Goal: Task Accomplishment & Management: Complete application form

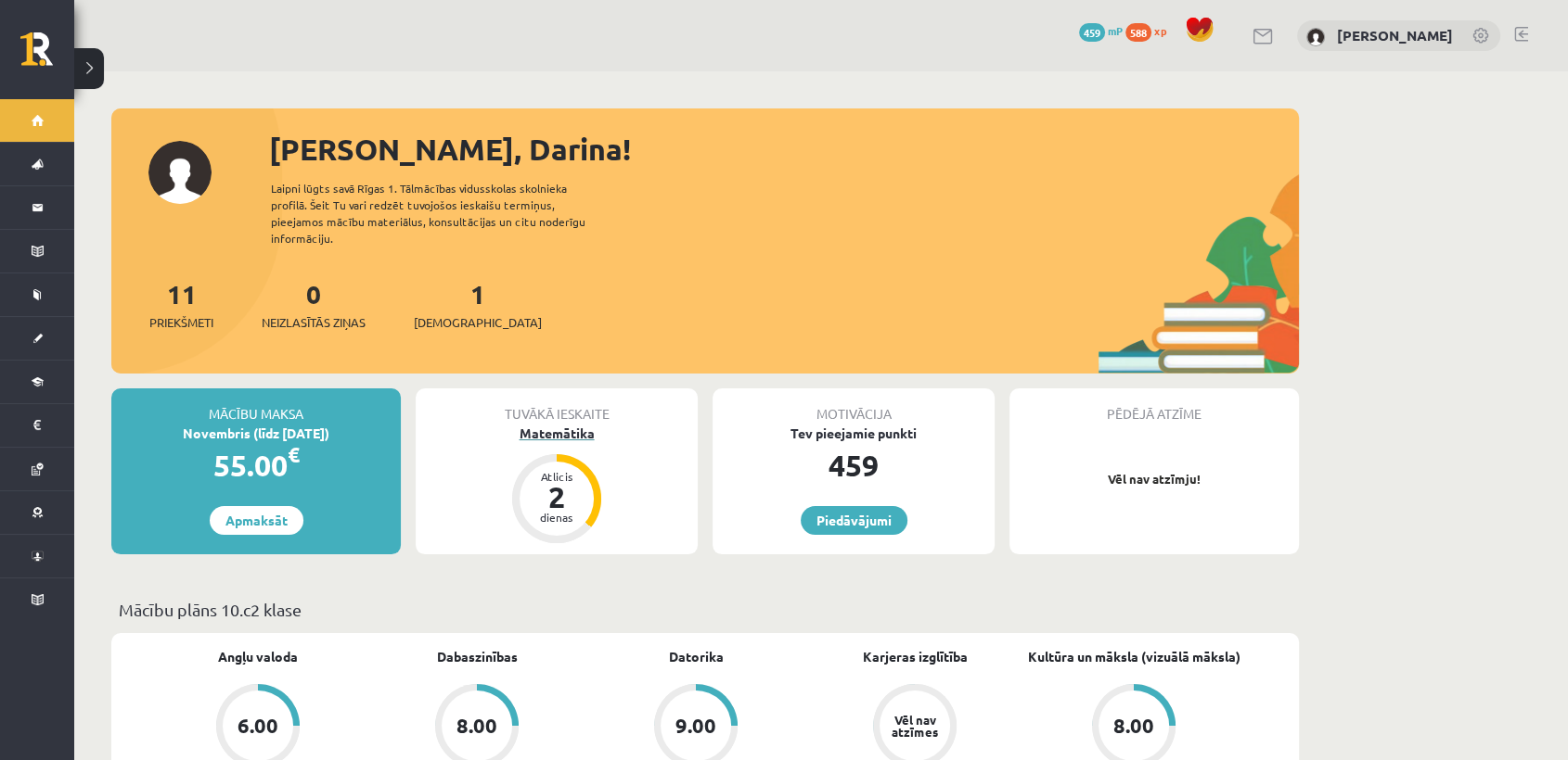
click at [571, 424] on div "Matemātika" at bounding box center [556, 433] width 282 height 20
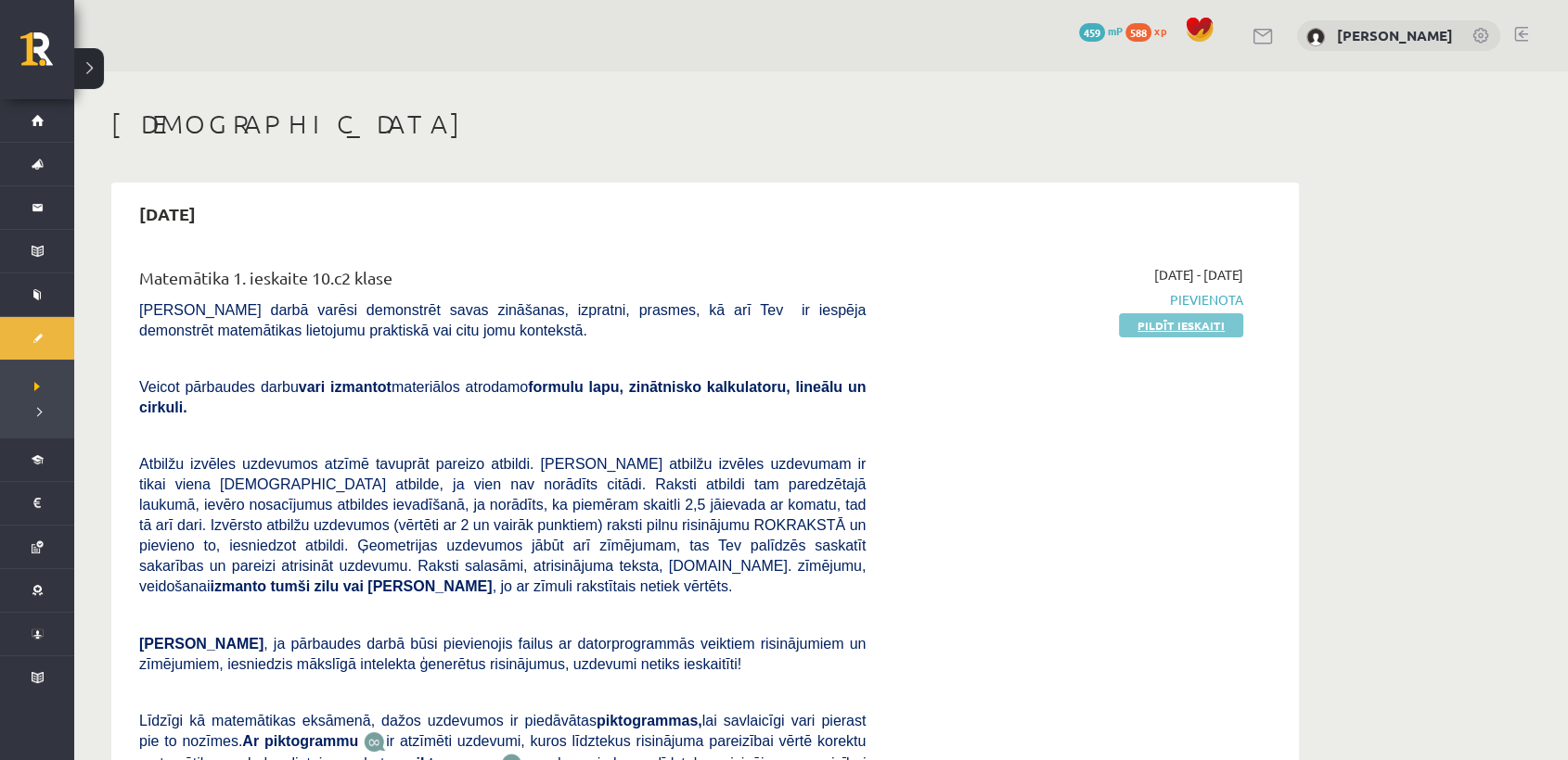
click at [1208, 330] on link "Pildīt ieskaiti" at bounding box center [1182, 326] width 125 height 25
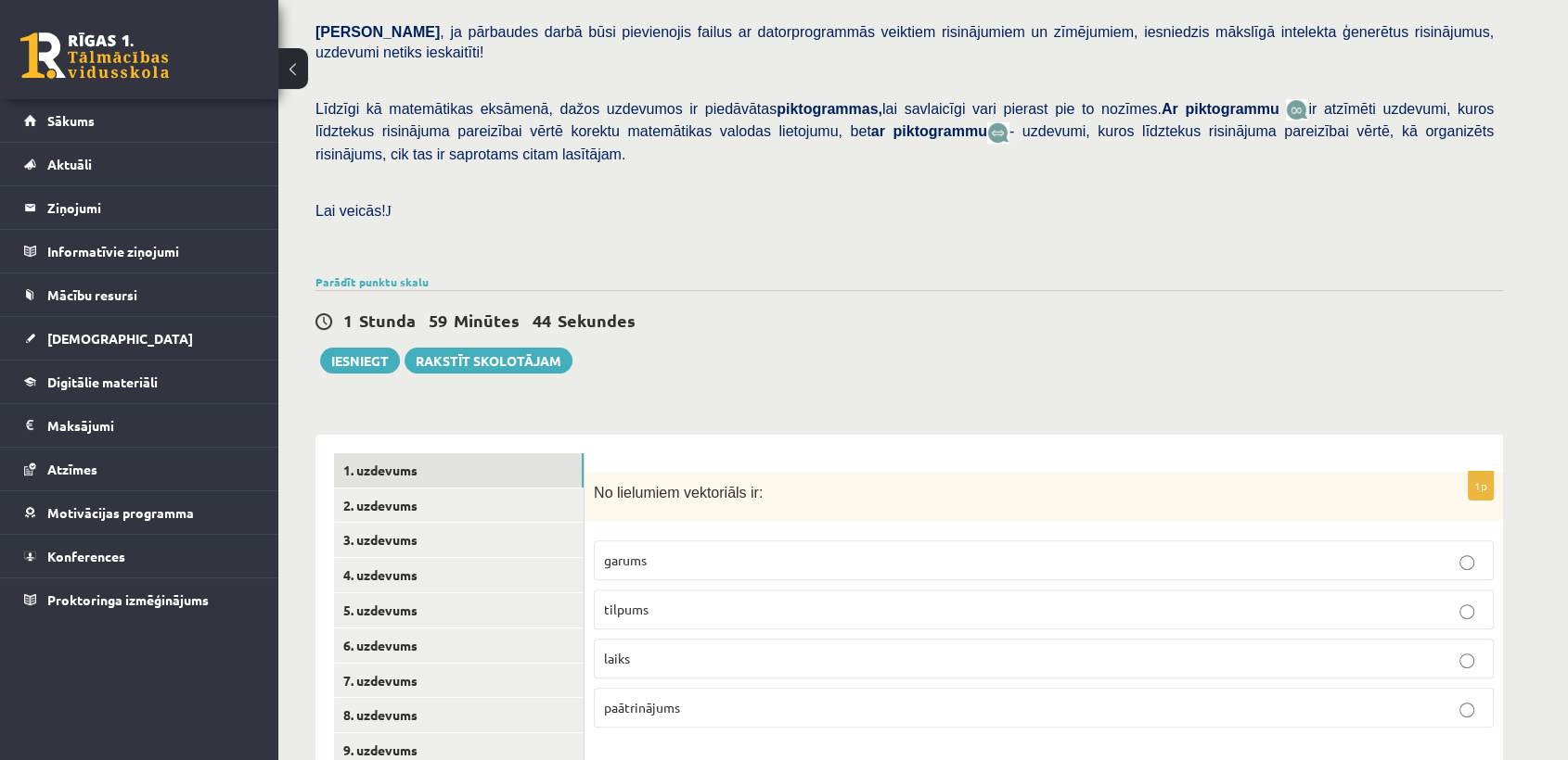
scroll to position [533, 0]
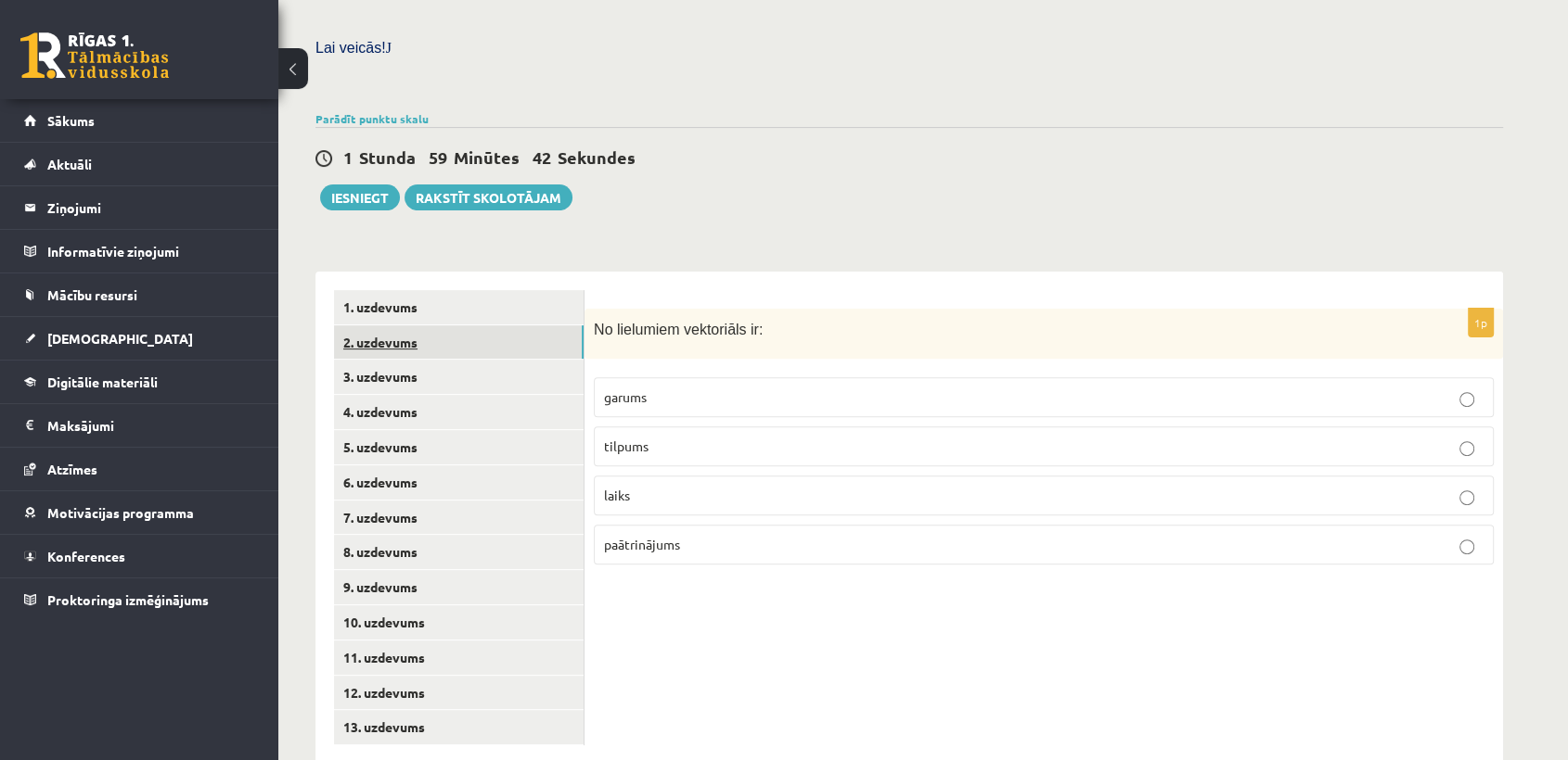
click at [435, 326] on link "2. uzdevums" at bounding box center [459, 343] width 249 height 34
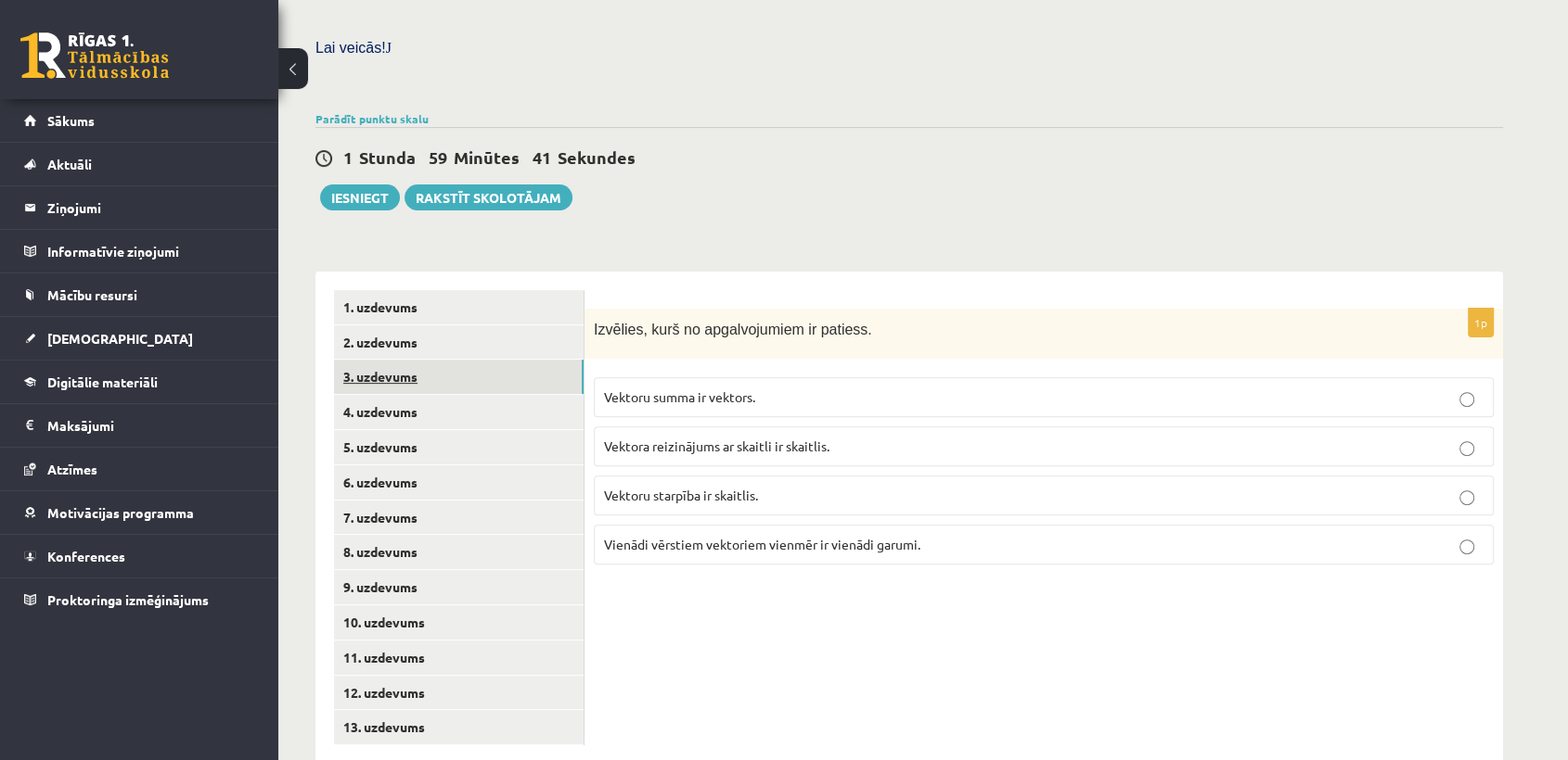
click at [422, 360] on link "3. uzdevums" at bounding box center [459, 377] width 249 height 34
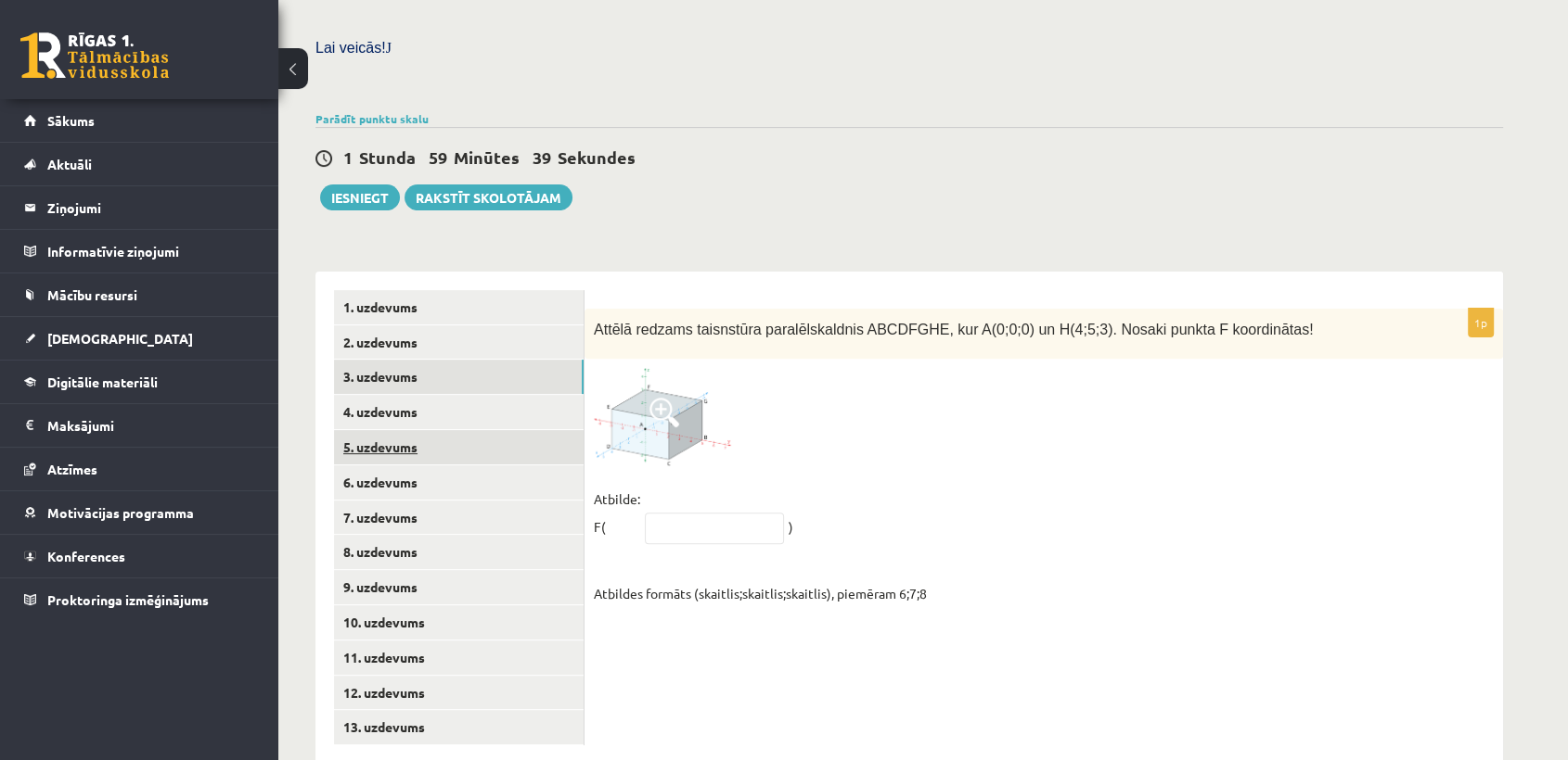
click at [409, 431] on link "5. uzdevums" at bounding box center [459, 448] width 249 height 34
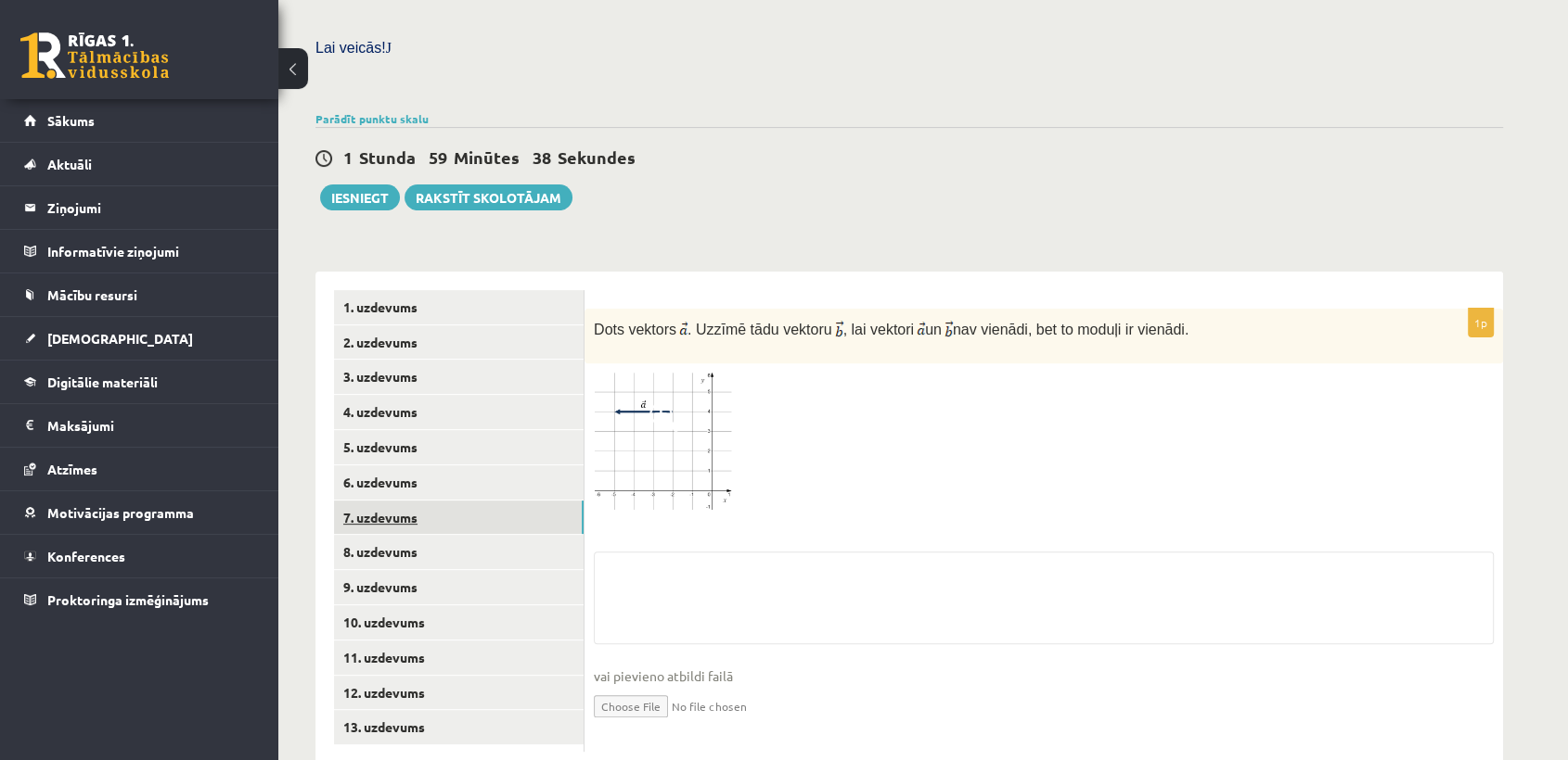
click at [409, 500] on link "7. uzdevums" at bounding box center [459, 517] width 249 height 34
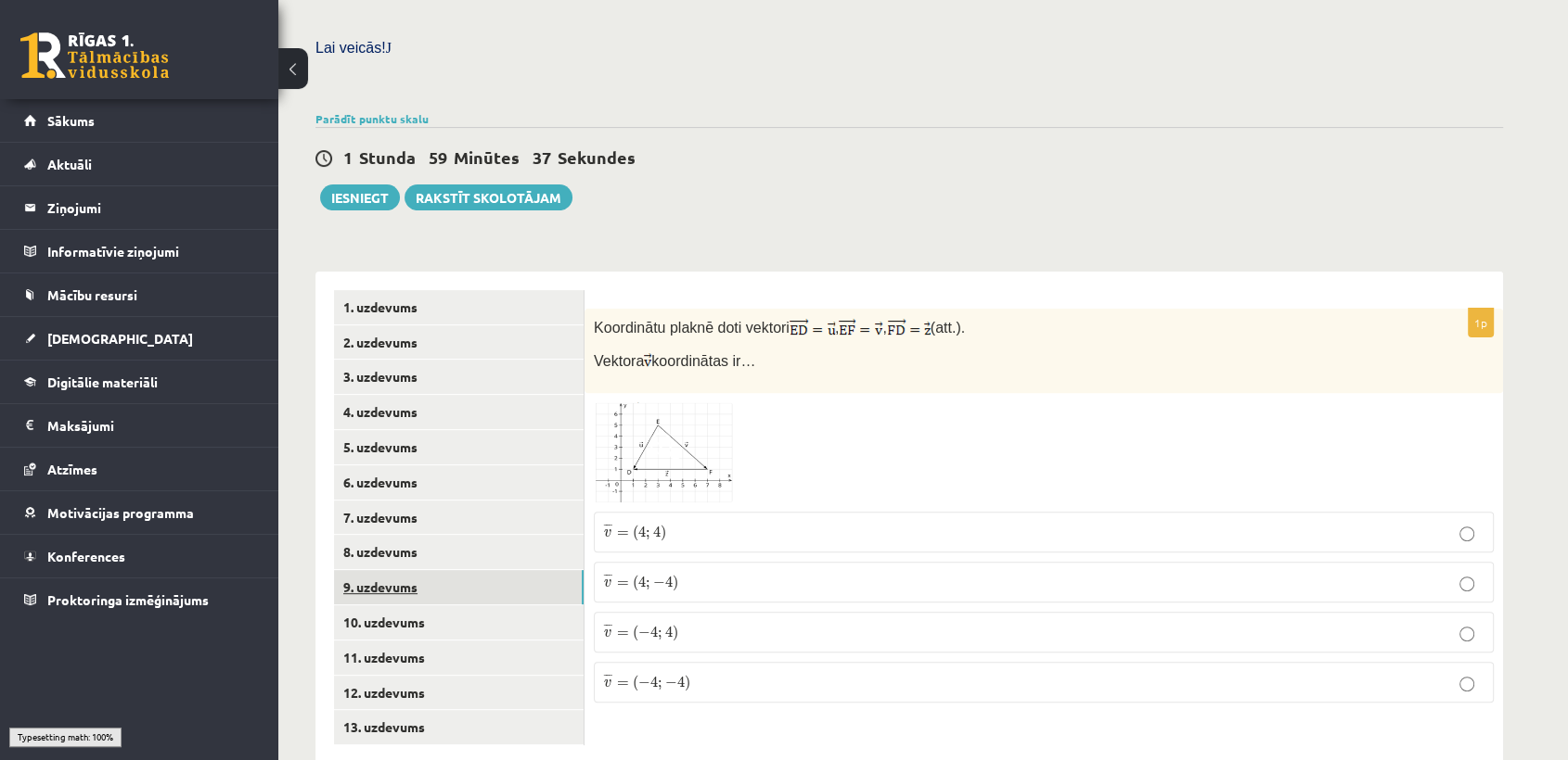
click at [411, 570] on link "9. uzdevums" at bounding box center [459, 587] width 249 height 34
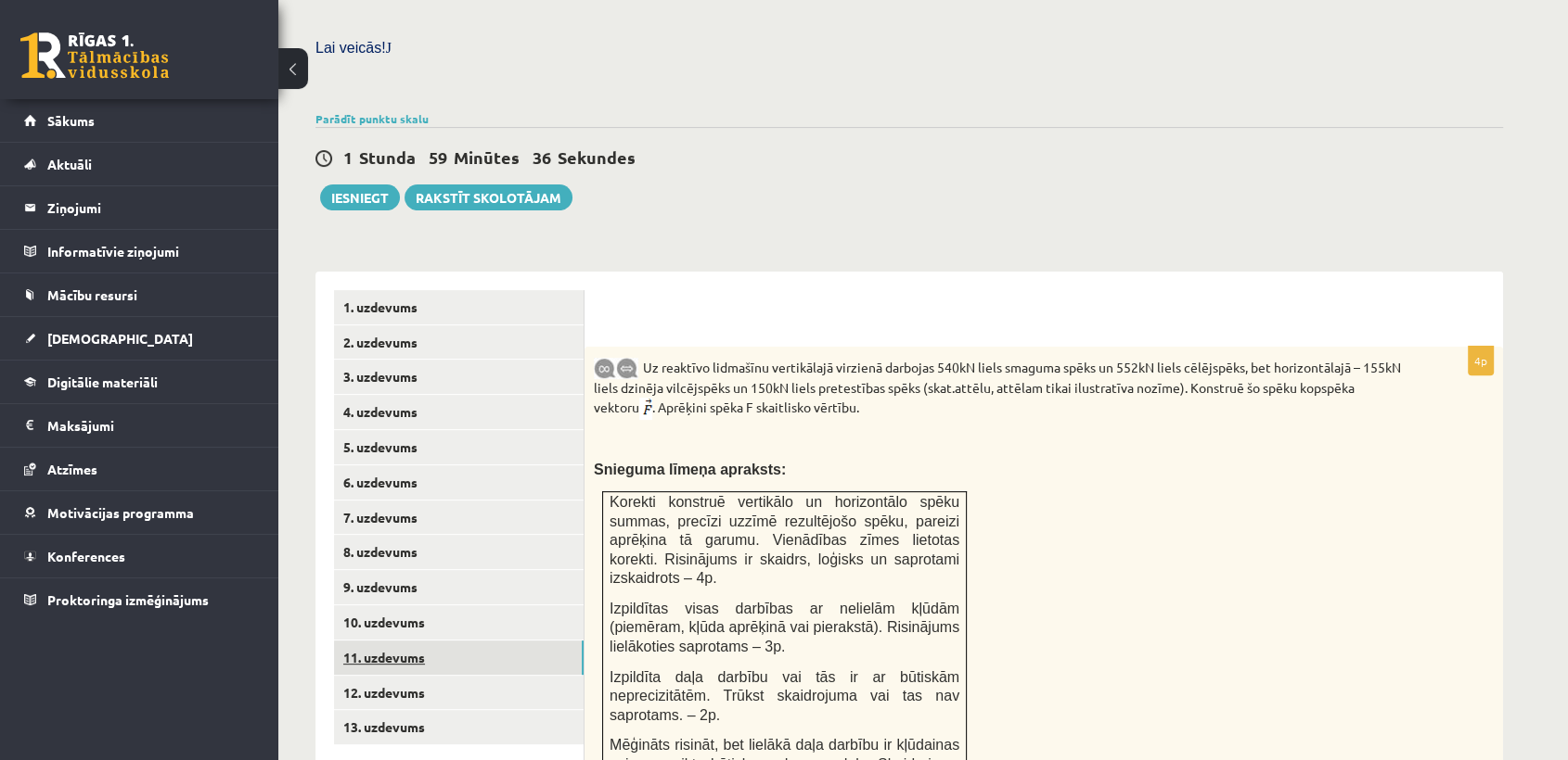
click at [415, 641] on link "11. uzdevums" at bounding box center [459, 658] width 249 height 34
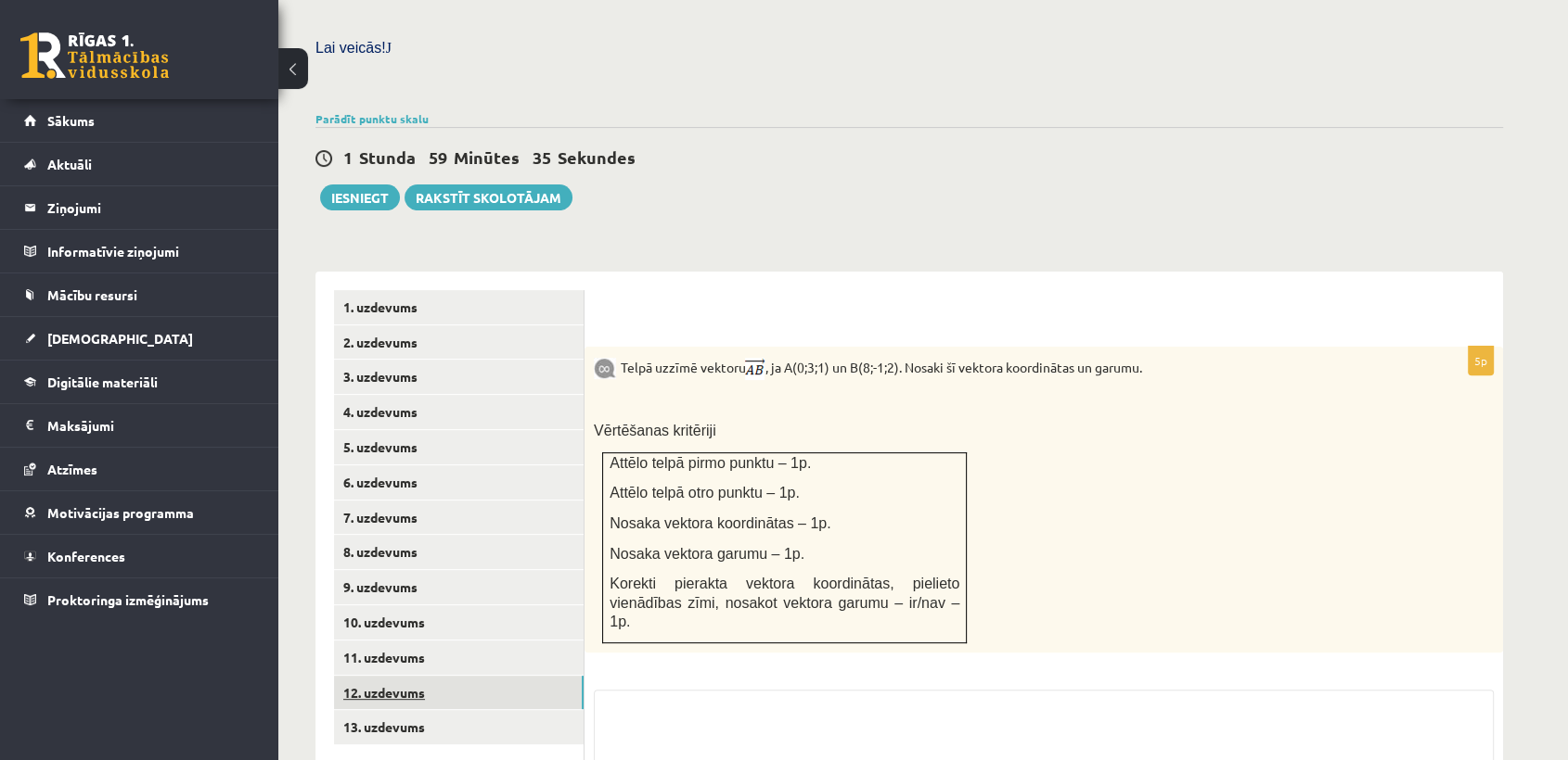
click at [418, 676] on link "12. uzdevums" at bounding box center [459, 693] width 249 height 34
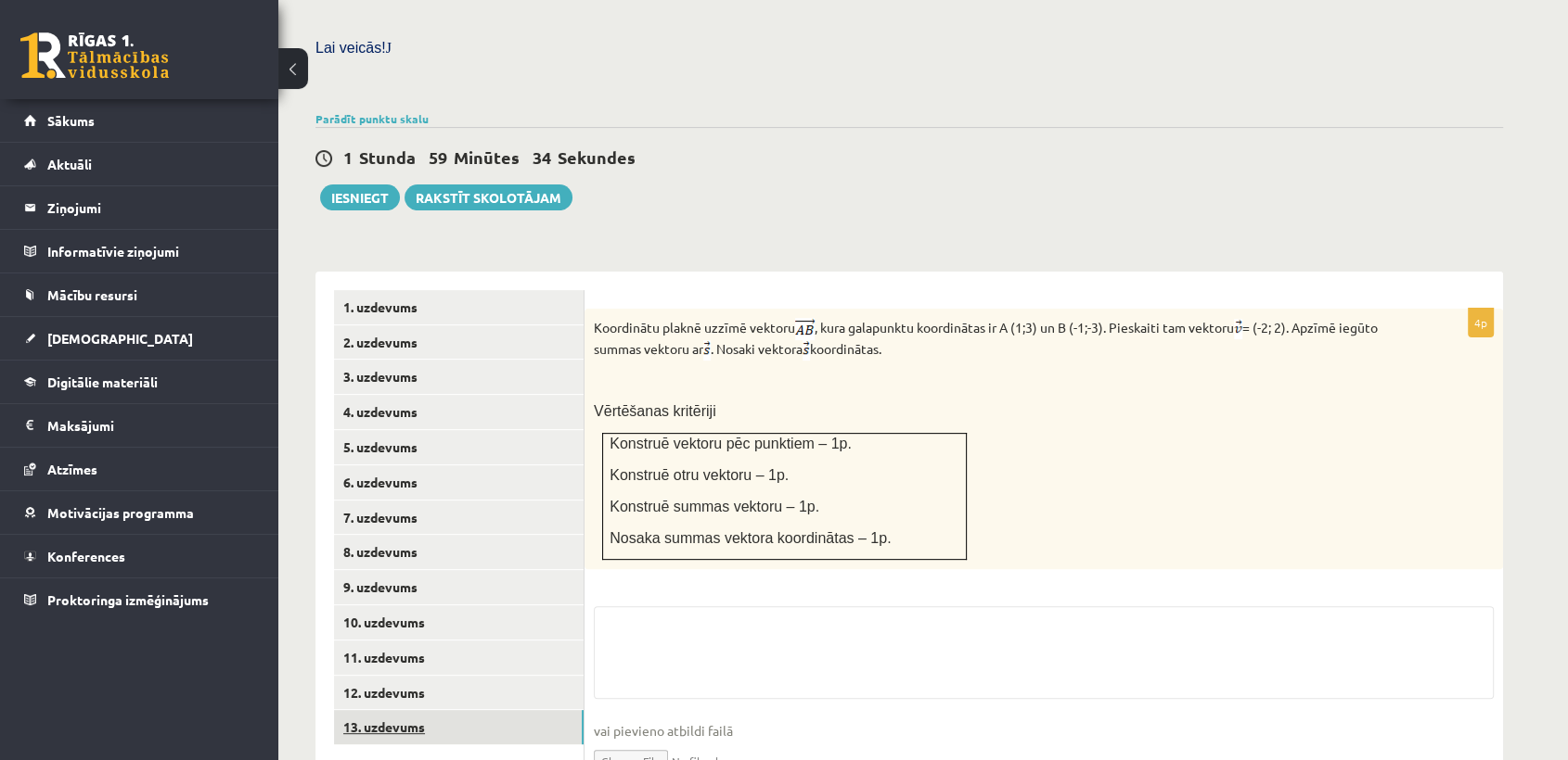
click at [418, 710] on link "13. uzdevums" at bounding box center [459, 727] width 249 height 34
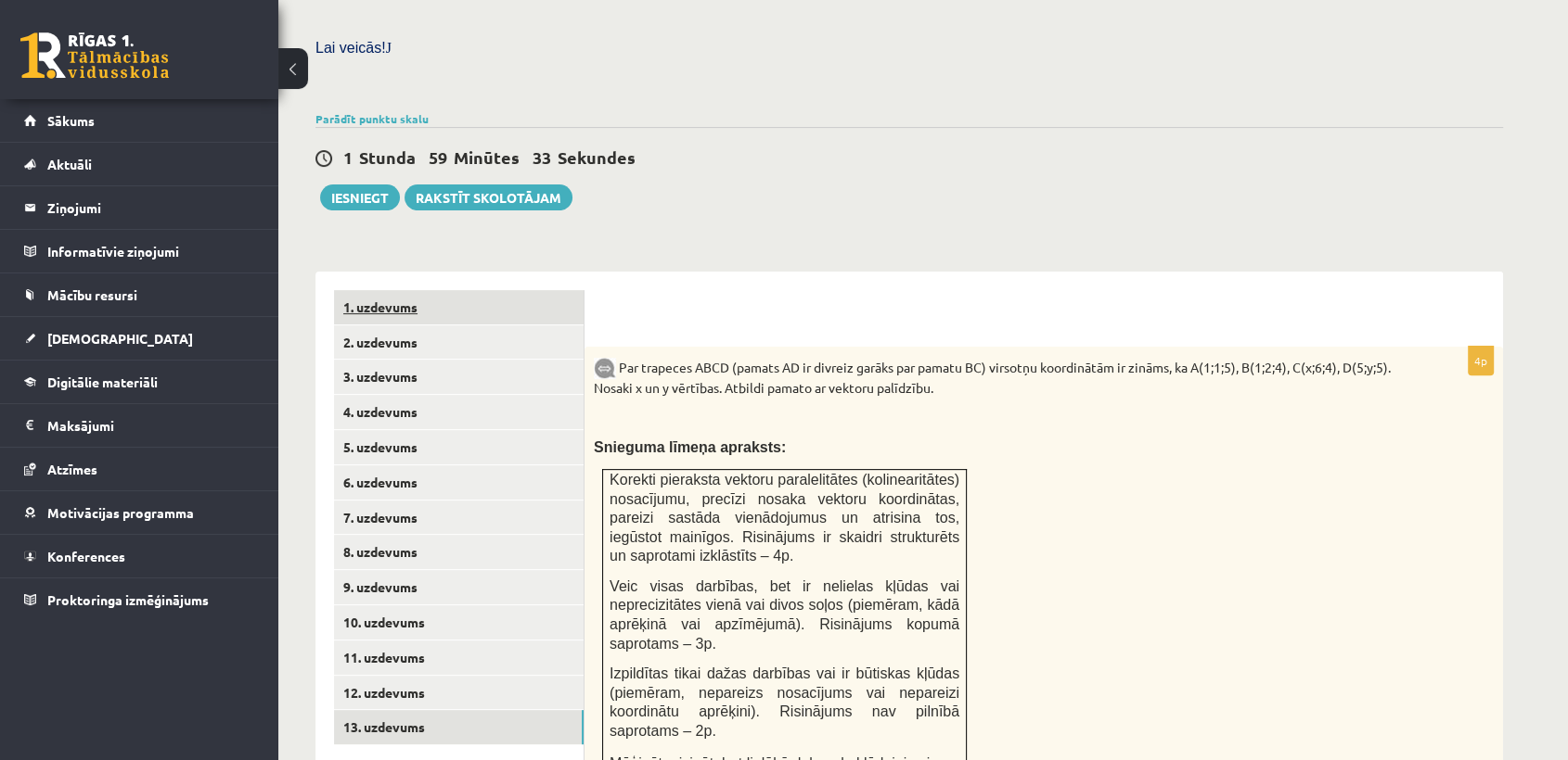
scroll to position [0, 0]
click at [488, 290] on link "1. uzdevums" at bounding box center [459, 307] width 249 height 34
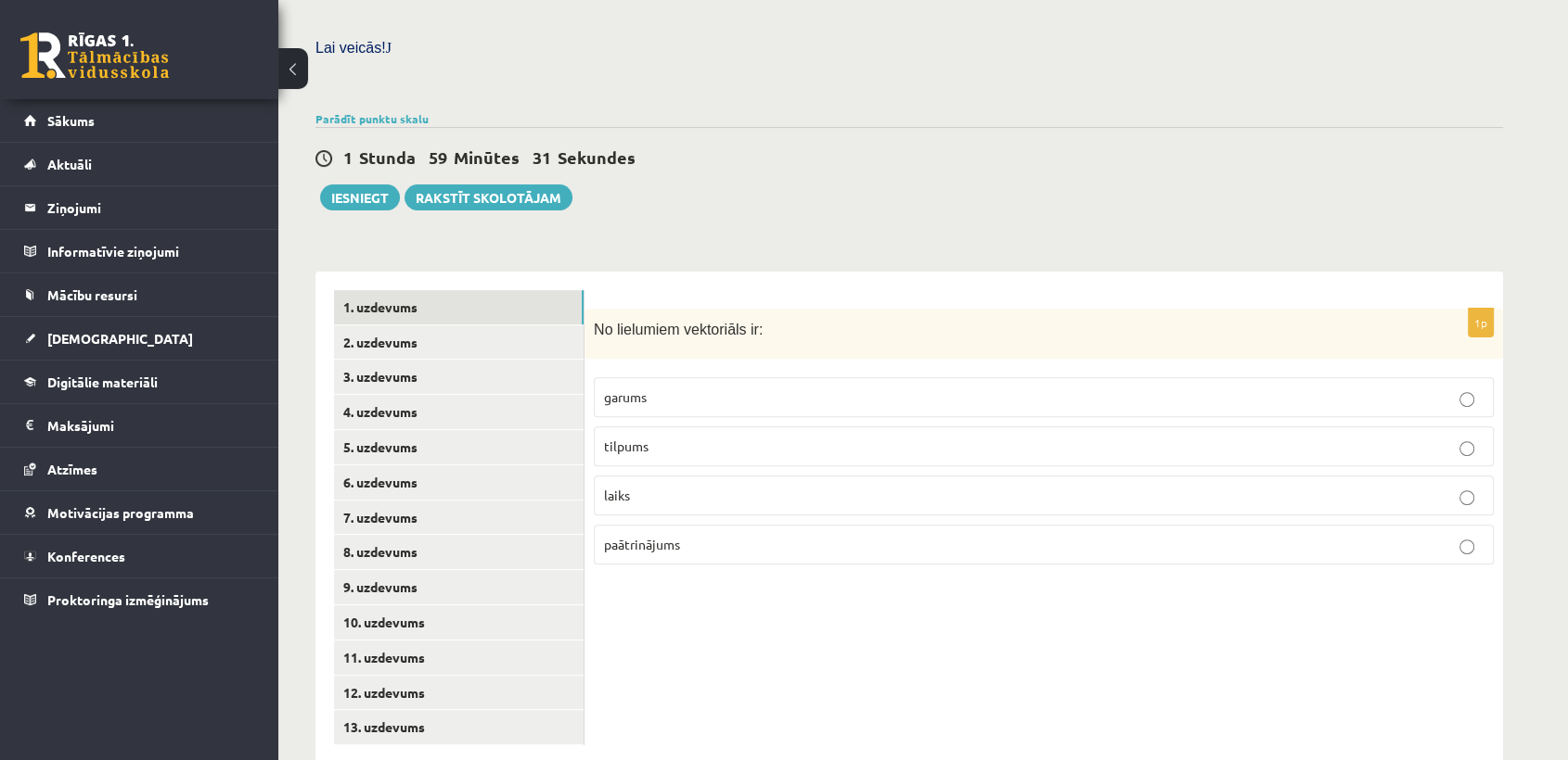
scroll to position [534, 0]
click at [1036, 534] on p "paātrinājums" at bounding box center [1043, 544] width 879 height 20
click at [445, 325] on link "2. uzdevums" at bounding box center [459, 342] width 249 height 34
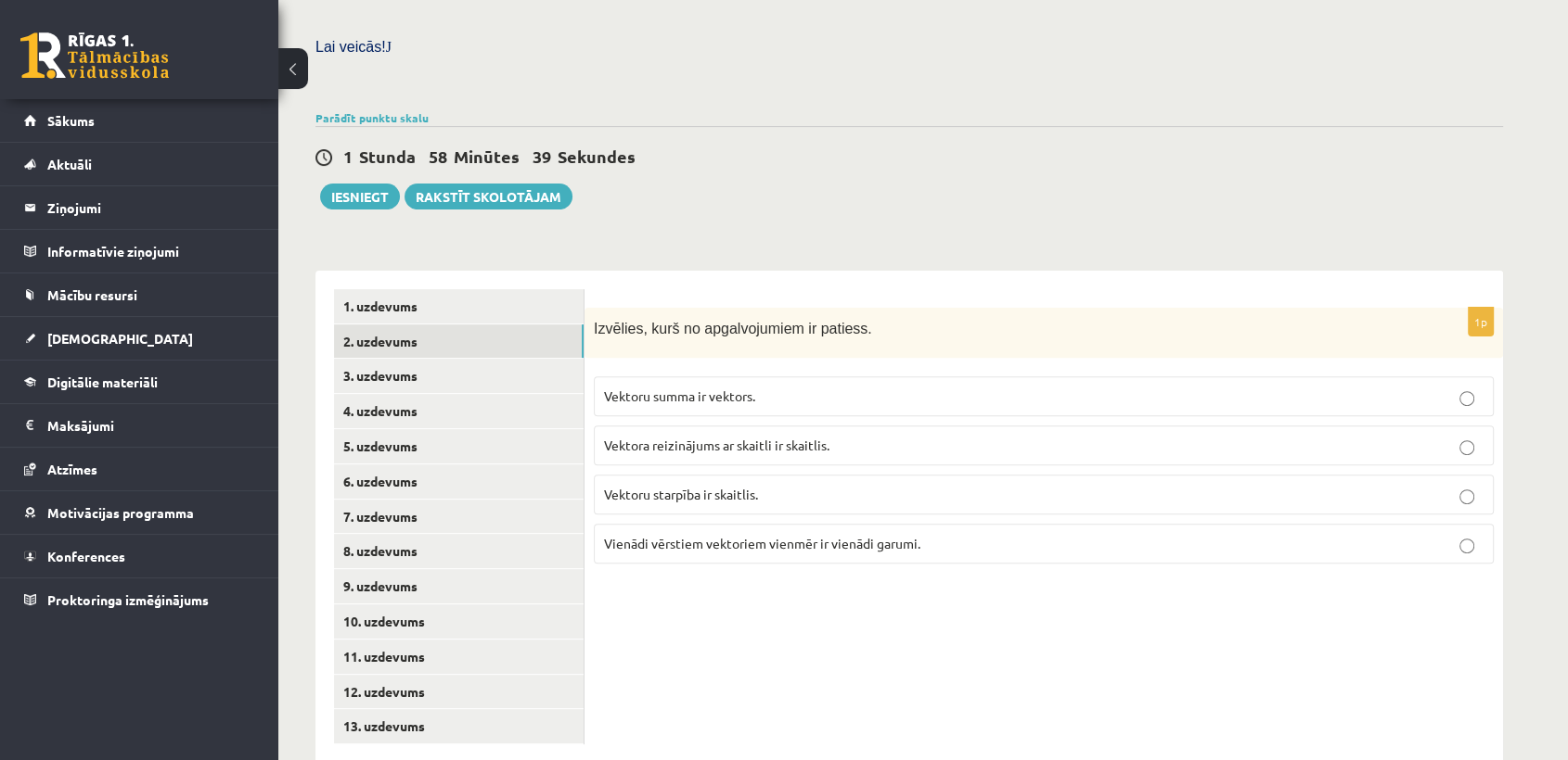
click at [657, 377] on label "Vektoru summa ir vektors." at bounding box center [1044, 397] width 900 height 40
click at [371, 359] on link "3. uzdevums" at bounding box center [459, 376] width 249 height 34
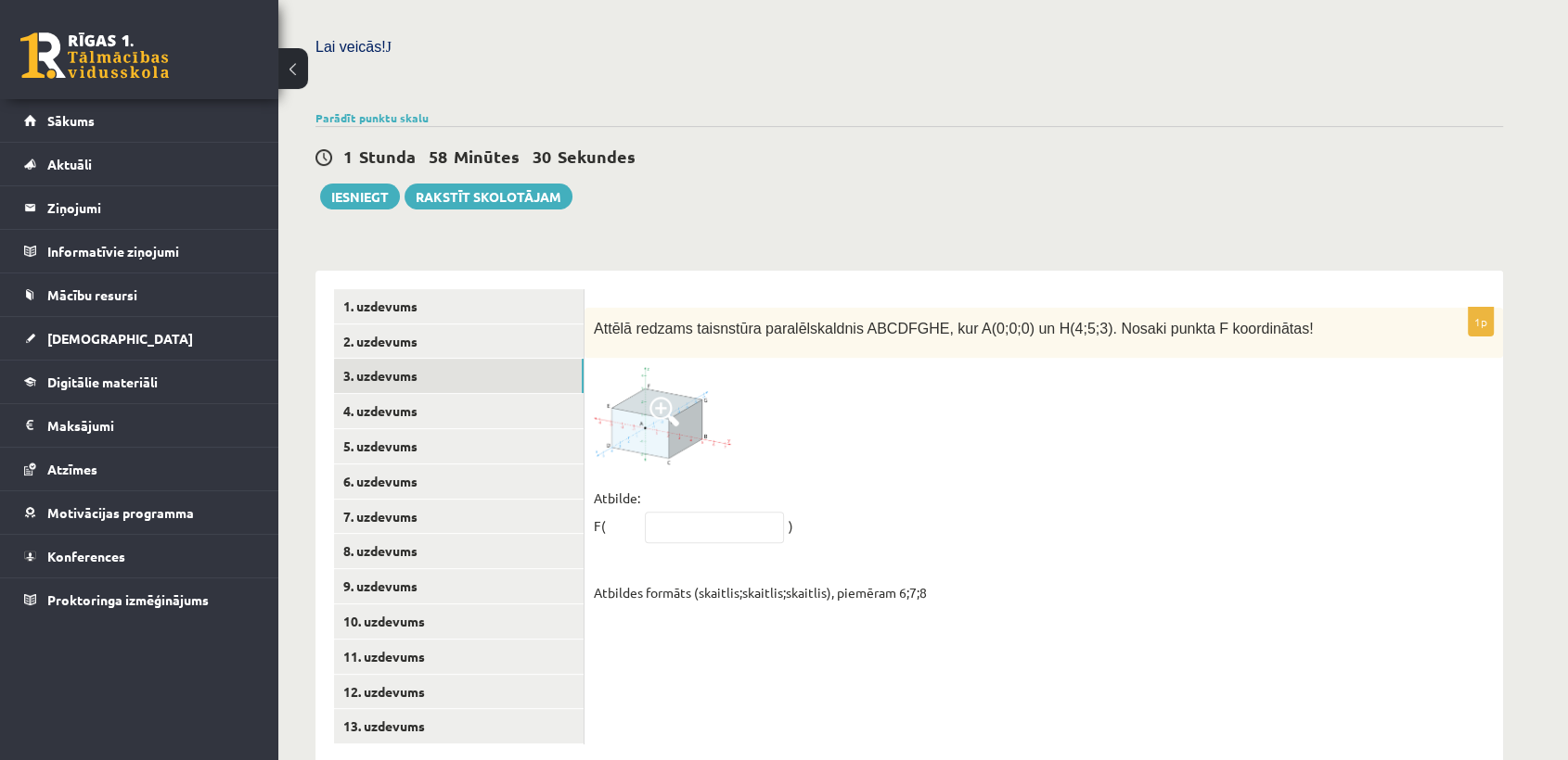
click at [704, 391] on img at bounding box center [663, 415] width 139 height 97
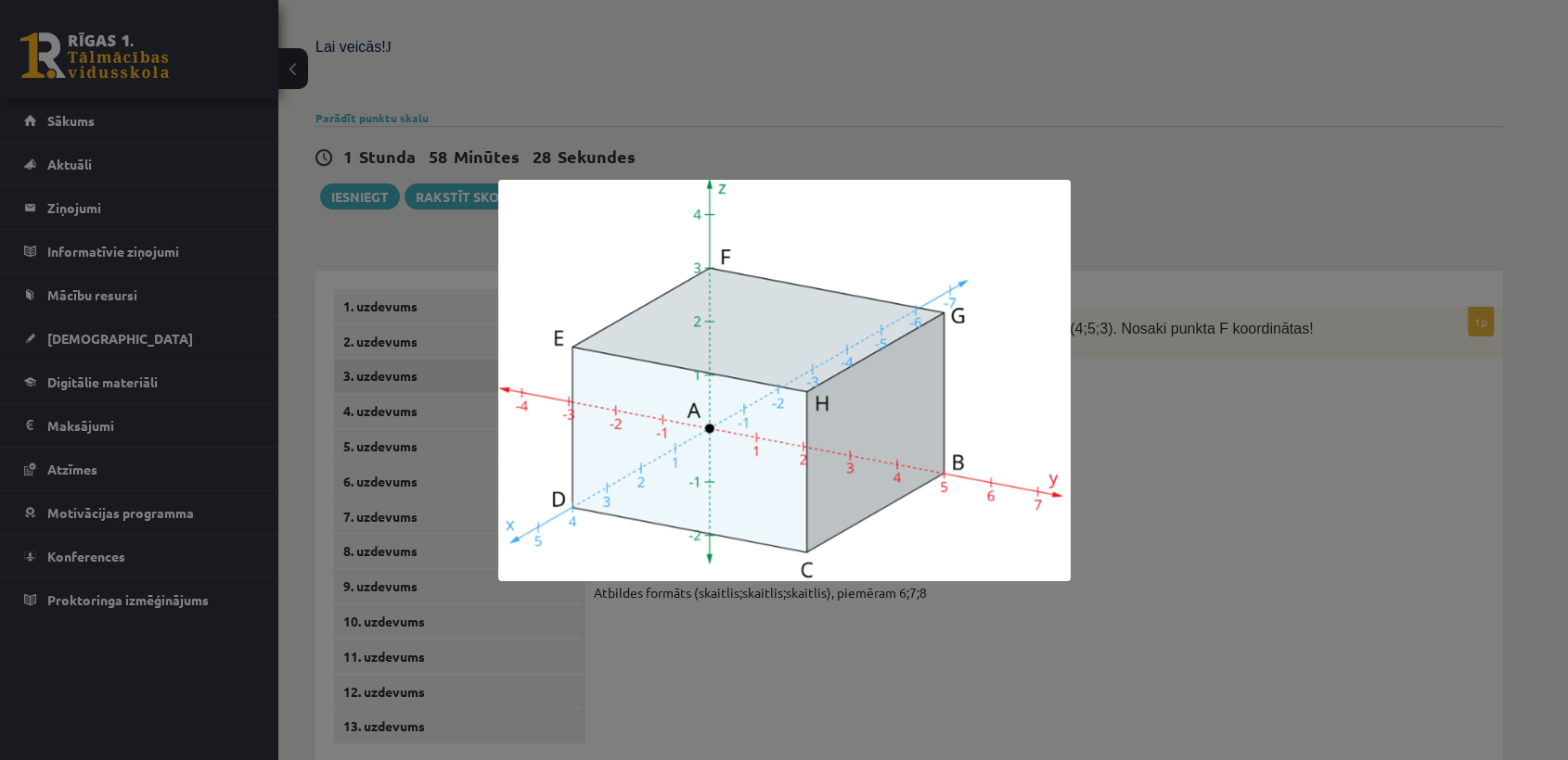
click at [1113, 414] on div at bounding box center [784, 380] width 1568 height 760
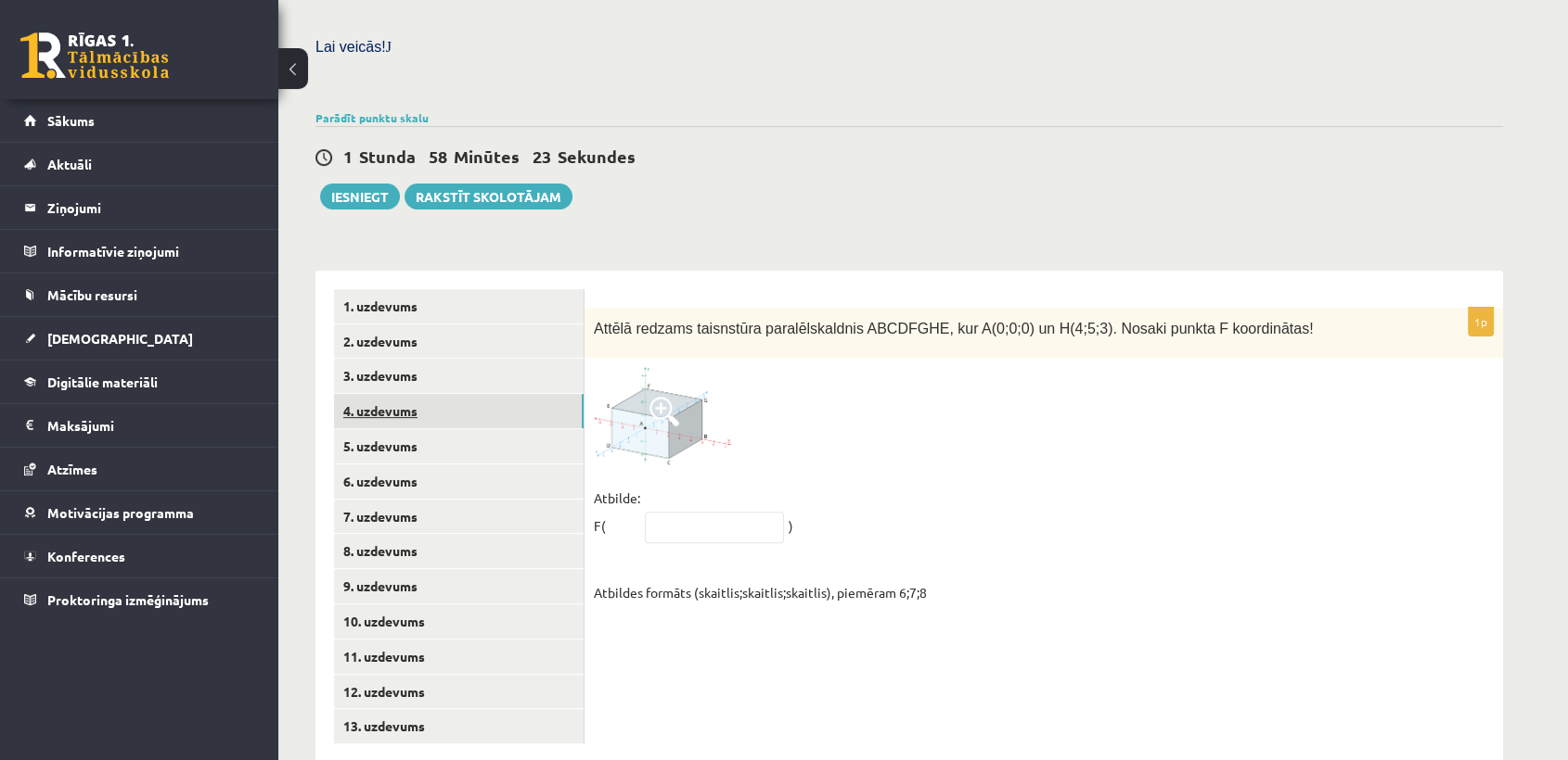
click at [412, 394] on link "4. uzdevums" at bounding box center [459, 411] width 249 height 34
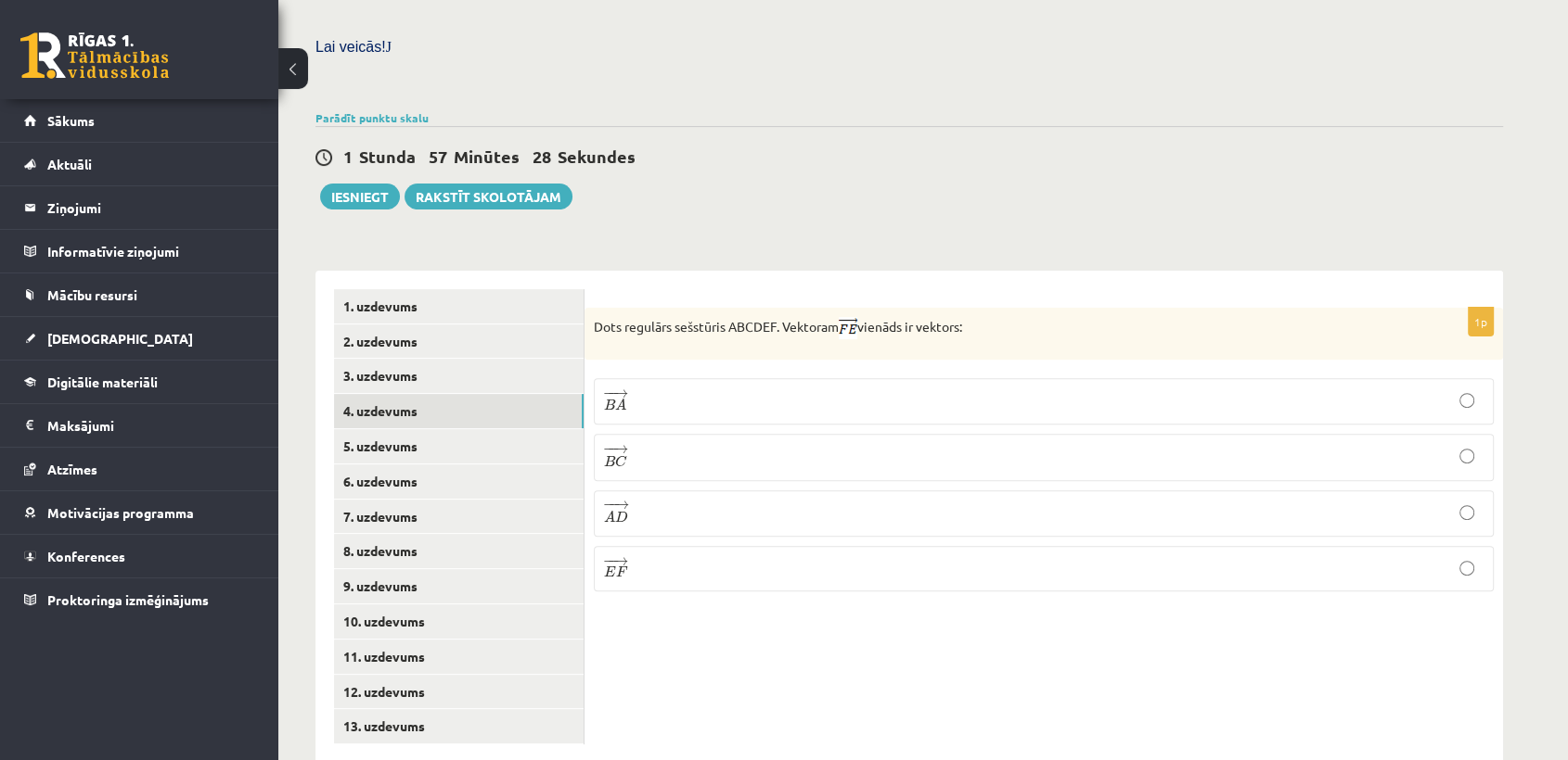
click at [679, 389] on p "− − → B A B A →" at bounding box center [1043, 402] width 879 height 26
click at [519, 430] on link "5. uzdevums" at bounding box center [459, 447] width 249 height 34
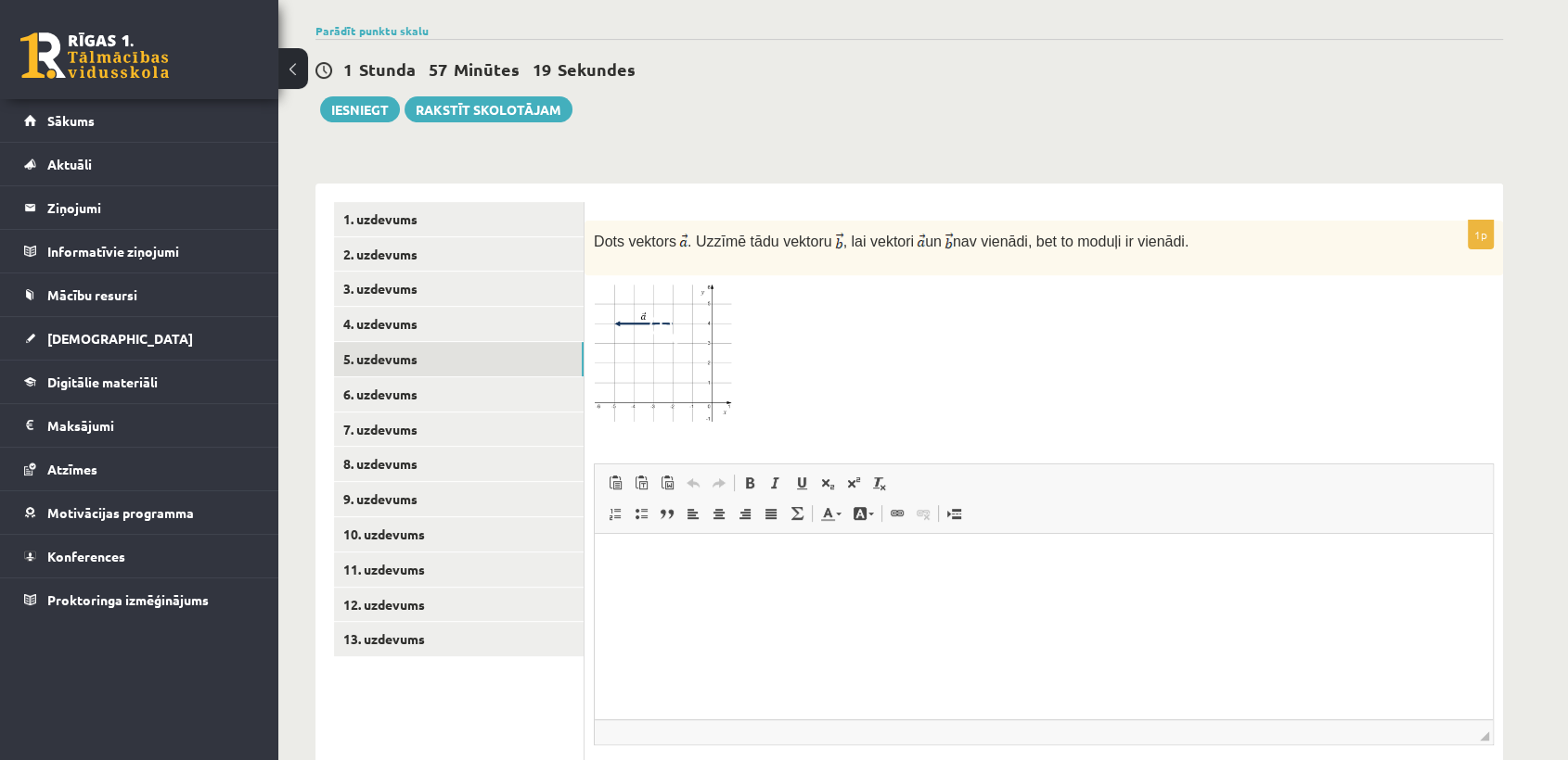
scroll to position [724, 0]
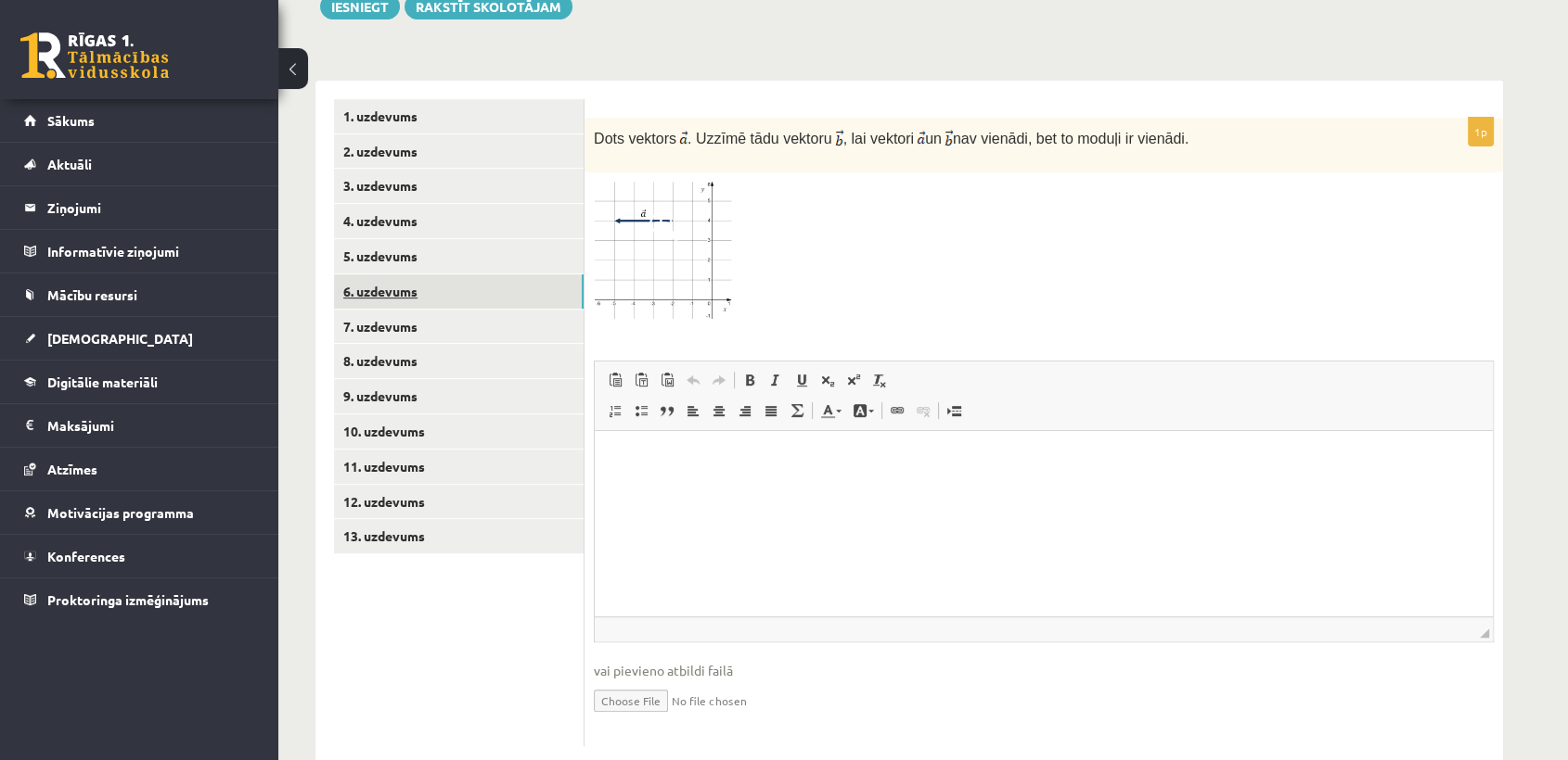
click at [423, 275] on link "6. uzdevums" at bounding box center [459, 292] width 249 height 34
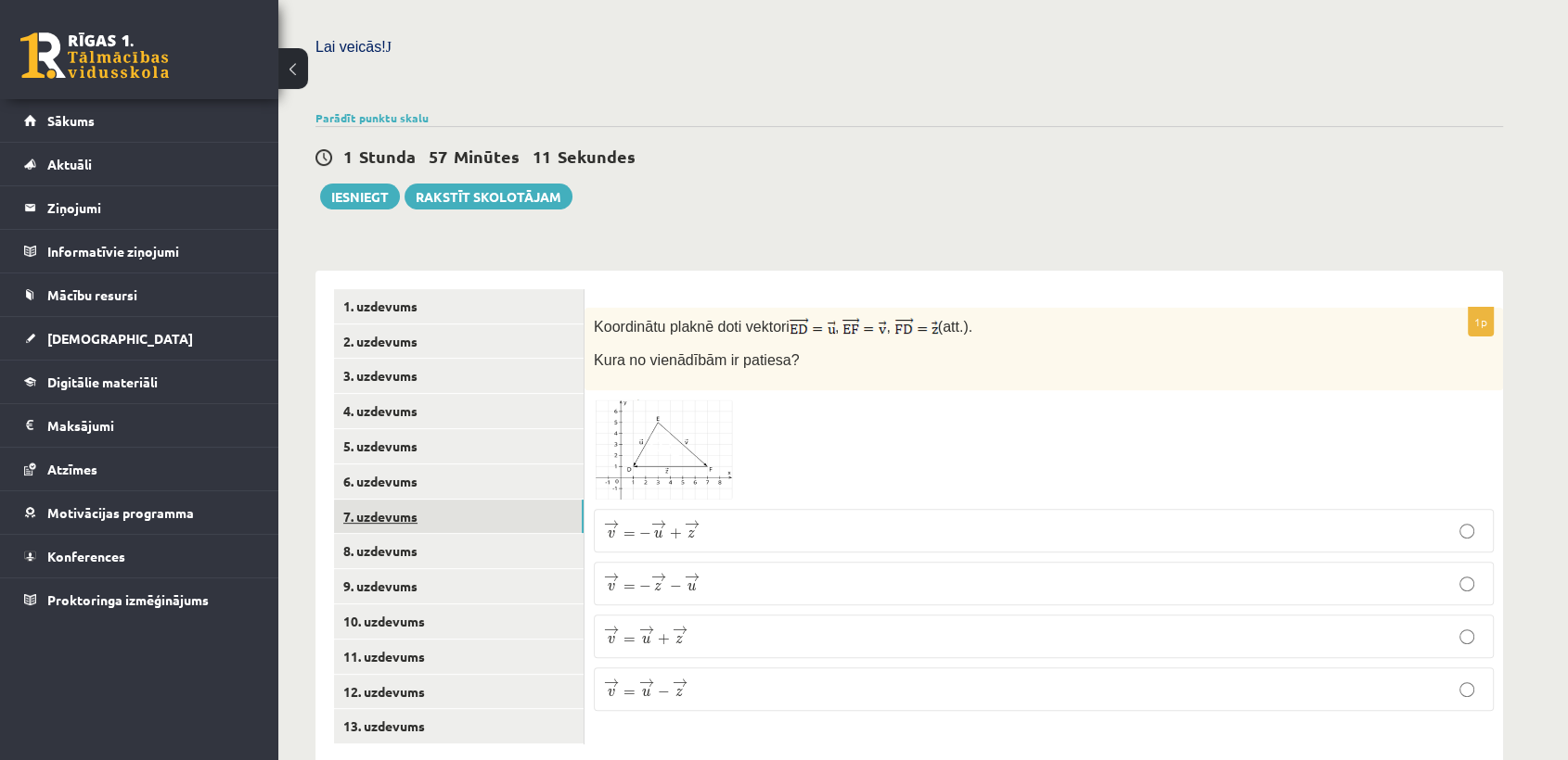
click at [395, 499] on link "7. uzdevums" at bounding box center [459, 516] width 249 height 34
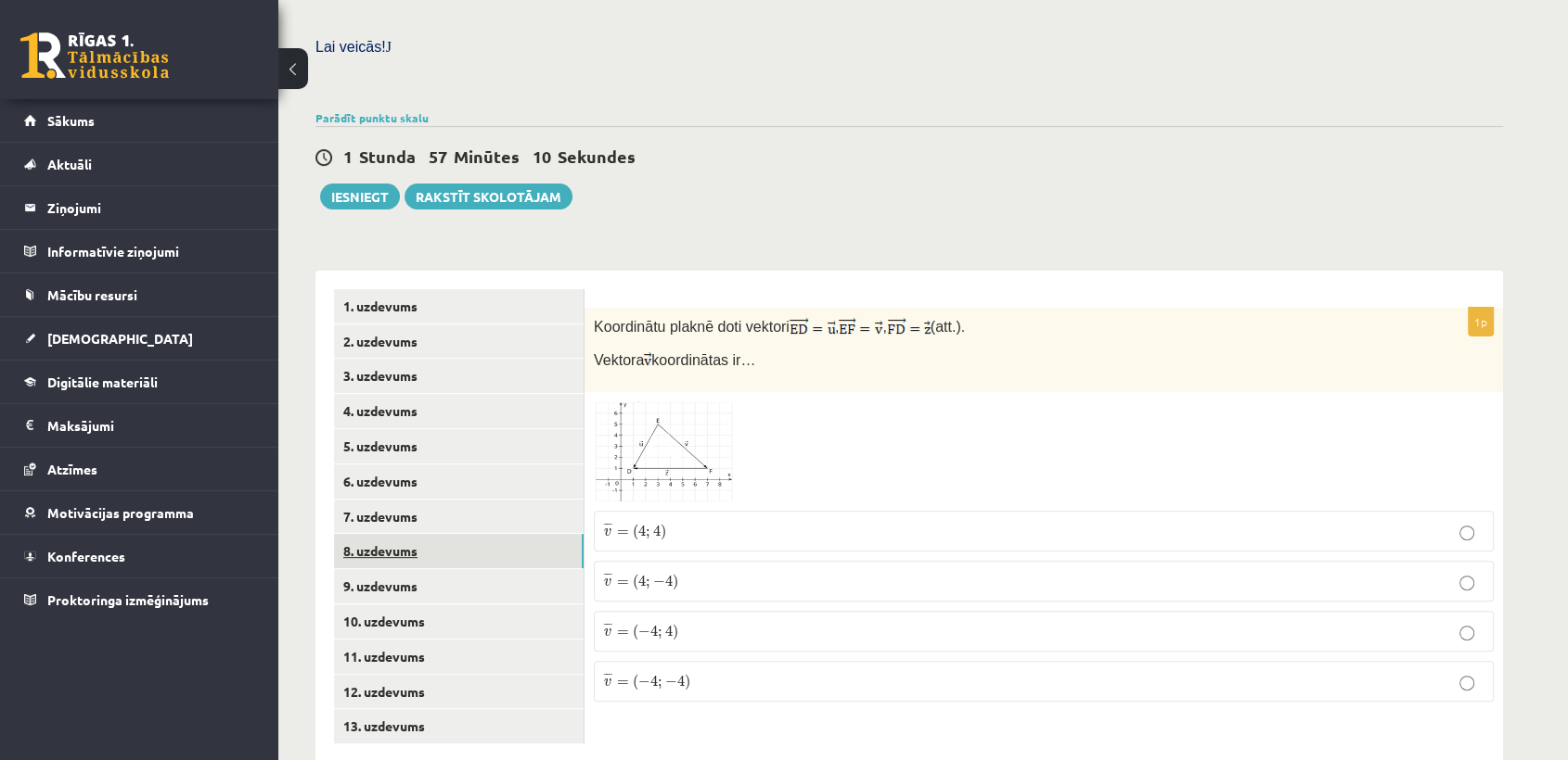
click at [401, 534] on link "8. uzdevums" at bounding box center [459, 551] width 249 height 34
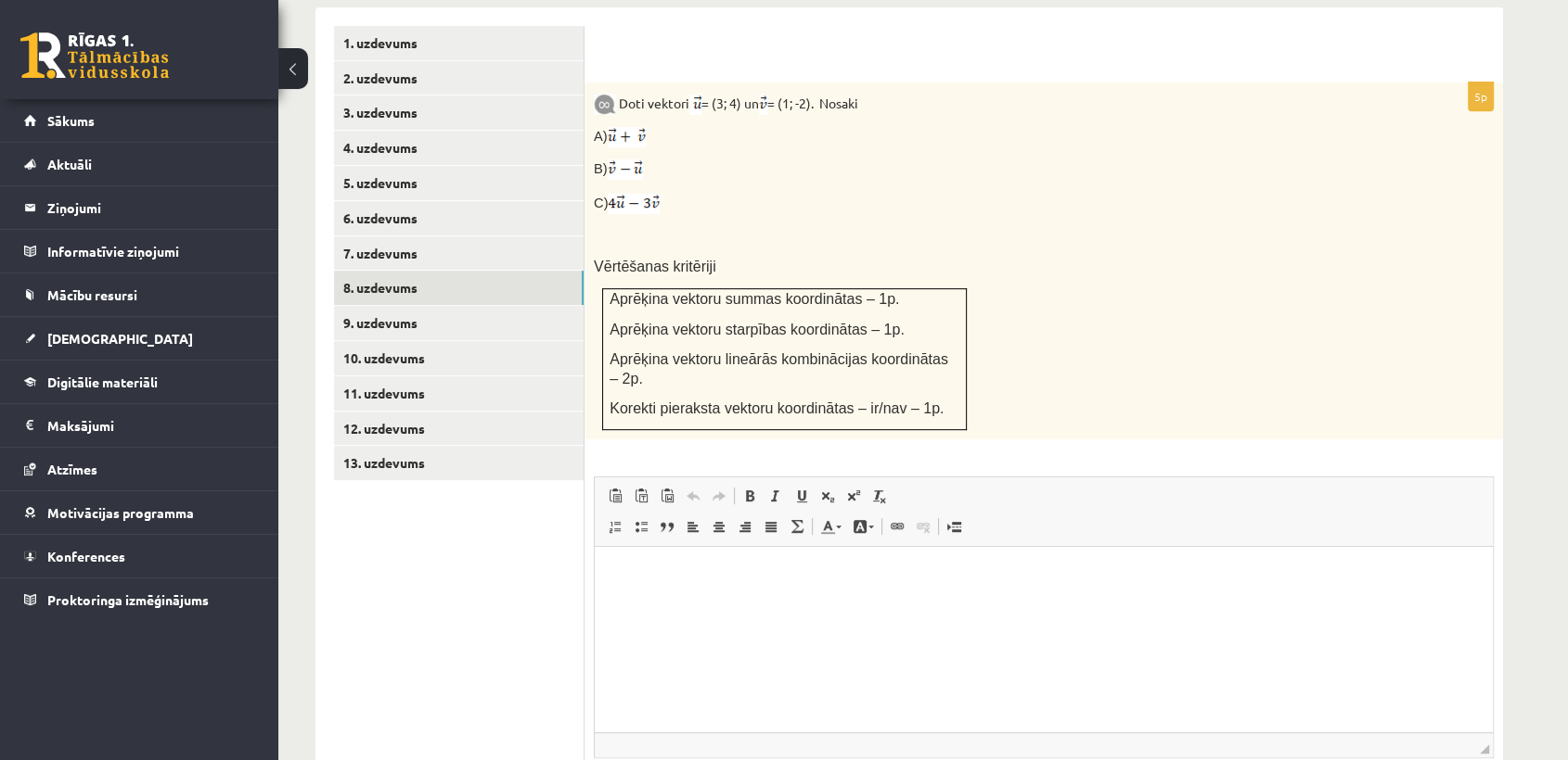
scroll to position [803, 0]
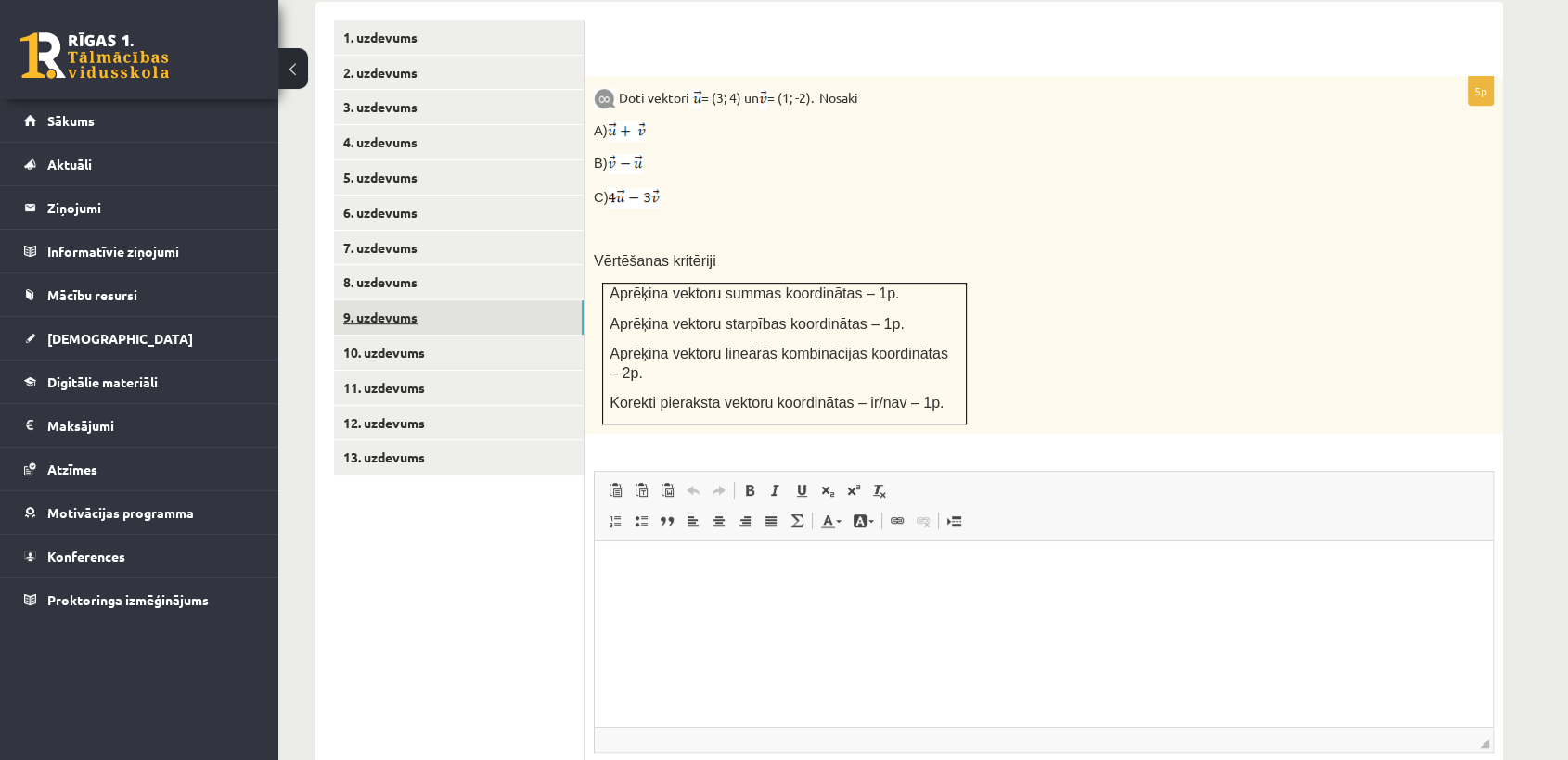
click at [495, 300] on link "9. uzdevums" at bounding box center [459, 317] width 249 height 34
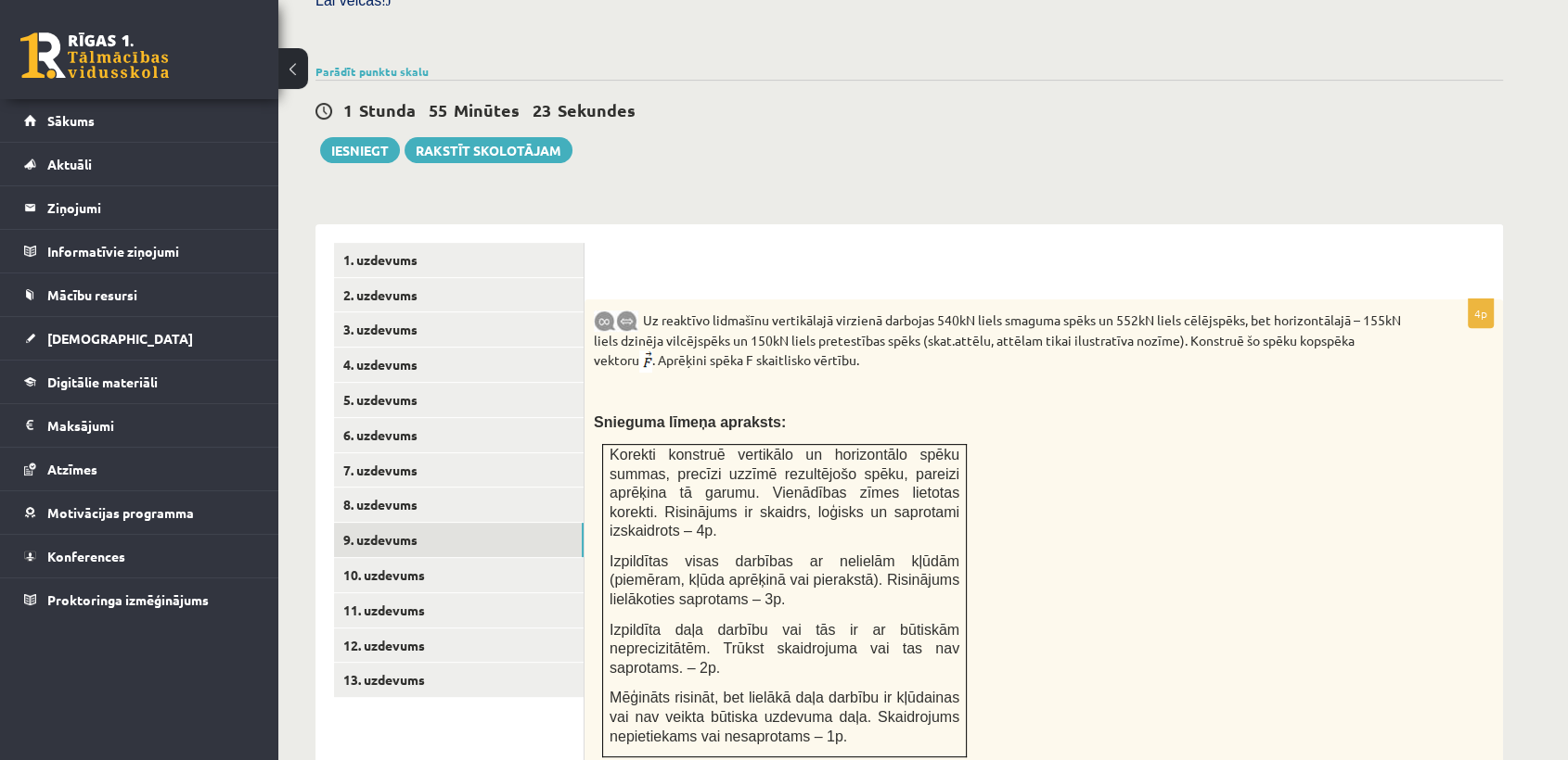
scroll to position [579, 0]
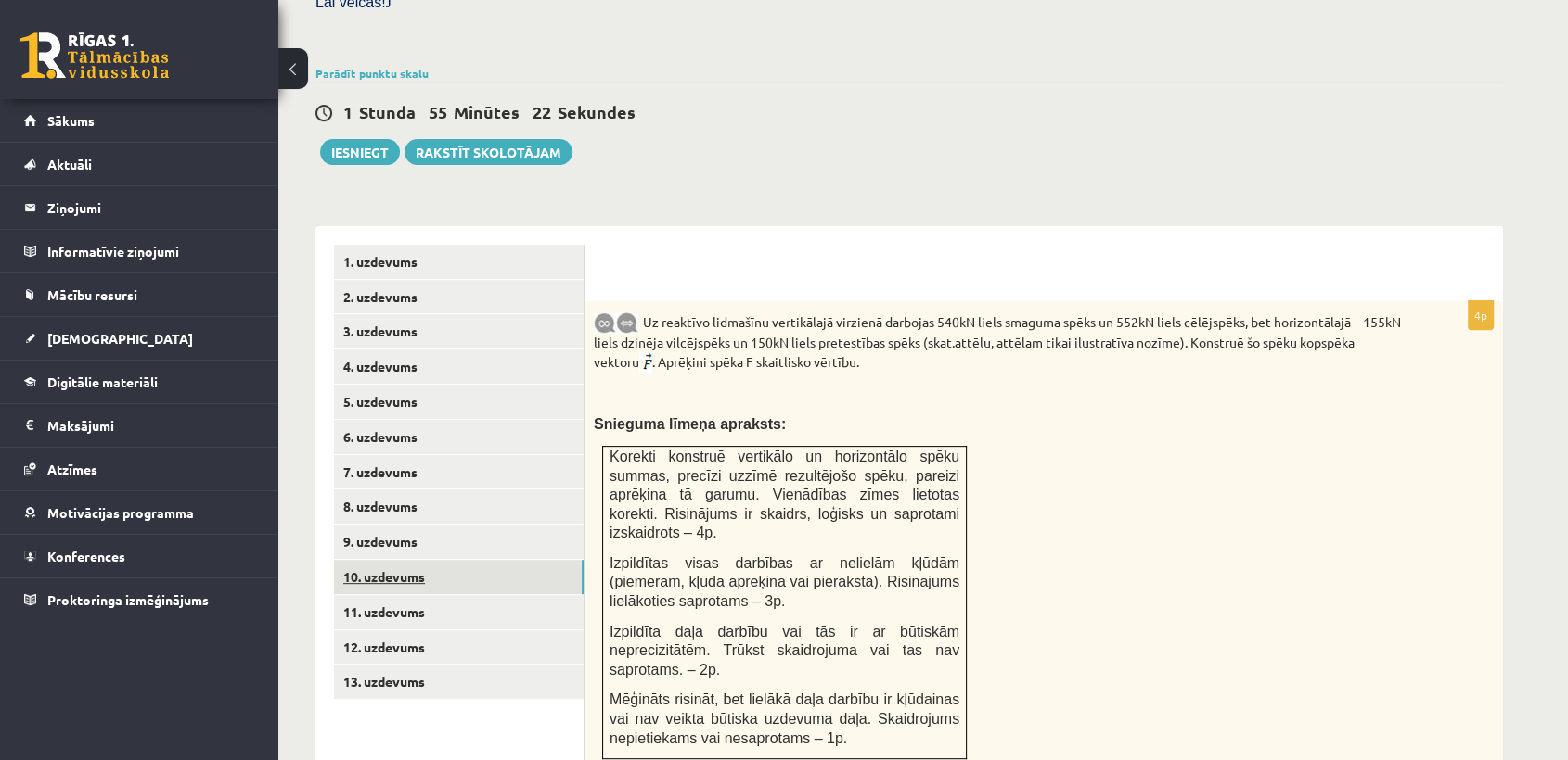
click at [503, 560] on link "10. uzdevums" at bounding box center [459, 577] width 249 height 34
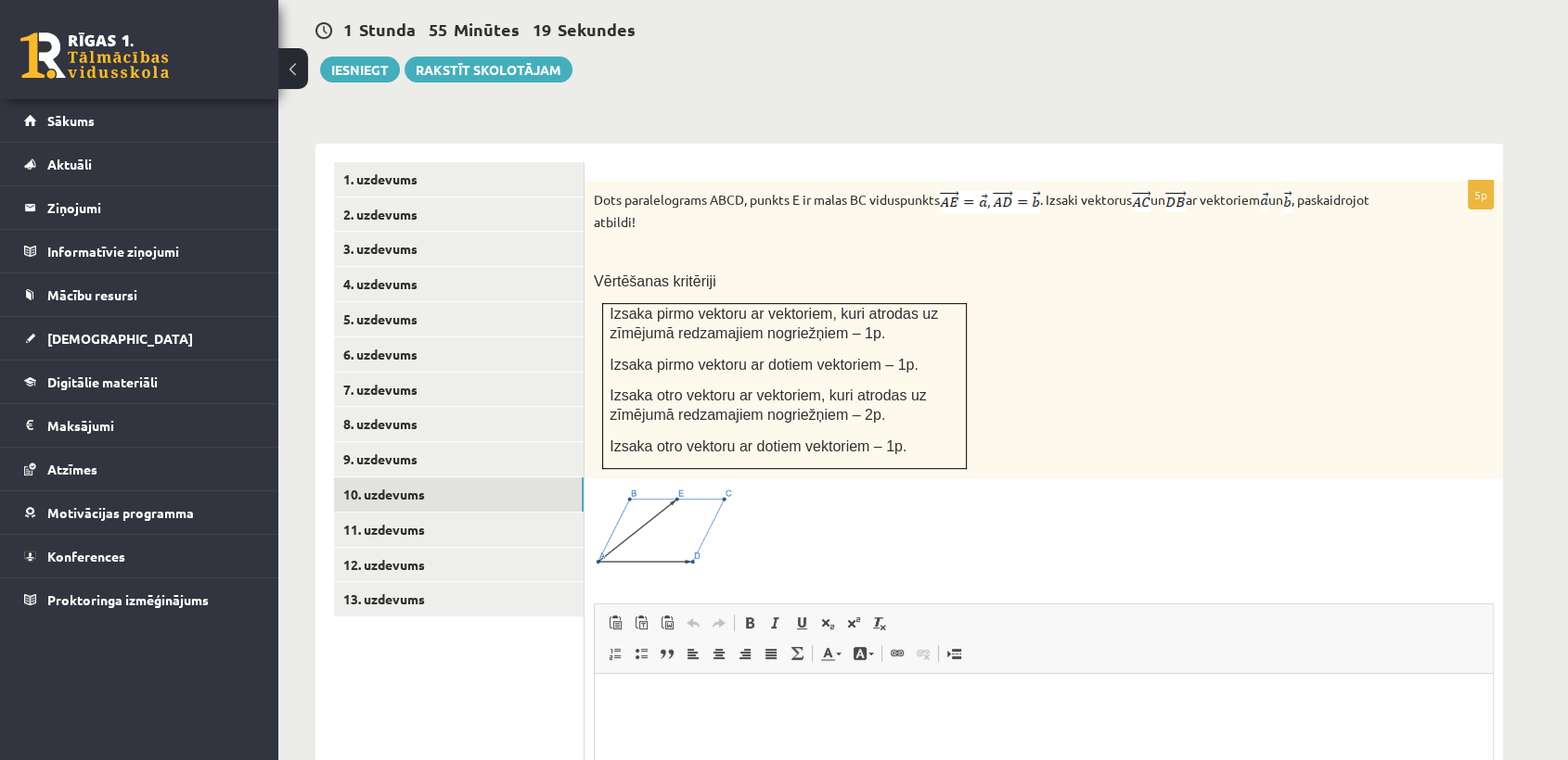
scroll to position [660, 0]
click at [520, 514] on link "11. uzdevums" at bounding box center [459, 531] width 249 height 34
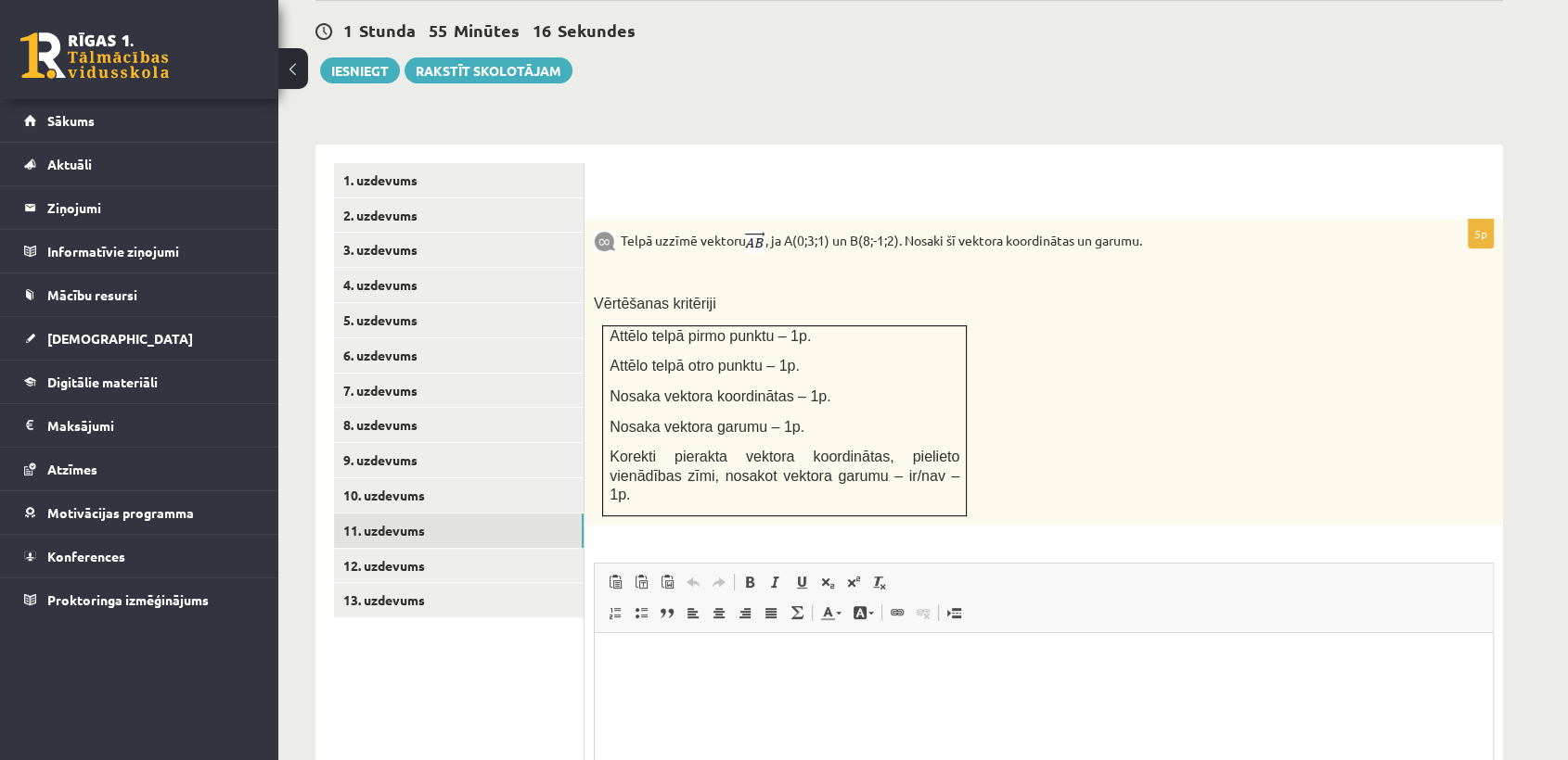
scroll to position [0, 0]
click at [438, 549] on link "12. uzdevums" at bounding box center [459, 566] width 249 height 34
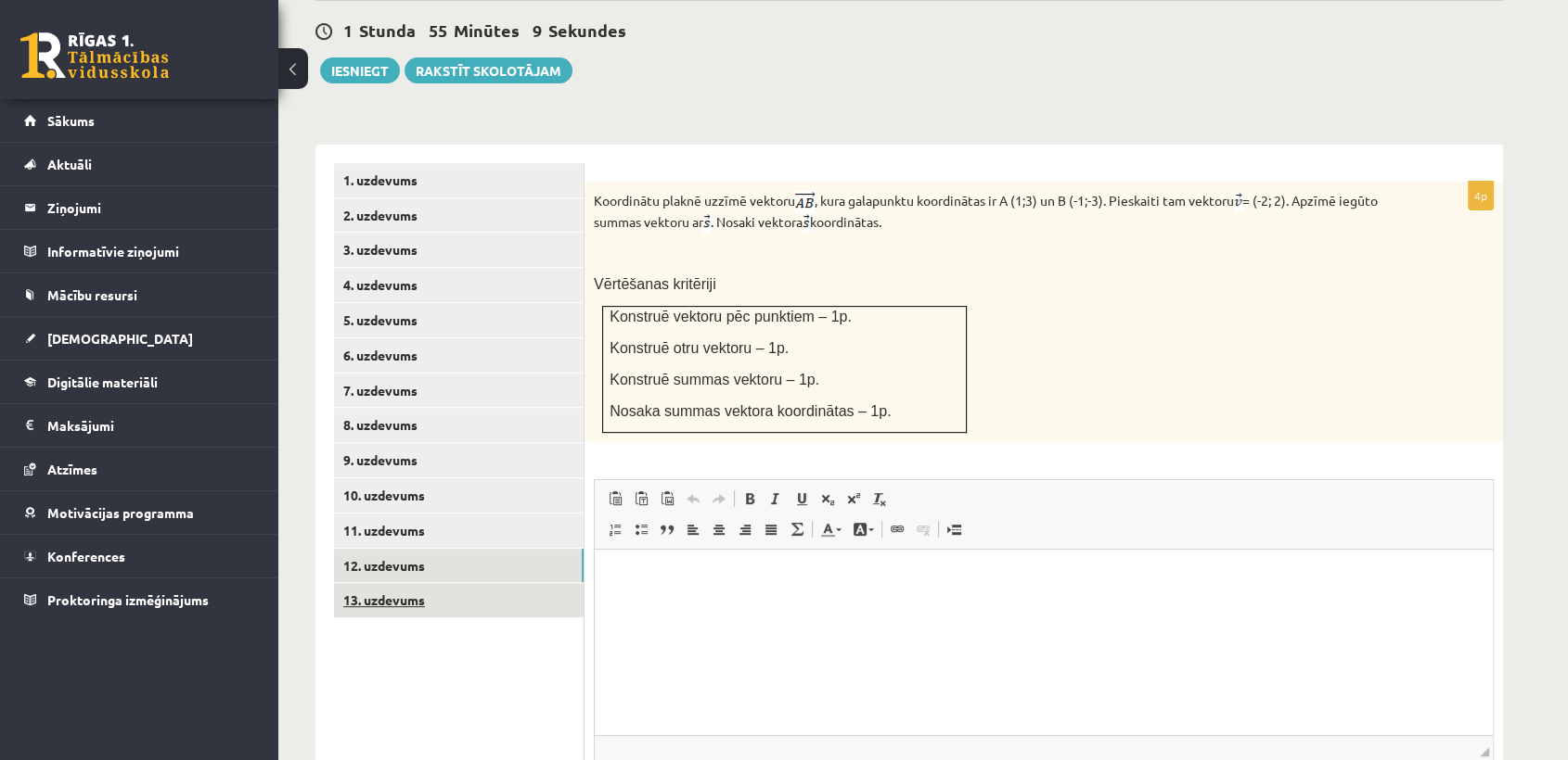
click at [491, 624] on ul "1. uzdevums 2. uzdevums 3. uzdevums 4. uzdevums 5. uzdevums 6. uzdevums 7. uzde…" at bounding box center [459, 515] width 250 height 703
click at [483, 583] on link "13. uzdevums" at bounding box center [459, 600] width 249 height 34
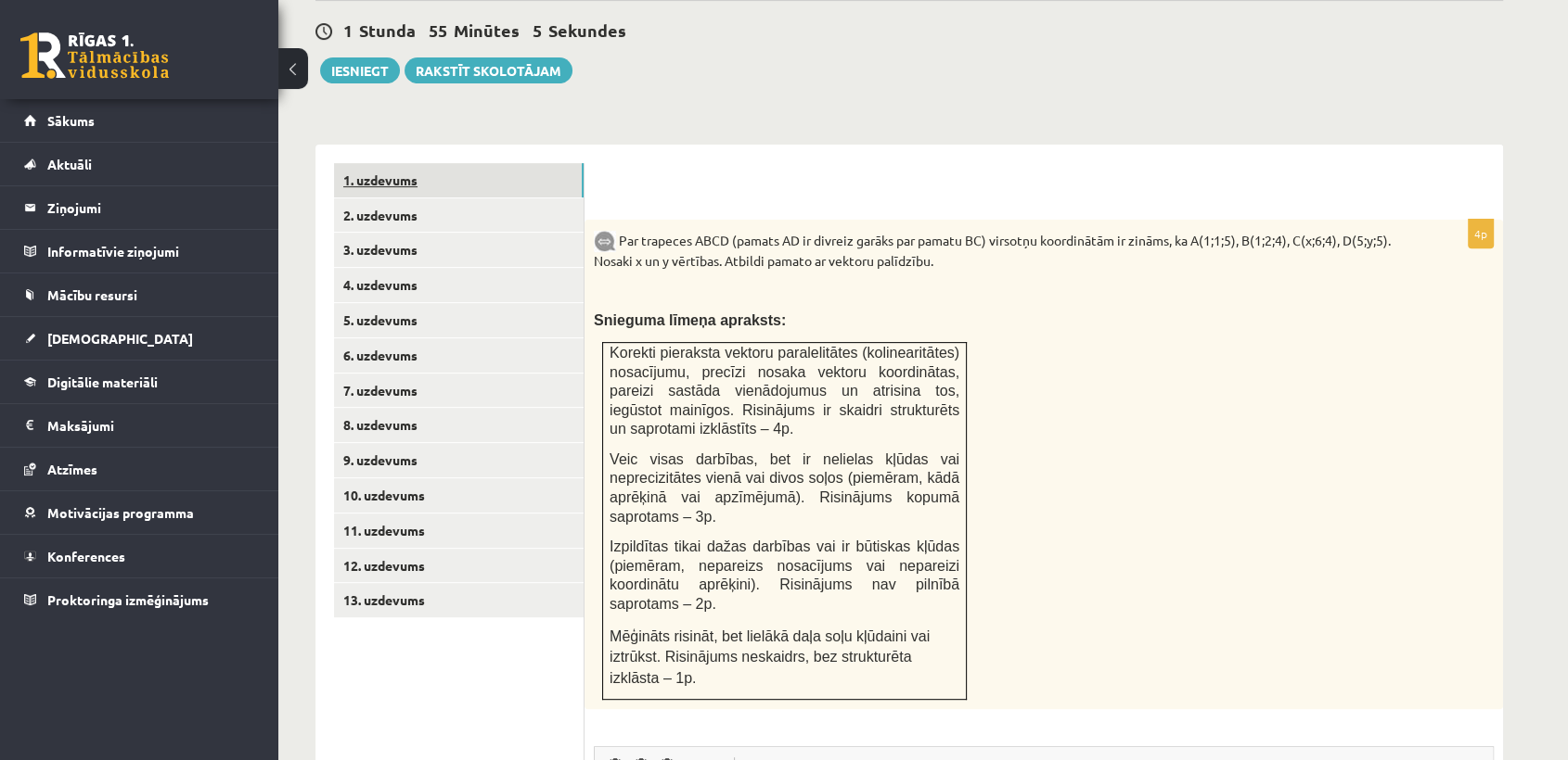
click at [469, 163] on link "1. uzdevums" at bounding box center [459, 180] width 249 height 34
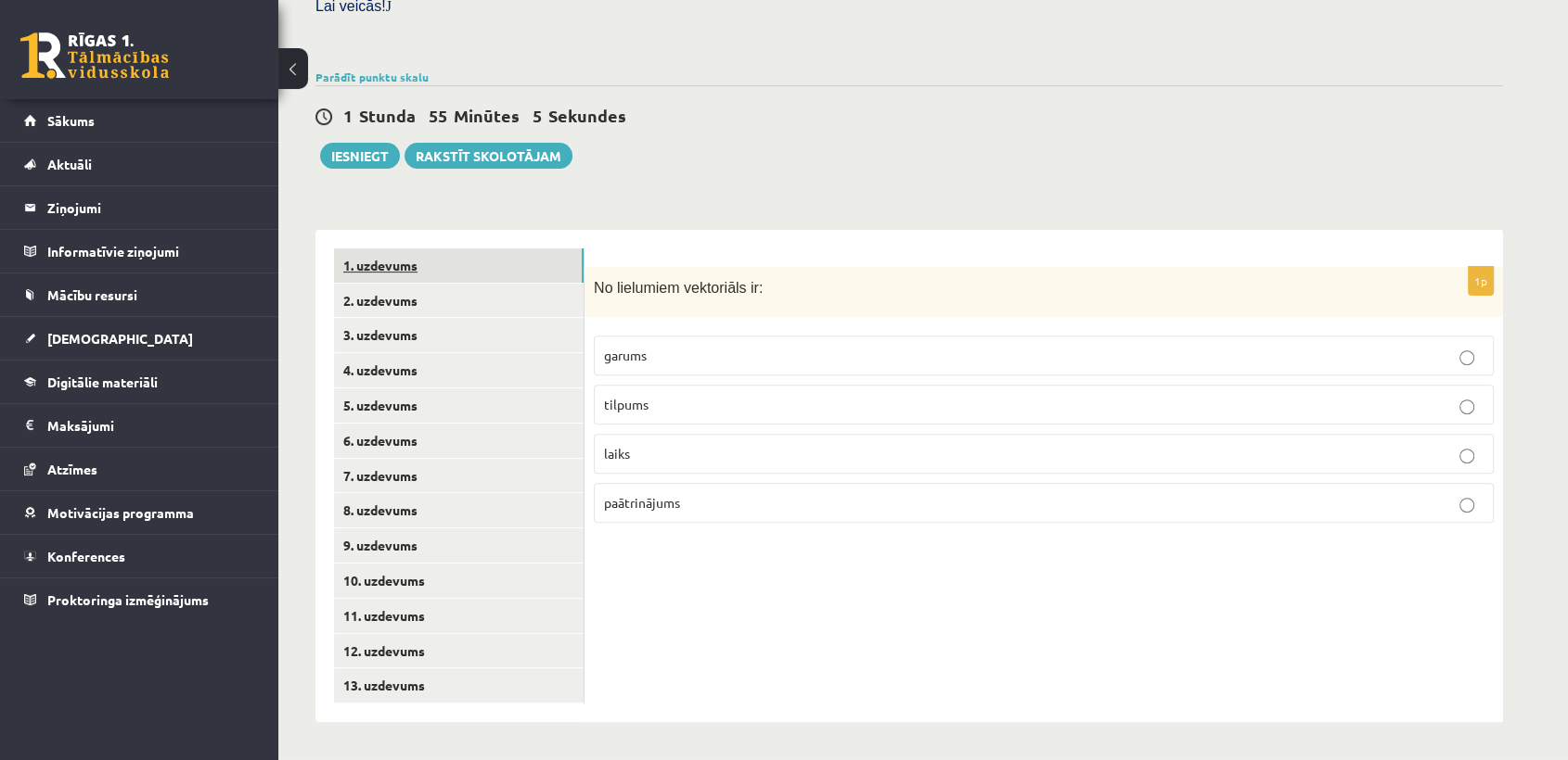
scroll to position [534, 0]
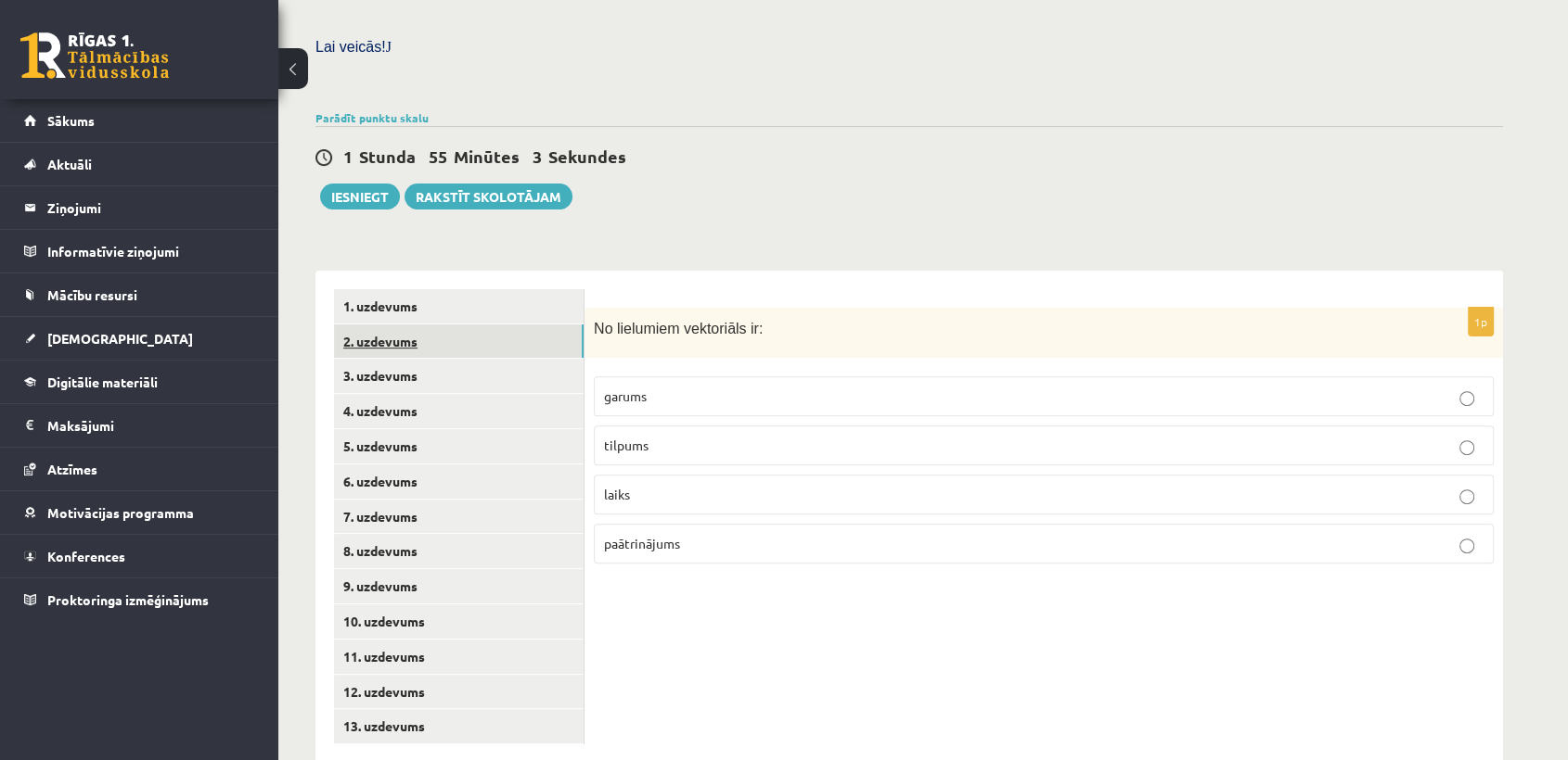
click at [426, 325] on link "2. uzdevums" at bounding box center [459, 342] width 249 height 34
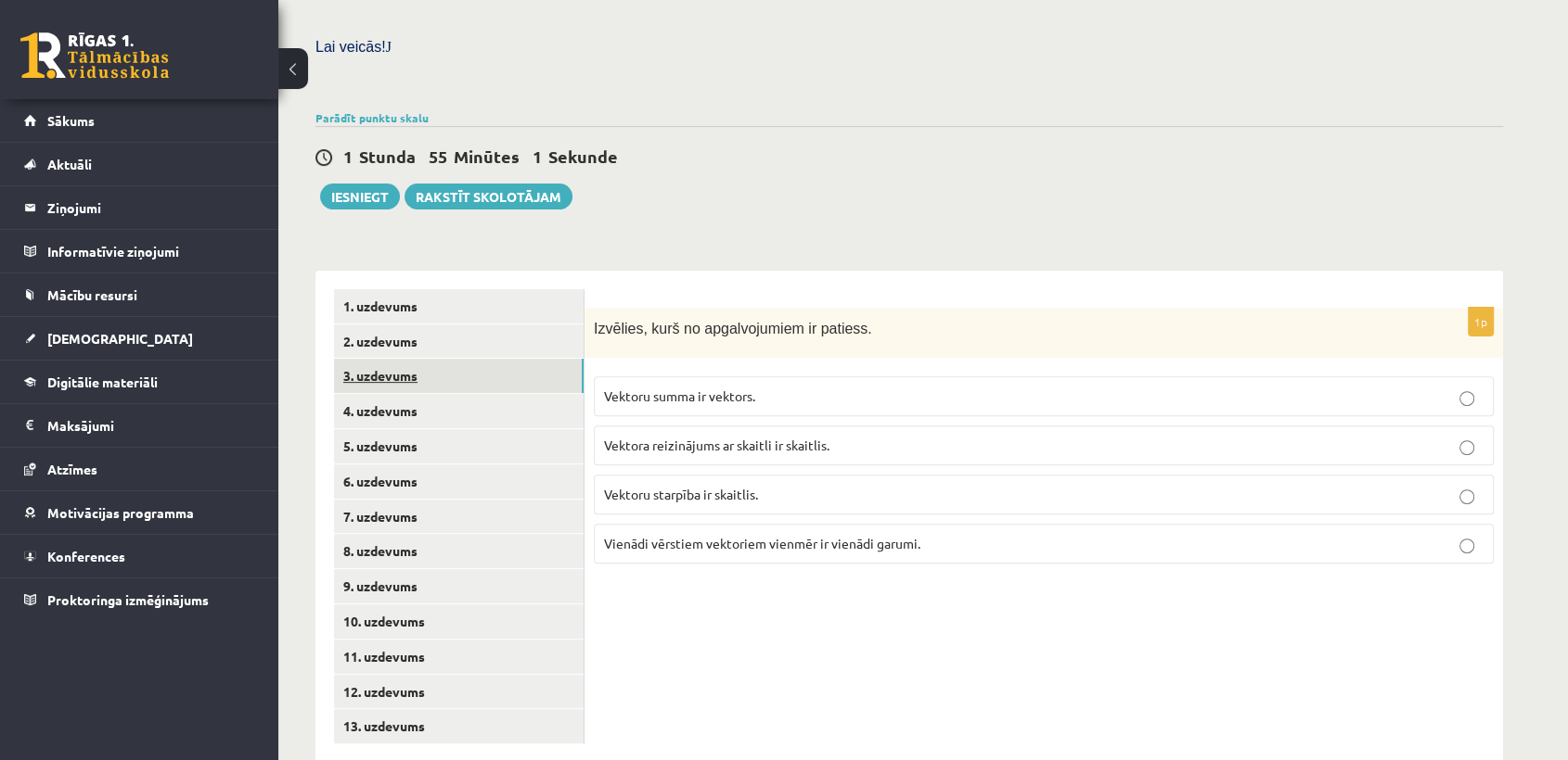
click at [433, 359] on link "3. uzdevums" at bounding box center [459, 376] width 249 height 34
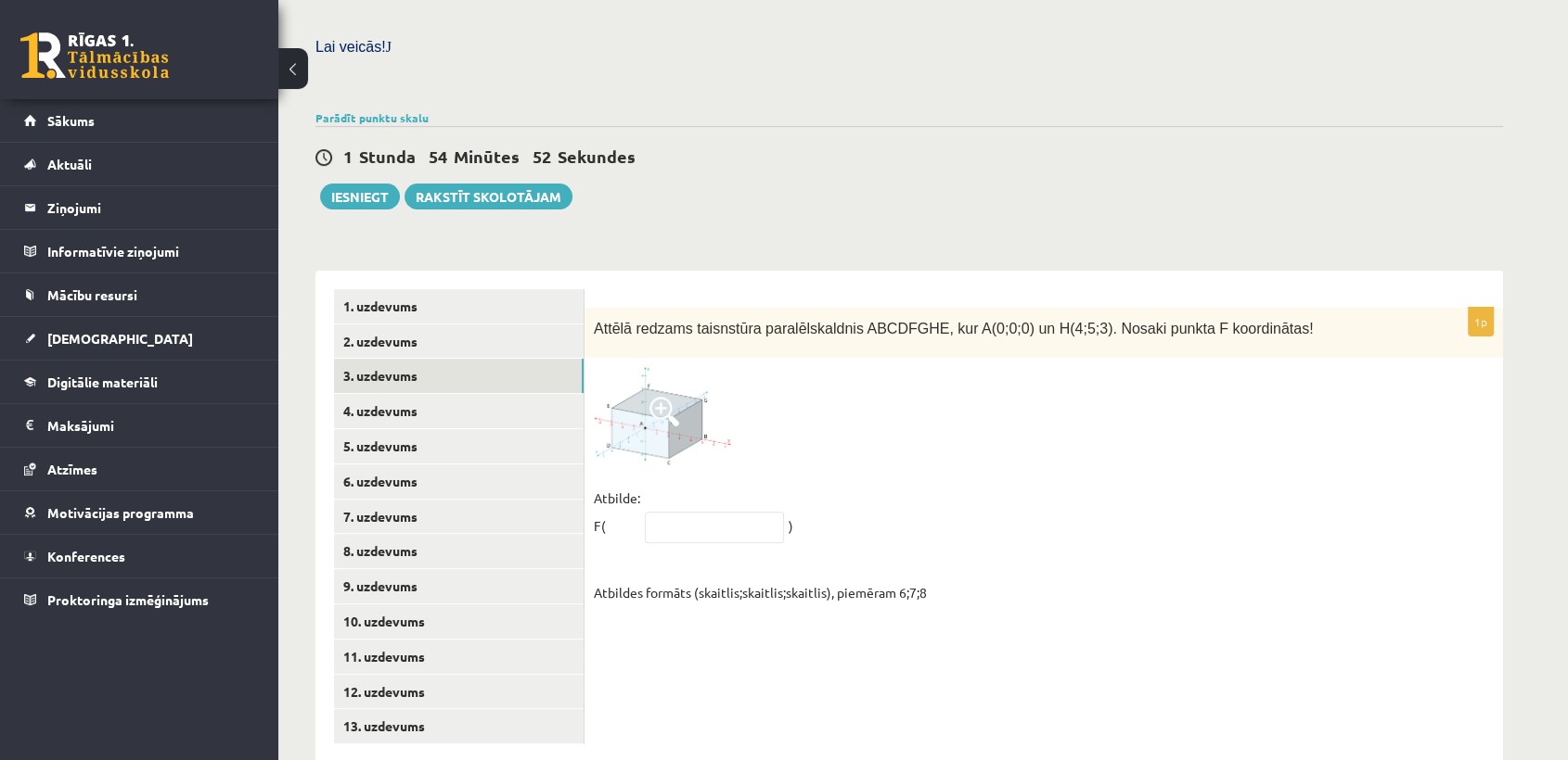
click at [665, 397] on span at bounding box center [664, 411] width 29 height 29
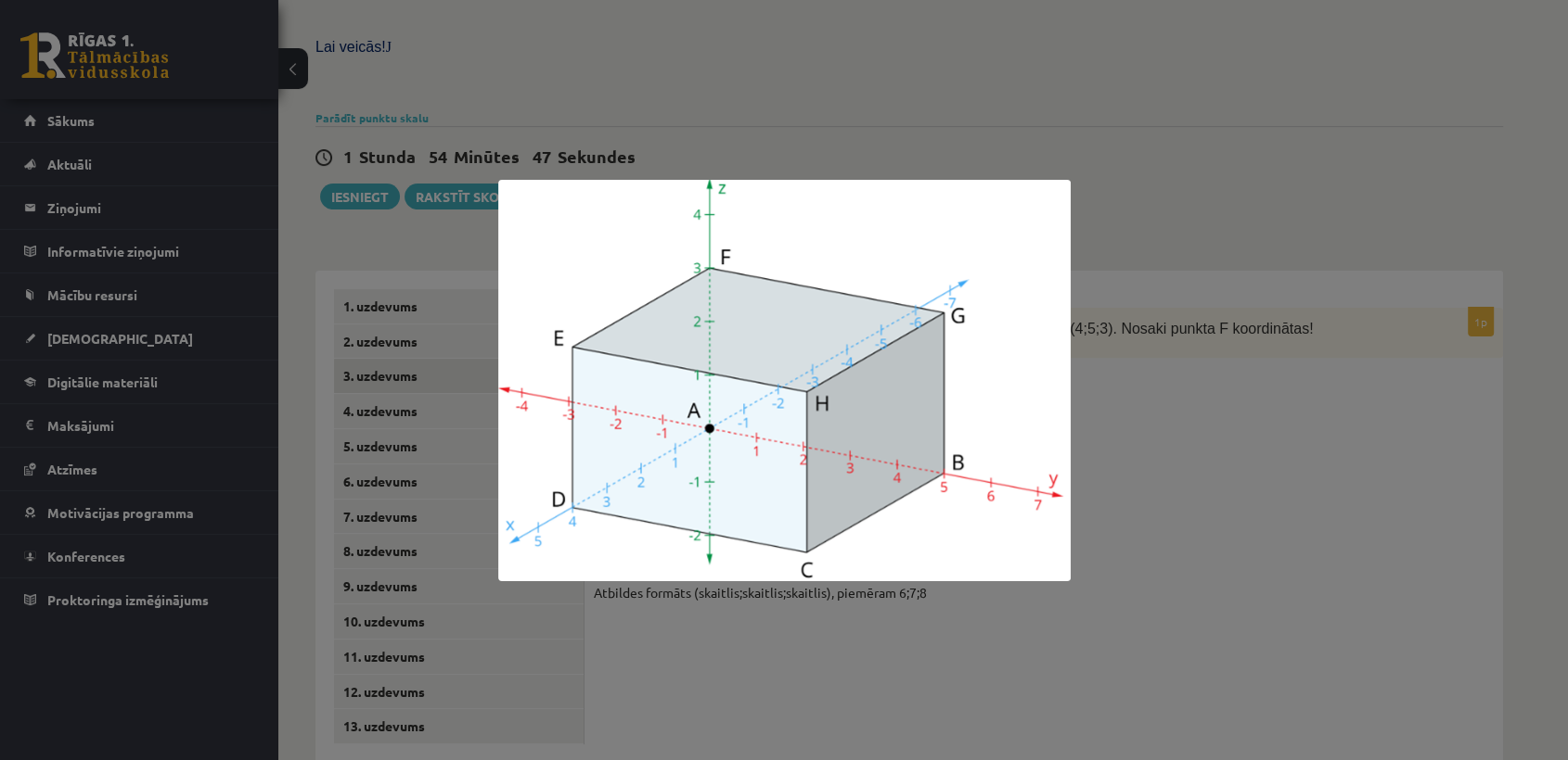
click at [1069, 435] on div at bounding box center [784, 380] width 1568 height 760
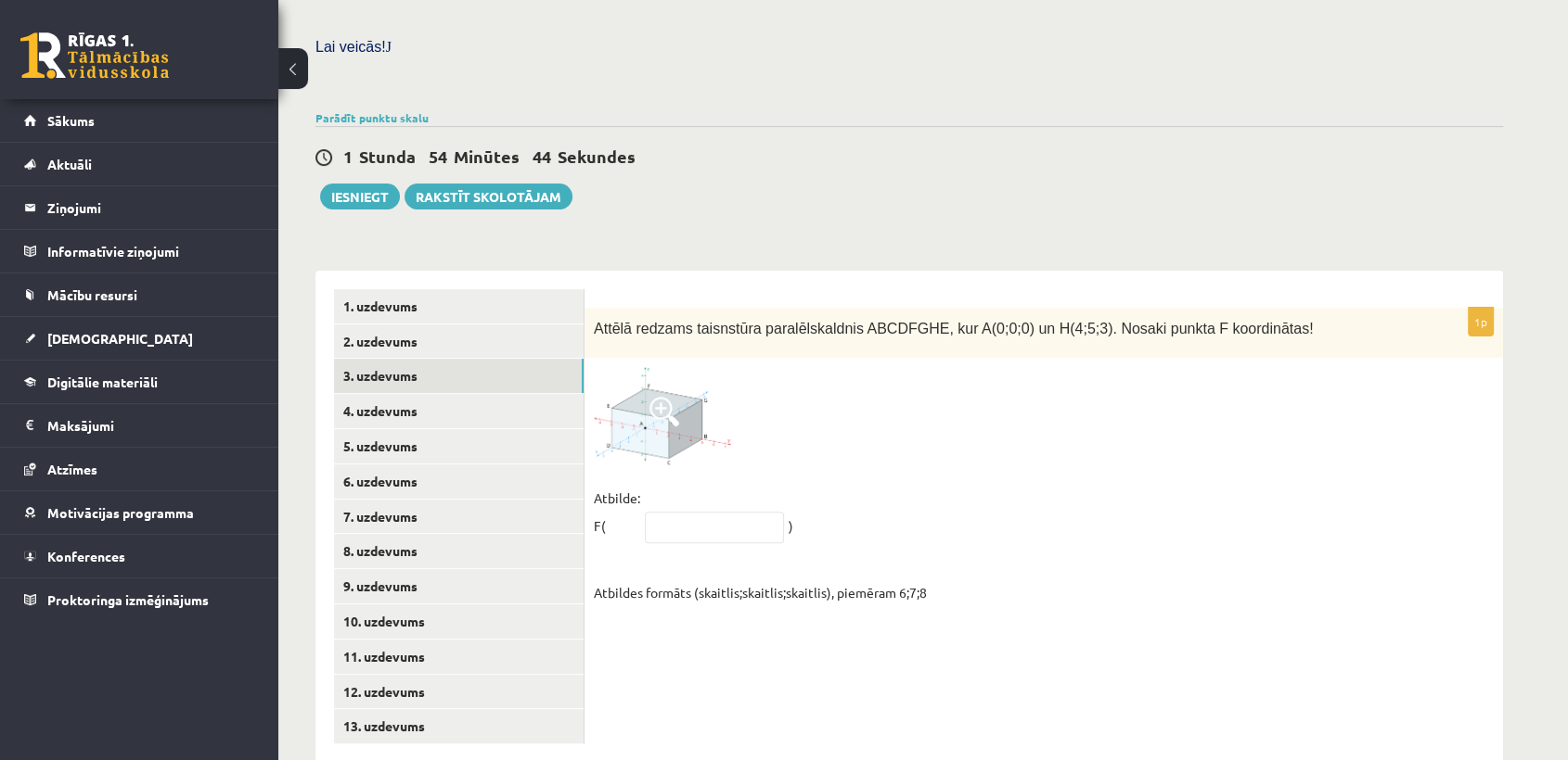
click at [657, 397] on span at bounding box center [664, 411] width 29 height 29
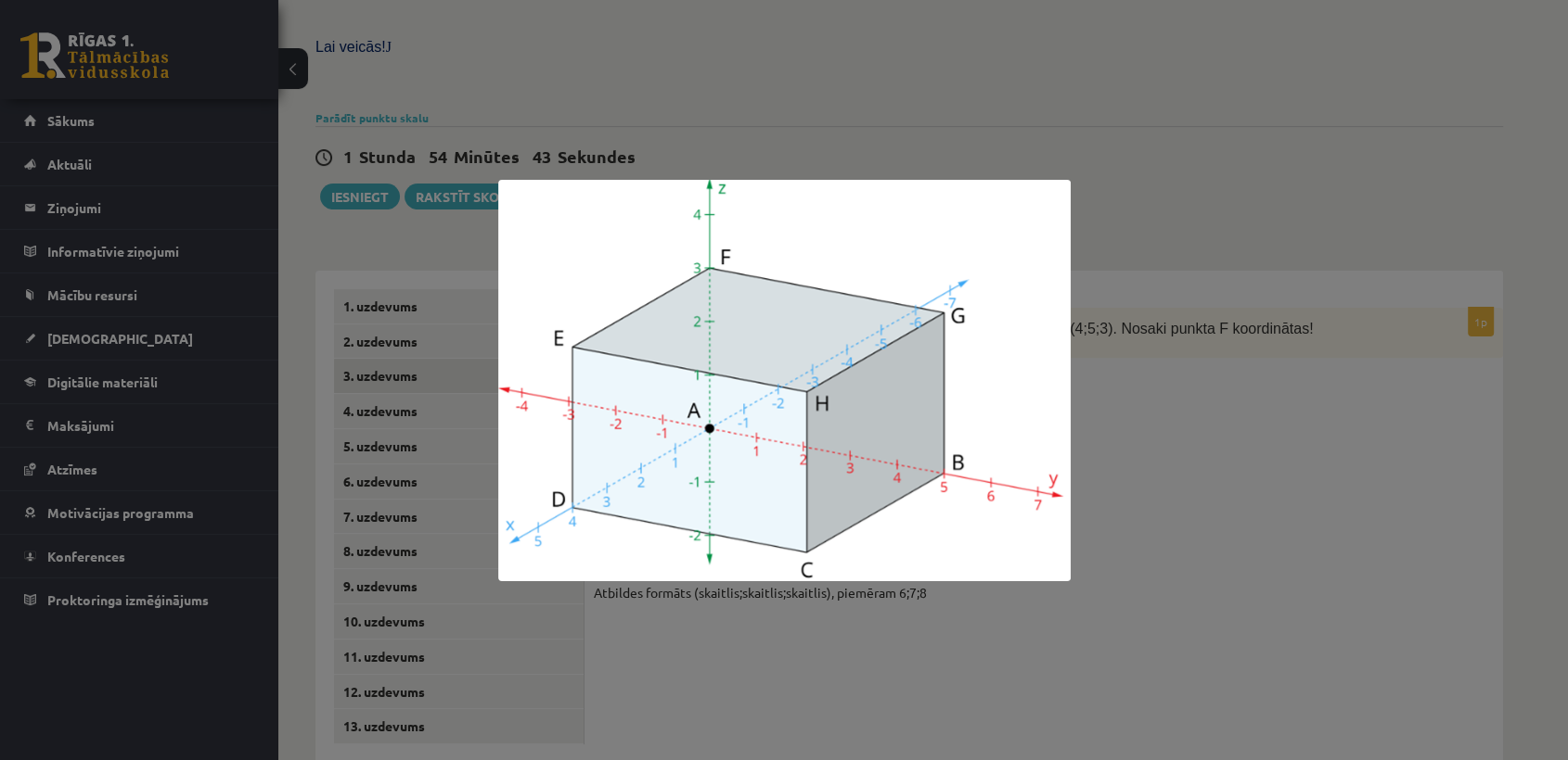
click at [1224, 539] on div at bounding box center [784, 380] width 1568 height 760
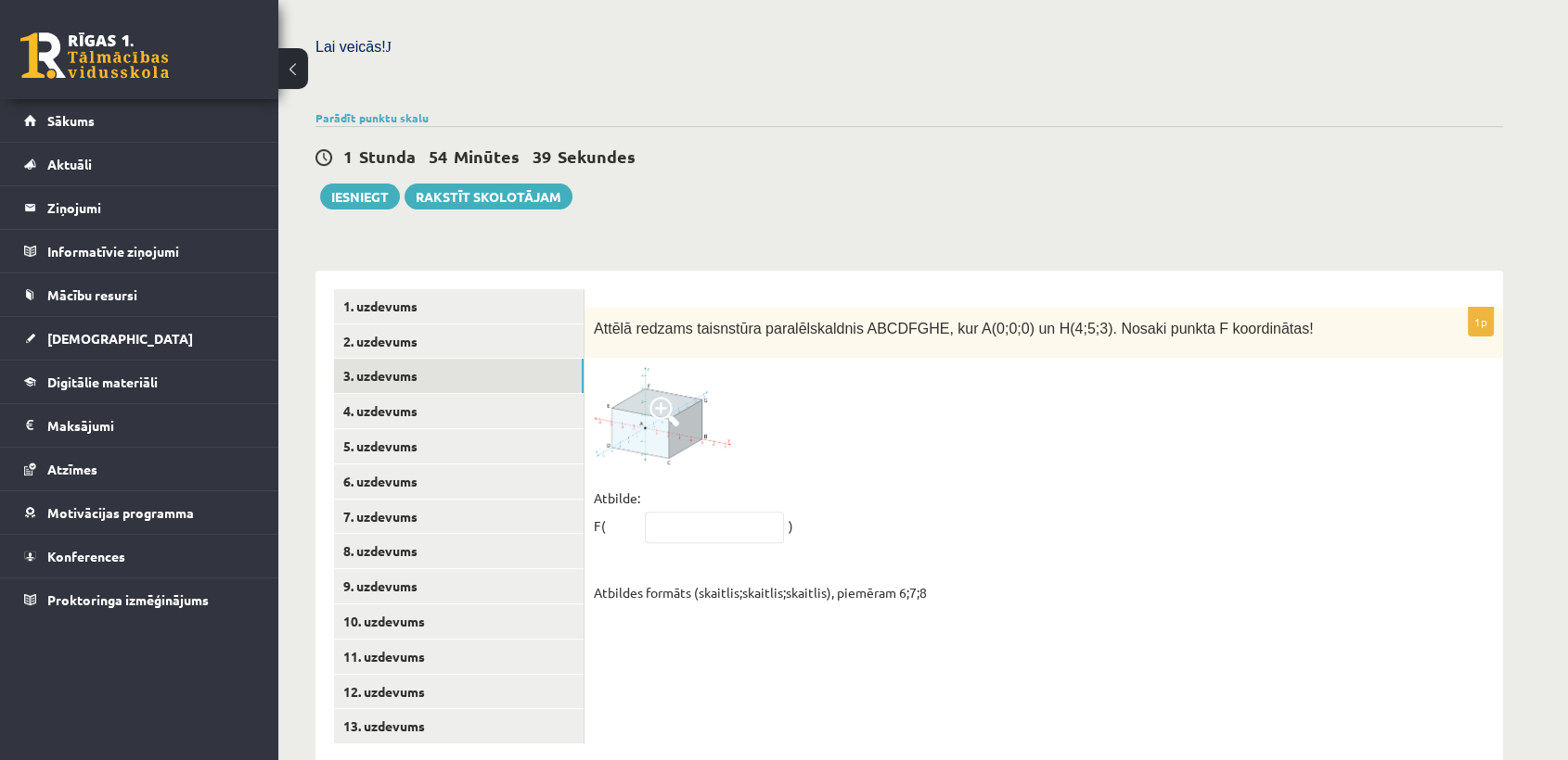
click at [670, 386] on img at bounding box center [663, 415] width 139 height 97
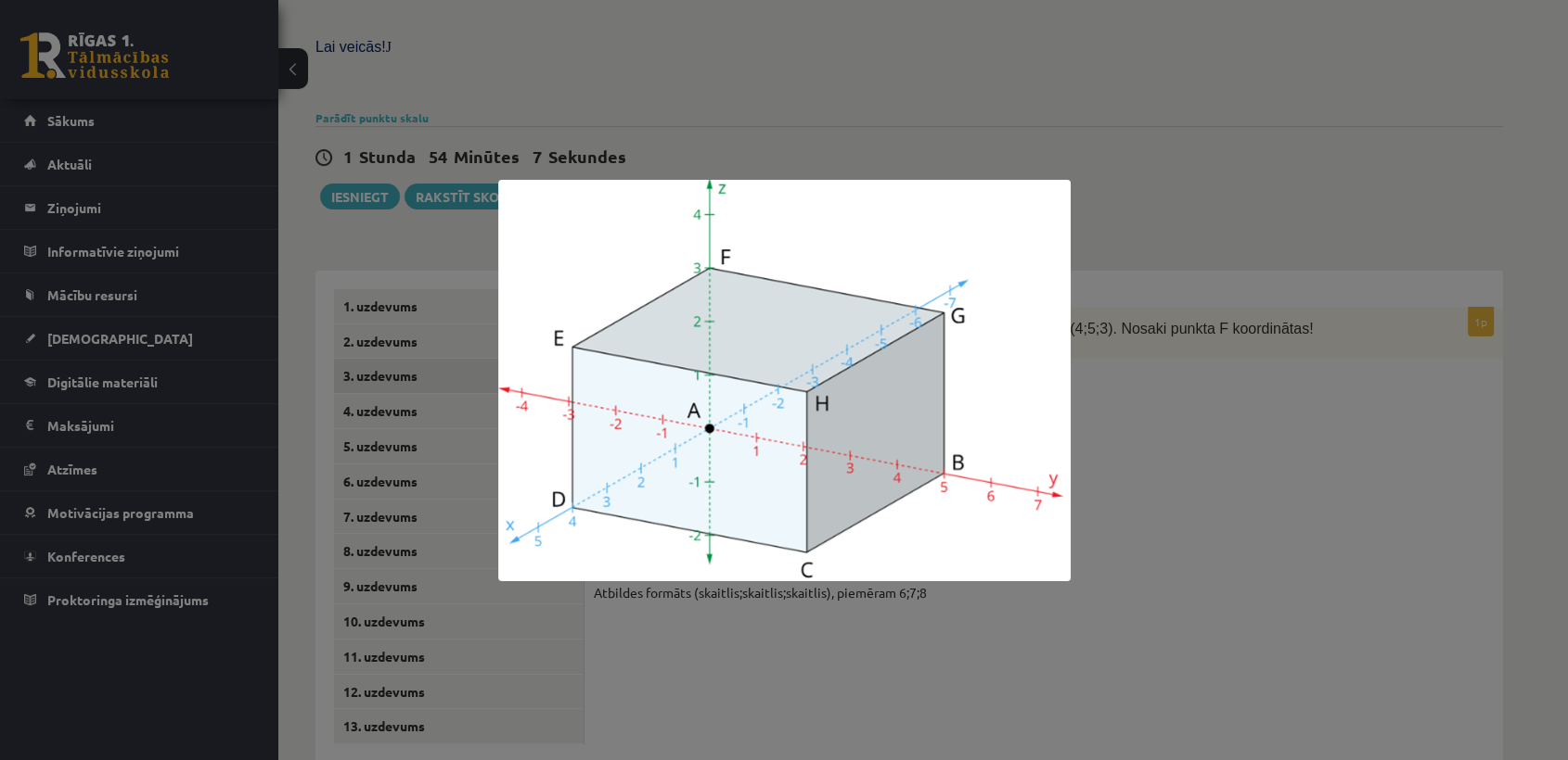
click at [1435, 518] on div at bounding box center [784, 380] width 1568 height 760
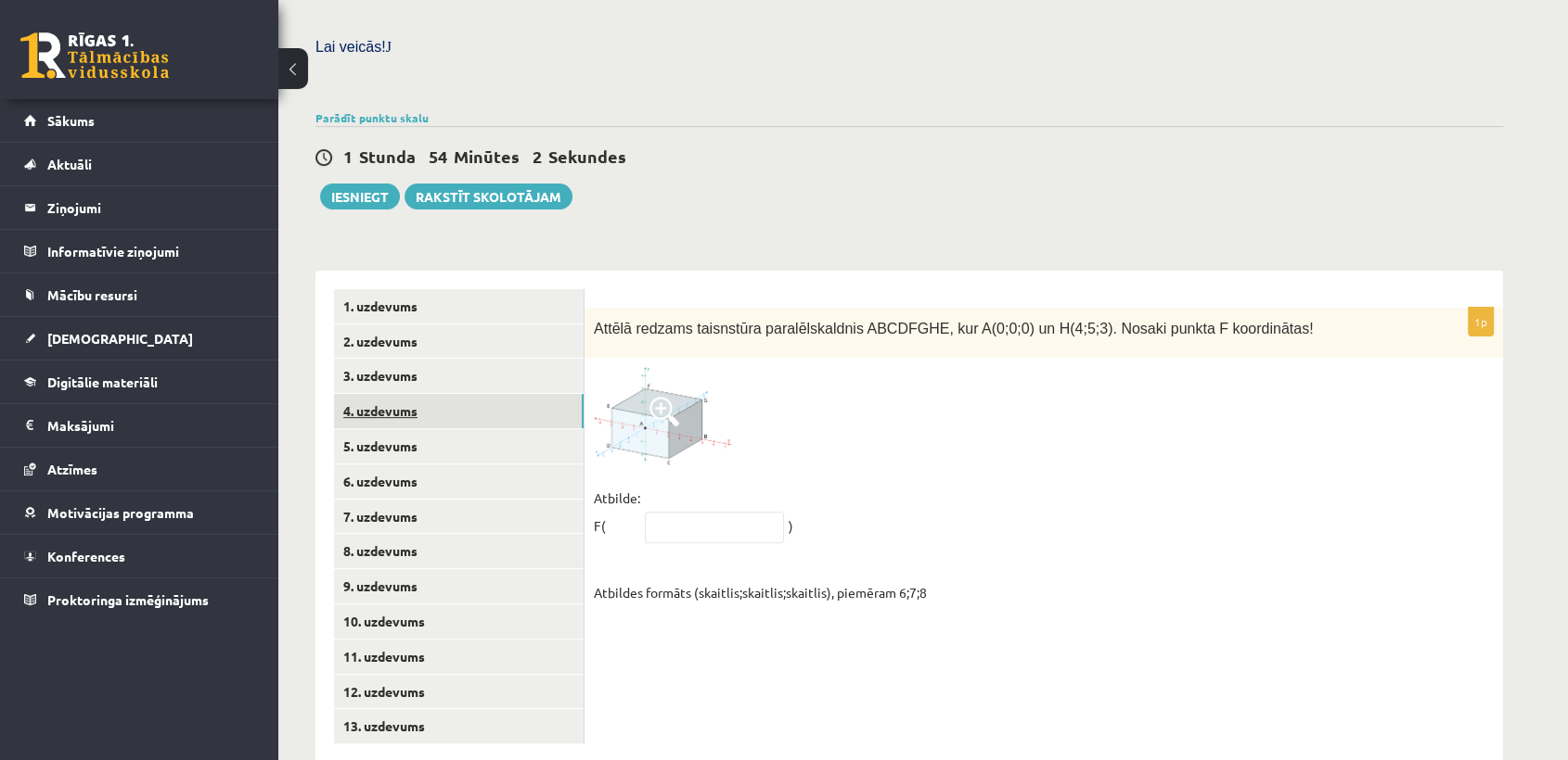
click at [493, 394] on link "4. uzdevums" at bounding box center [459, 411] width 249 height 34
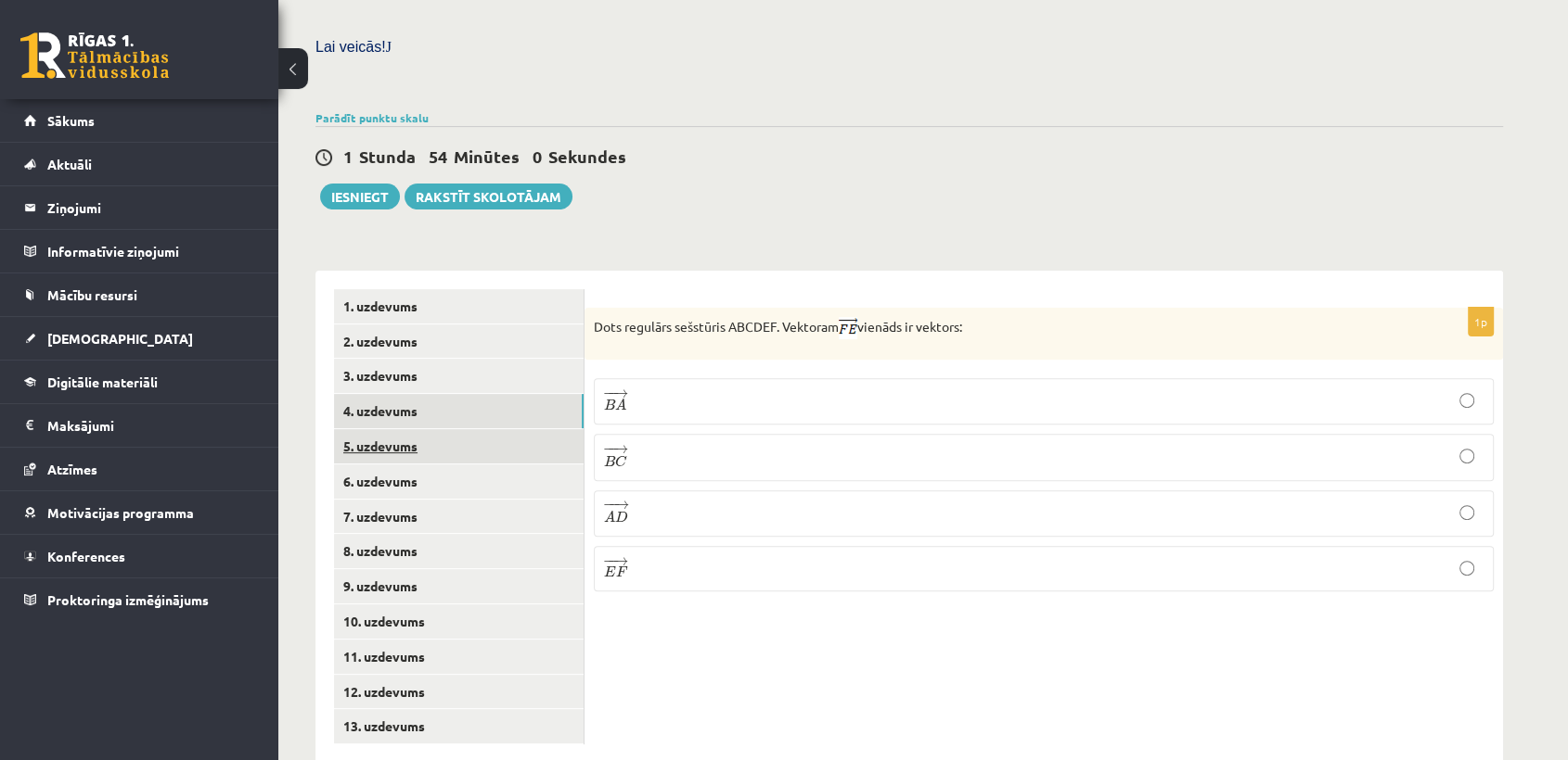
click at [438, 430] on link "5. uzdevums" at bounding box center [459, 447] width 249 height 34
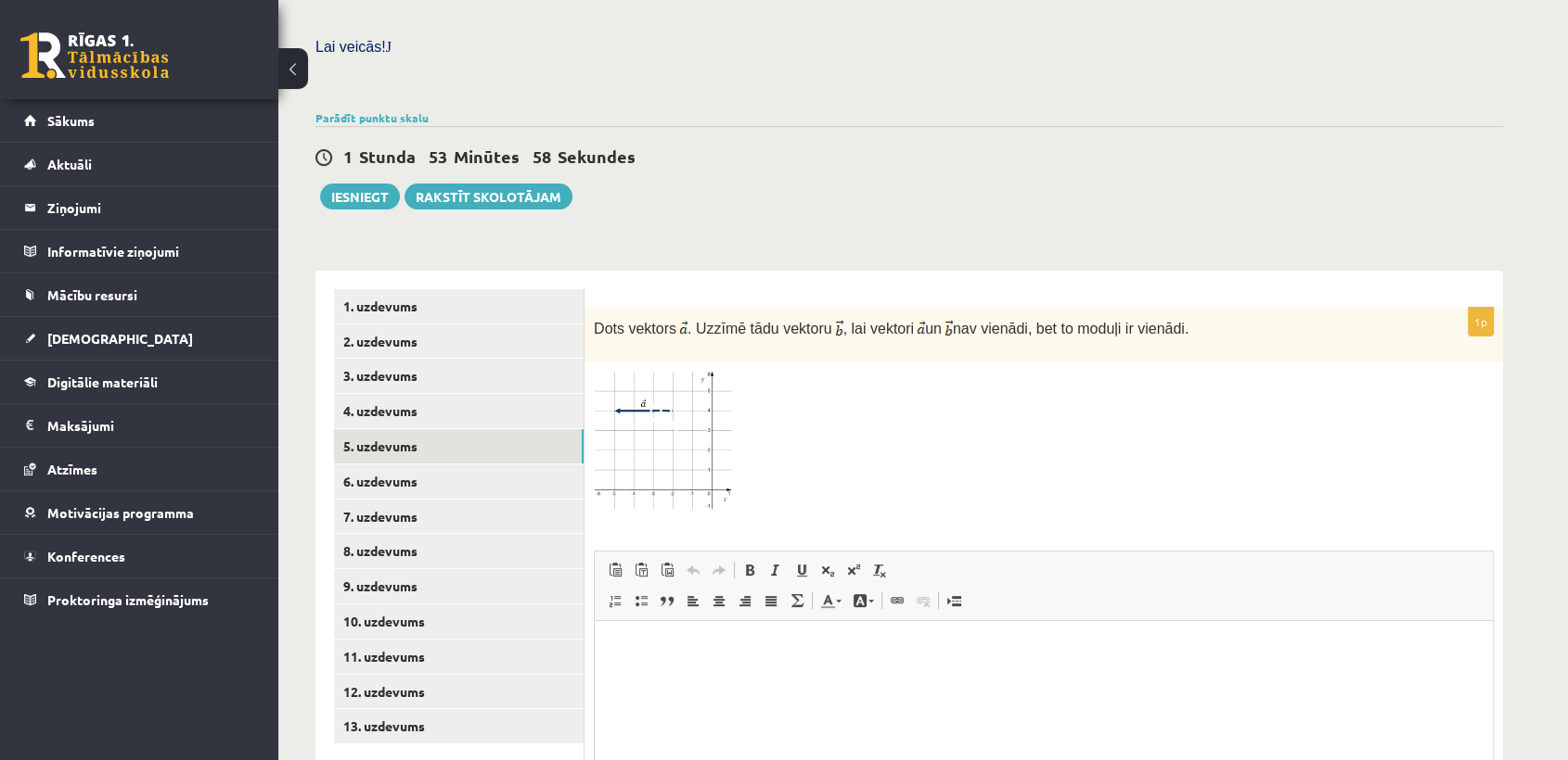
scroll to position [0, 0]
click at [687, 372] on img at bounding box center [663, 443] width 139 height 142
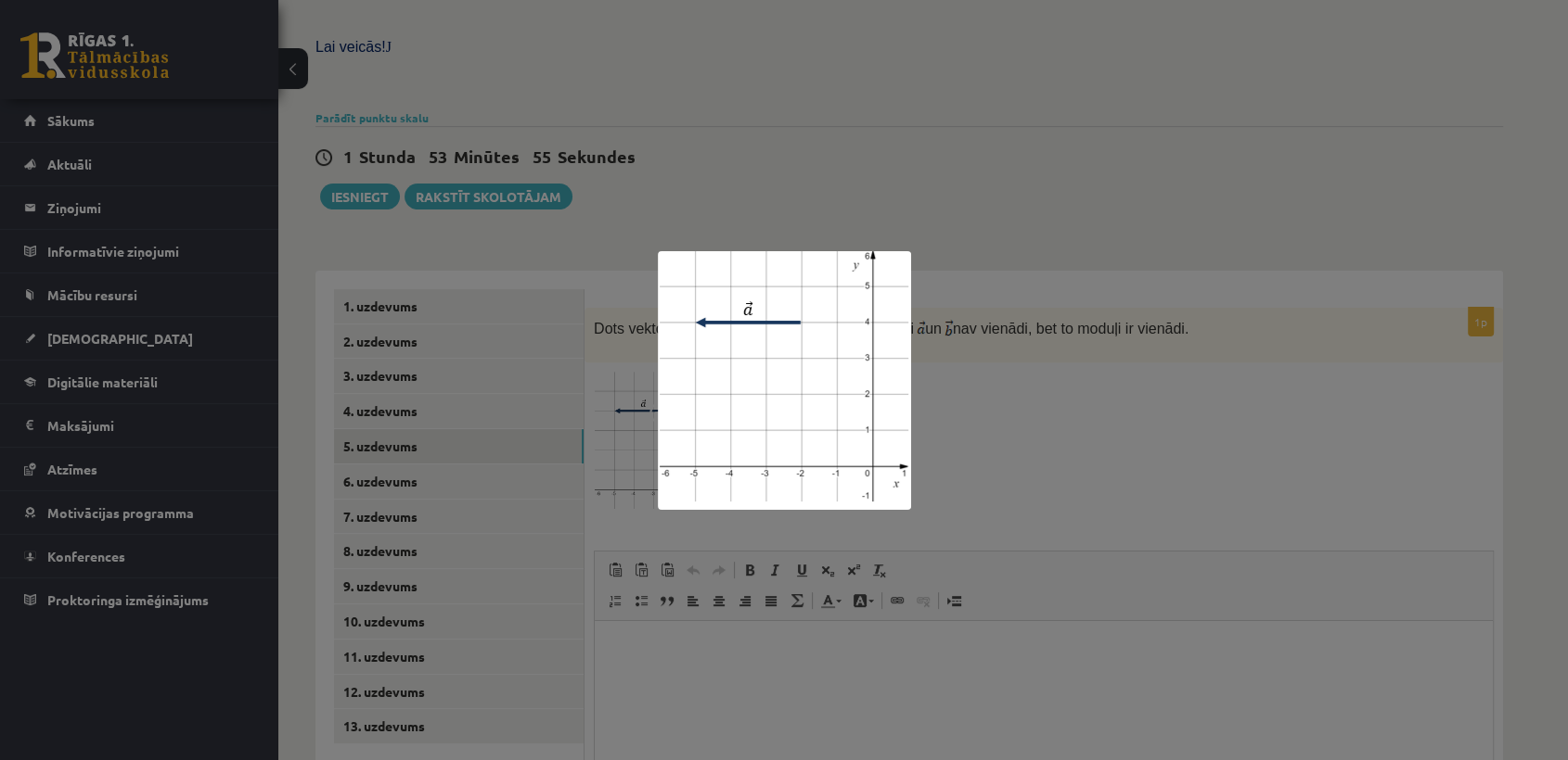
click at [976, 420] on div at bounding box center [784, 380] width 1568 height 760
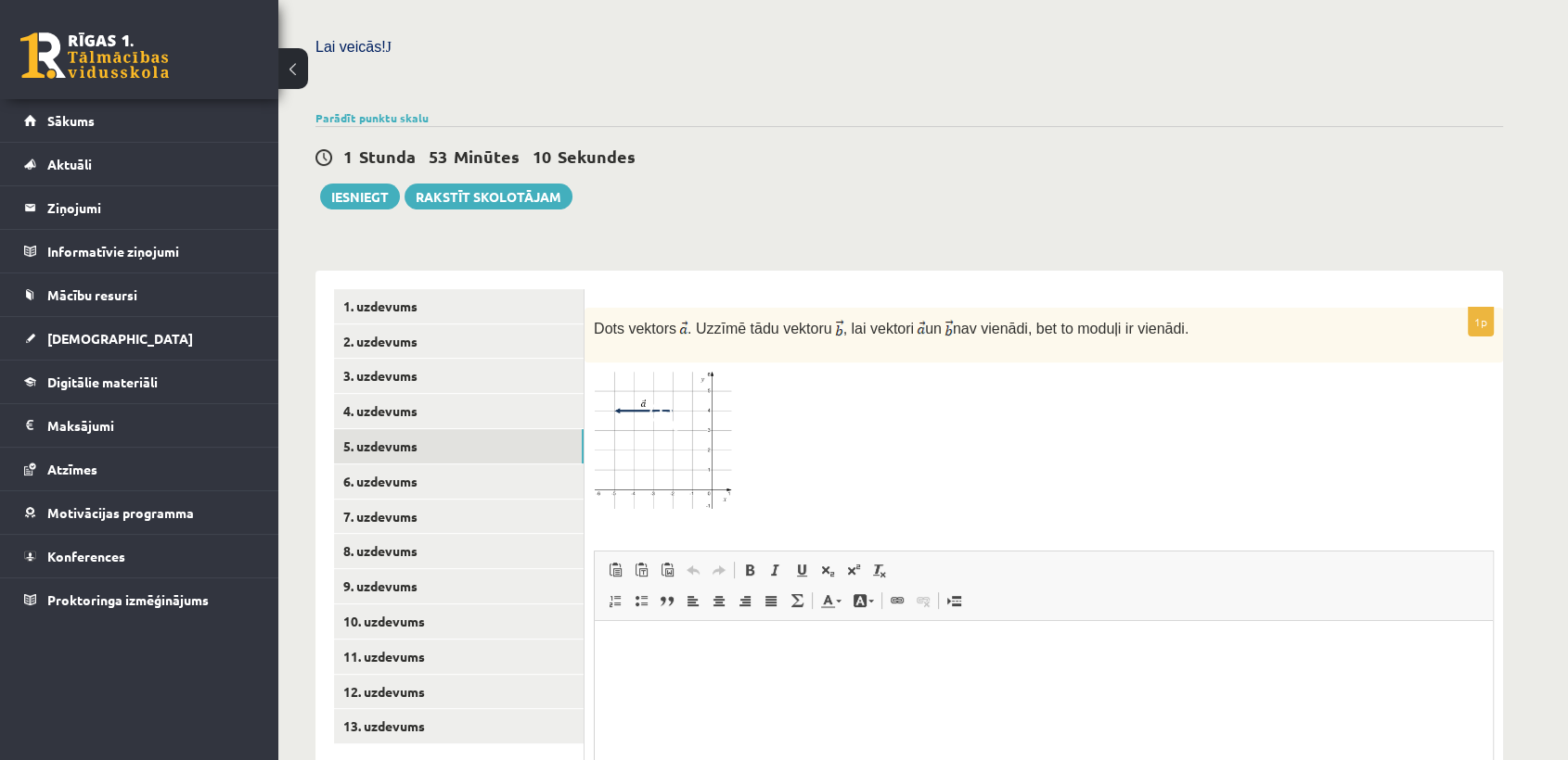
click at [674, 396] on img at bounding box center [663, 443] width 139 height 142
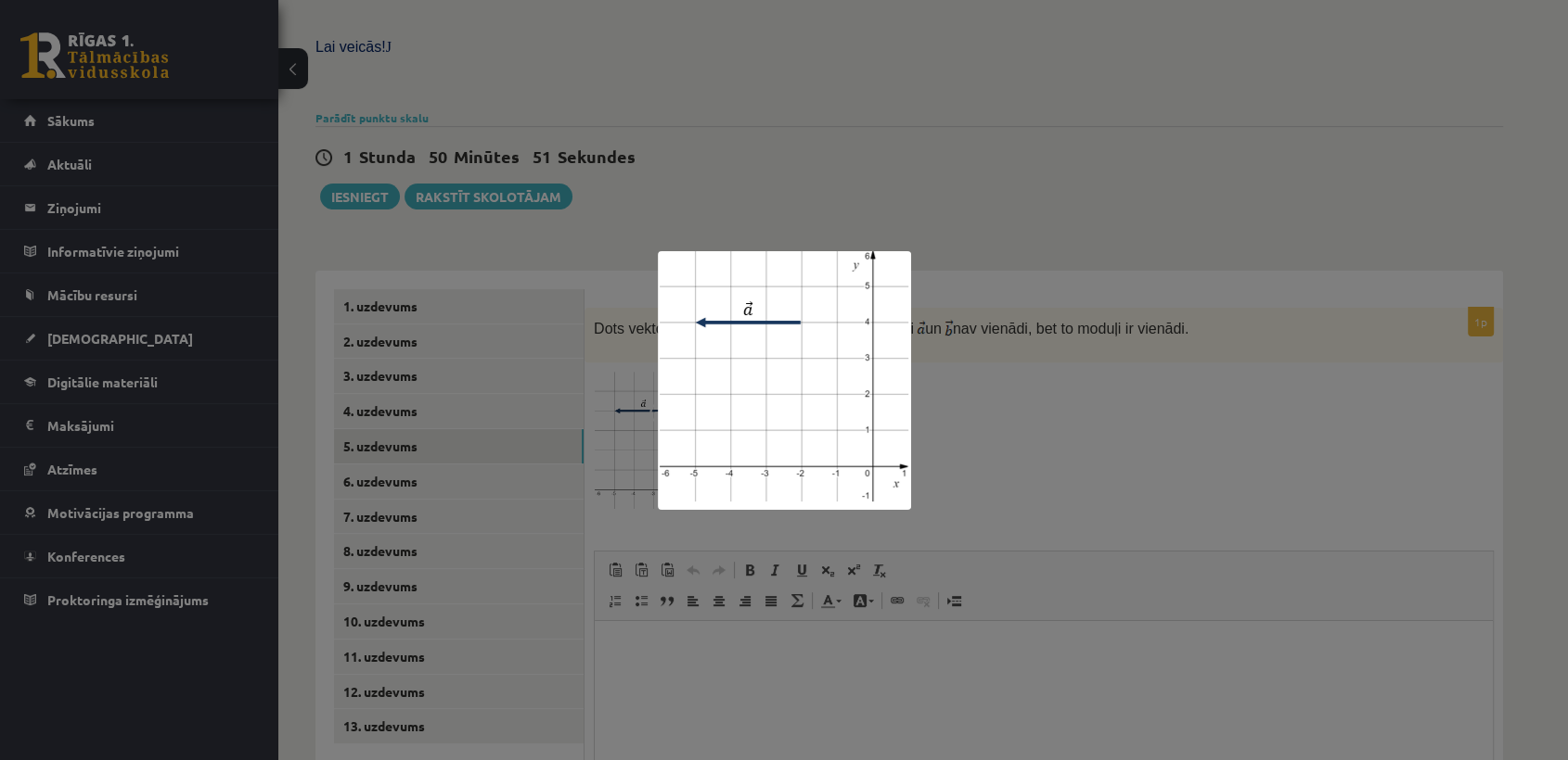
click at [1119, 492] on div at bounding box center [784, 380] width 1568 height 760
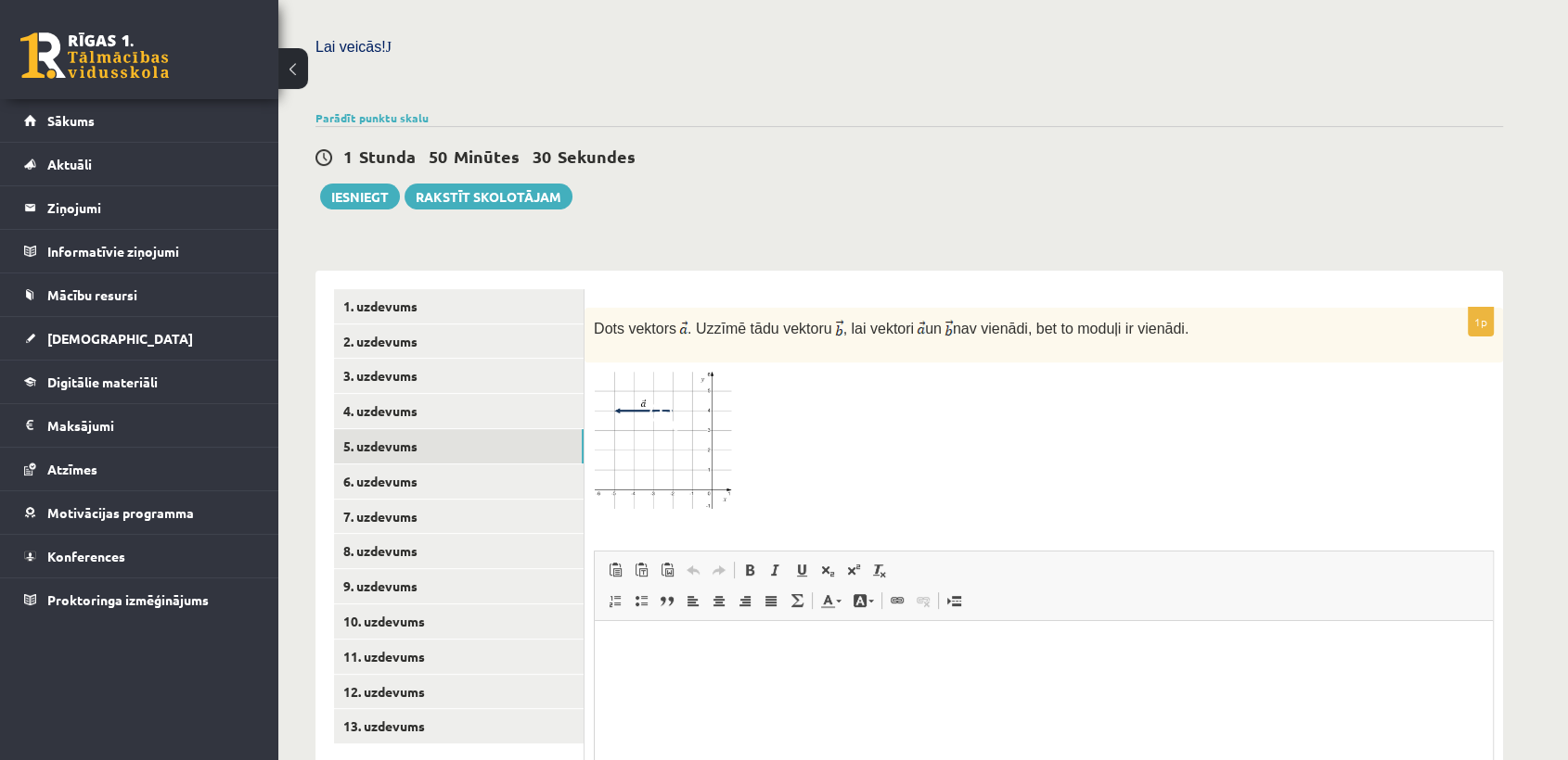
click at [622, 448] on img at bounding box center [663, 443] width 139 height 142
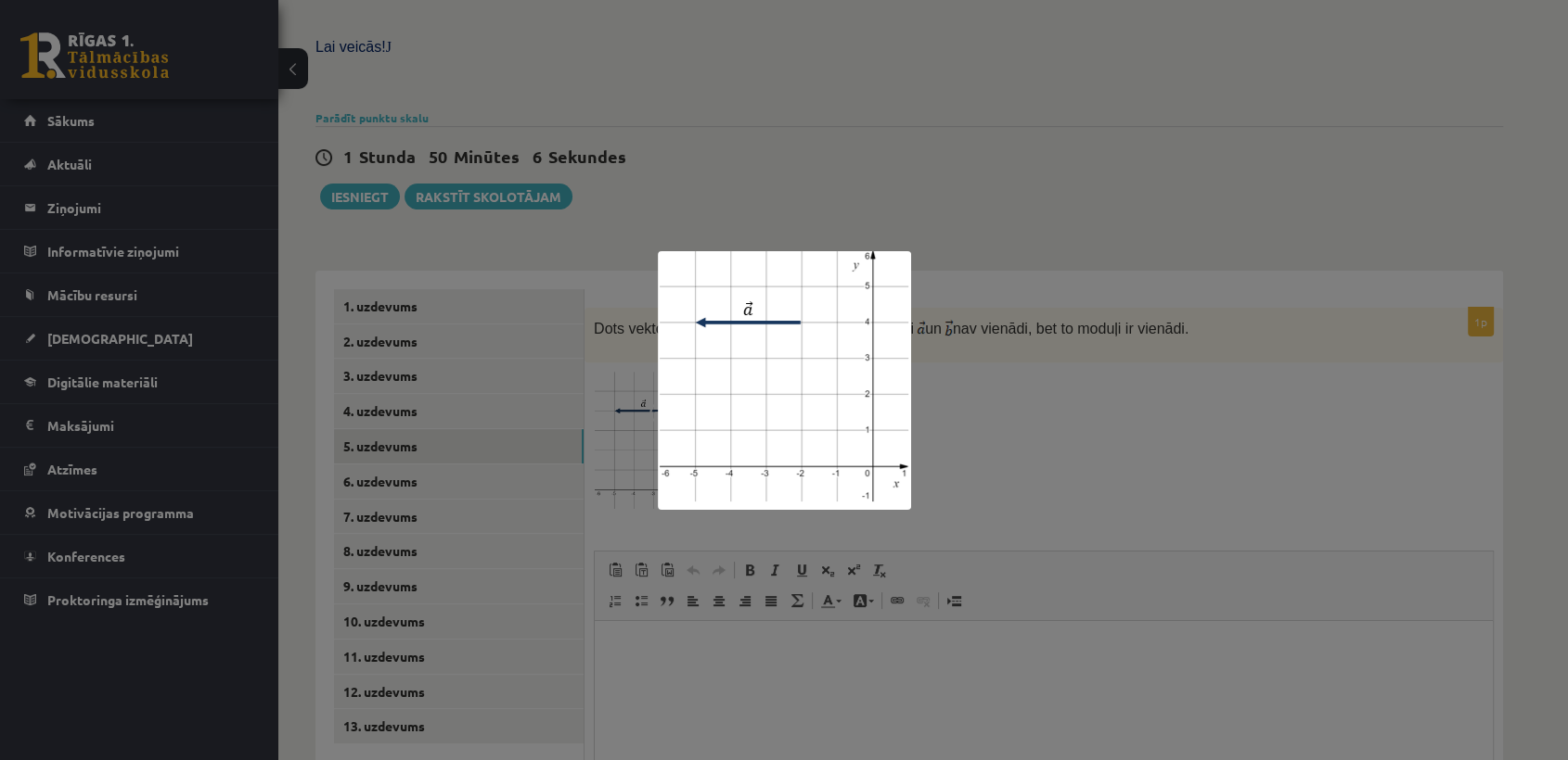
click at [1082, 352] on div at bounding box center [784, 380] width 1568 height 760
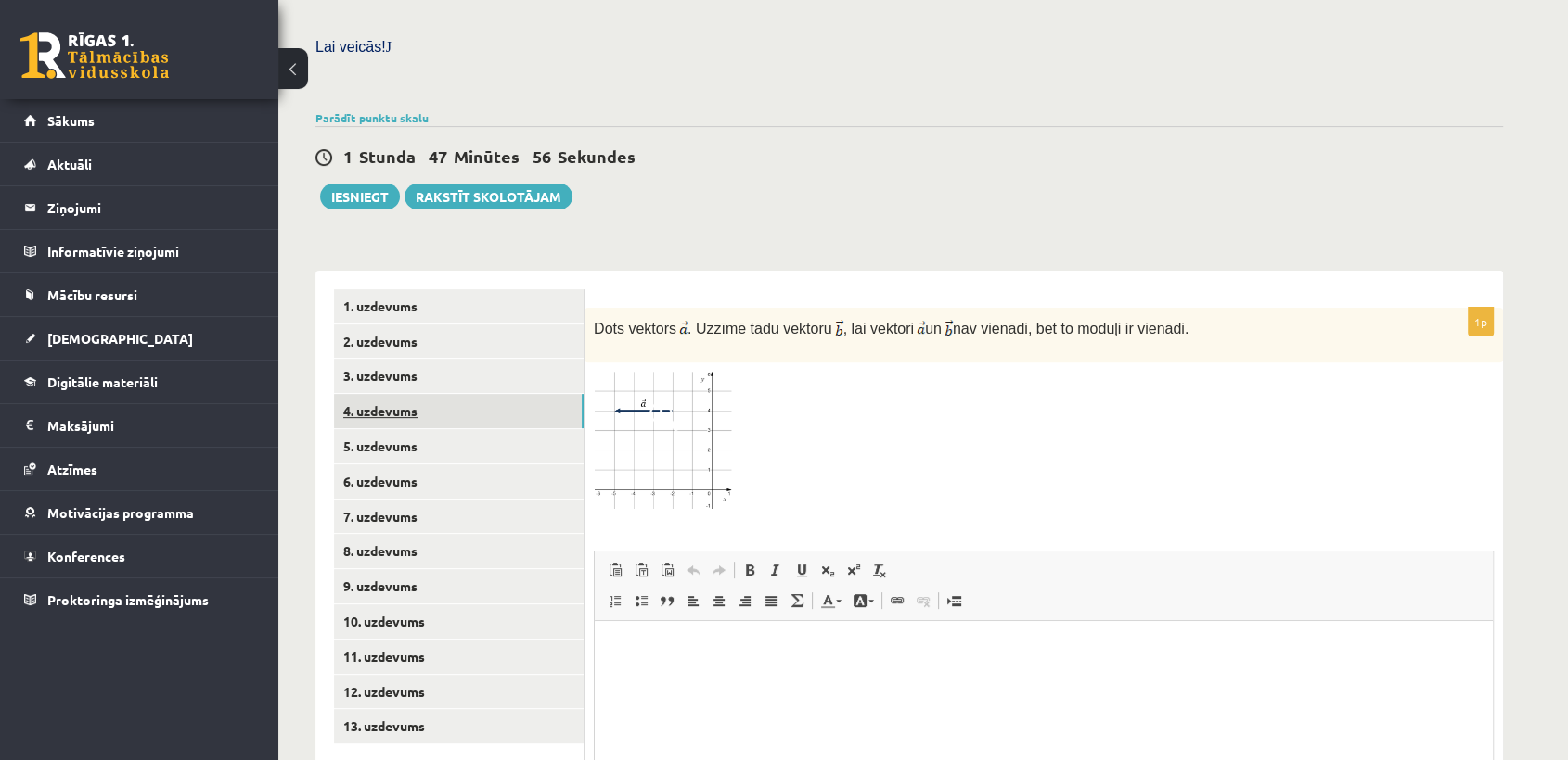
click at [498, 394] on link "4. uzdevums" at bounding box center [459, 411] width 249 height 34
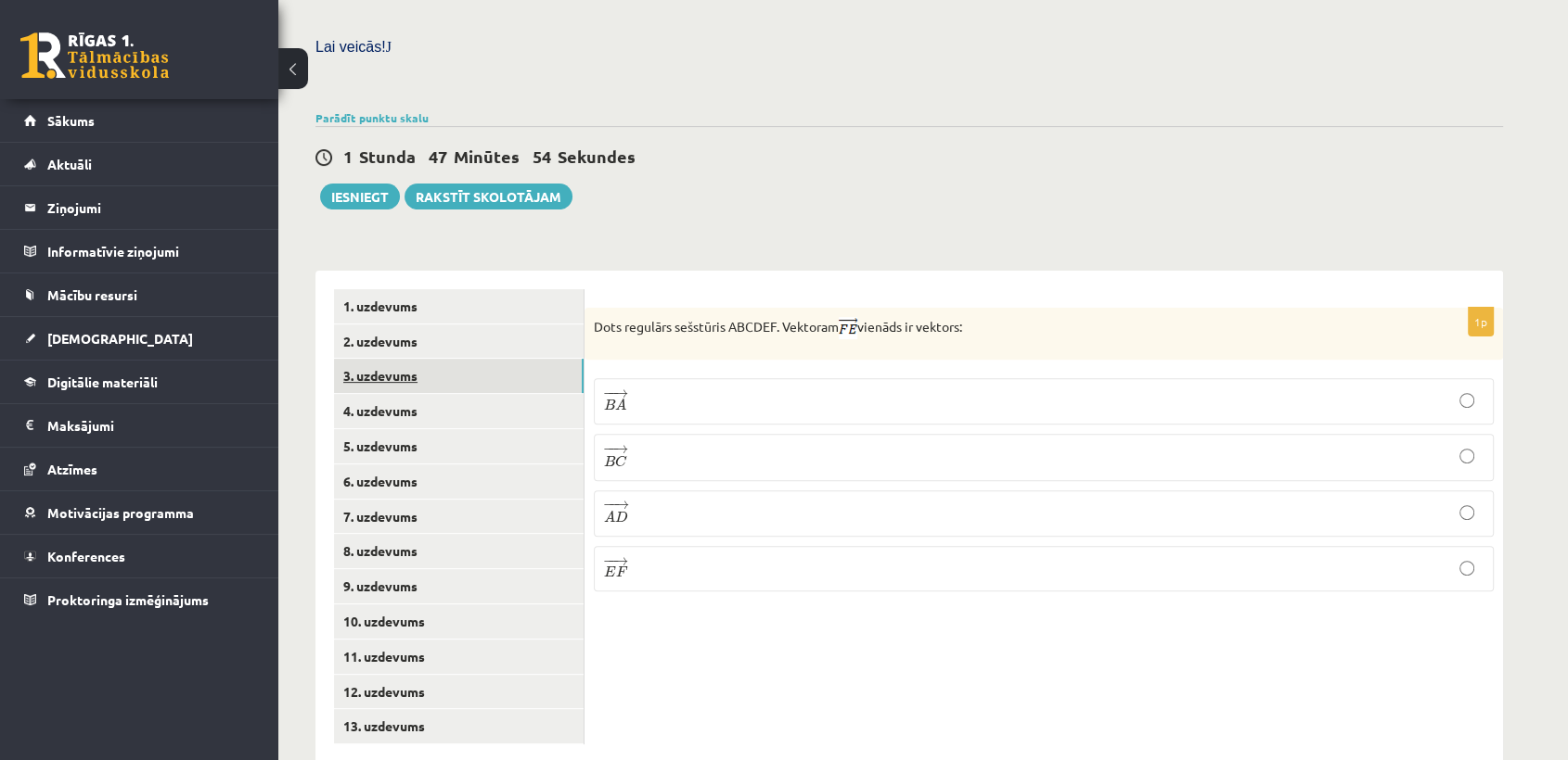
click at [492, 359] on link "3. uzdevums" at bounding box center [459, 376] width 249 height 34
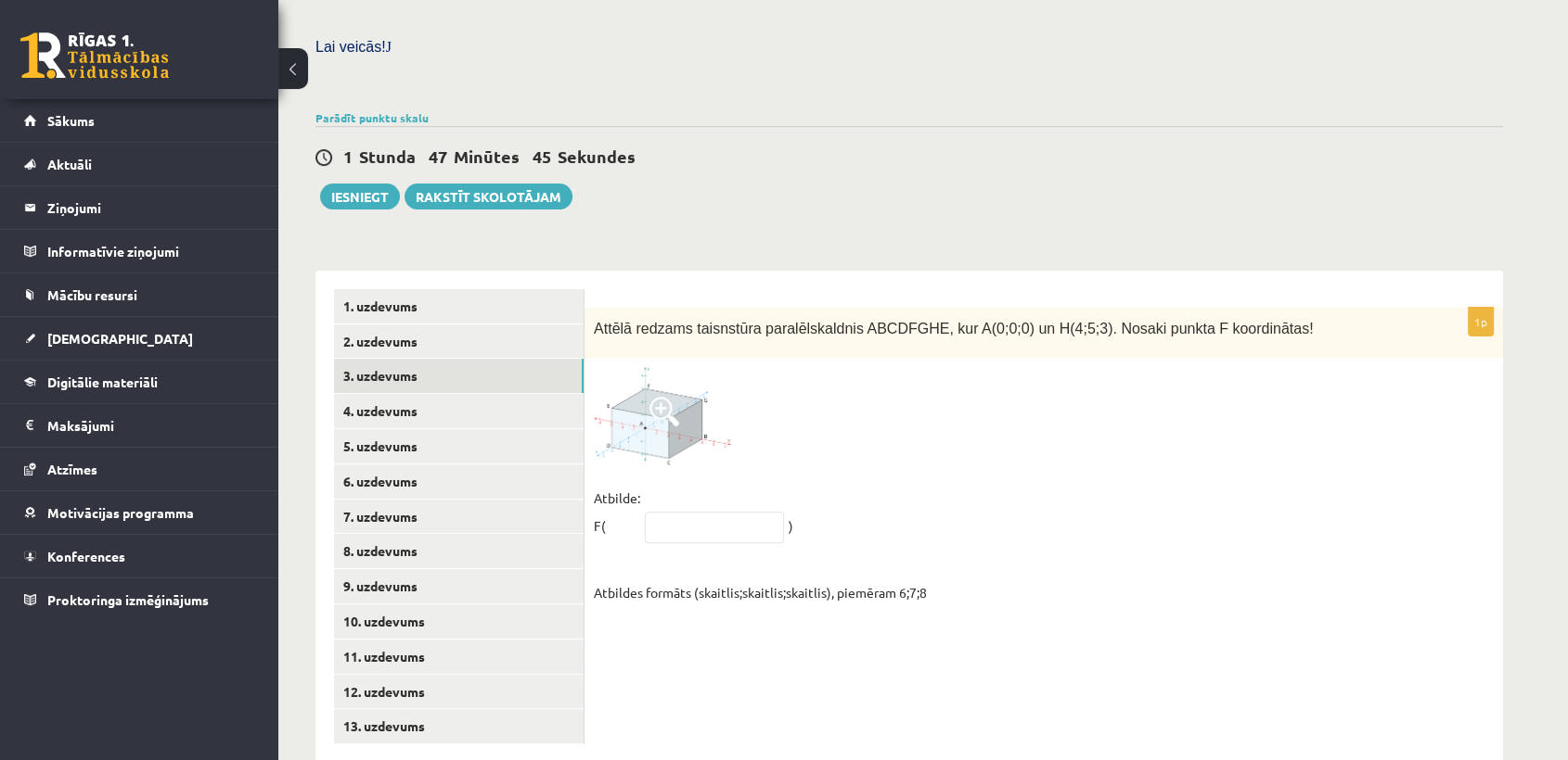
click at [686, 381] on img at bounding box center [663, 415] width 139 height 97
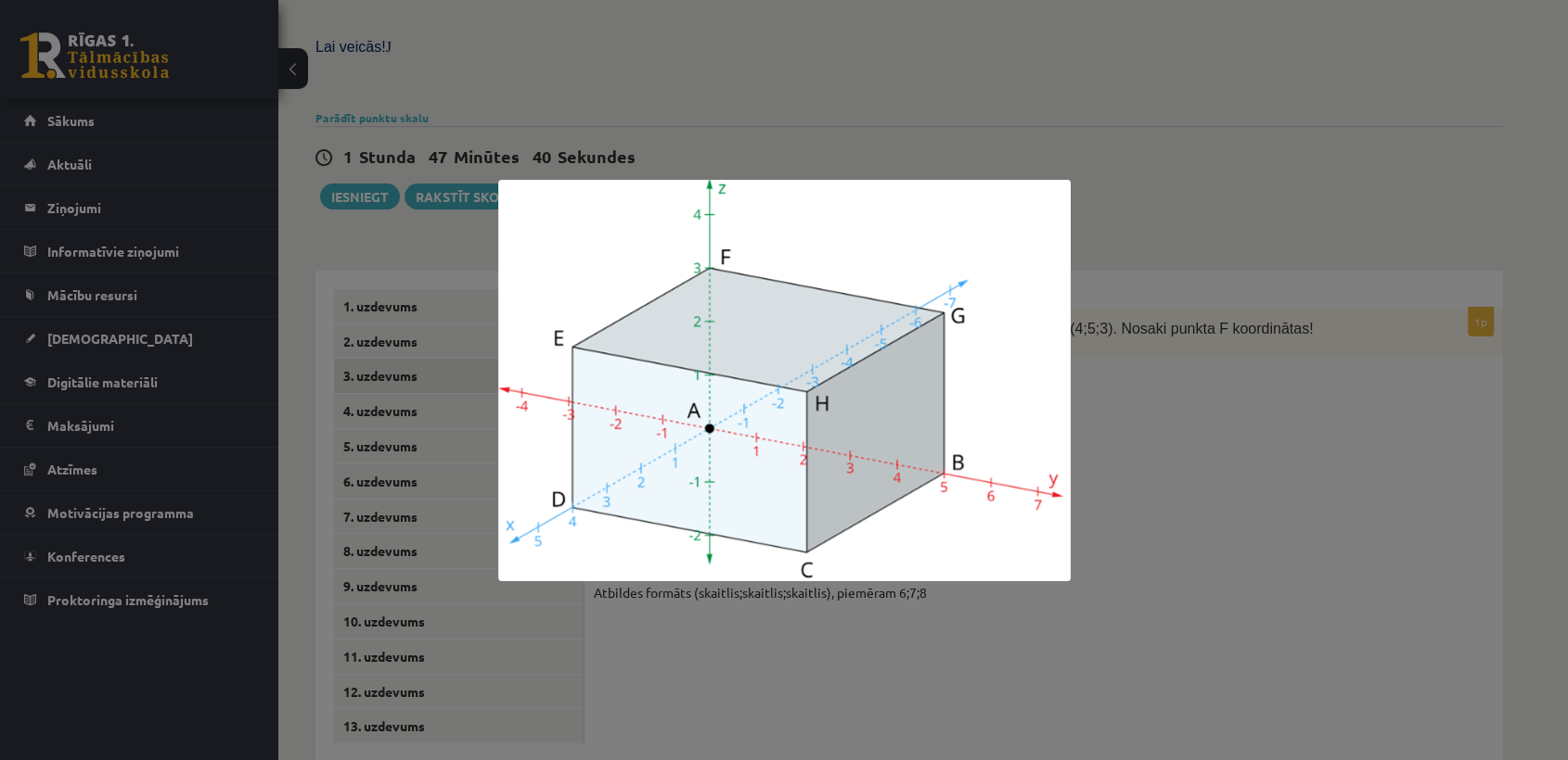
click at [1073, 596] on div at bounding box center [784, 380] width 1568 height 760
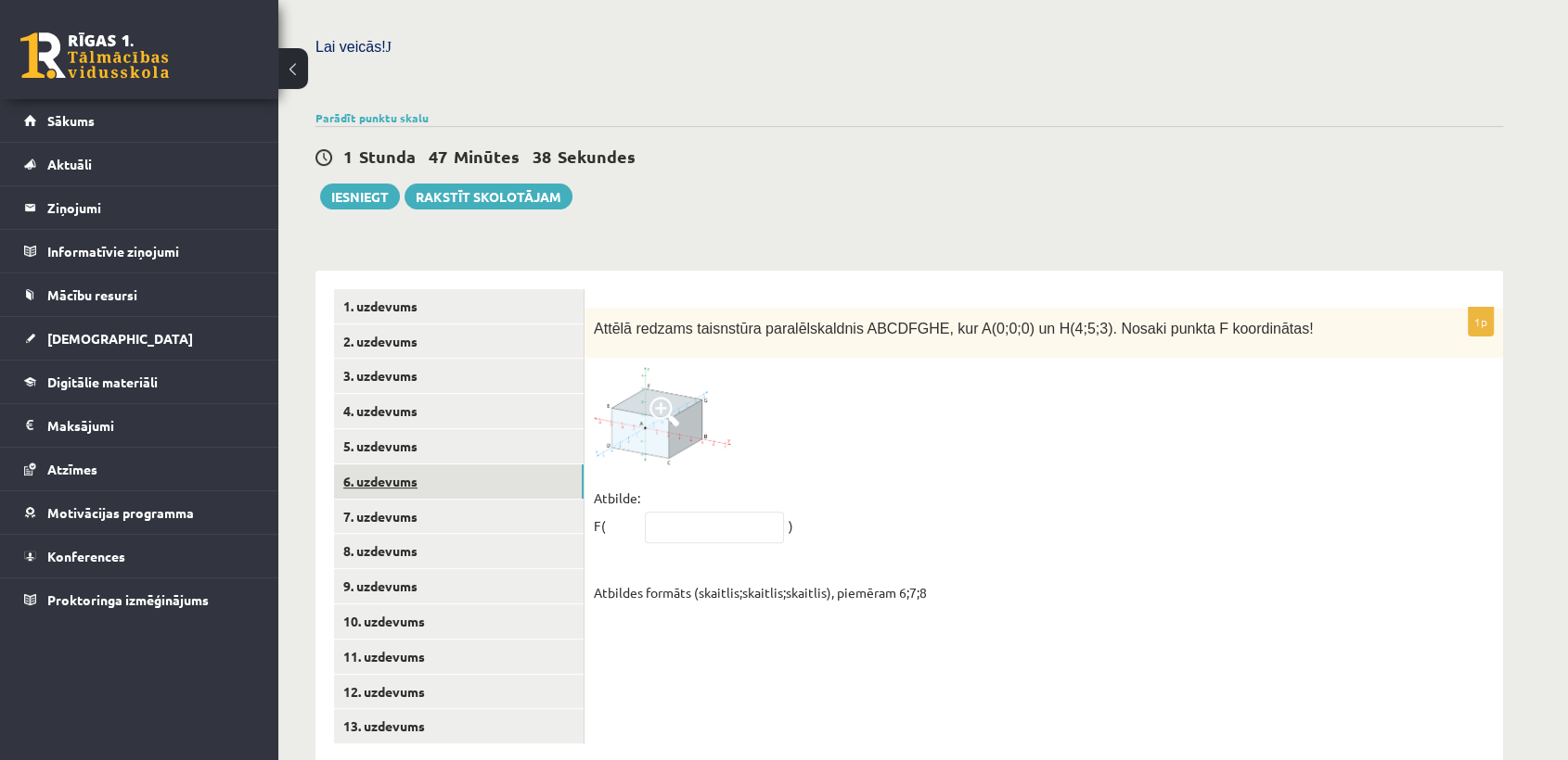
click at [495, 464] on link "6. uzdevums" at bounding box center [459, 481] width 249 height 34
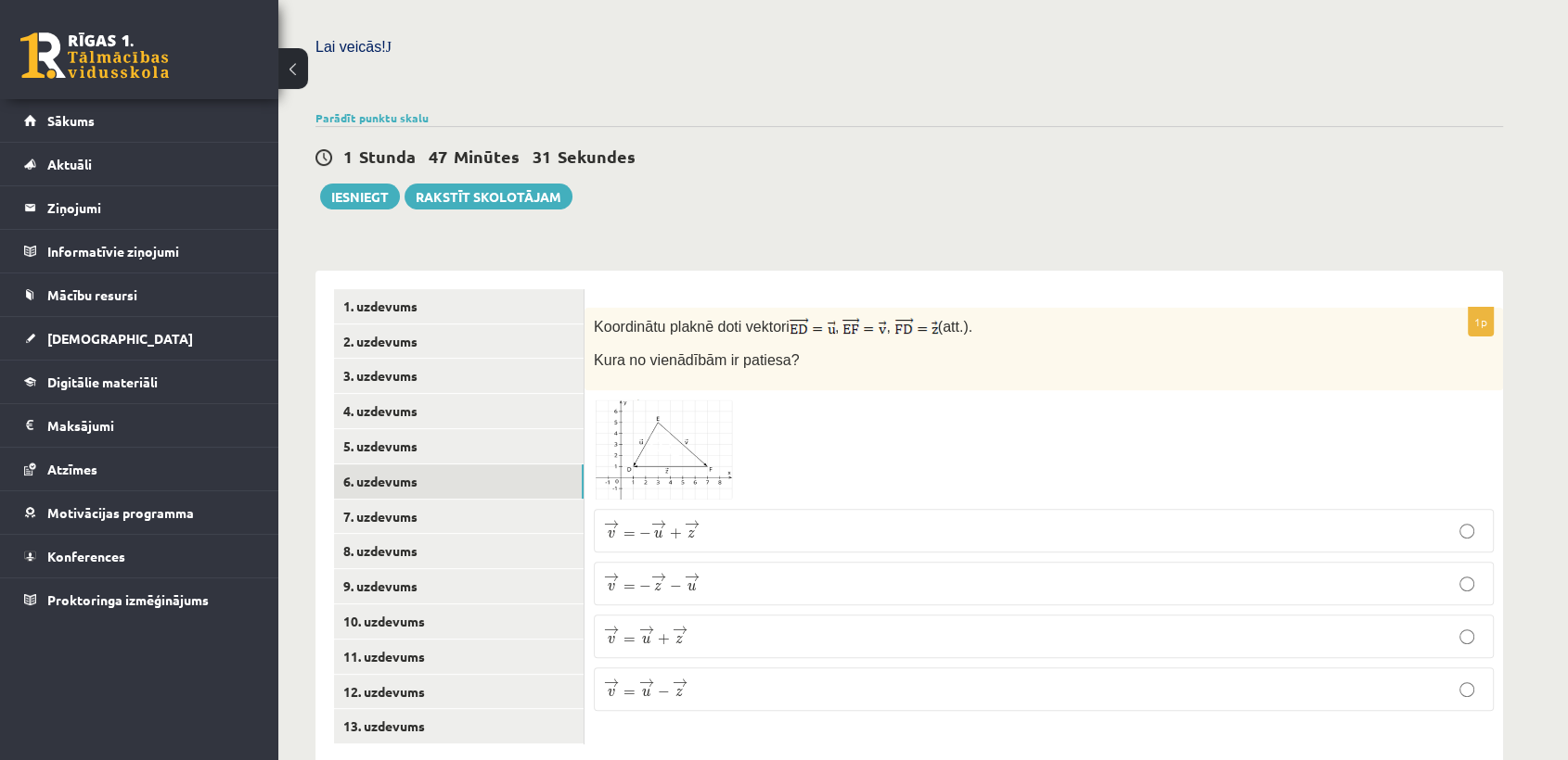
click at [686, 399] on img at bounding box center [663, 449] width 139 height 100
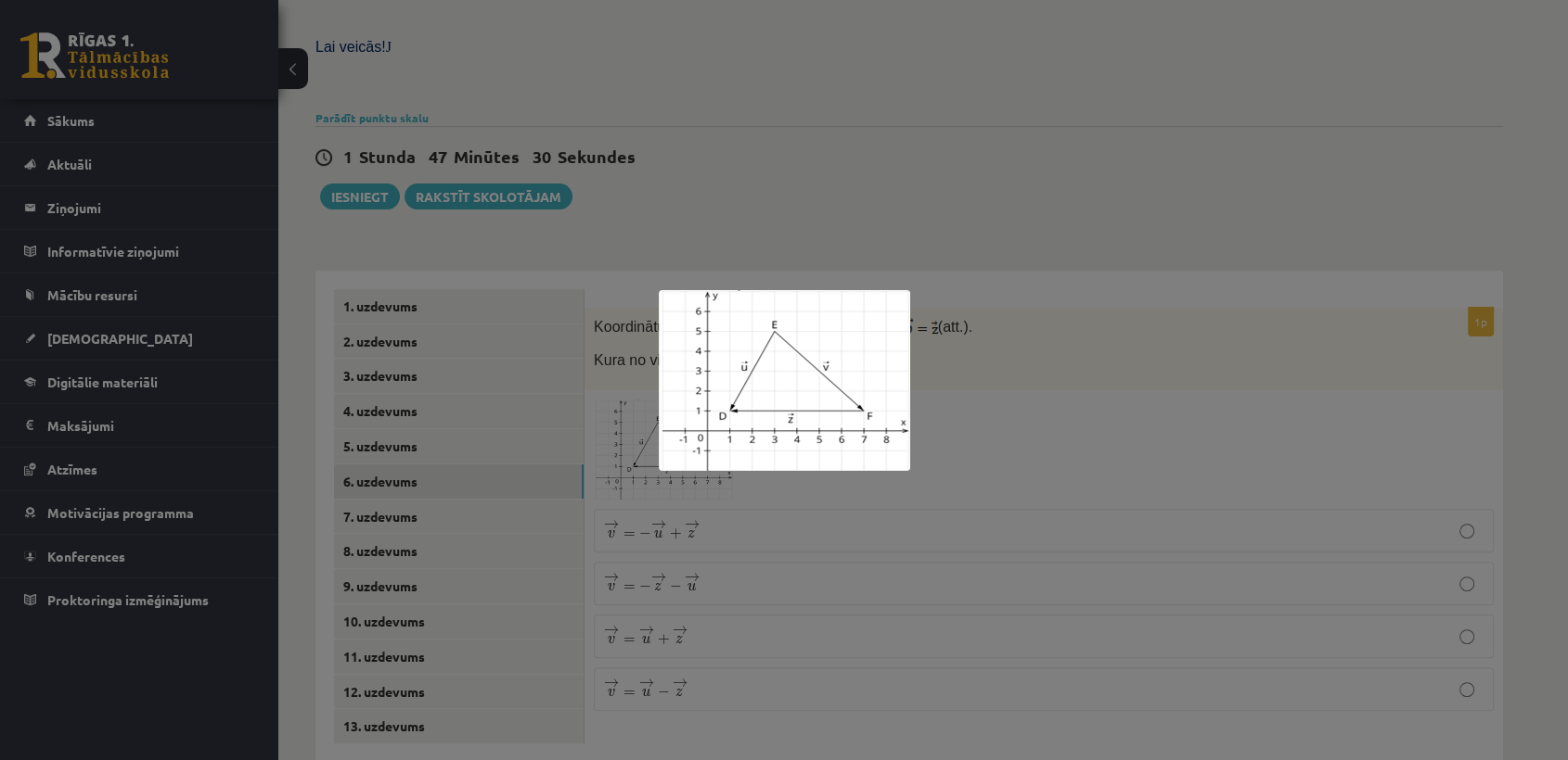
click at [1213, 538] on div at bounding box center [784, 380] width 1568 height 760
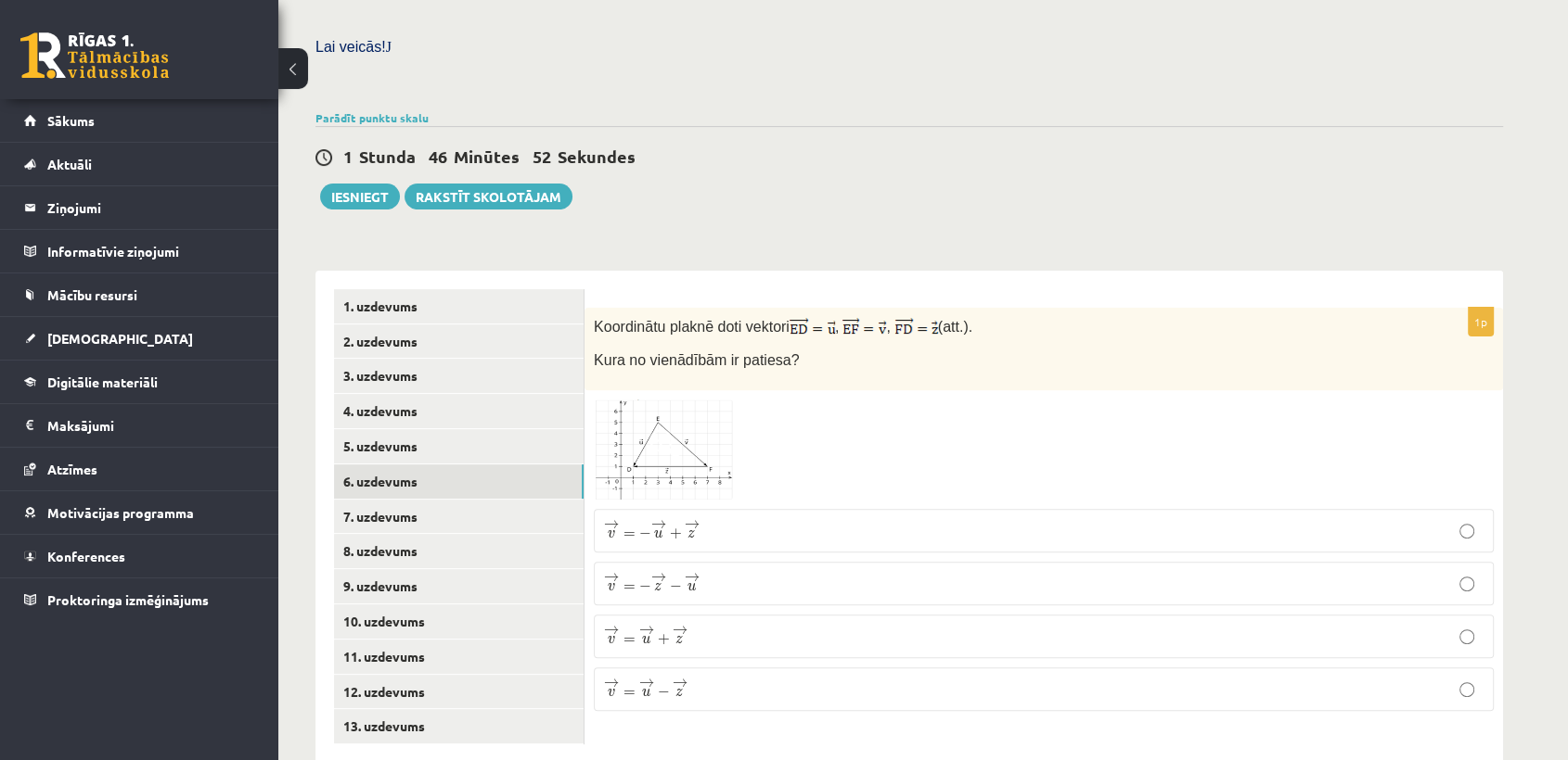
click at [712, 678] on p "→ v = → u − → z v → = u → − z →" at bounding box center [1043, 689] width 879 height 24
click at [660, 436] on img at bounding box center [663, 449] width 139 height 100
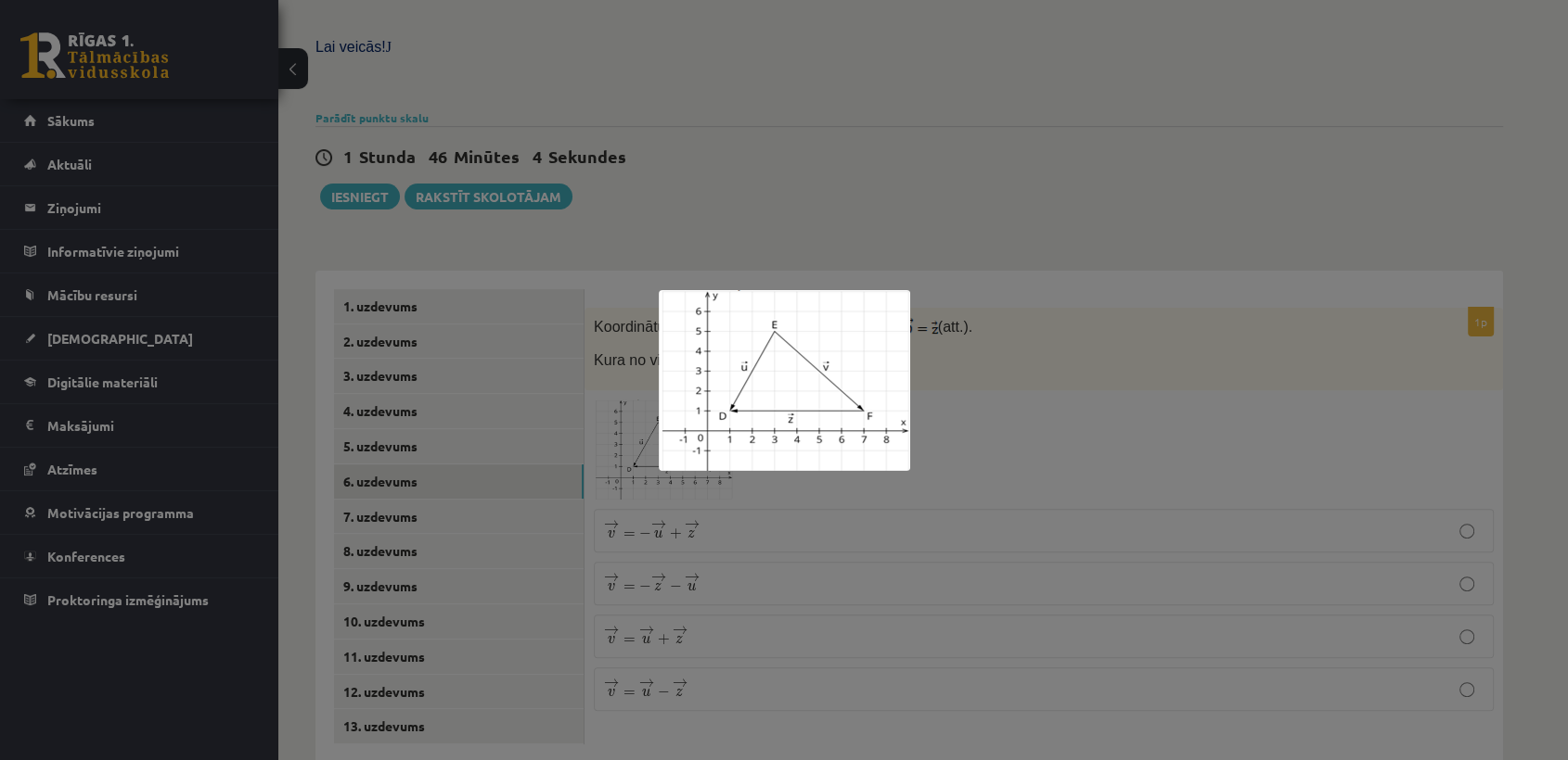
click at [1244, 549] on div at bounding box center [784, 380] width 1568 height 760
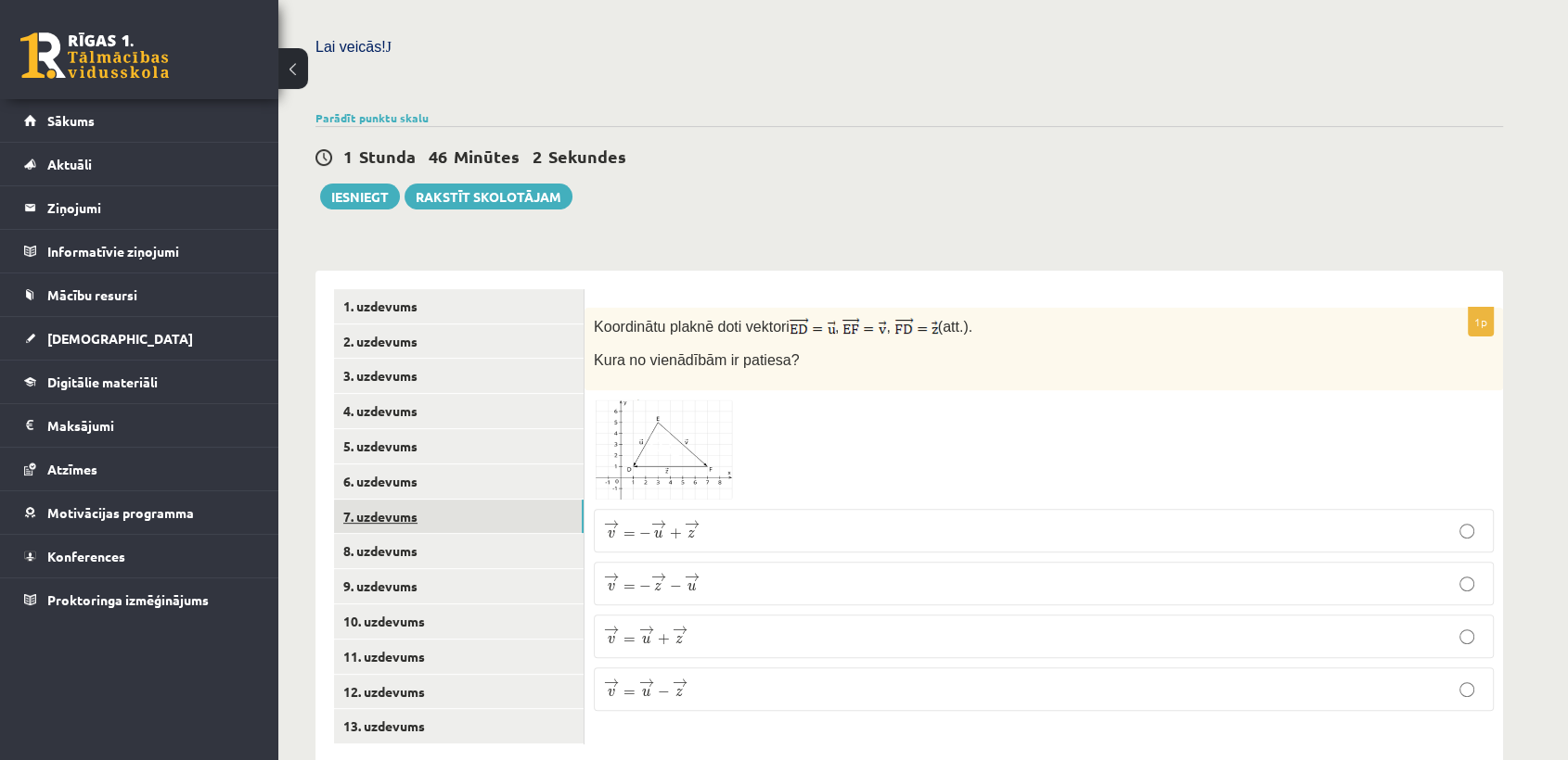
click at [442, 499] on link "7. uzdevums" at bounding box center [459, 516] width 249 height 34
click at [748, 571] on p "¯ ¯ ¯ v = ( 4 ; − 4 ) v ¯ = ( 4 ; − 4 )" at bounding box center [1043, 582] width 879 height 21
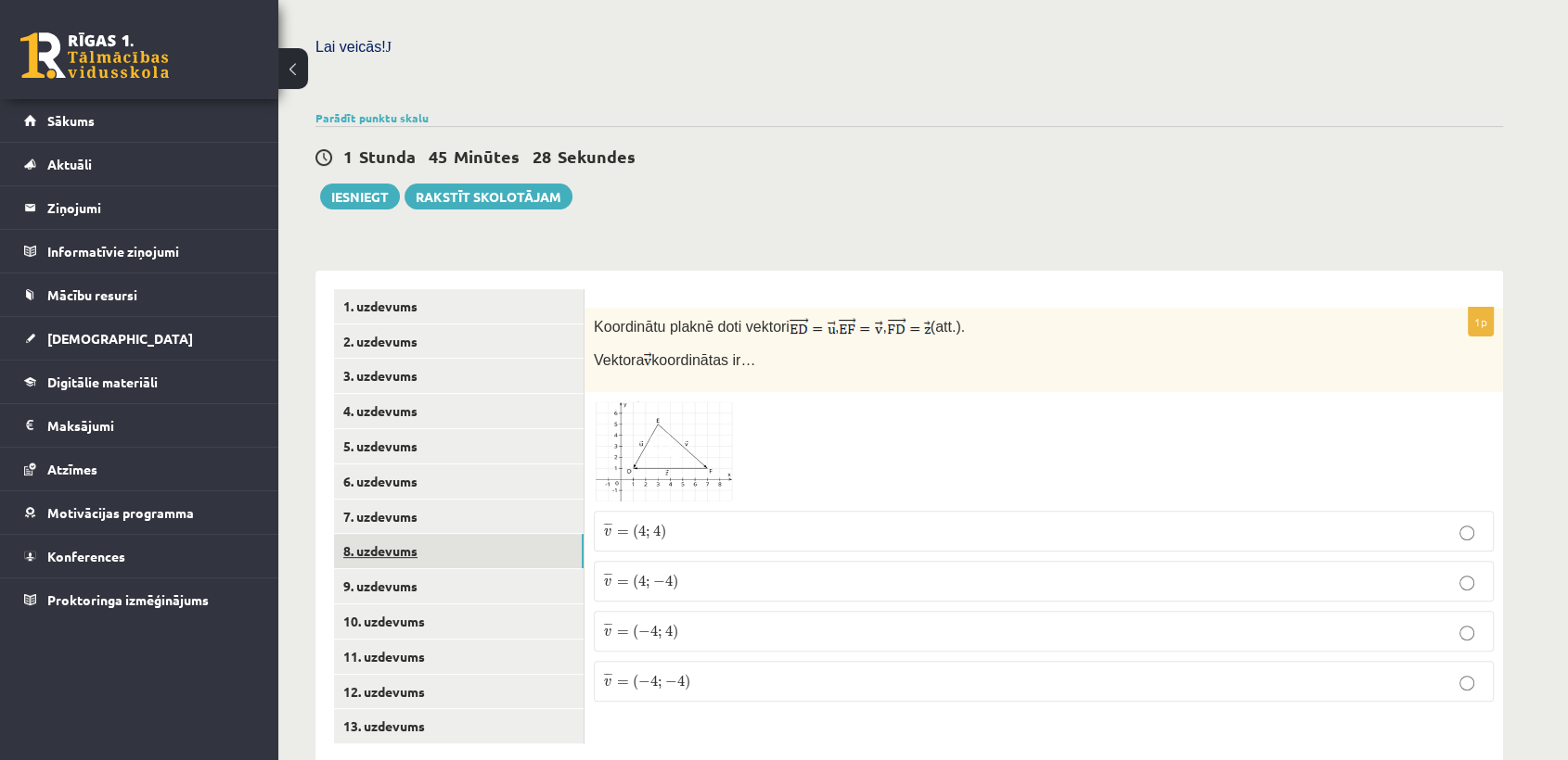
click at [486, 534] on link "8. uzdevums" at bounding box center [459, 551] width 249 height 34
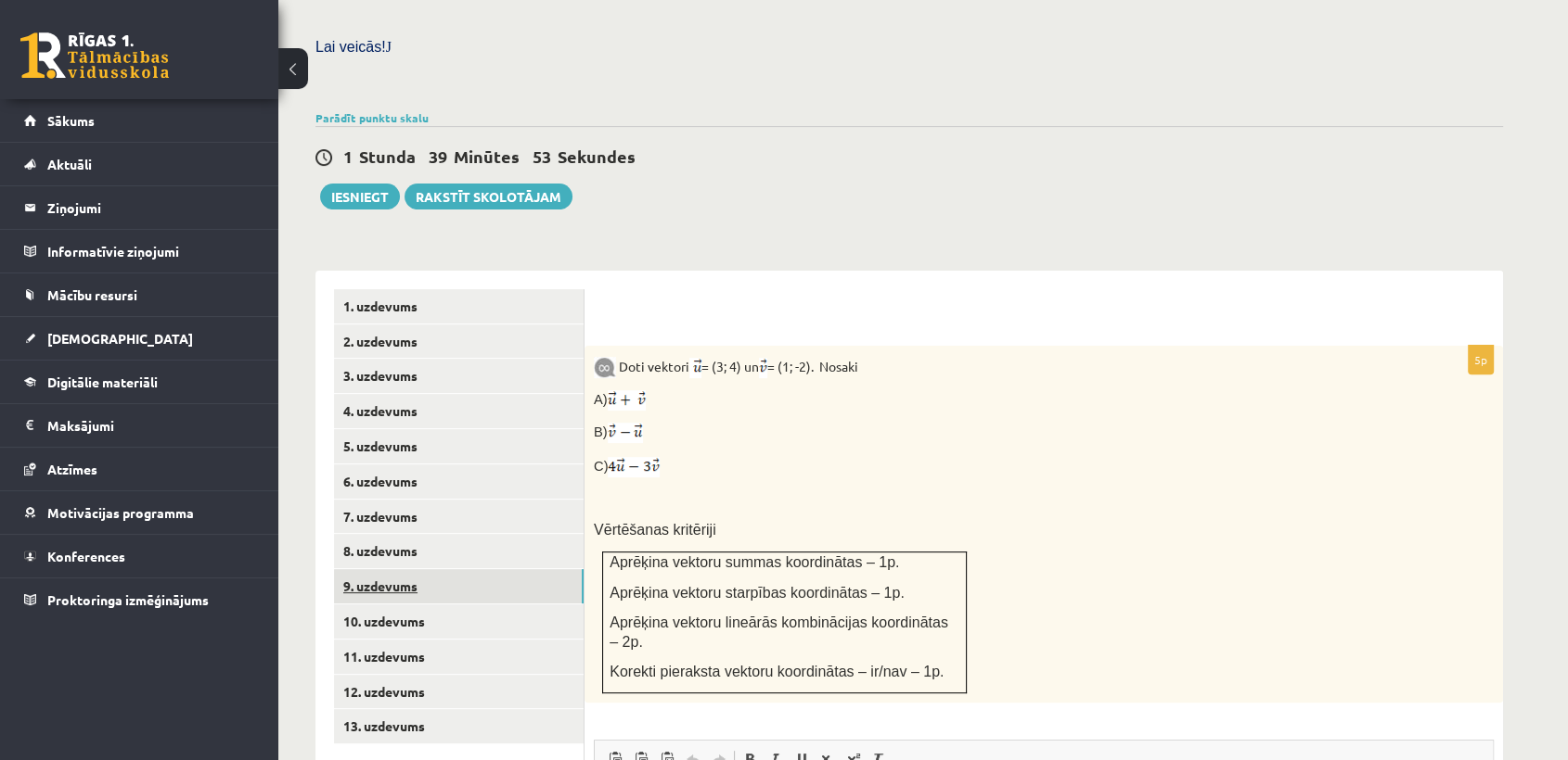
click at [489, 569] on link "9. uzdevums" at bounding box center [459, 586] width 249 height 34
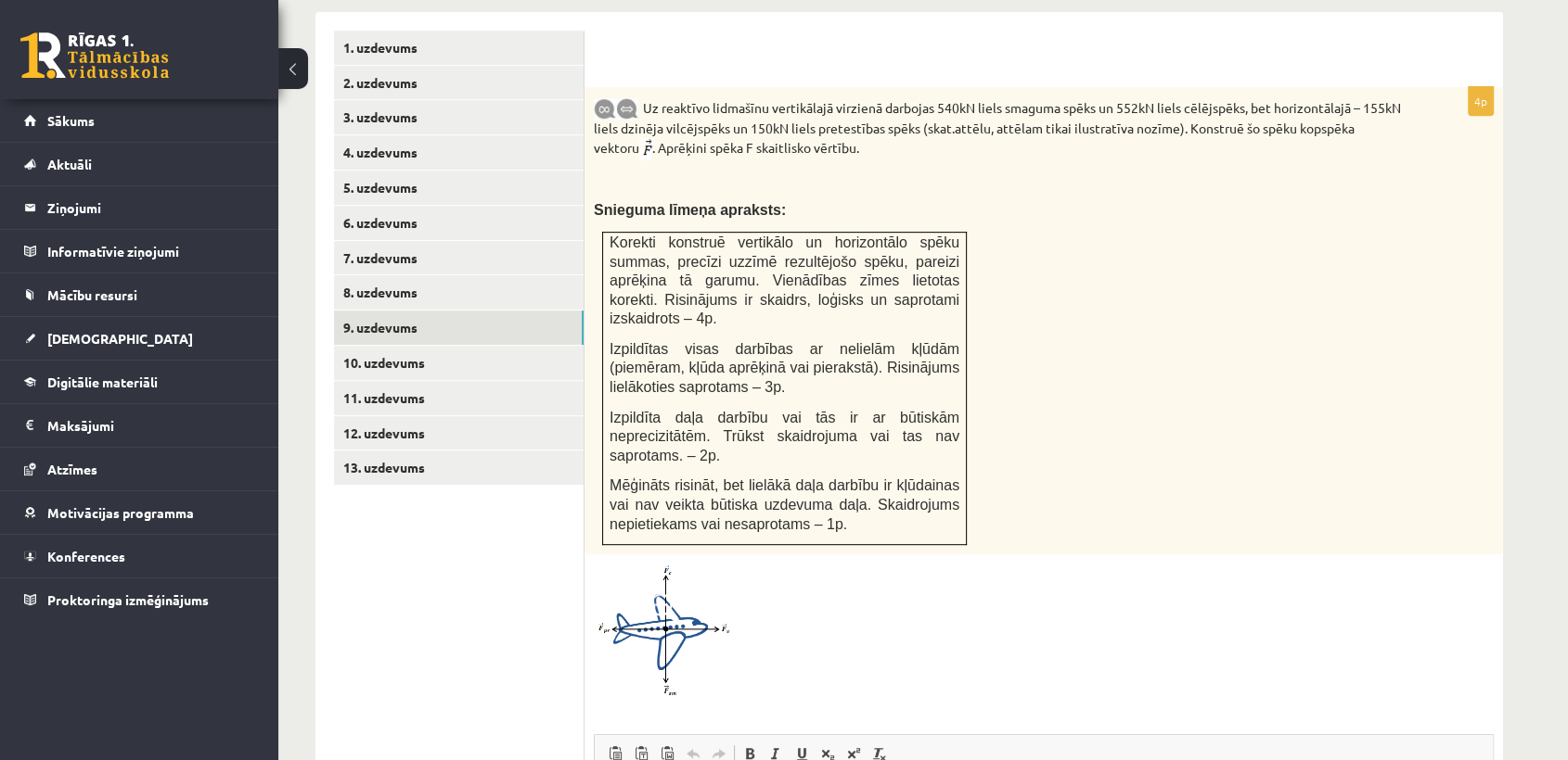
scroll to position [784, 0]
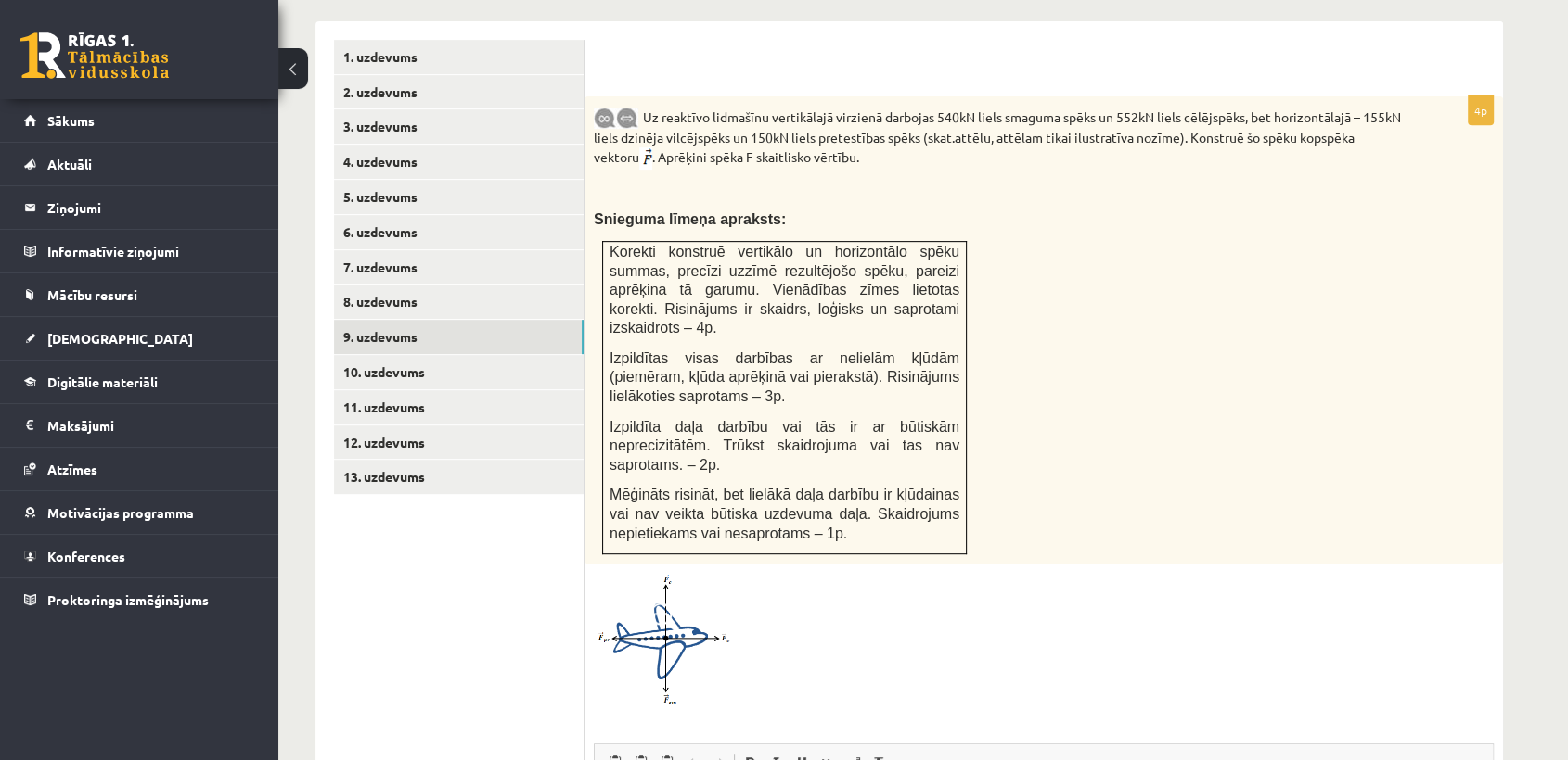
click at [700, 581] on img at bounding box center [663, 639] width 139 height 132
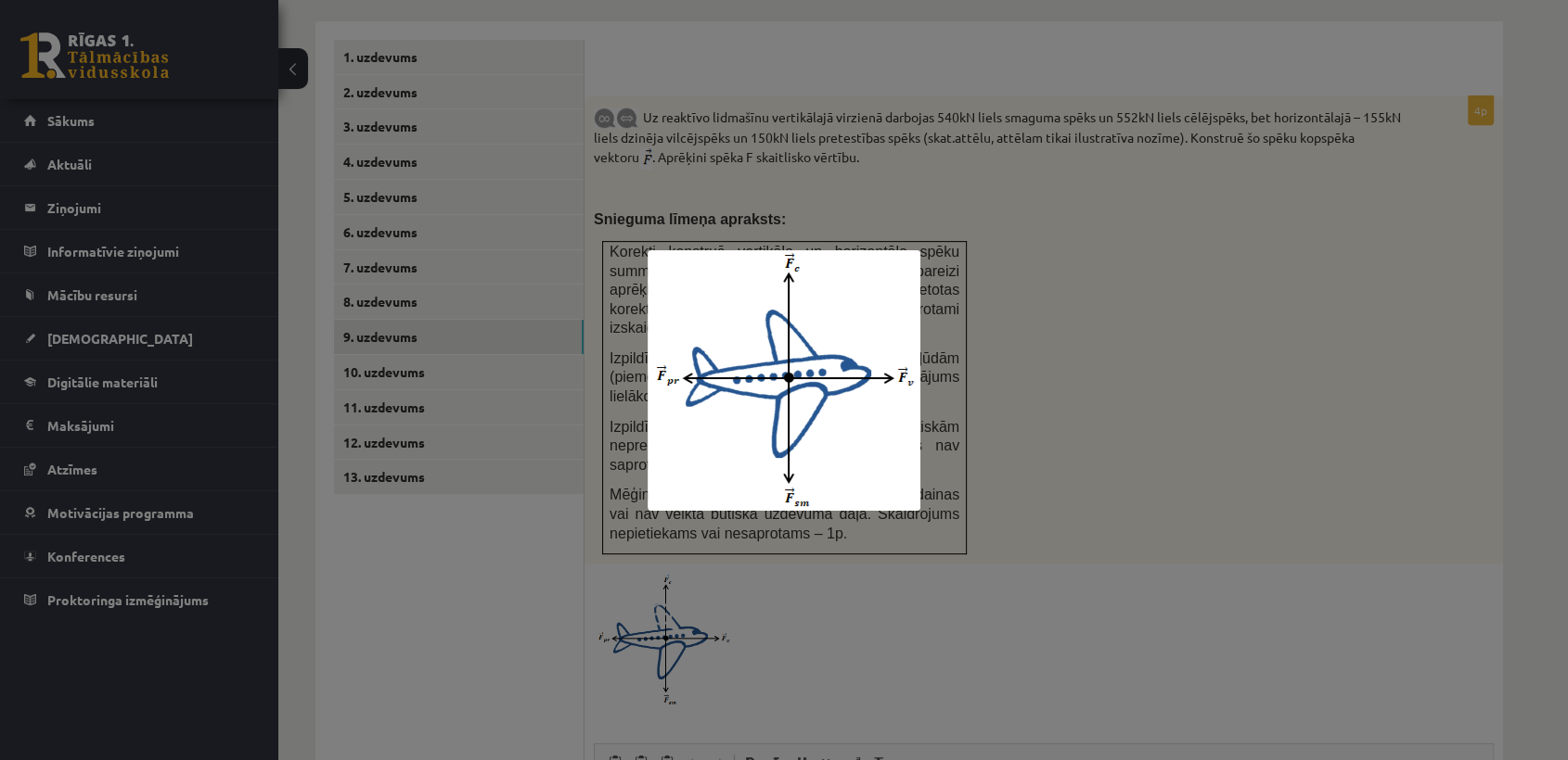
click at [1258, 354] on div at bounding box center [784, 380] width 1568 height 760
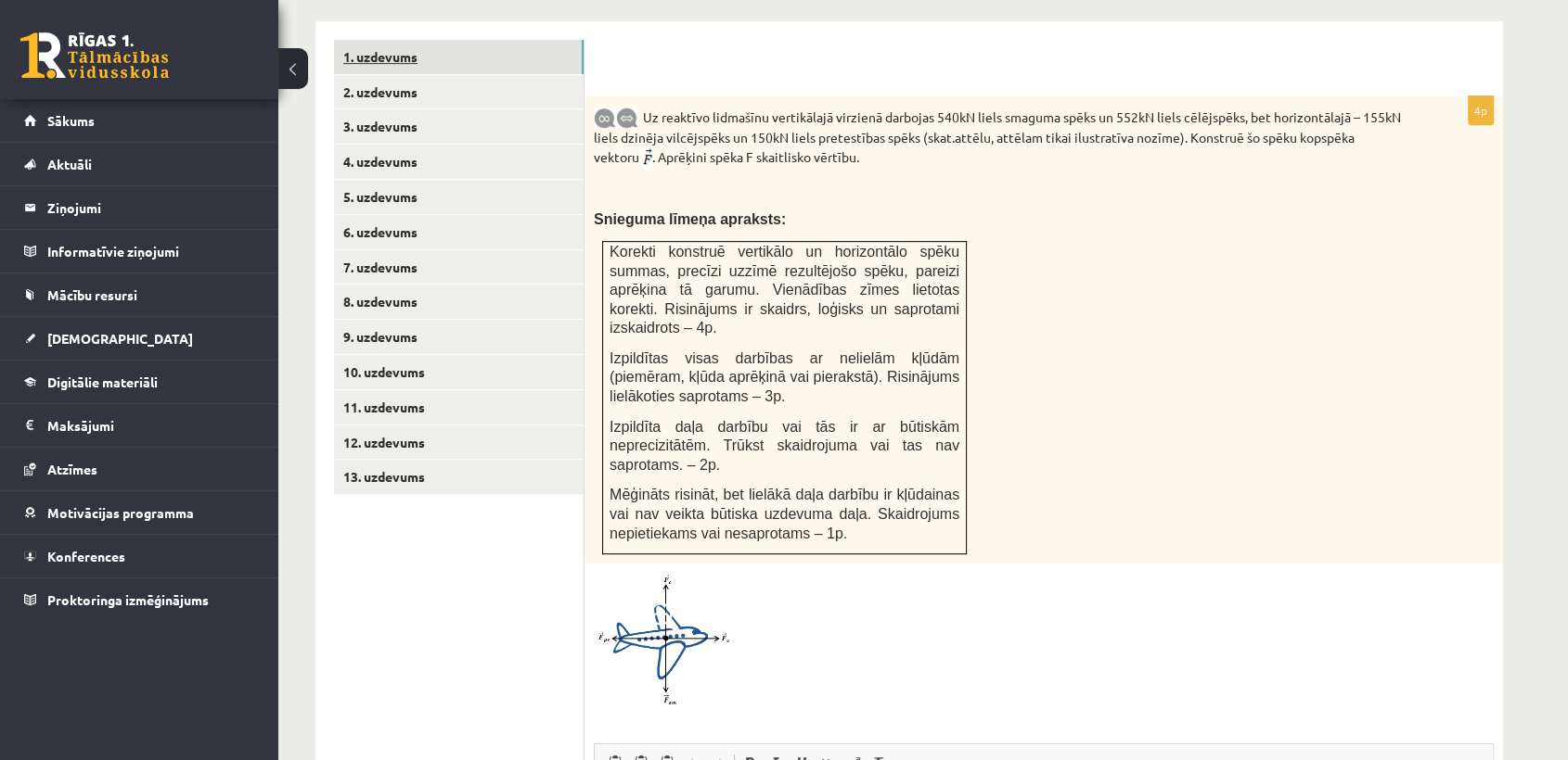
click at [353, 40] on link "1. uzdevums" at bounding box center [459, 57] width 249 height 34
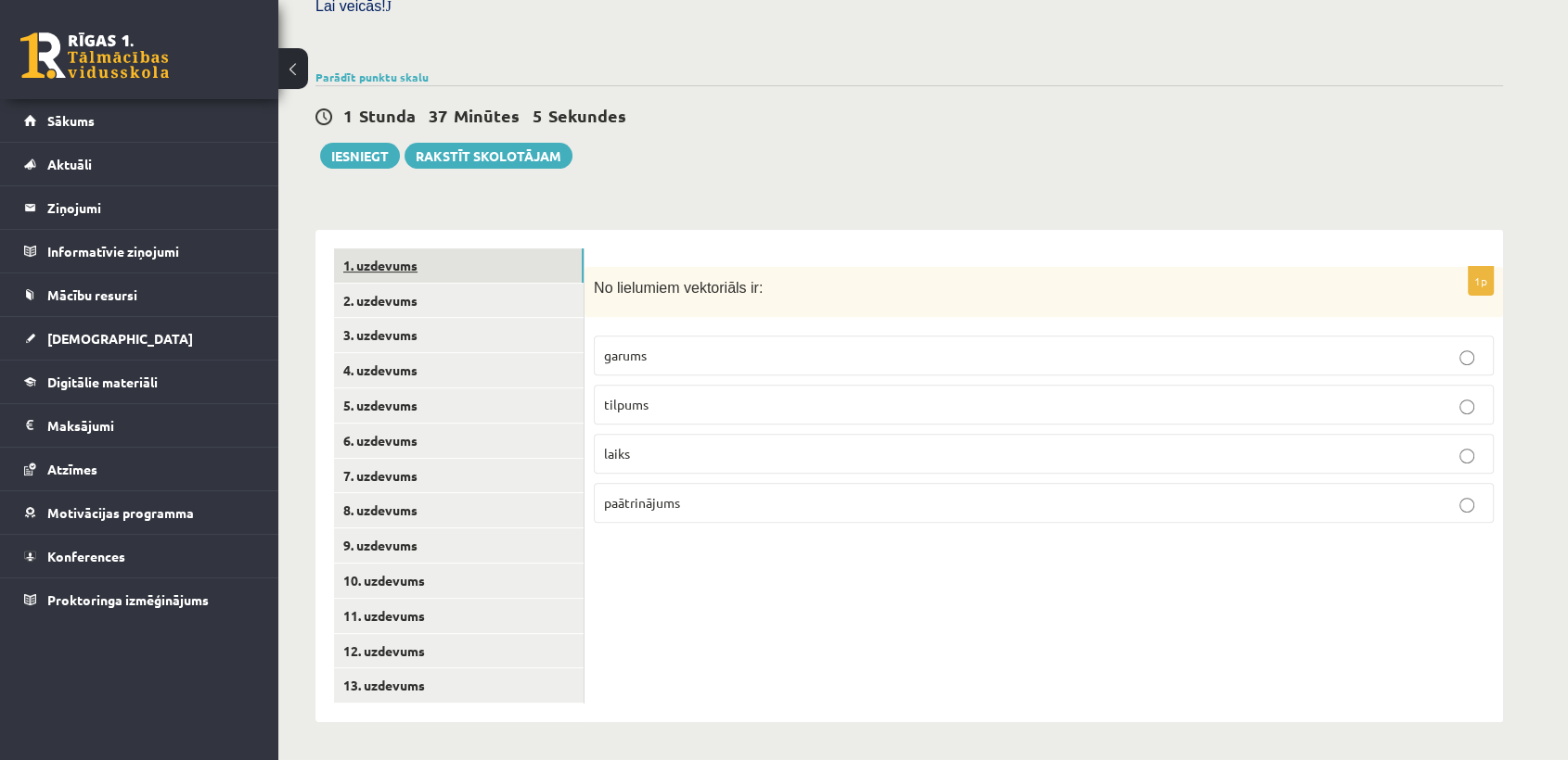
scroll to position [534, 0]
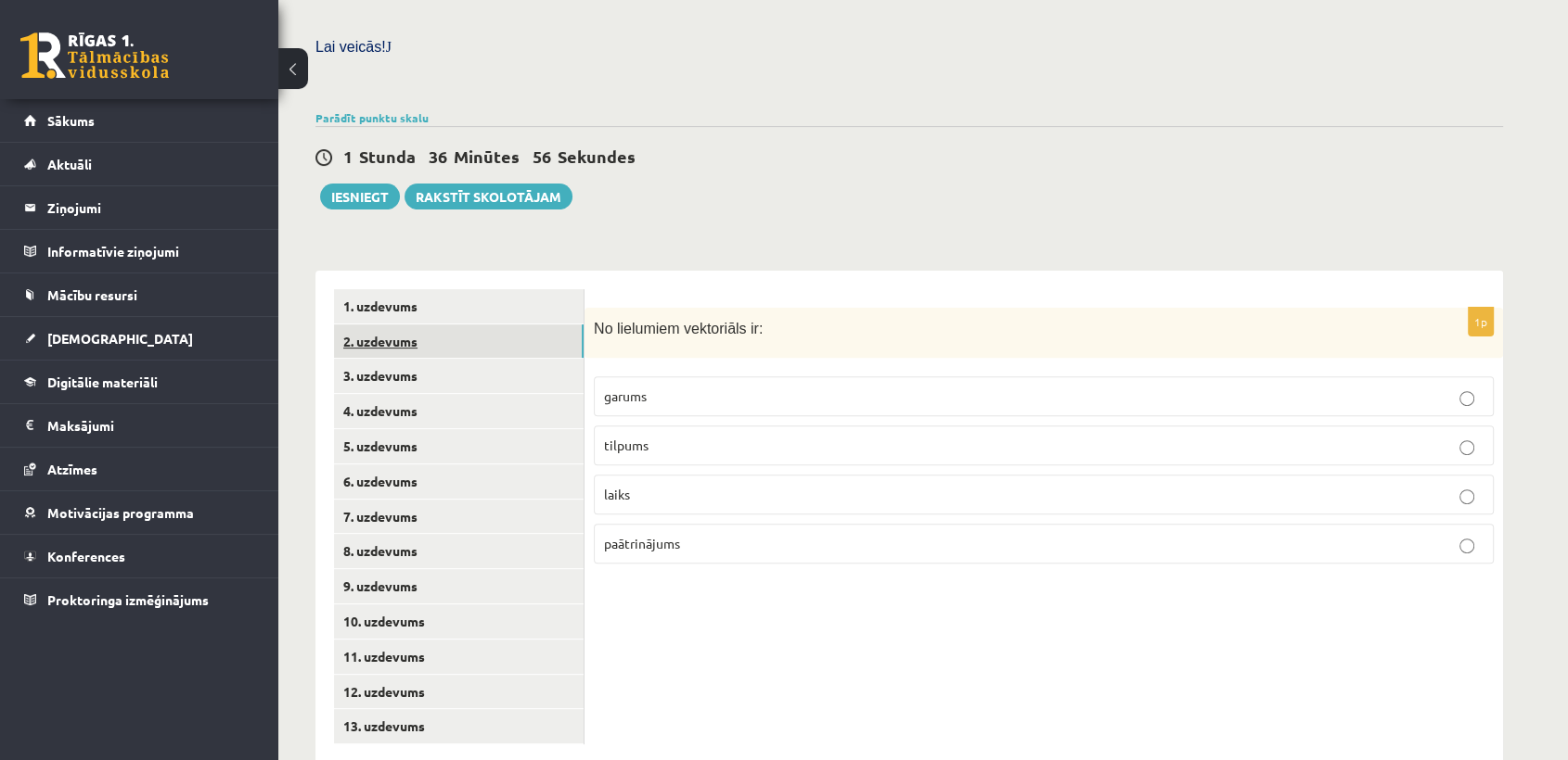
click at [404, 325] on link "2. uzdevums" at bounding box center [459, 342] width 249 height 34
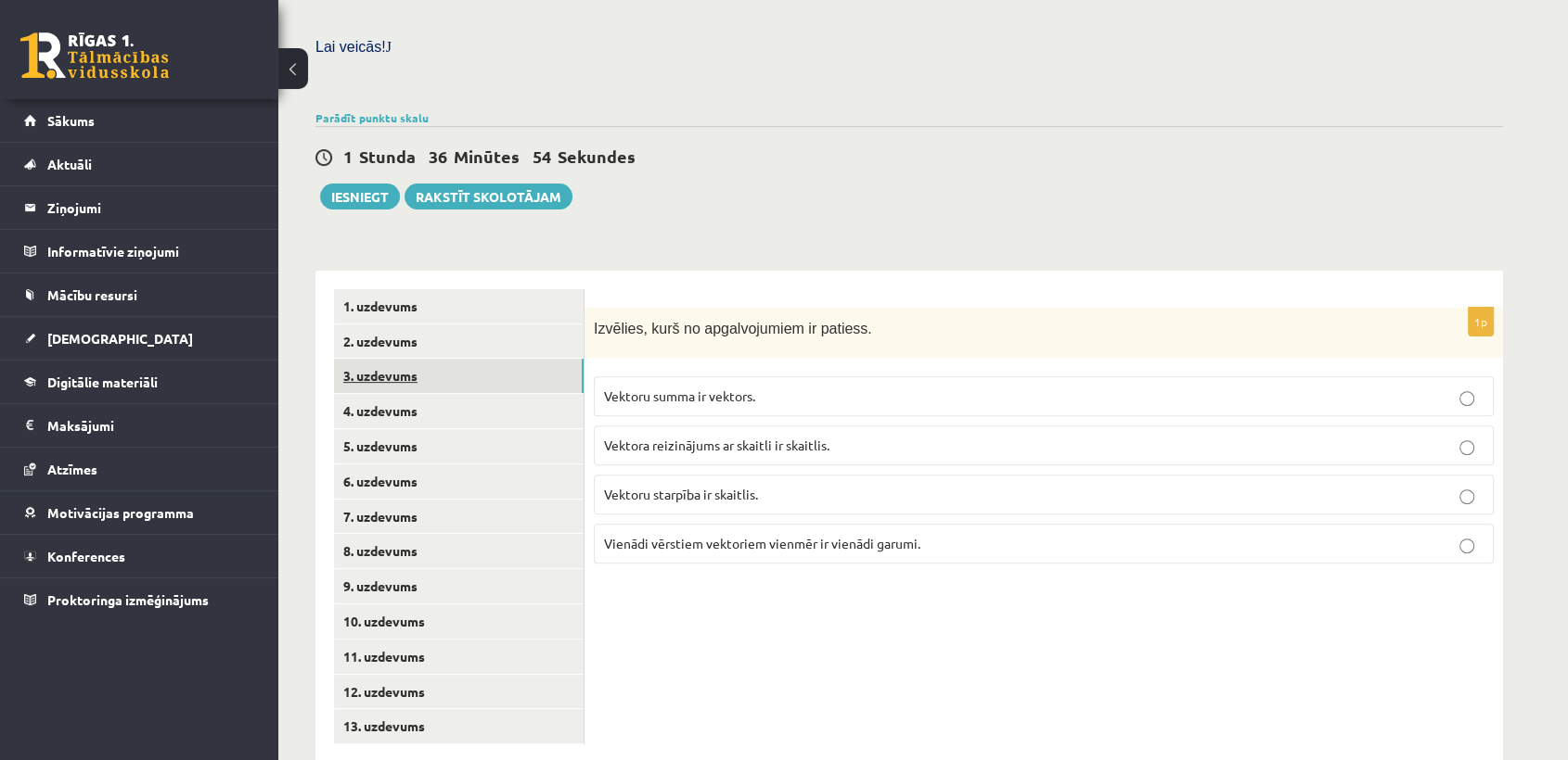
click at [399, 359] on link "3. uzdevums" at bounding box center [459, 376] width 249 height 34
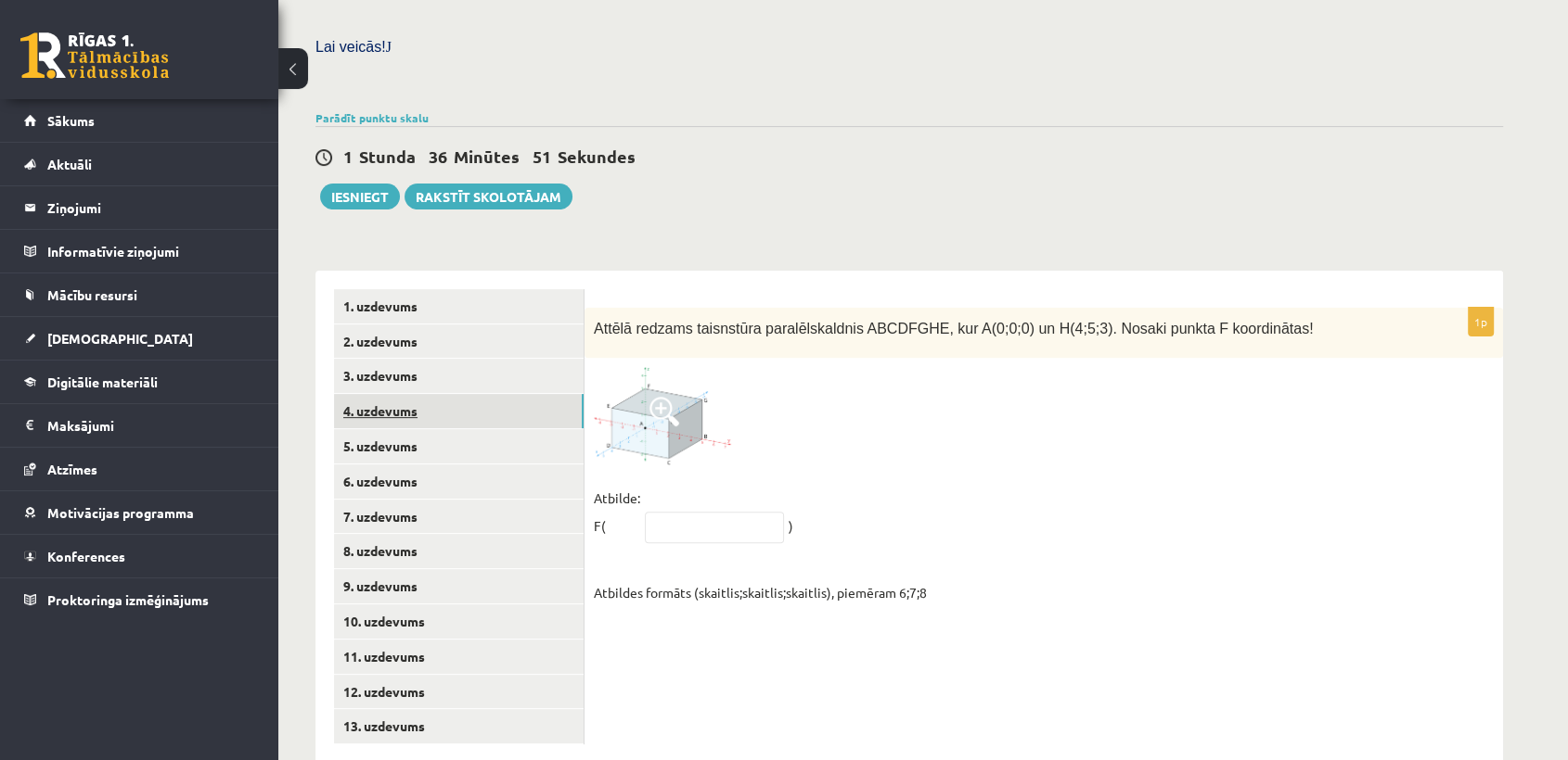
click at [399, 394] on link "4. uzdevums" at bounding box center [459, 411] width 249 height 34
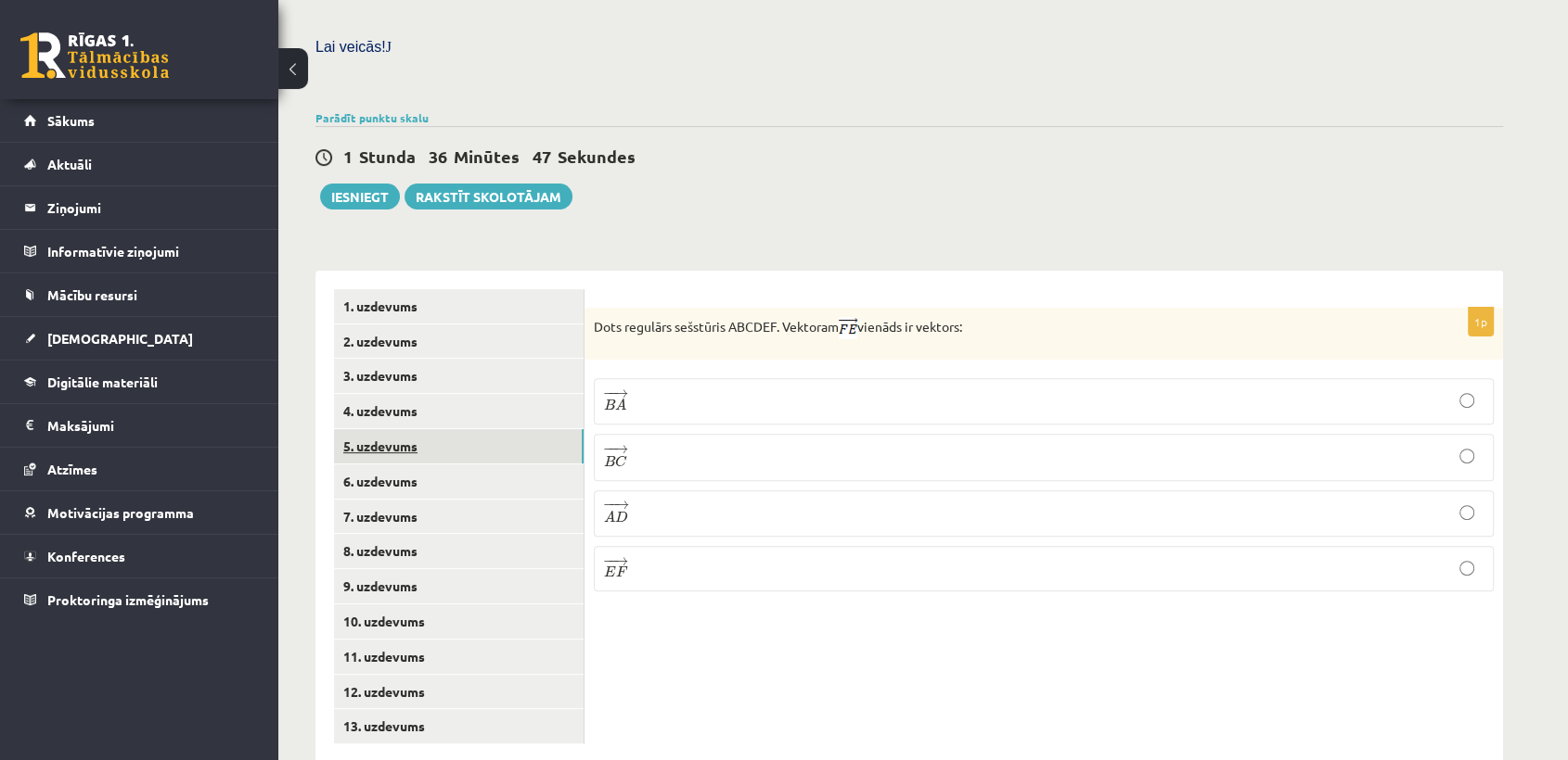
click at [408, 430] on link "5. uzdevums" at bounding box center [459, 447] width 249 height 34
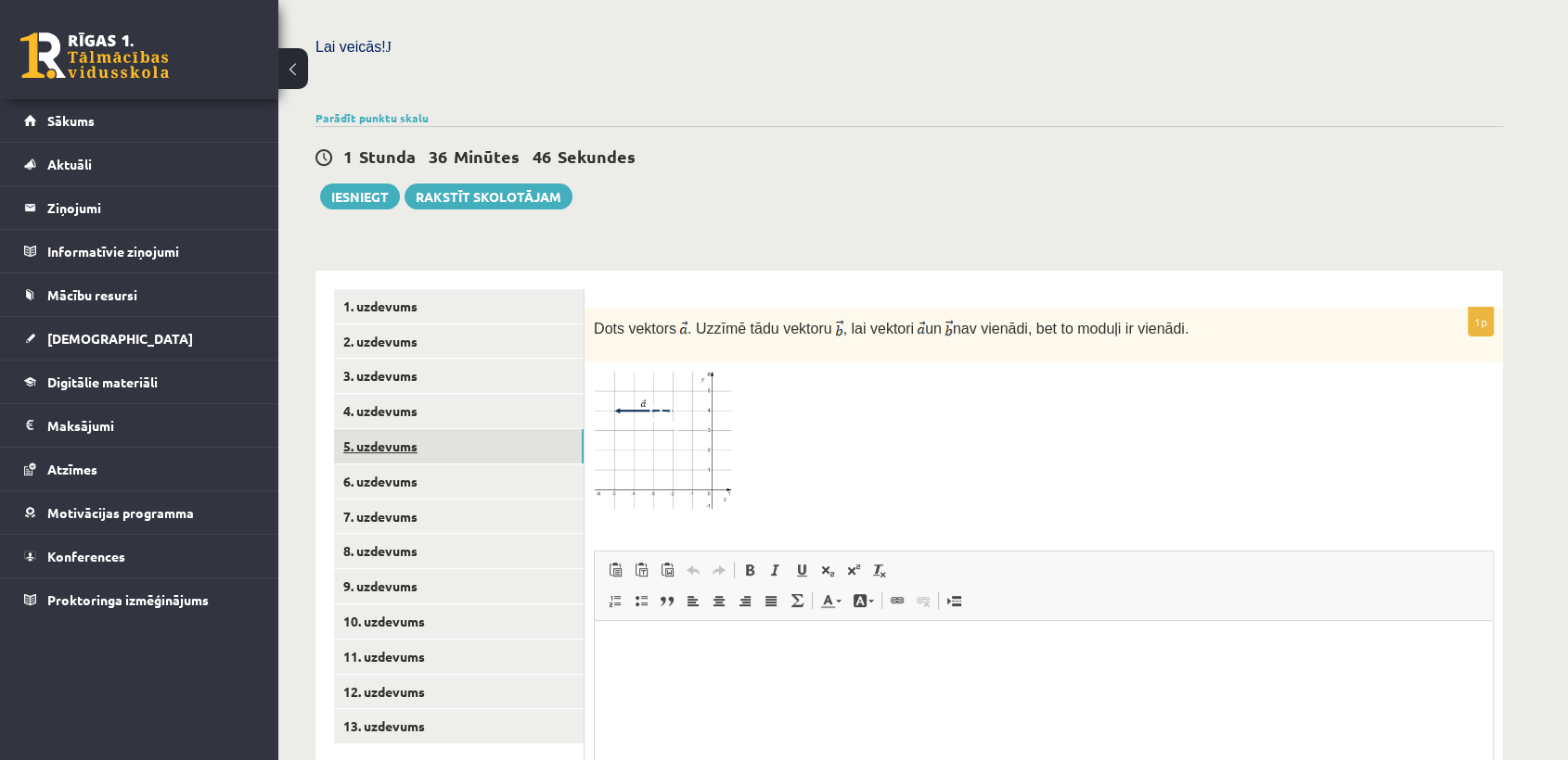
scroll to position [0, 0]
click at [411, 464] on link "6. uzdevums" at bounding box center [459, 481] width 249 height 34
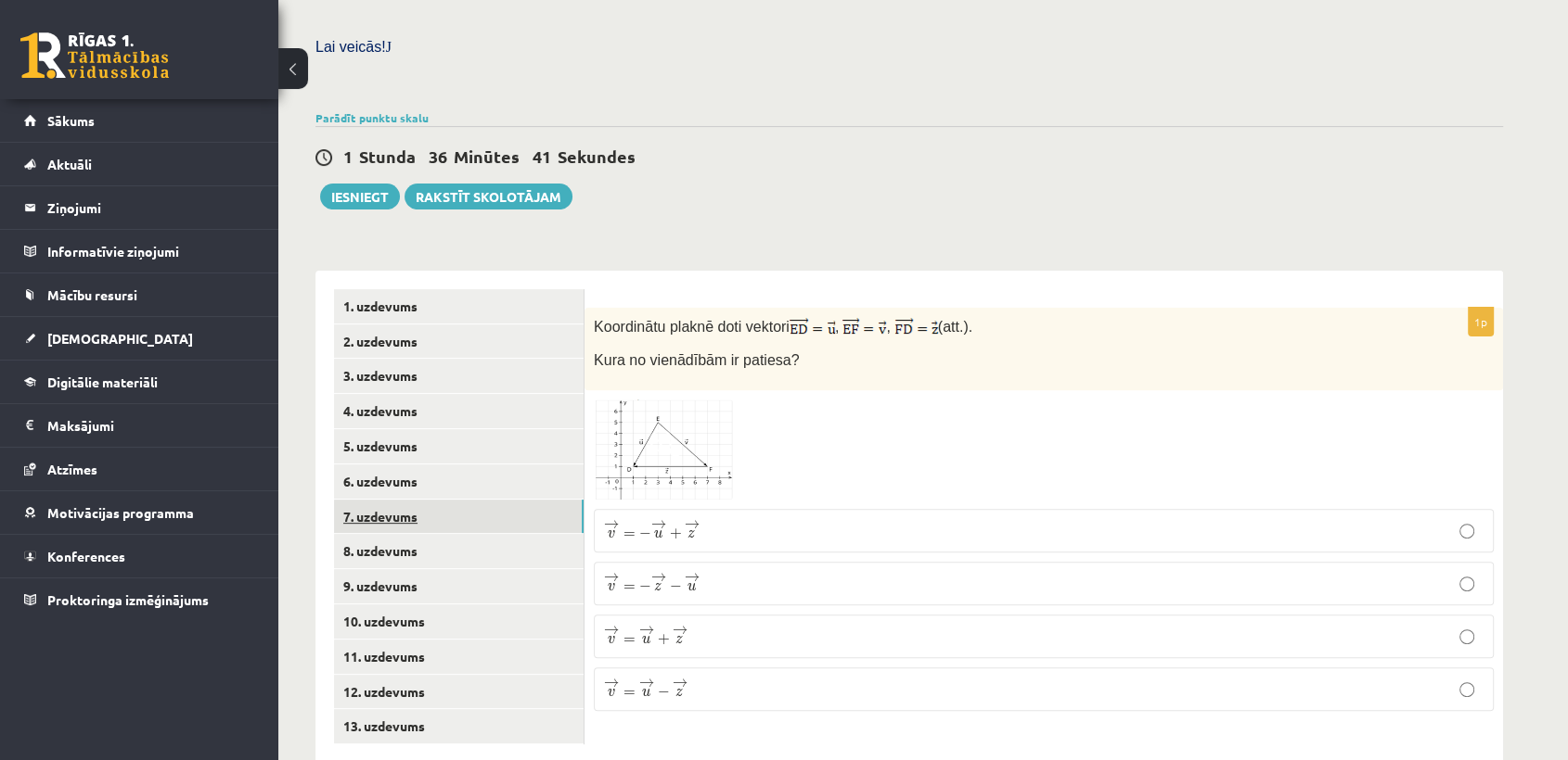
click at [405, 499] on link "7. uzdevums" at bounding box center [459, 516] width 249 height 34
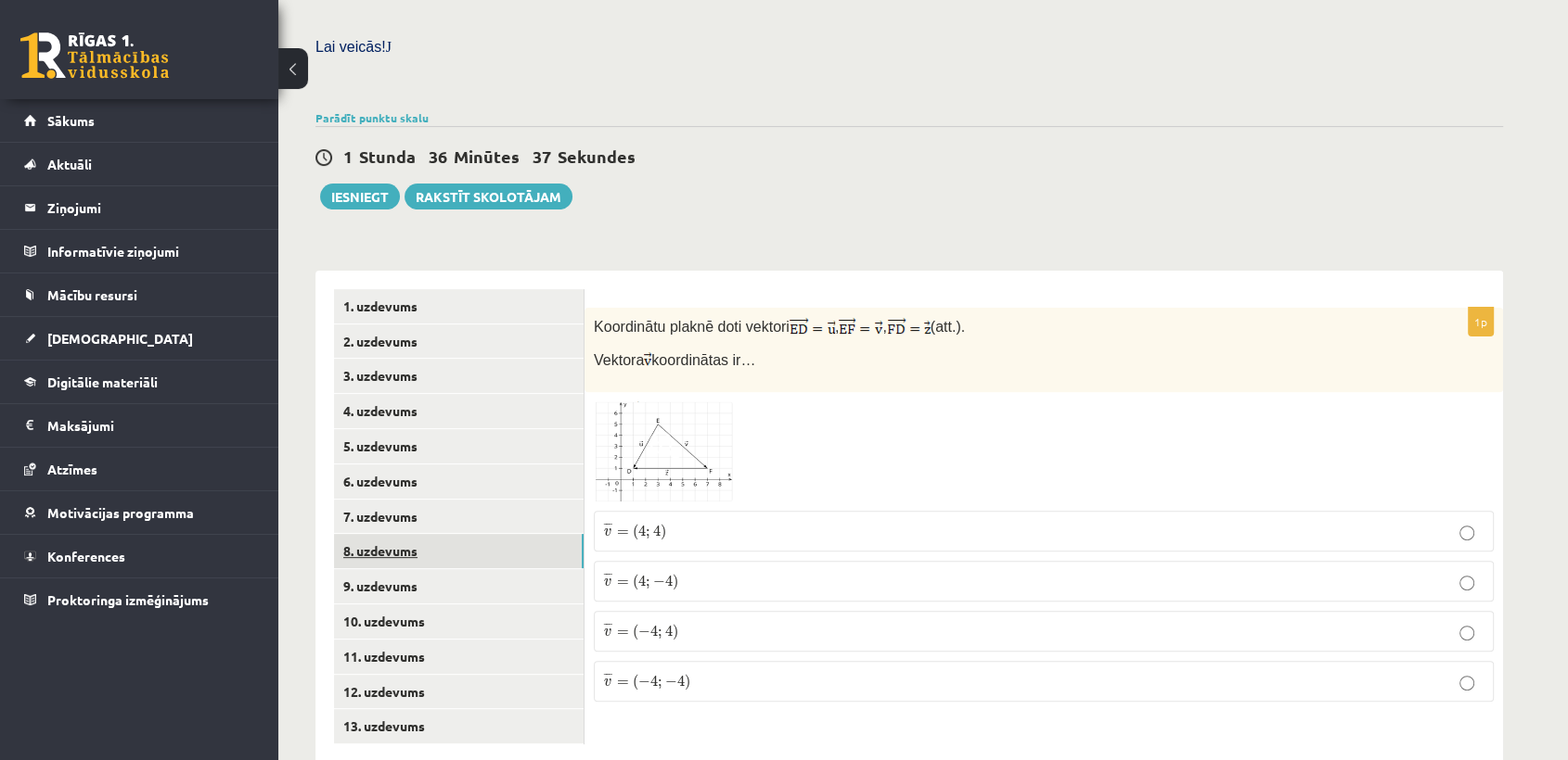
click at [398, 534] on link "8. uzdevums" at bounding box center [459, 551] width 249 height 34
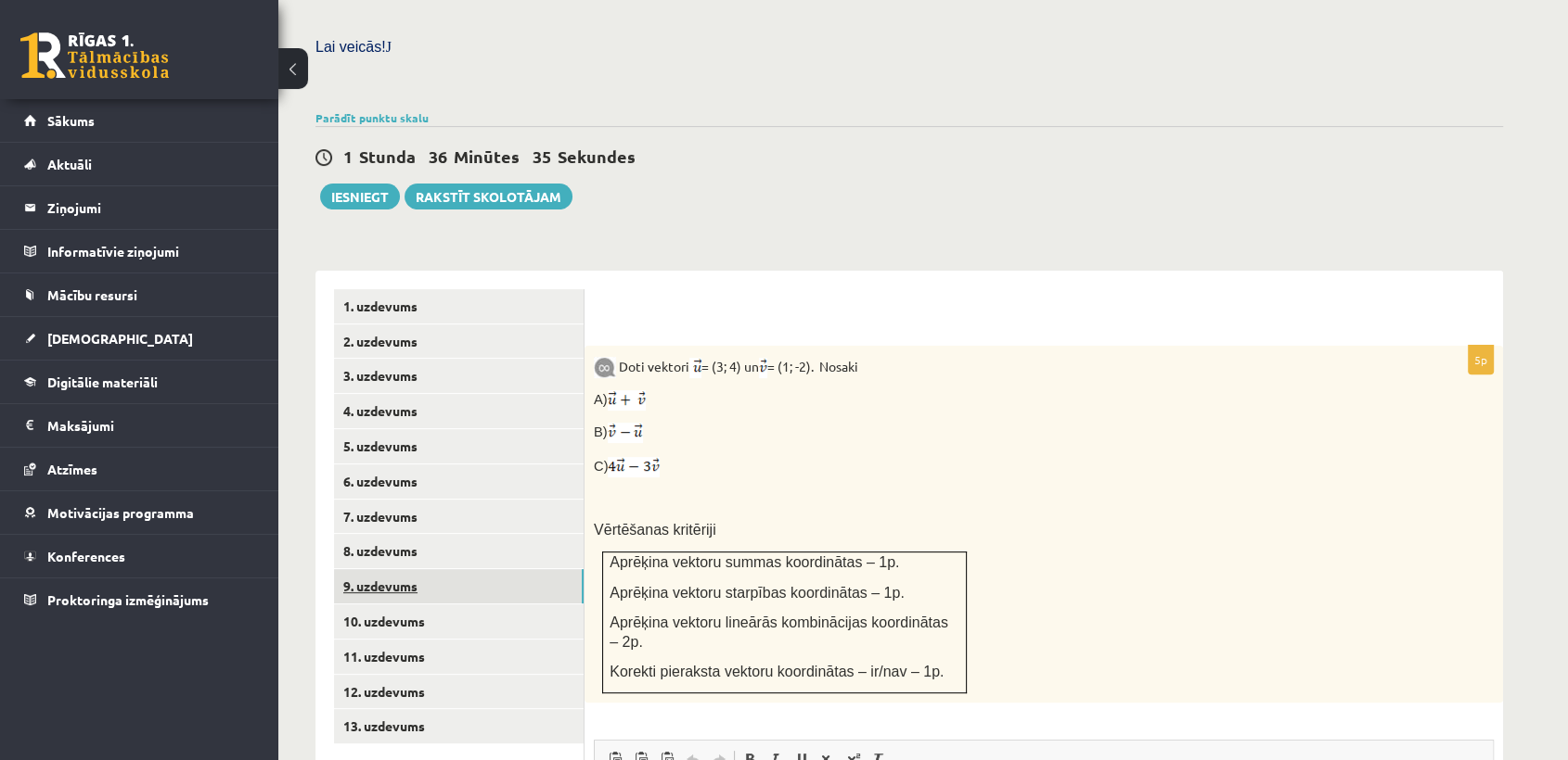
click at [401, 569] on link "9. uzdevums" at bounding box center [459, 586] width 249 height 34
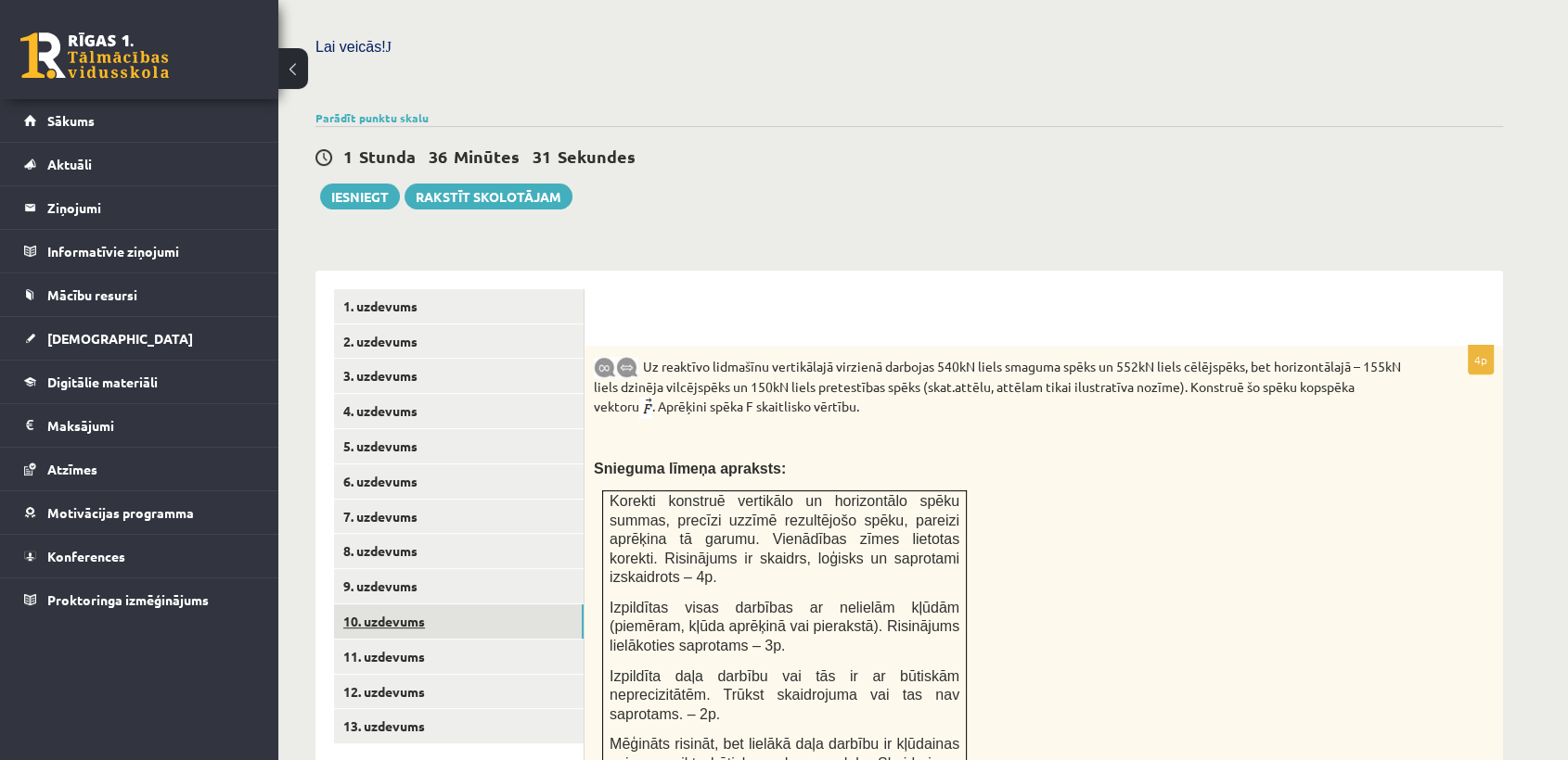
click at [400, 604] on link "10. uzdevums" at bounding box center [459, 621] width 249 height 34
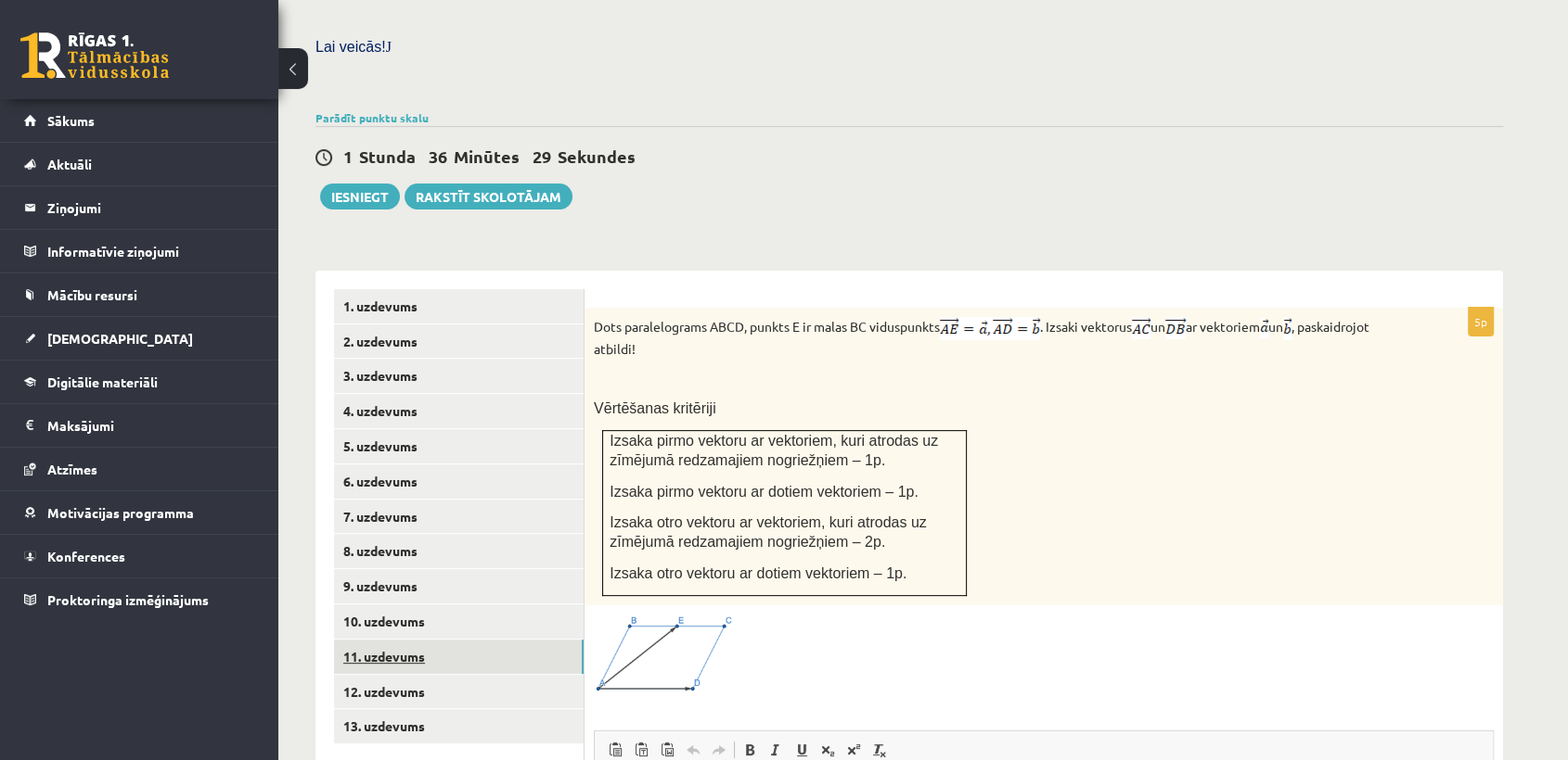
click at [390, 640] on link "11. uzdevums" at bounding box center [459, 657] width 249 height 34
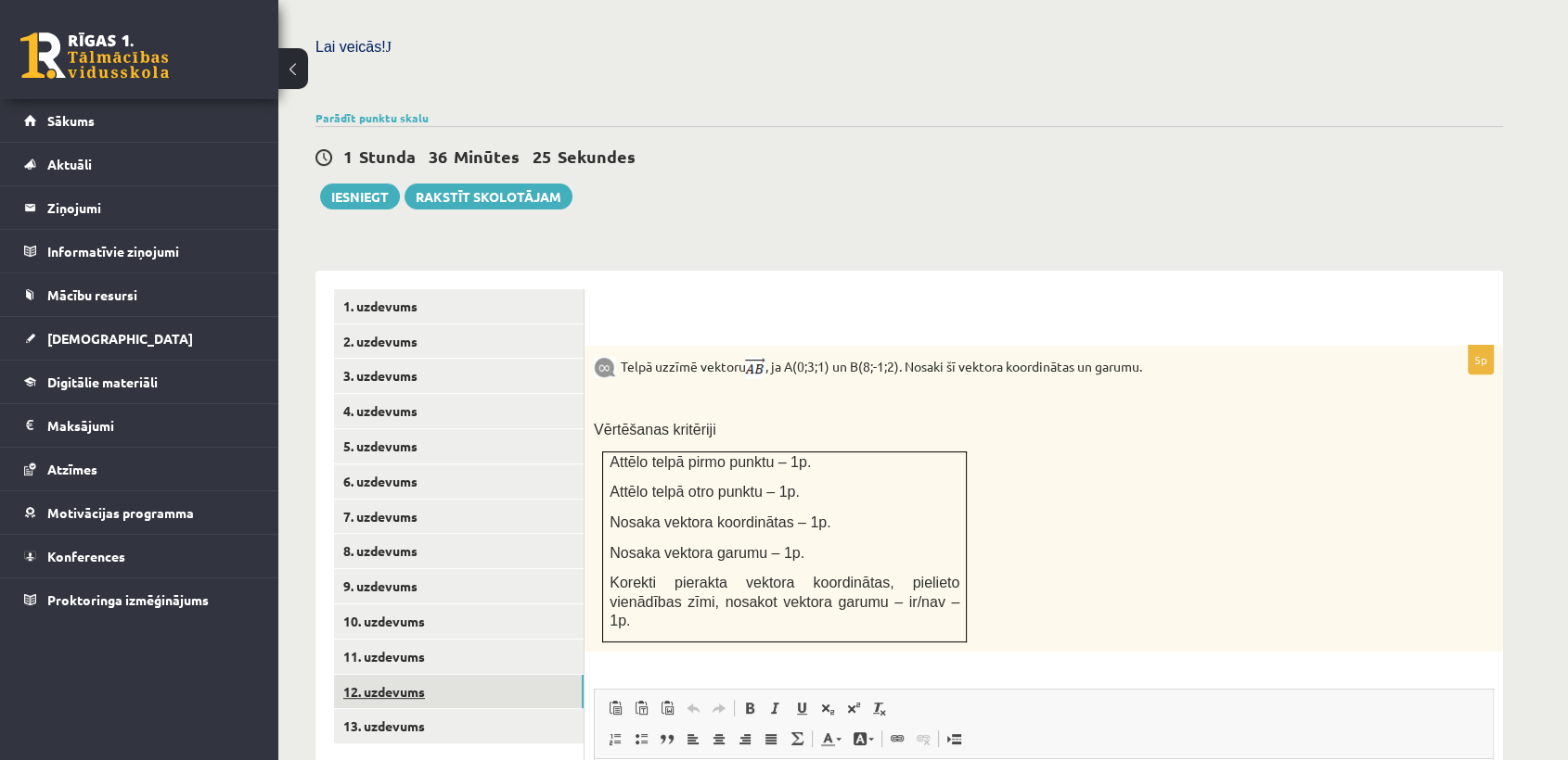
click at [384, 675] on link "12. uzdevums" at bounding box center [459, 692] width 249 height 34
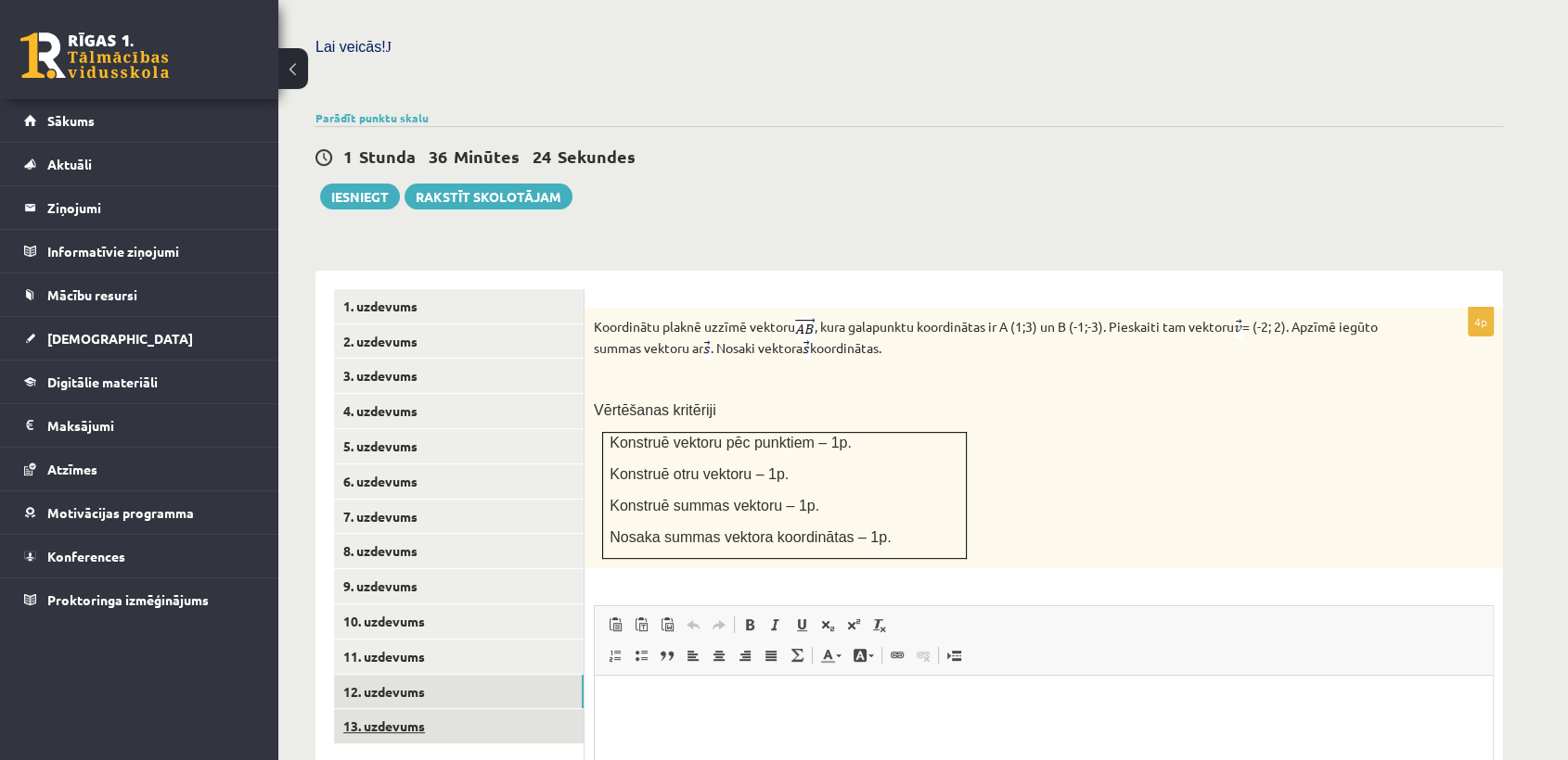
click at [380, 709] on link "13. uzdevums" at bounding box center [459, 726] width 249 height 34
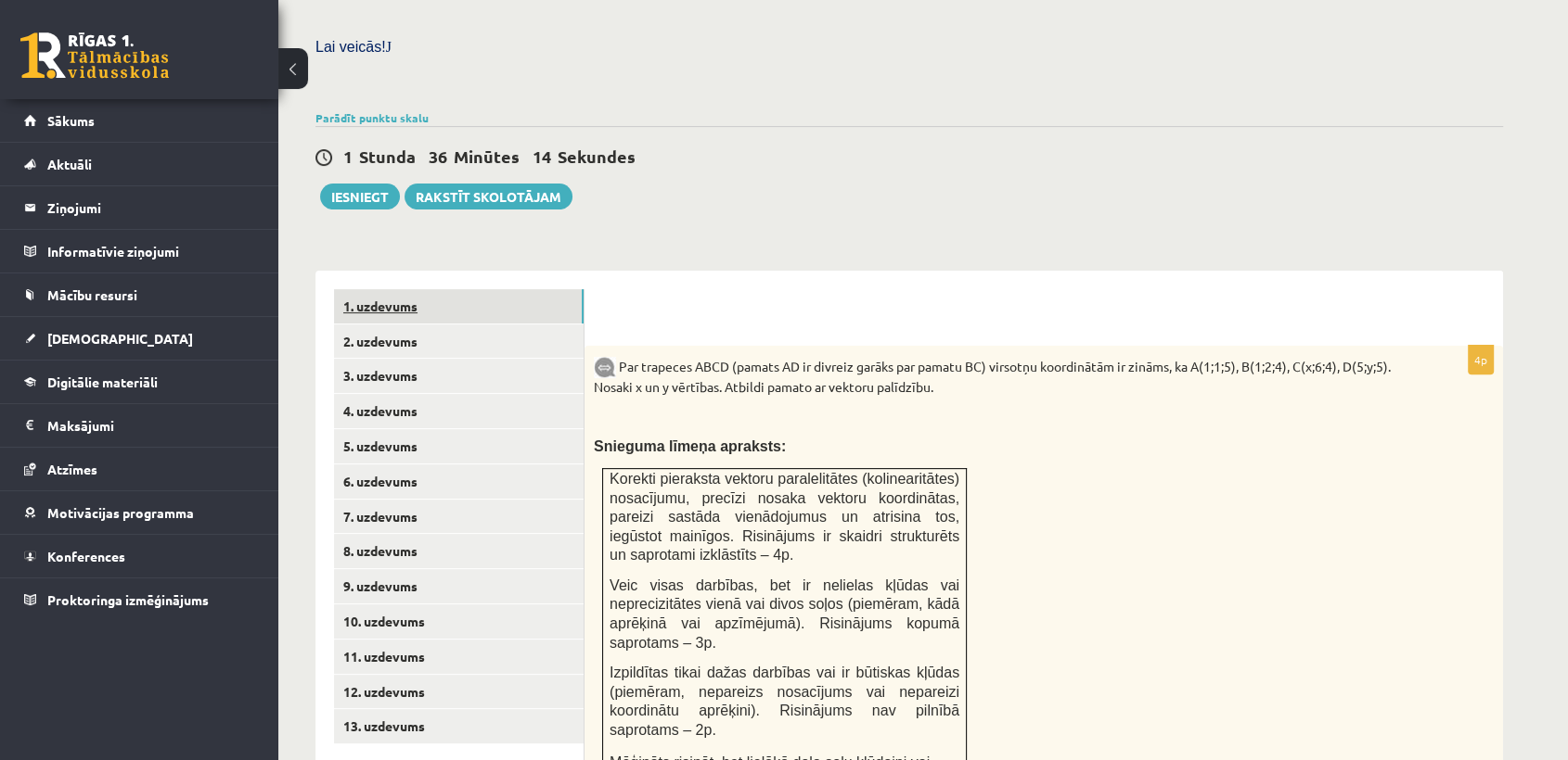
click at [400, 289] on link "1. uzdevums" at bounding box center [459, 306] width 249 height 34
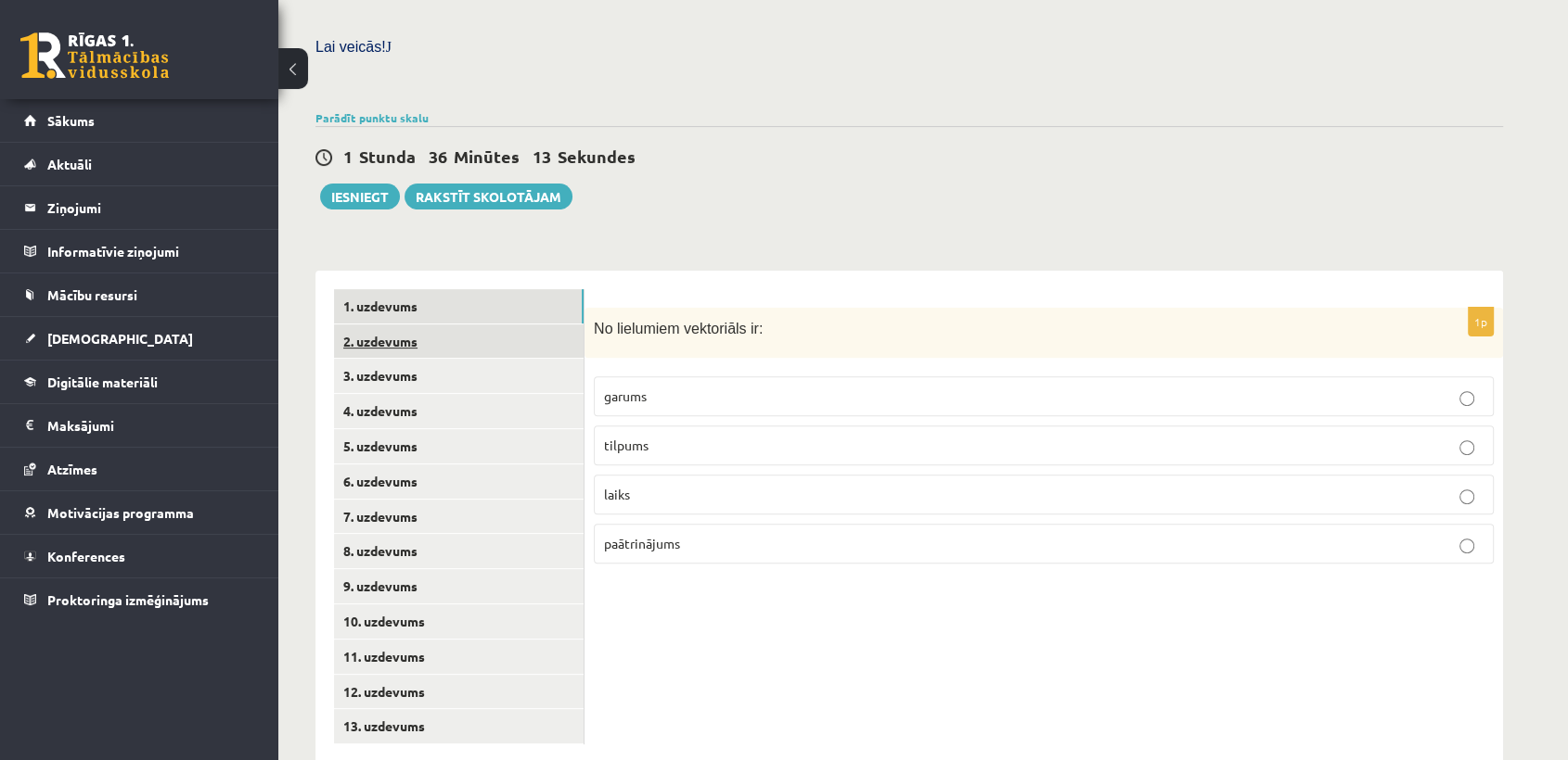
click at [395, 325] on link "2. uzdevums" at bounding box center [459, 342] width 249 height 34
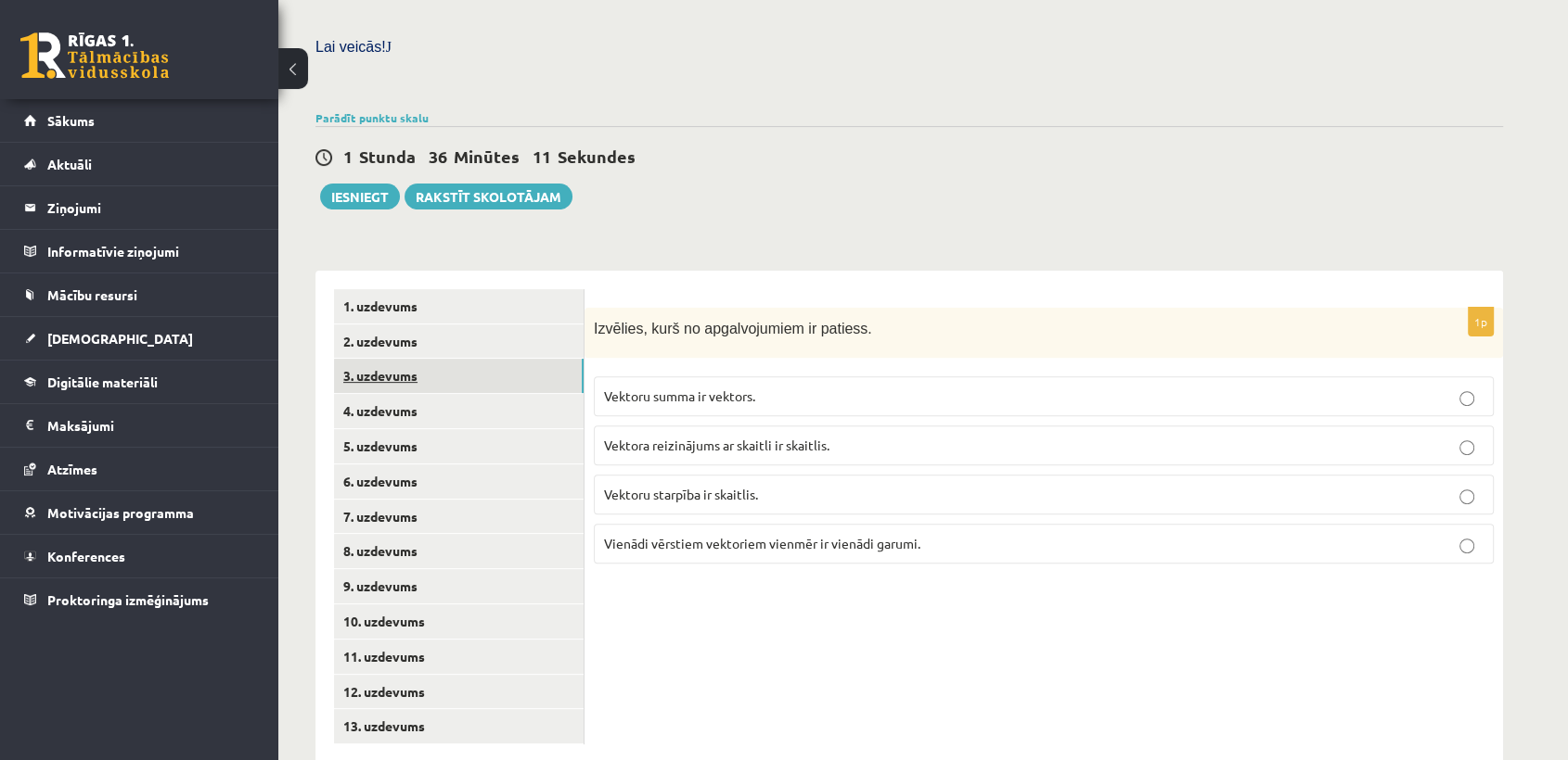
click at [396, 359] on link "3. uzdevums" at bounding box center [459, 376] width 249 height 34
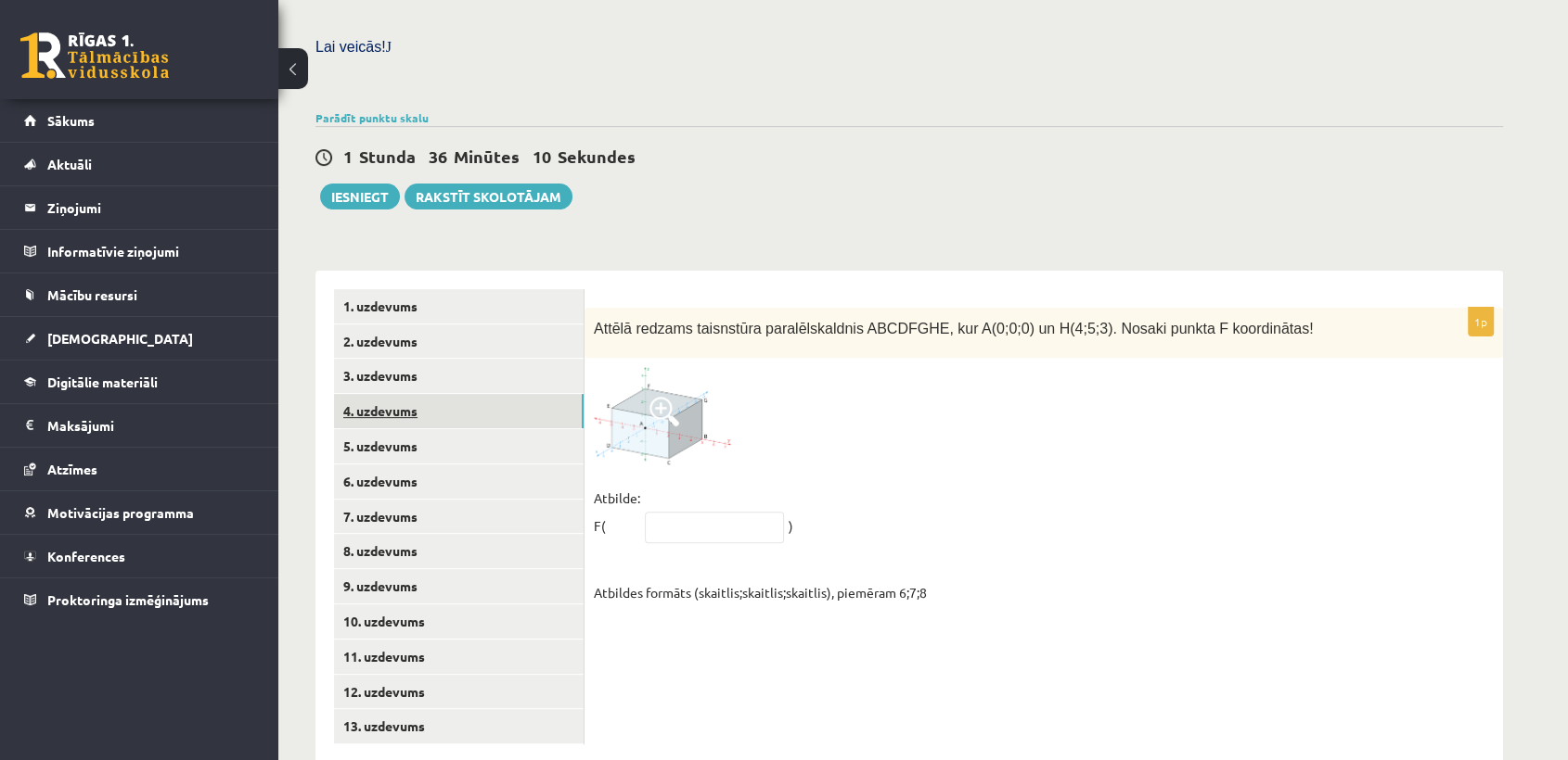
click at [401, 394] on link "4. uzdevums" at bounding box center [459, 411] width 249 height 34
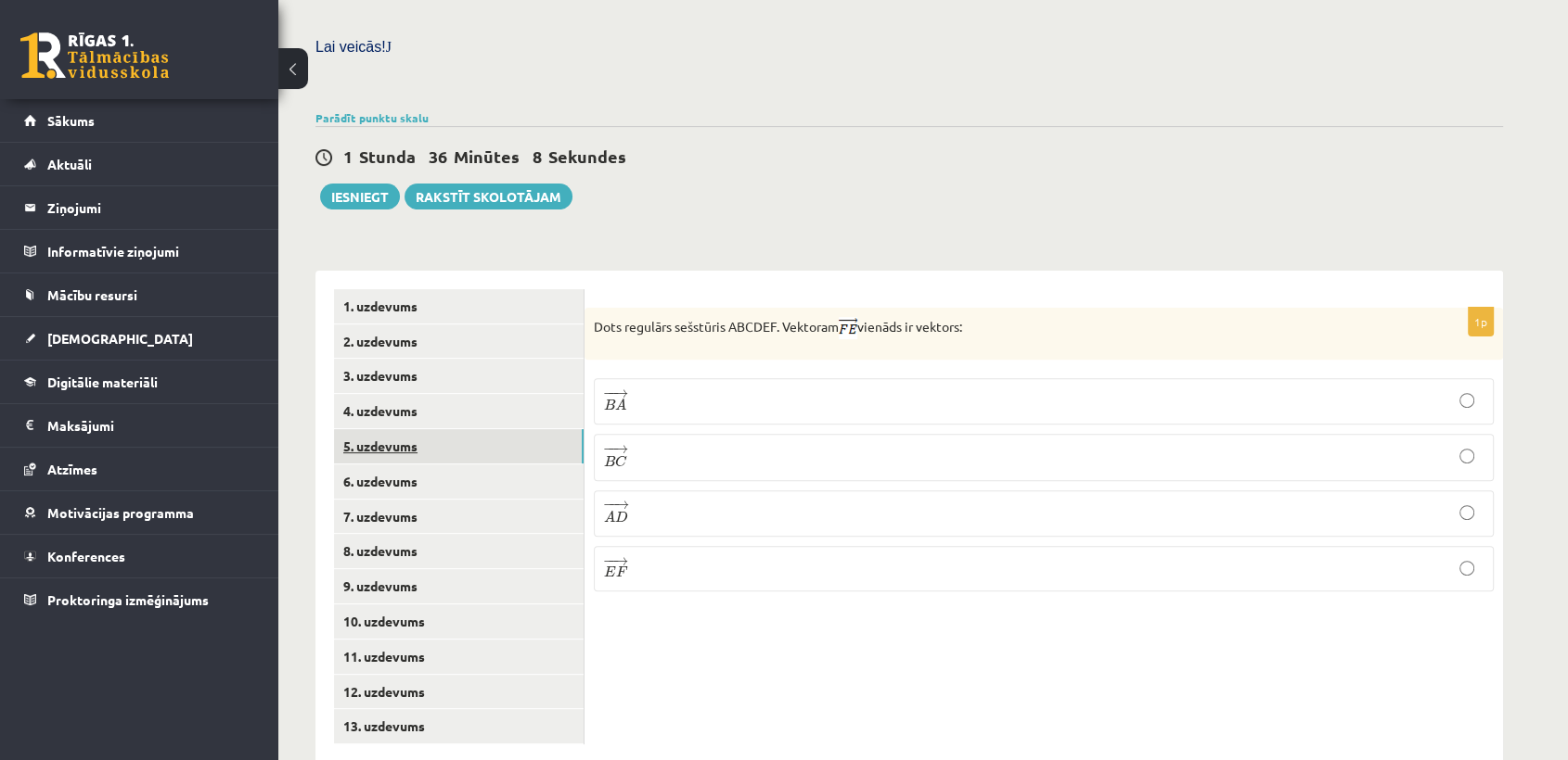
click at [401, 430] on link "5. uzdevums" at bounding box center [459, 447] width 249 height 34
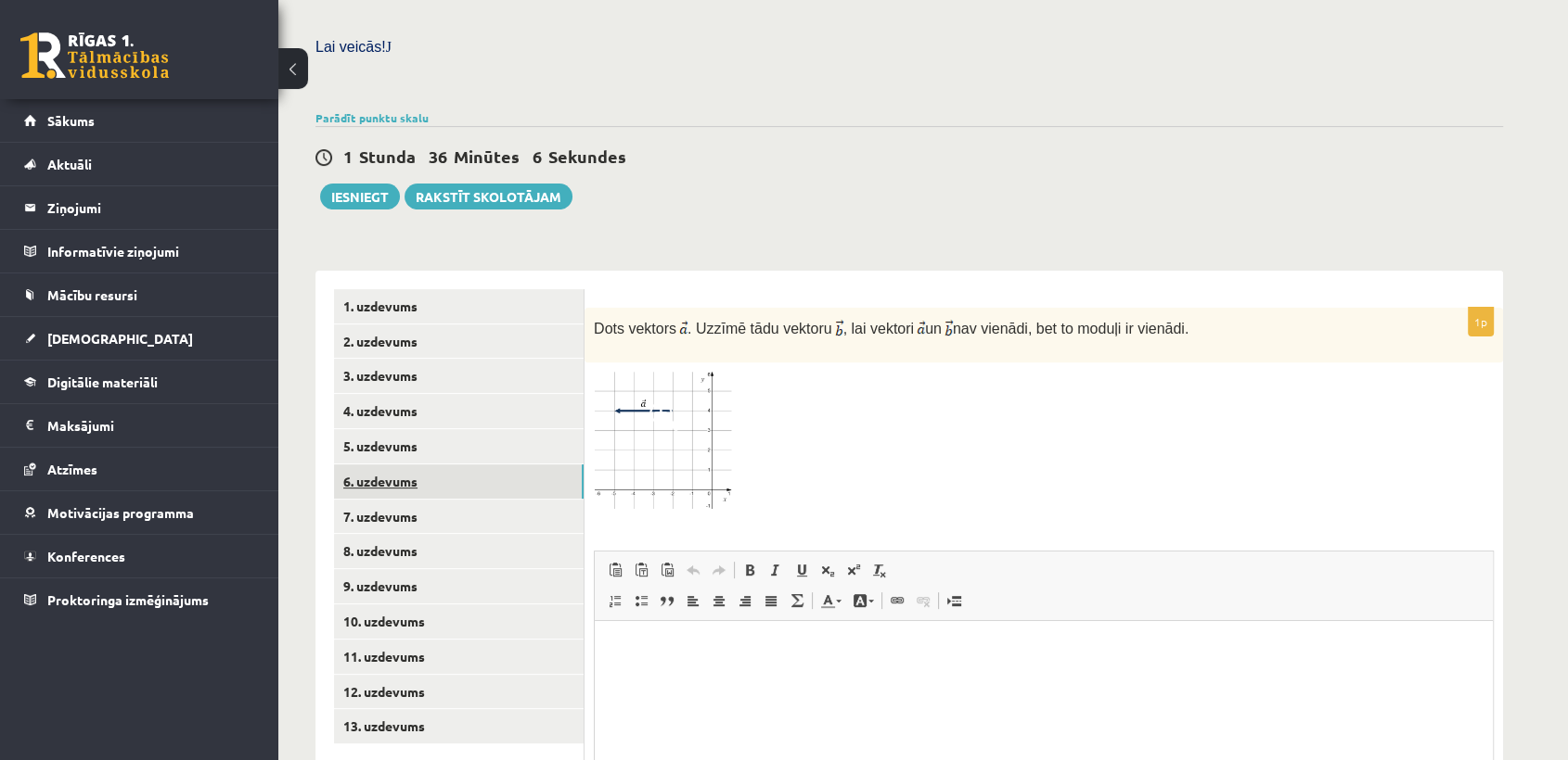
click at [394, 464] on link "6. uzdevums" at bounding box center [459, 481] width 249 height 34
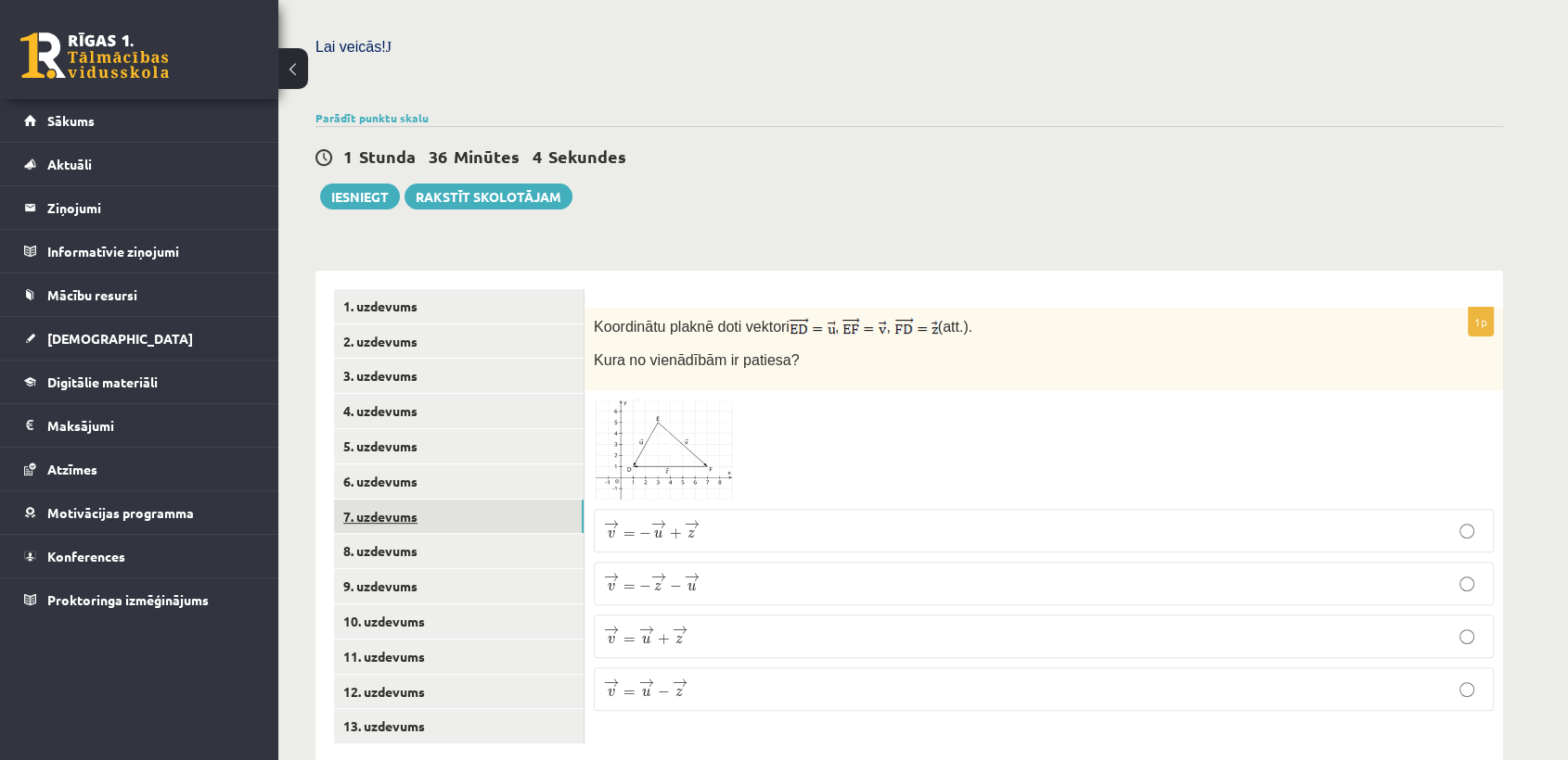
click at [394, 499] on link "7. uzdevums" at bounding box center [459, 516] width 249 height 34
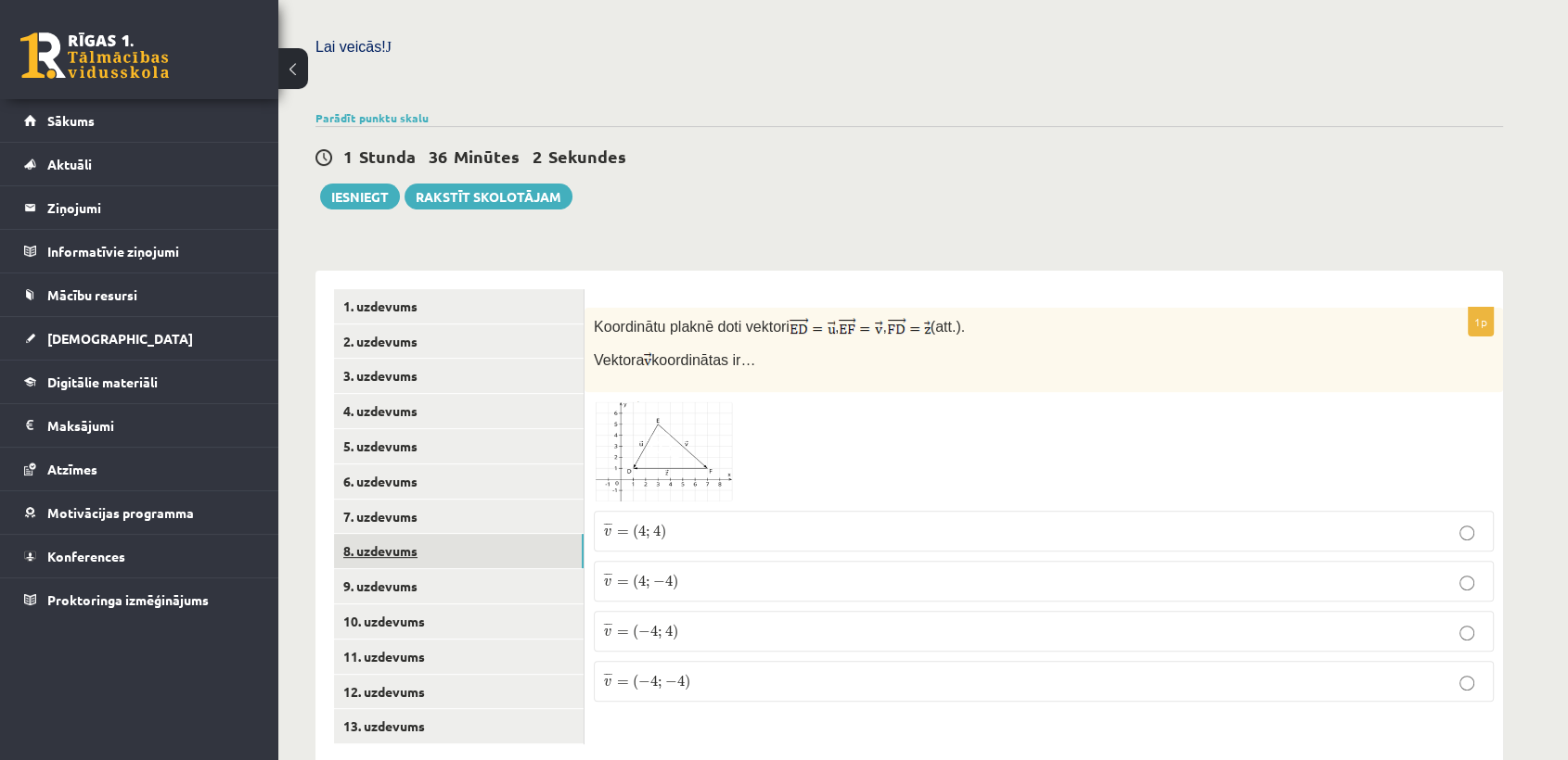
click at [389, 534] on link "8. uzdevums" at bounding box center [459, 551] width 249 height 34
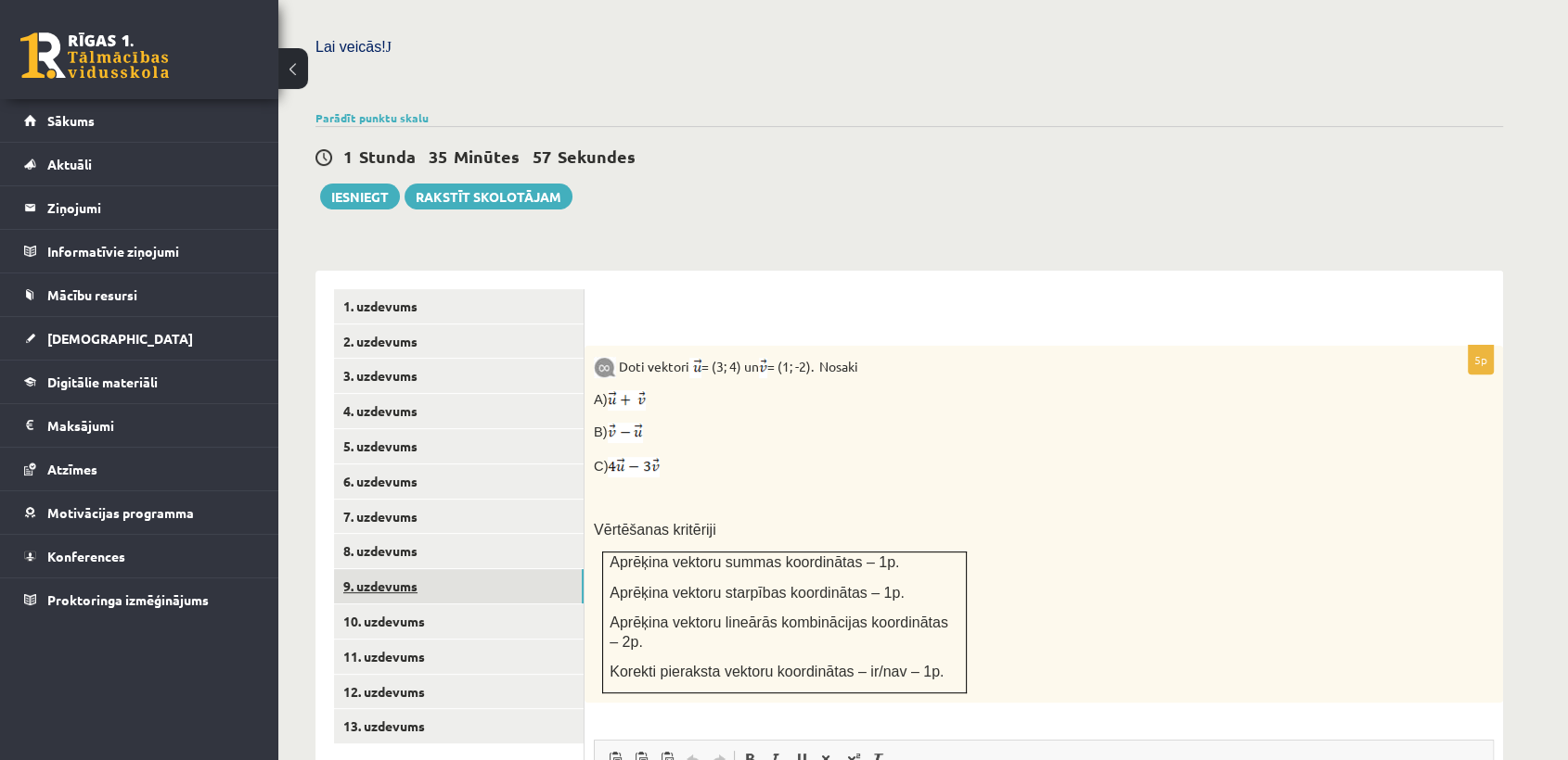
click at [551, 569] on link "9. uzdevums" at bounding box center [459, 586] width 249 height 34
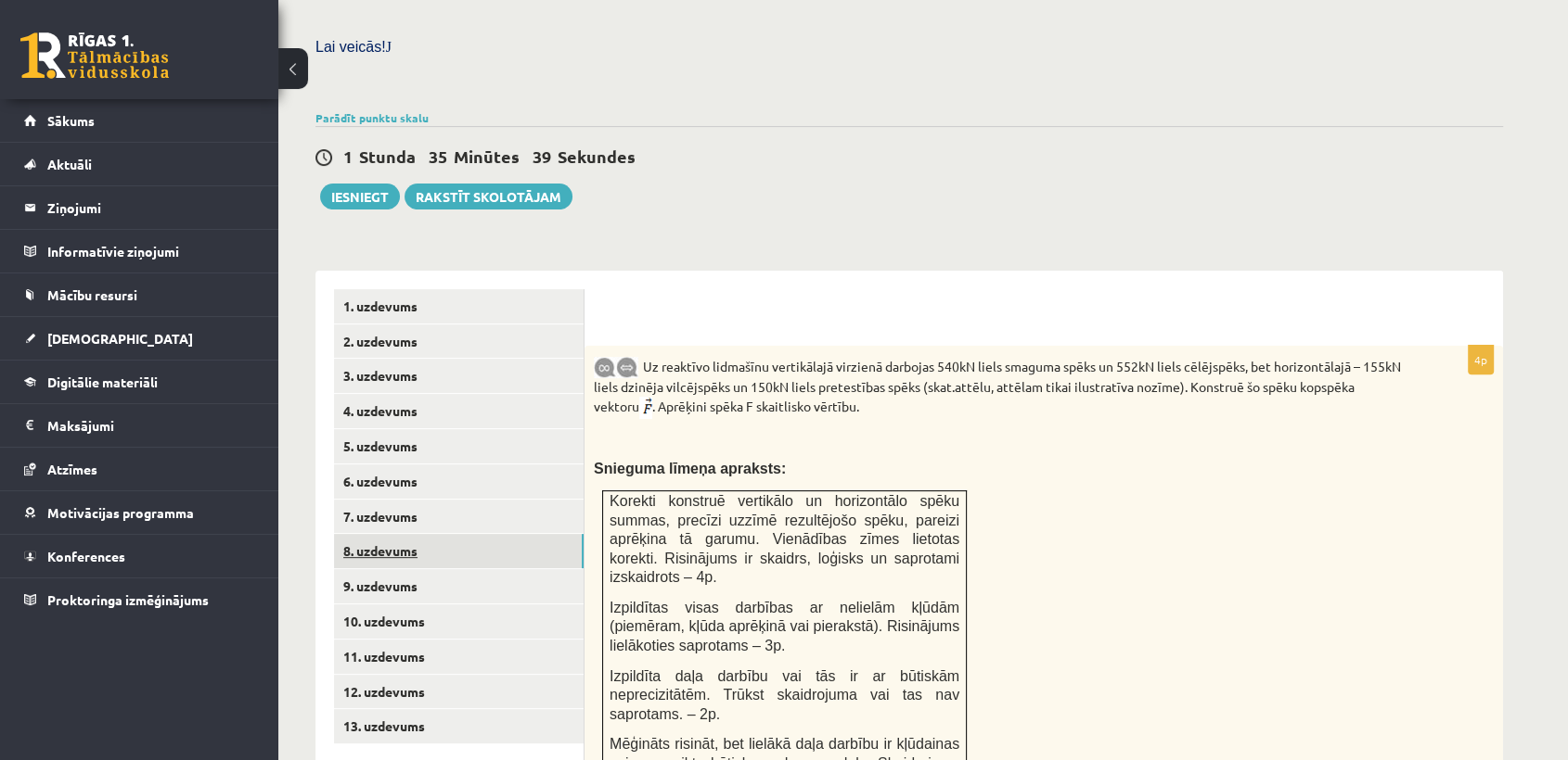
click at [528, 534] on link "8. uzdevums" at bounding box center [459, 551] width 249 height 34
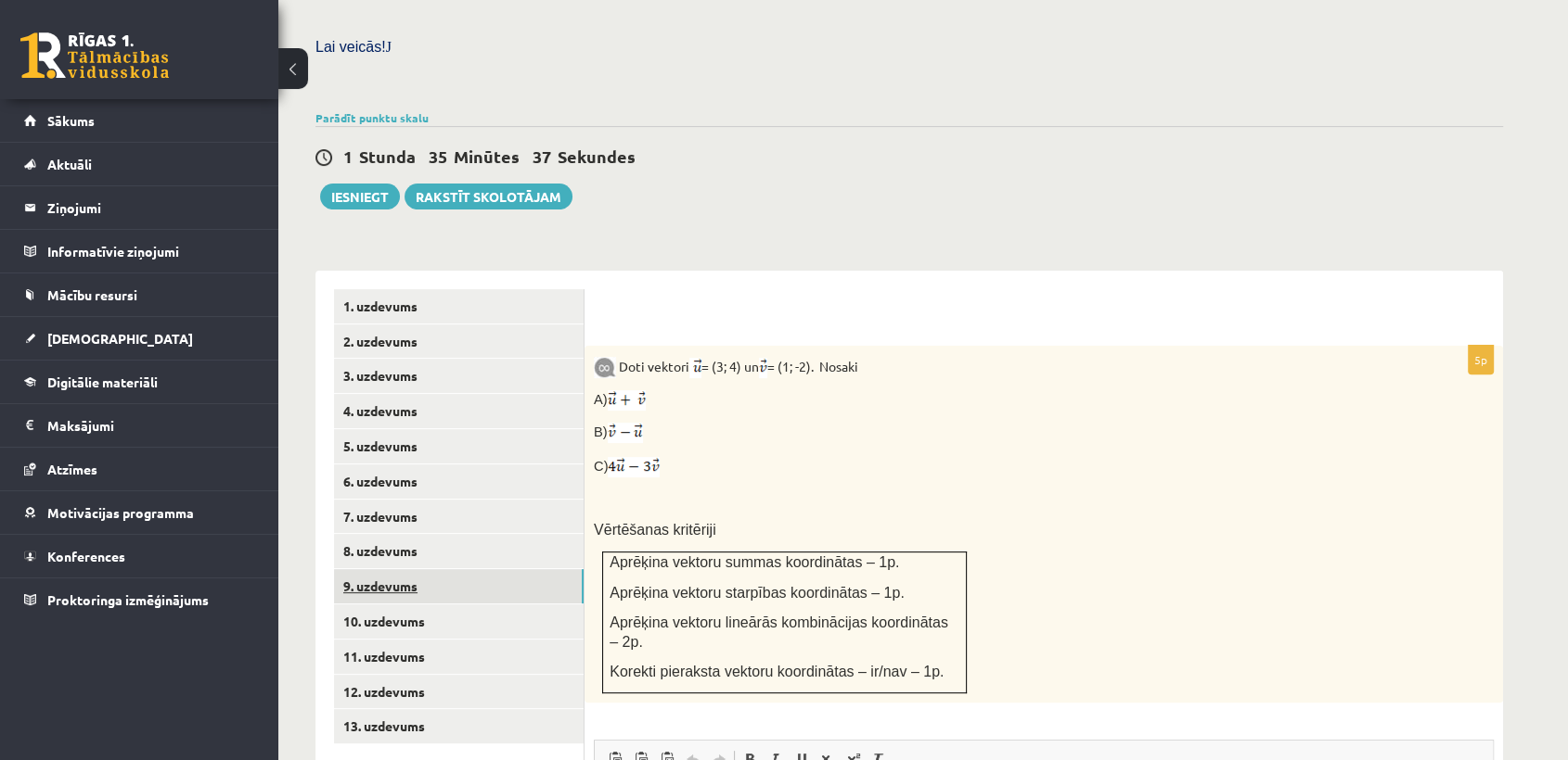
click at [520, 569] on link "9. uzdevums" at bounding box center [459, 586] width 249 height 34
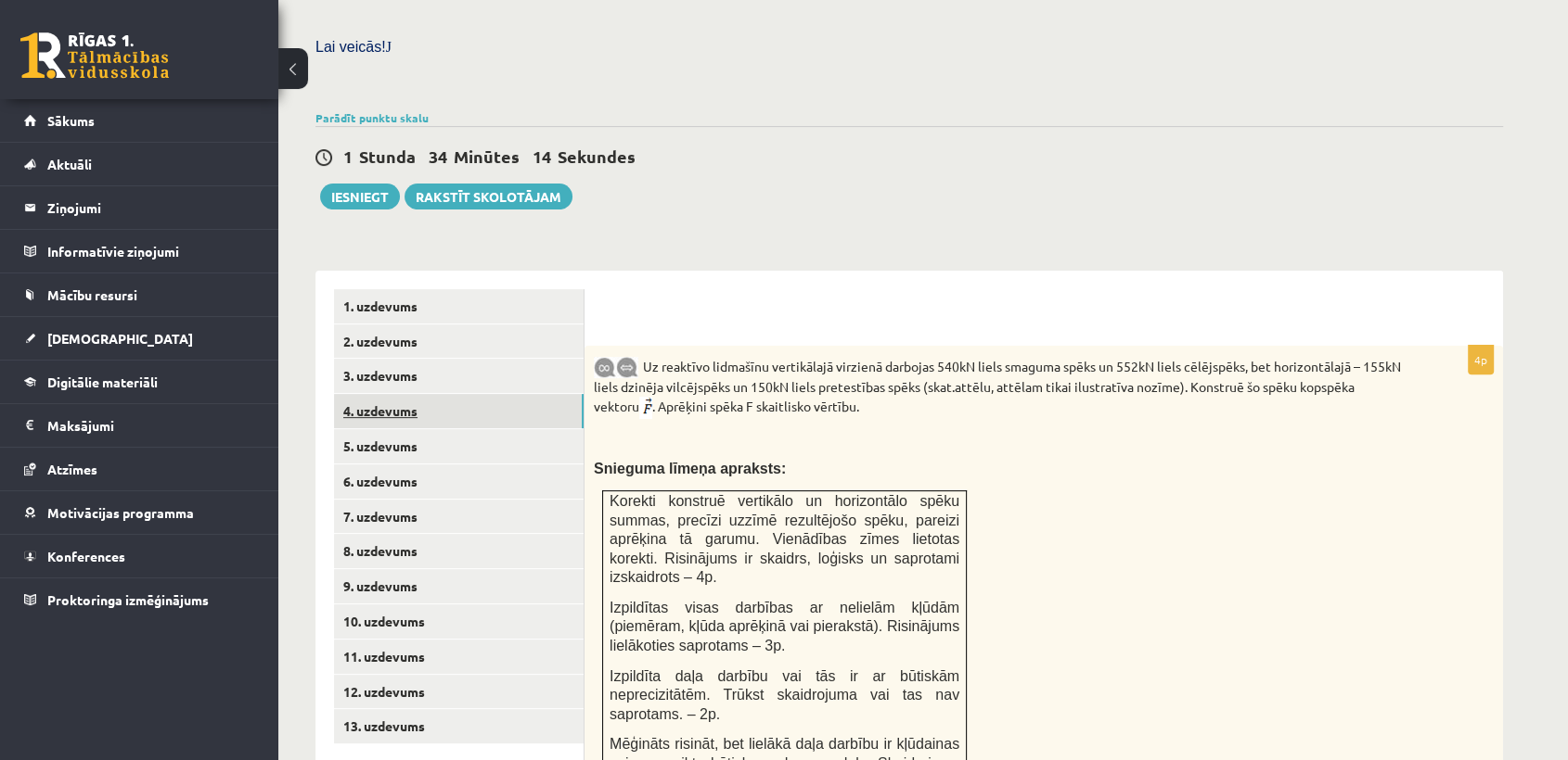
click at [443, 394] on link "4. uzdevums" at bounding box center [459, 411] width 249 height 34
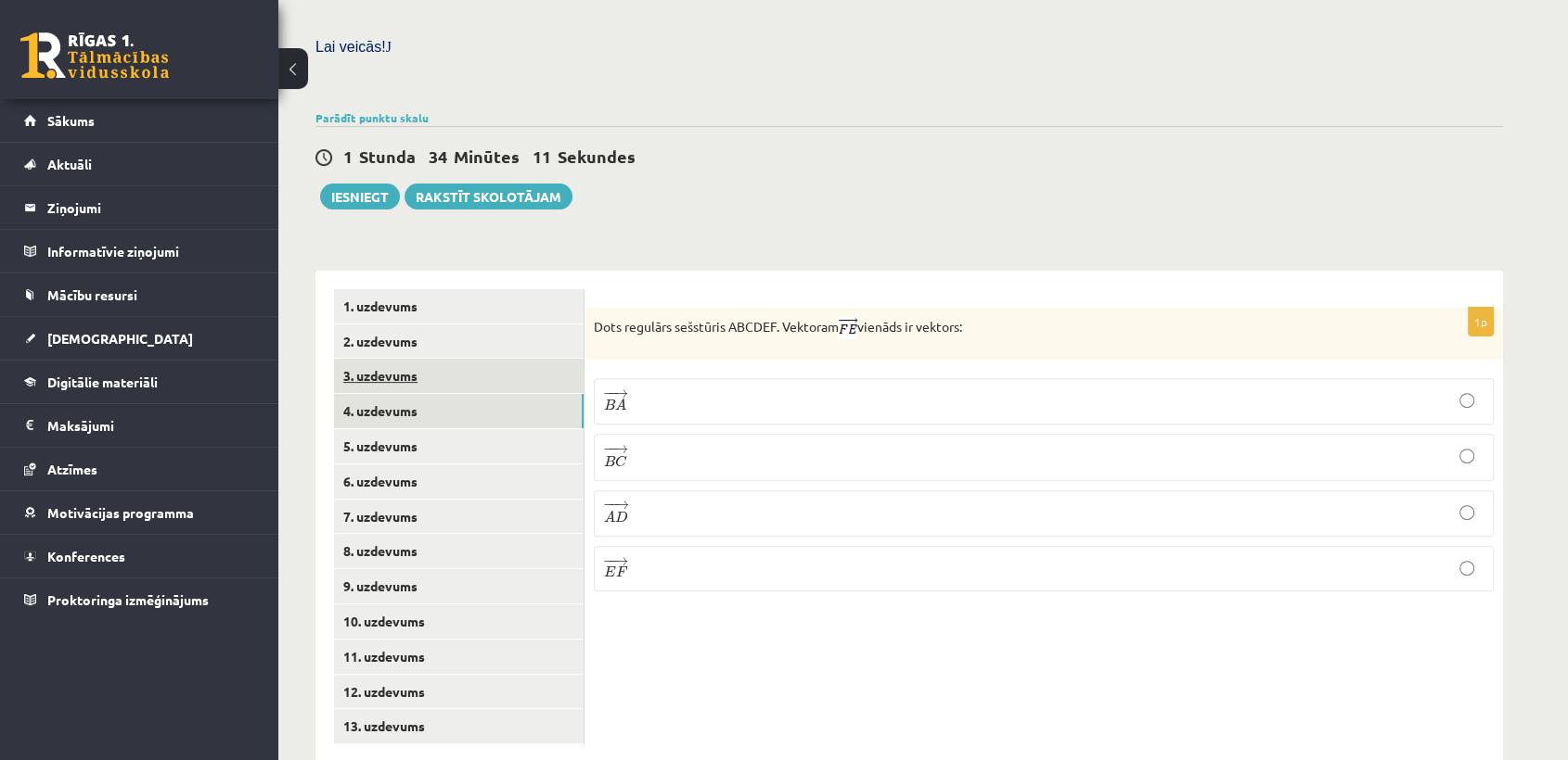
click at [415, 359] on link "3. uzdevums" at bounding box center [459, 376] width 249 height 34
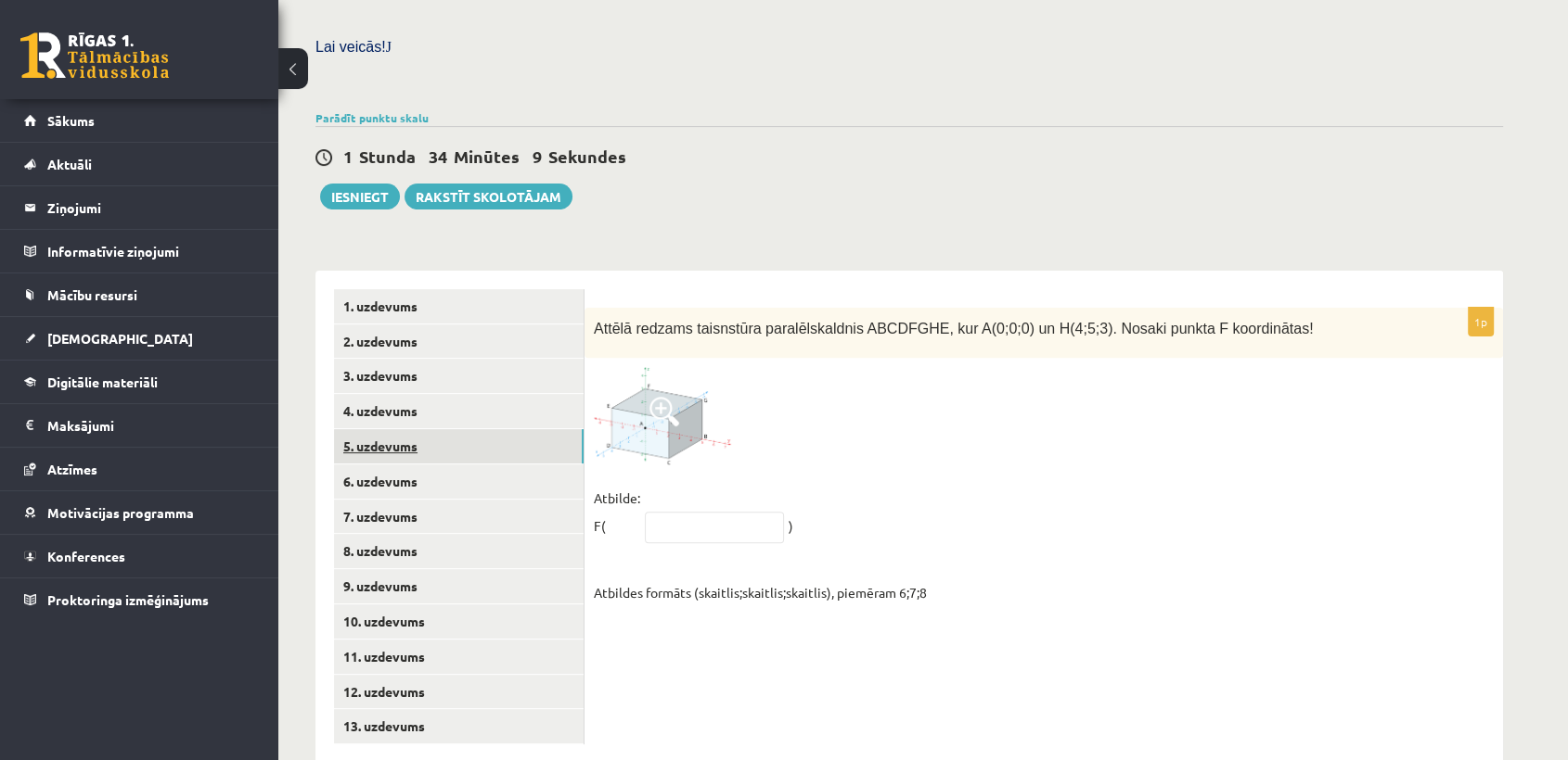
click at [426, 430] on link "5. uzdevums" at bounding box center [459, 447] width 249 height 34
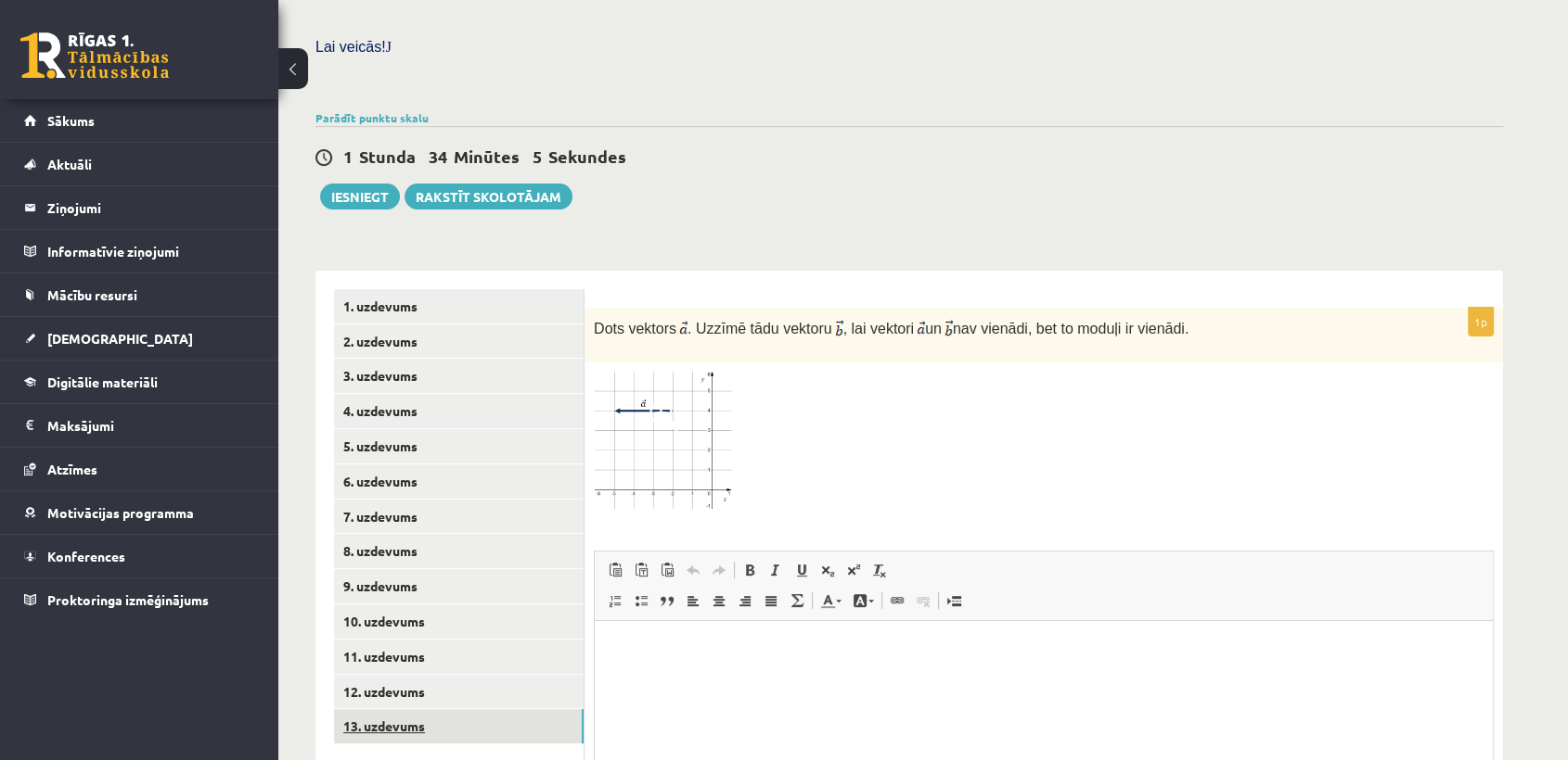
click at [386, 709] on link "13. uzdevums" at bounding box center [459, 726] width 249 height 34
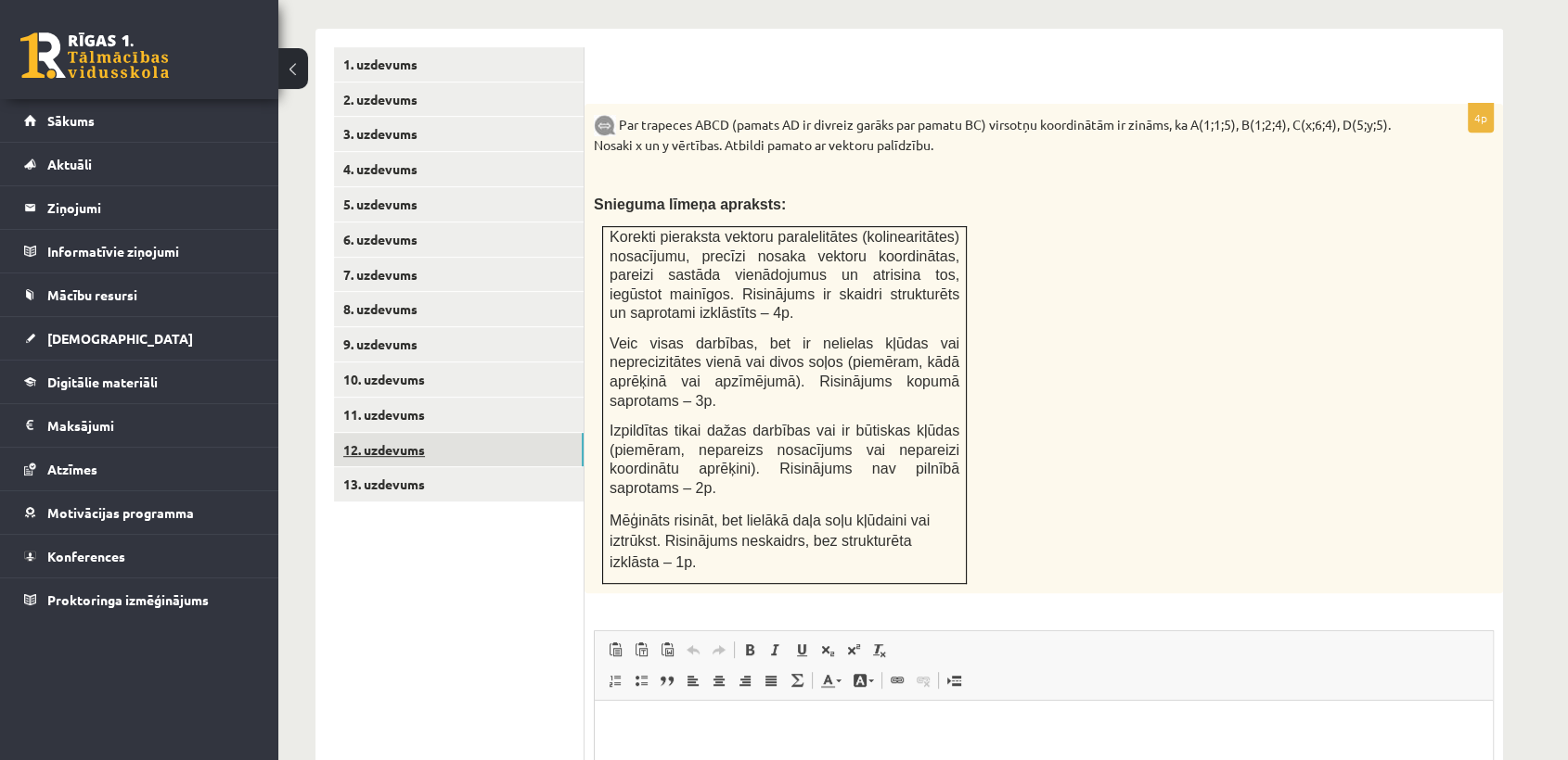
click at [541, 433] on link "12. uzdevums" at bounding box center [459, 450] width 249 height 34
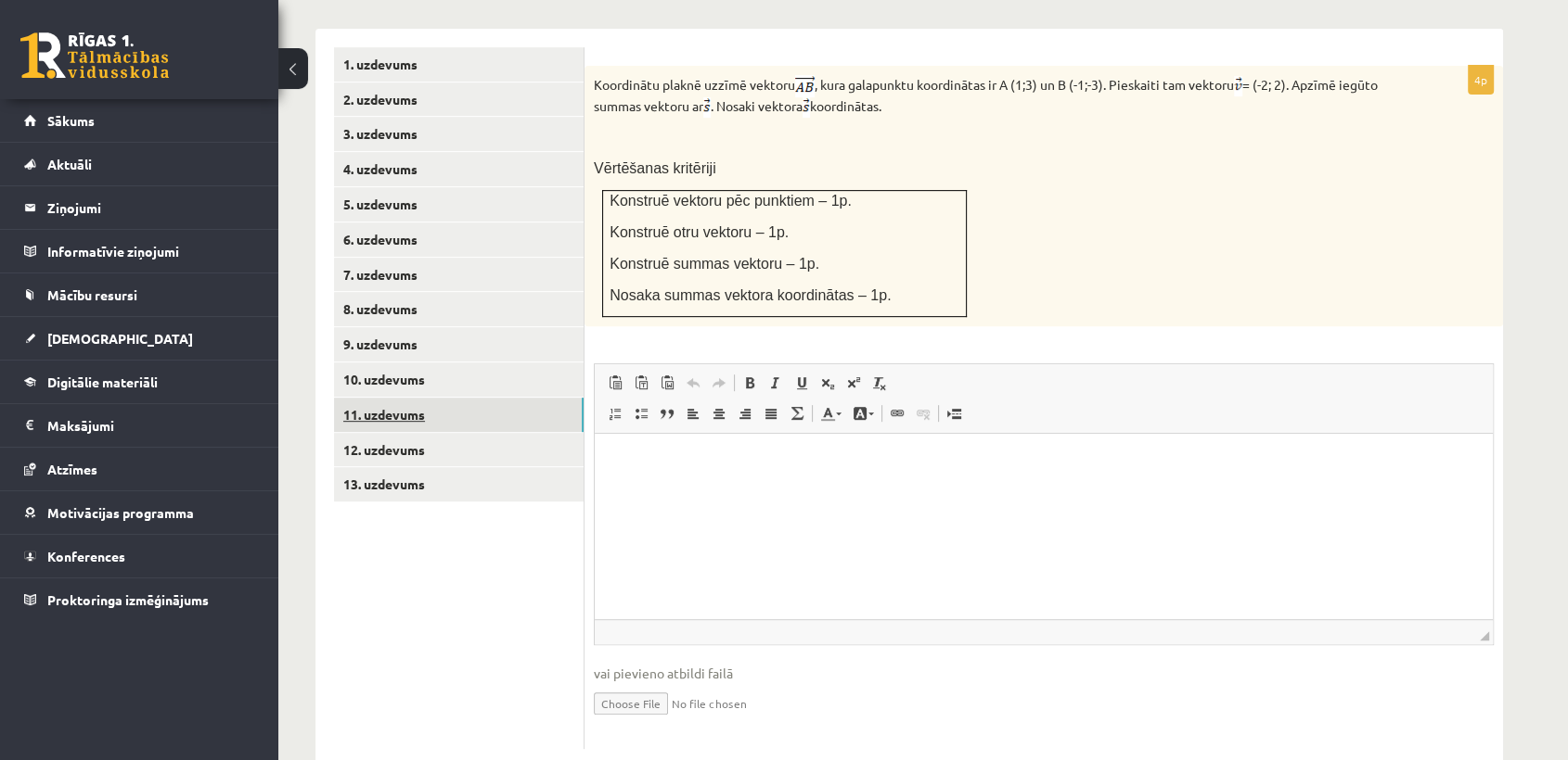
click at [513, 397] on link "11. uzdevums" at bounding box center [459, 414] width 249 height 34
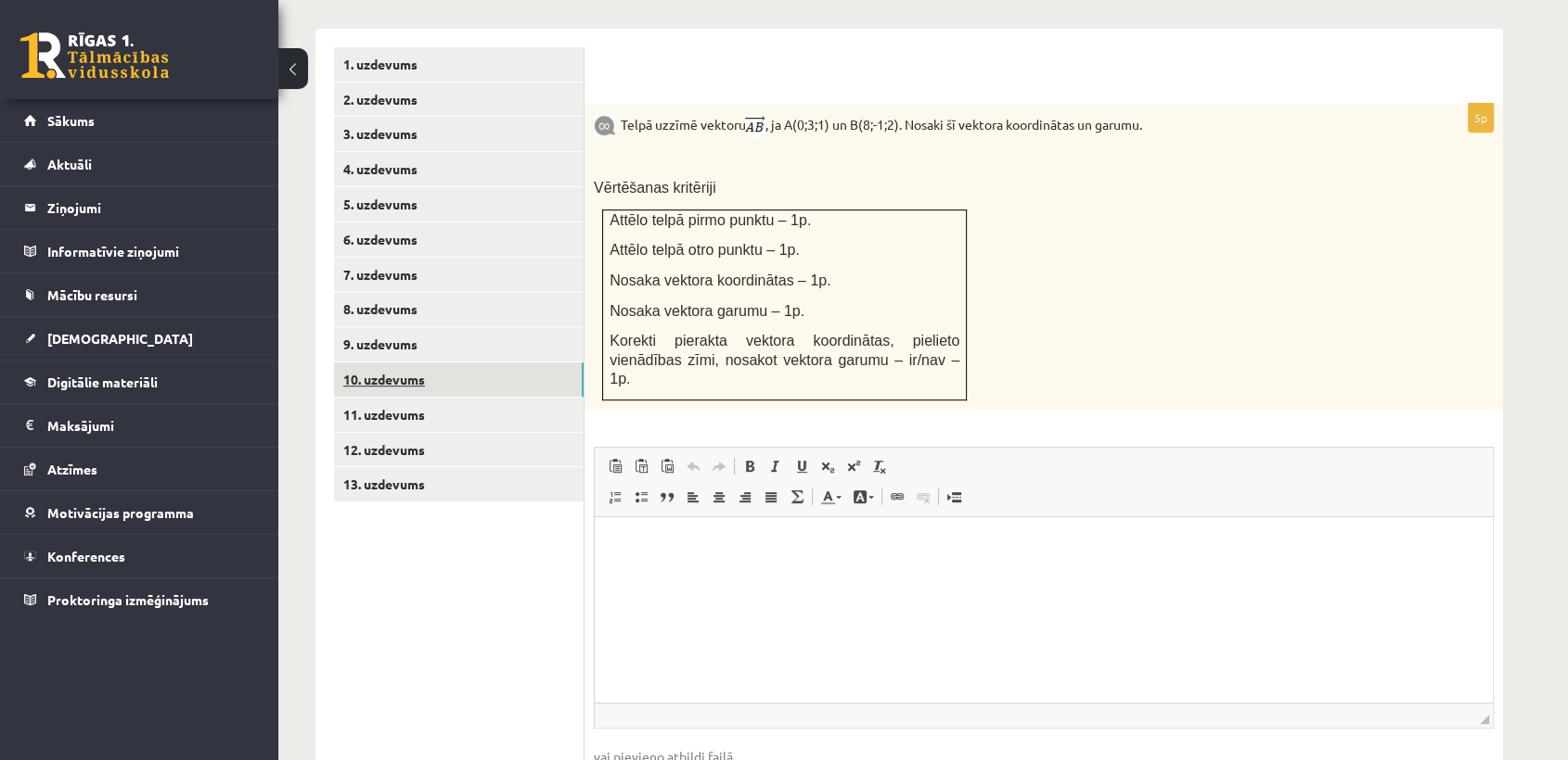
click at [425, 363] on link "10. uzdevums" at bounding box center [459, 380] width 249 height 34
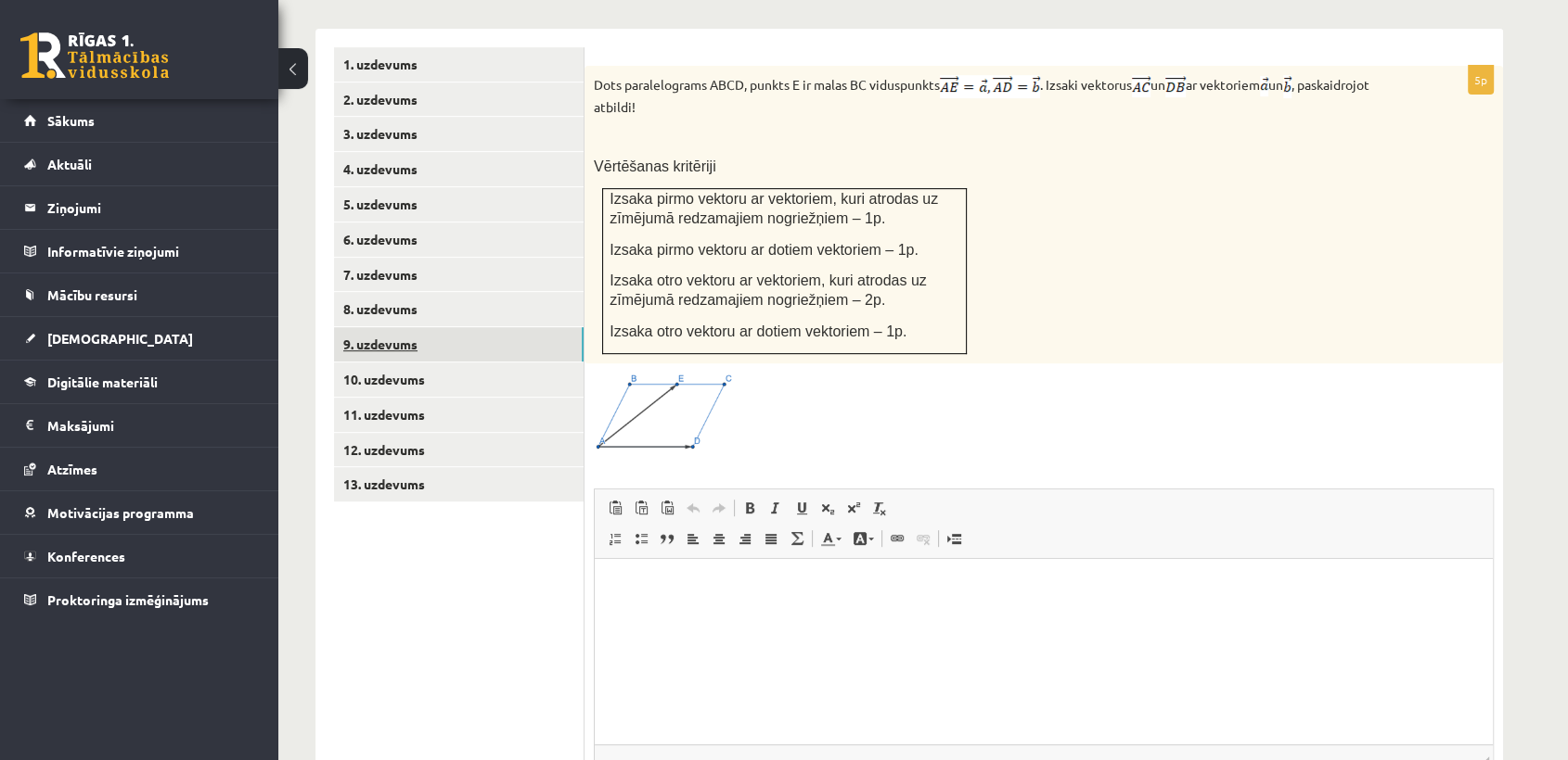
click at [440, 328] on link "9. uzdevums" at bounding box center [459, 345] width 249 height 34
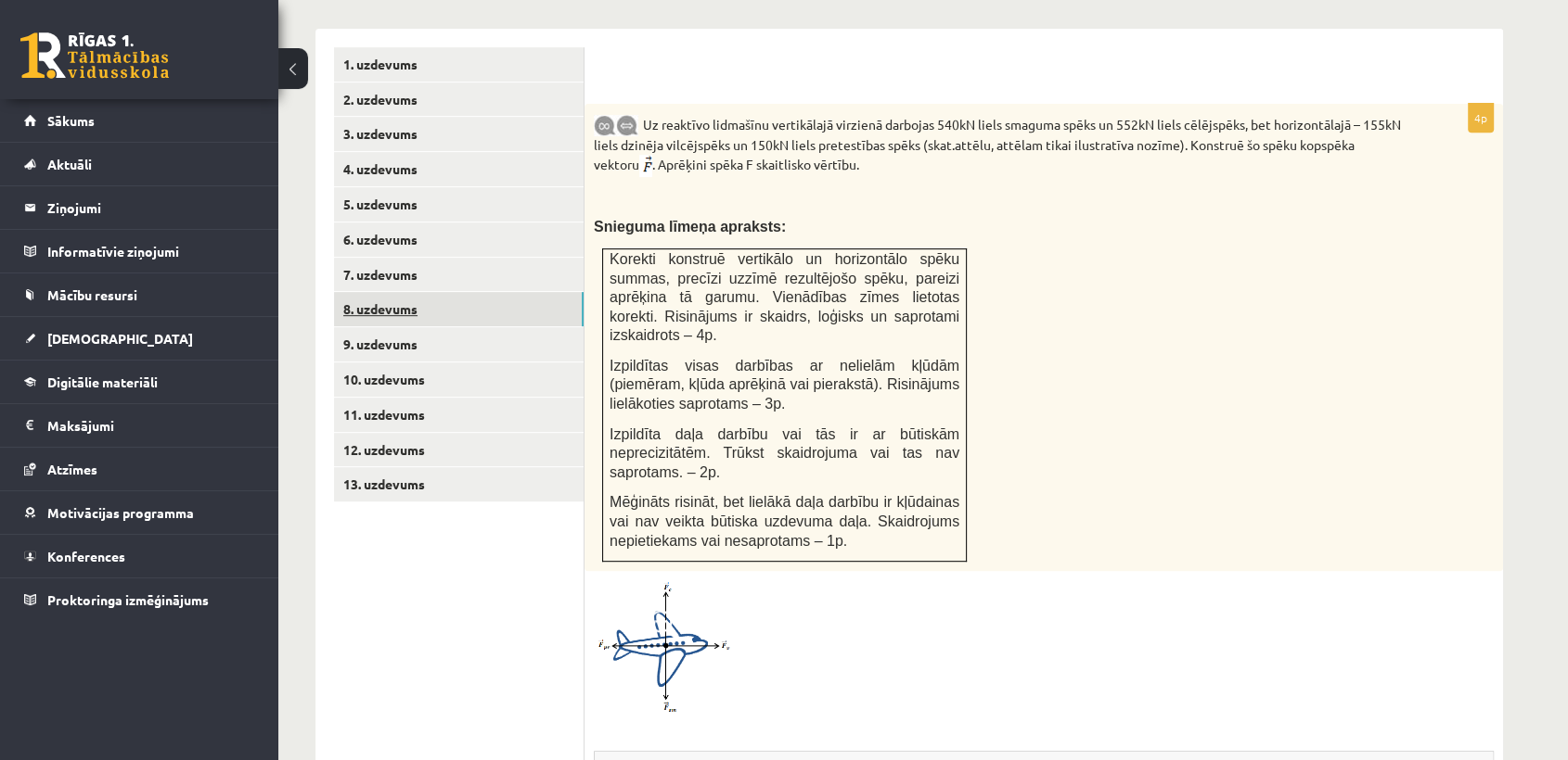
click at [431, 292] on link "8. uzdevums" at bounding box center [459, 309] width 249 height 34
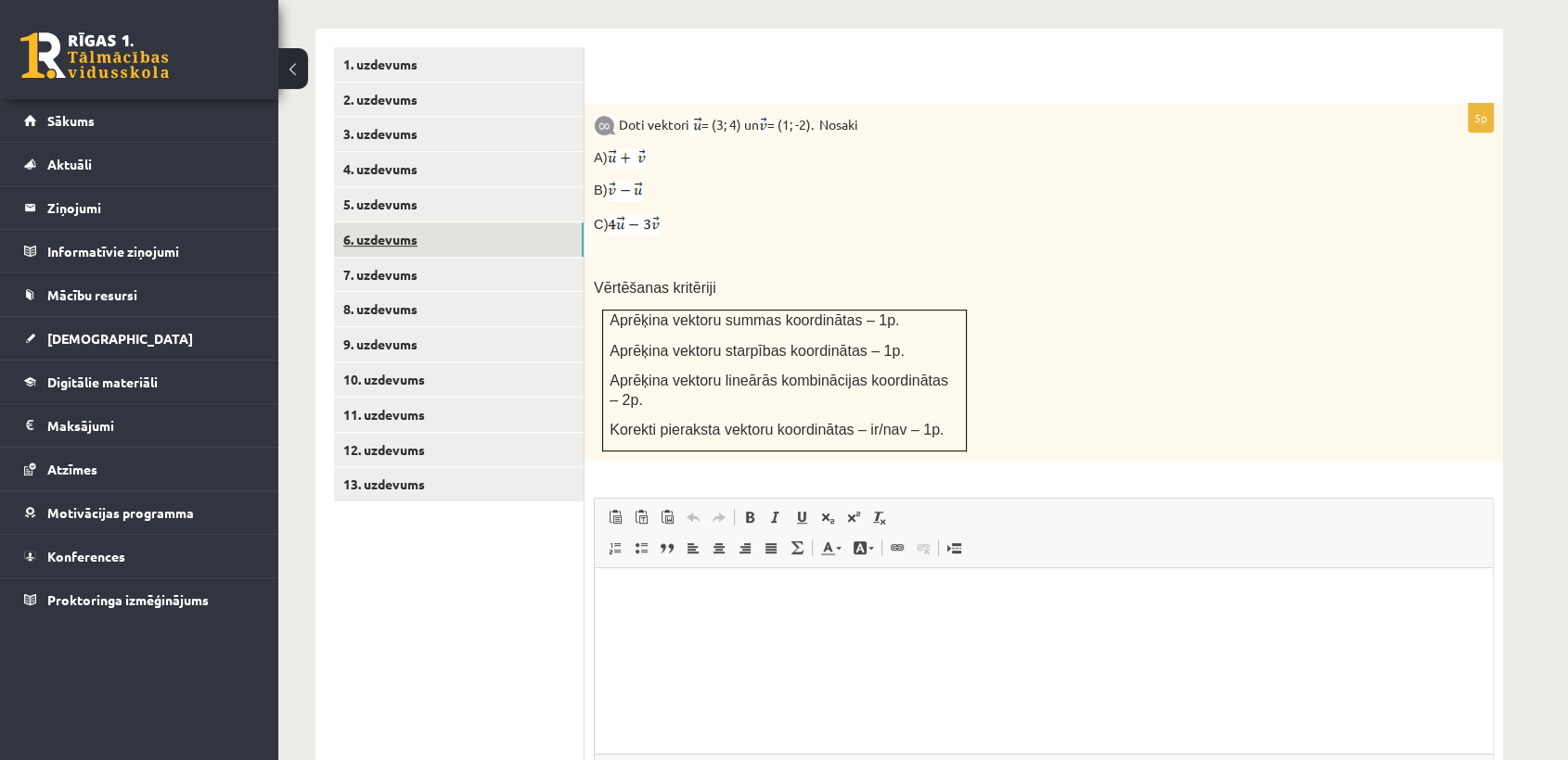
click at [431, 223] on link "6. uzdevums" at bounding box center [459, 240] width 249 height 34
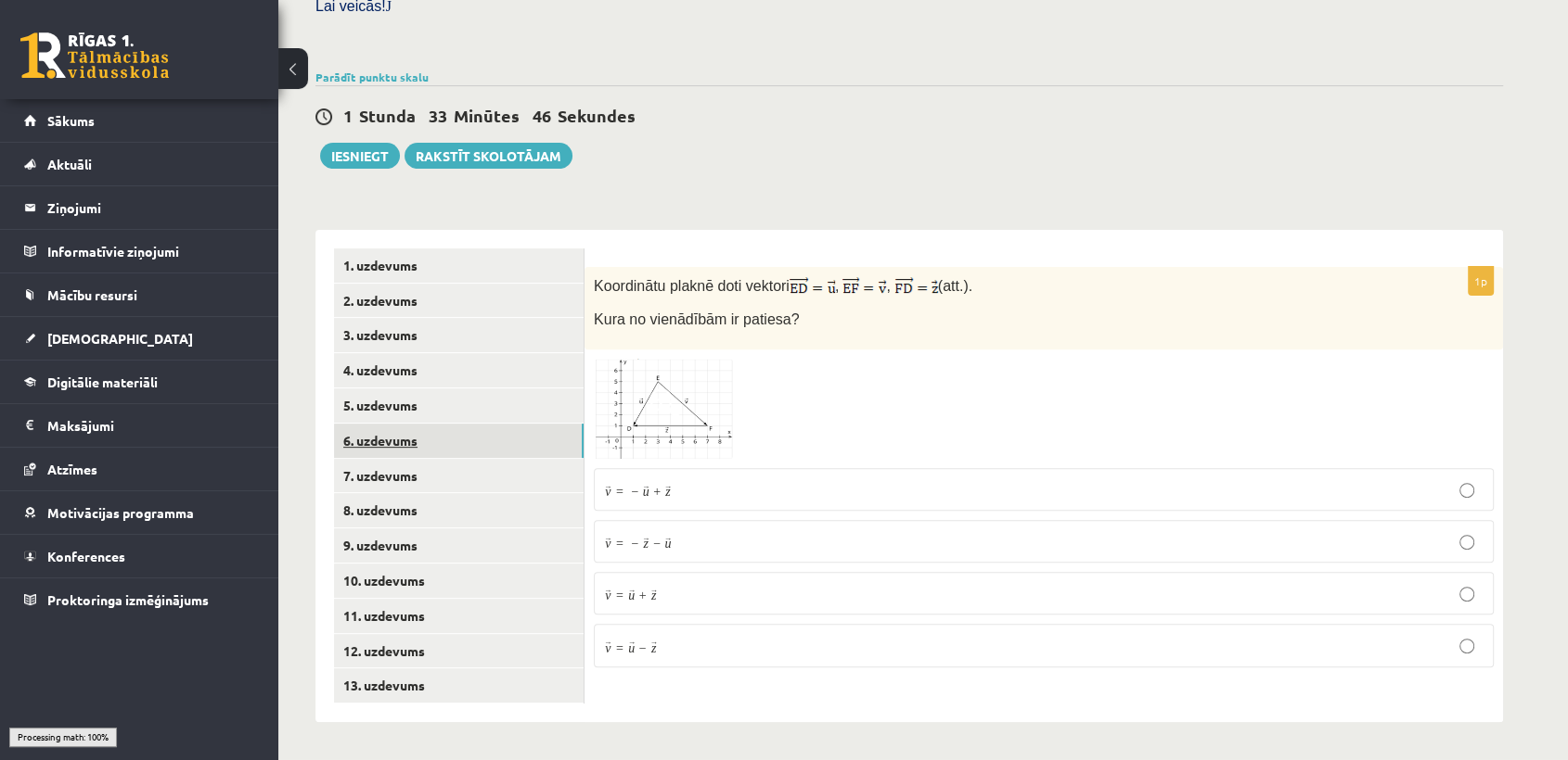
scroll to position [534, 0]
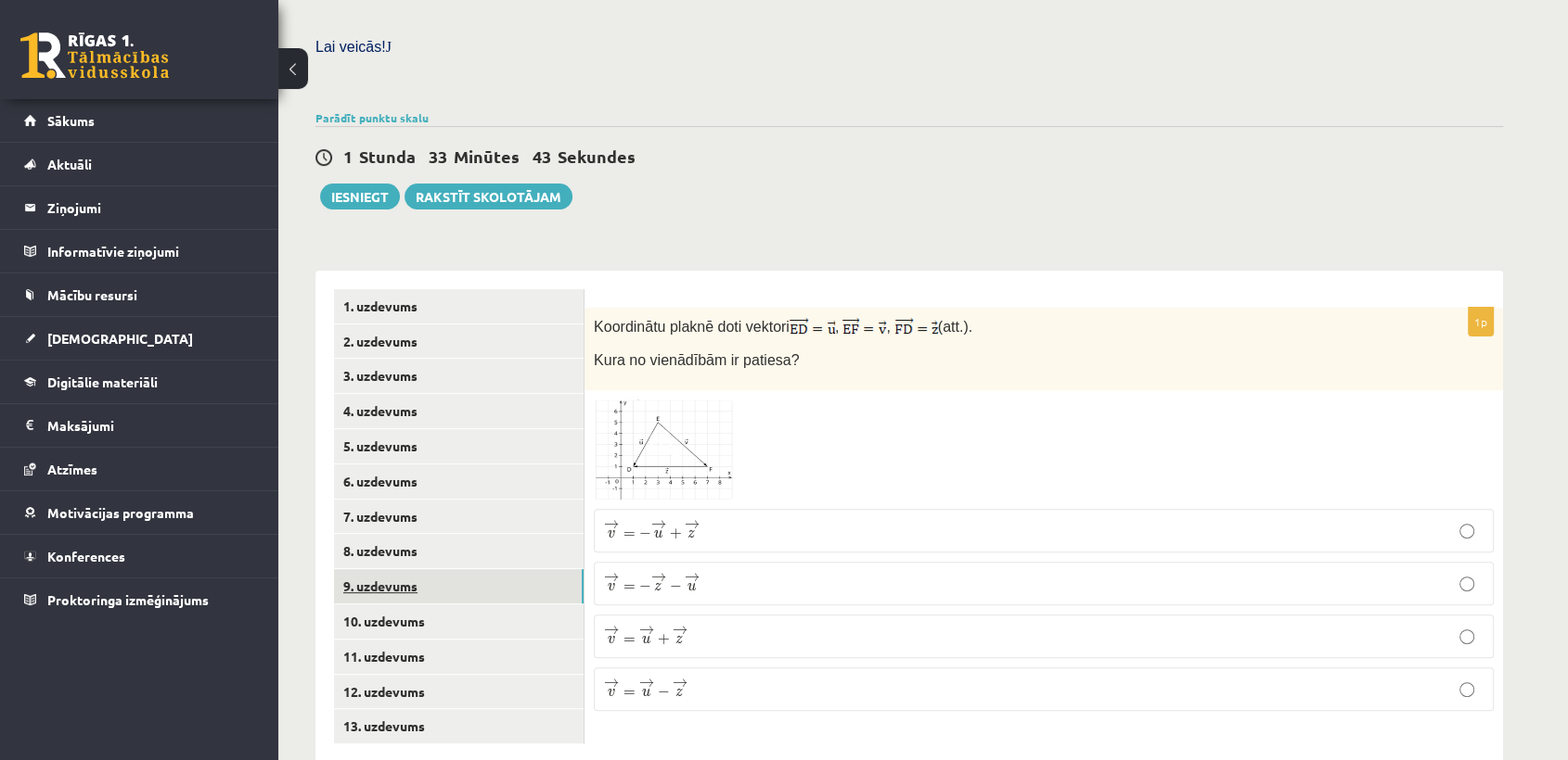
click at [483, 569] on link "9. uzdevums" at bounding box center [459, 586] width 249 height 34
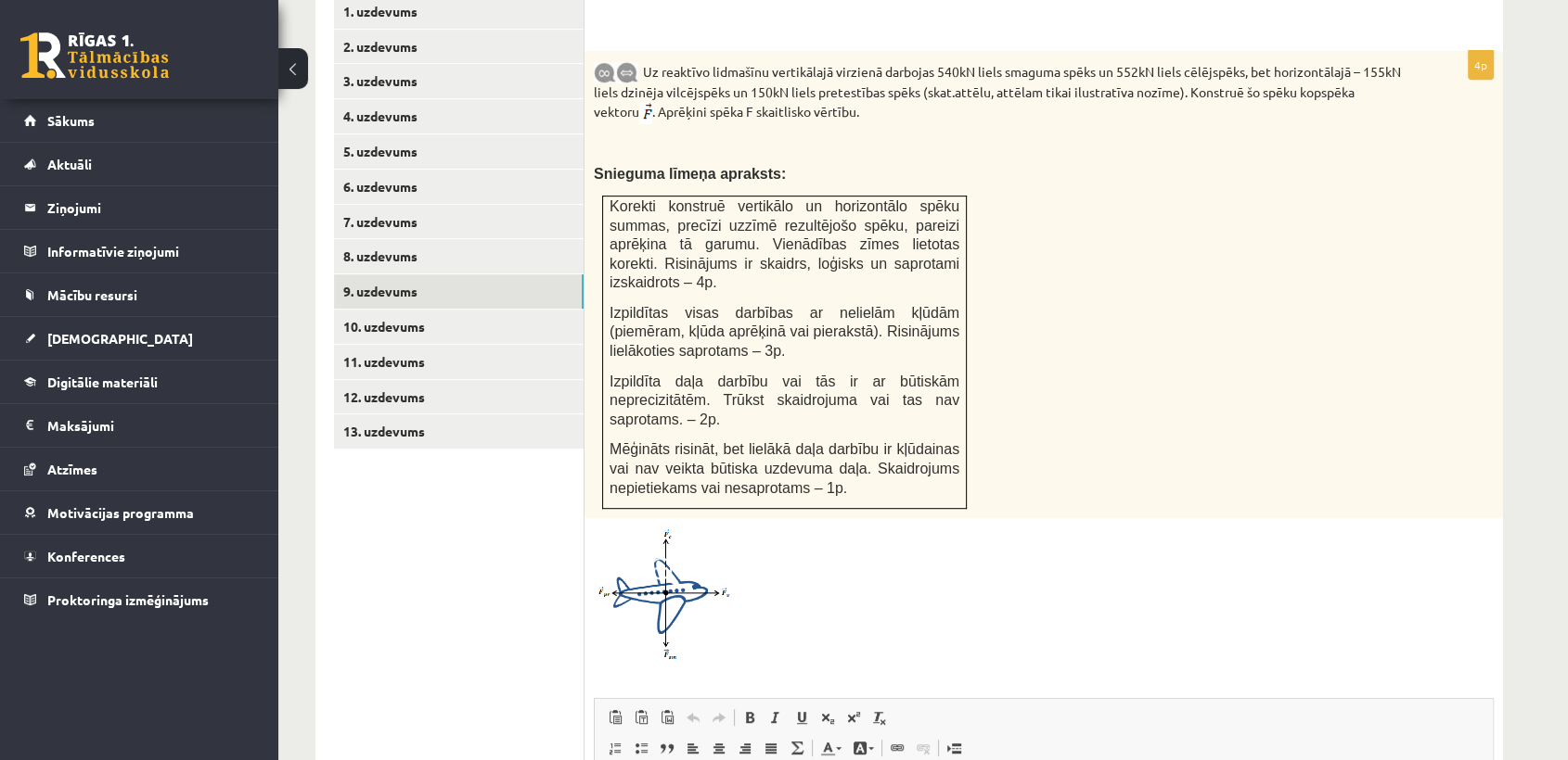
scroll to position [822, 0]
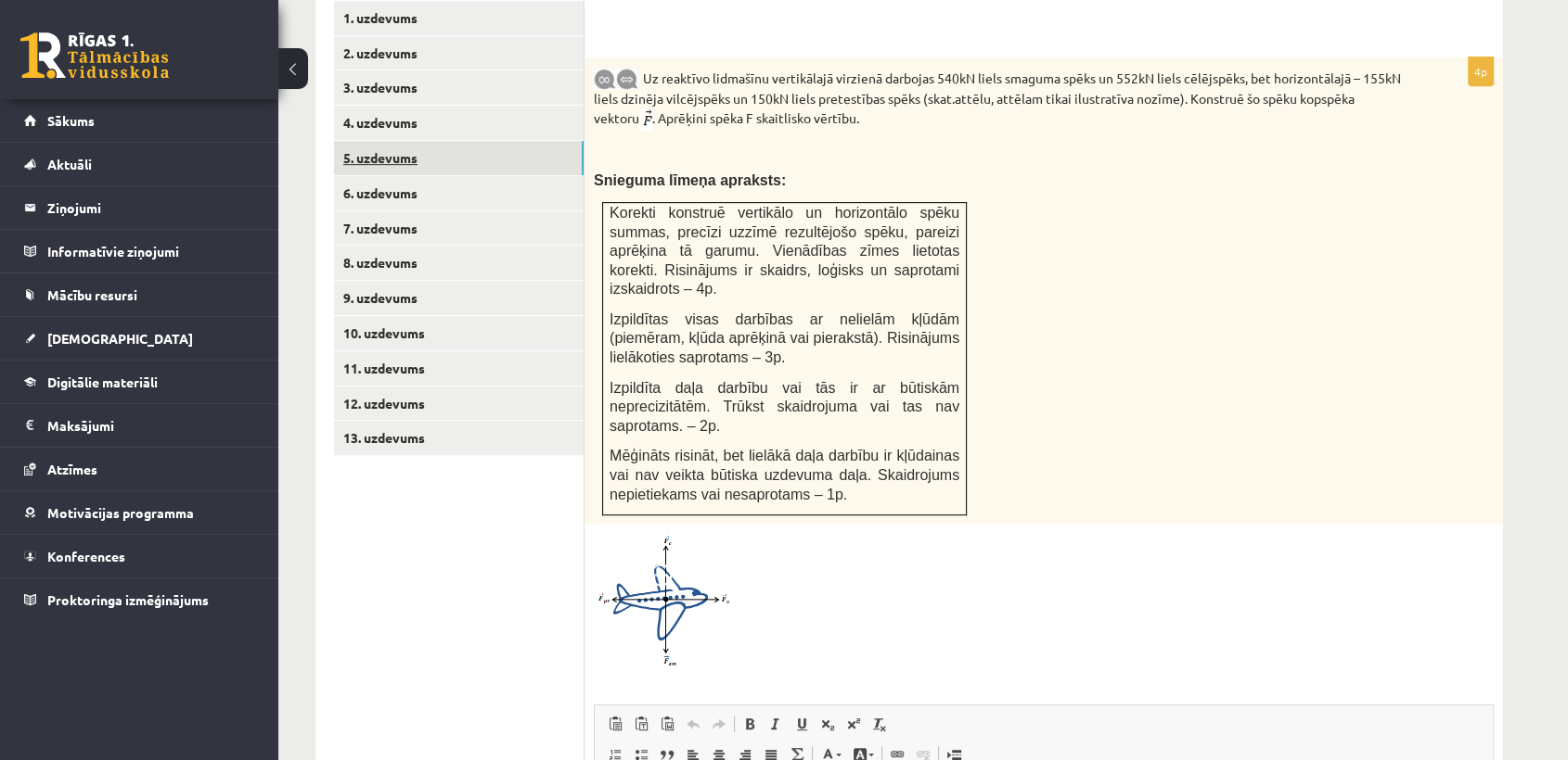
click at [373, 141] on link "5. uzdevums" at bounding box center [459, 158] width 249 height 34
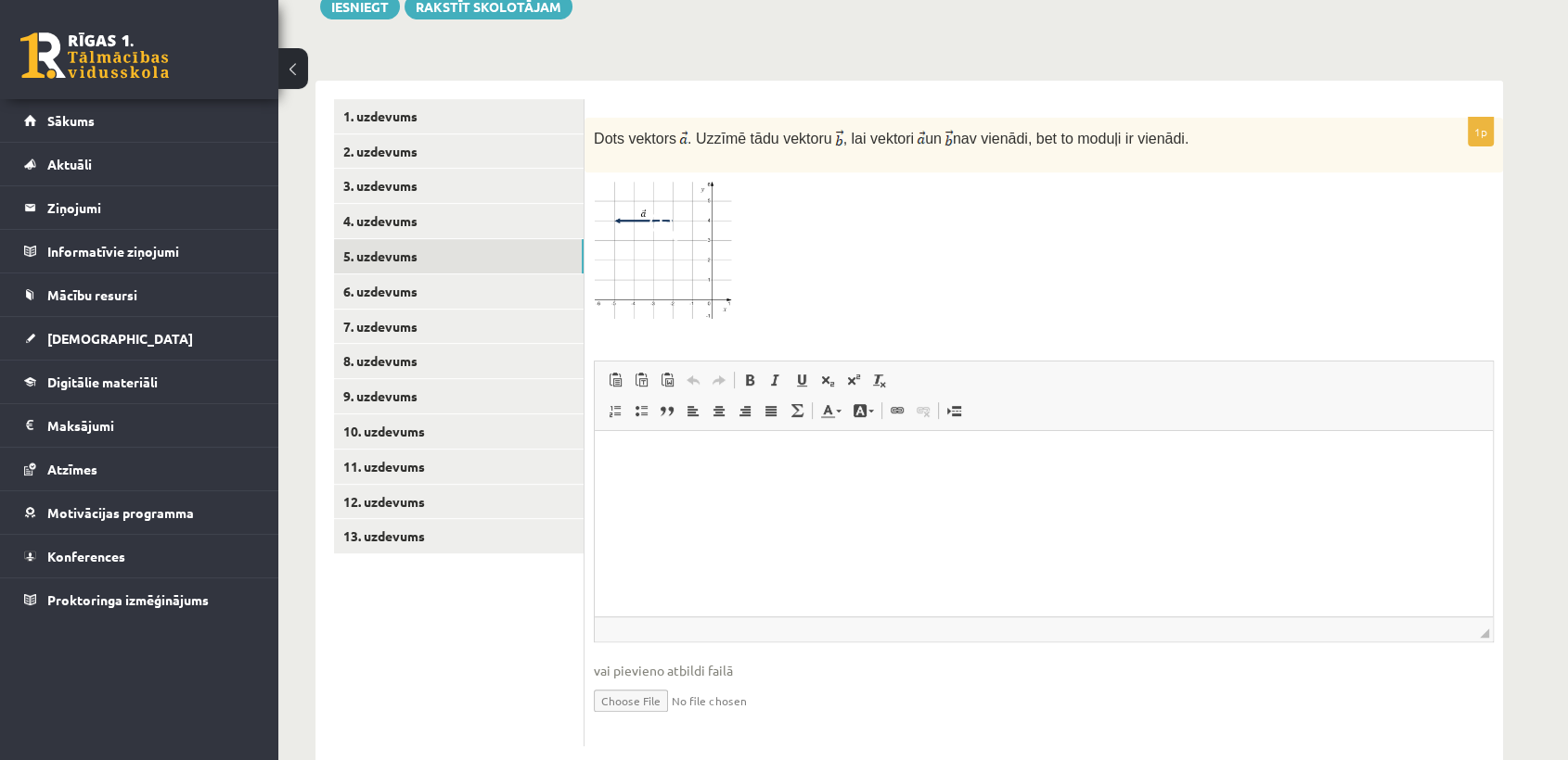
scroll to position [0, 0]
click at [682, 449] on p "Визуальный текстовый редактор, wiswyg-editor-user-answer-47433889647440" at bounding box center [1043, 458] width 861 height 20
click at [618, 681] on input "file" at bounding box center [1044, 700] width 900 height 38
type input "**********"
click at [668, 487] on html at bounding box center [1044, 459] width 898 height 57
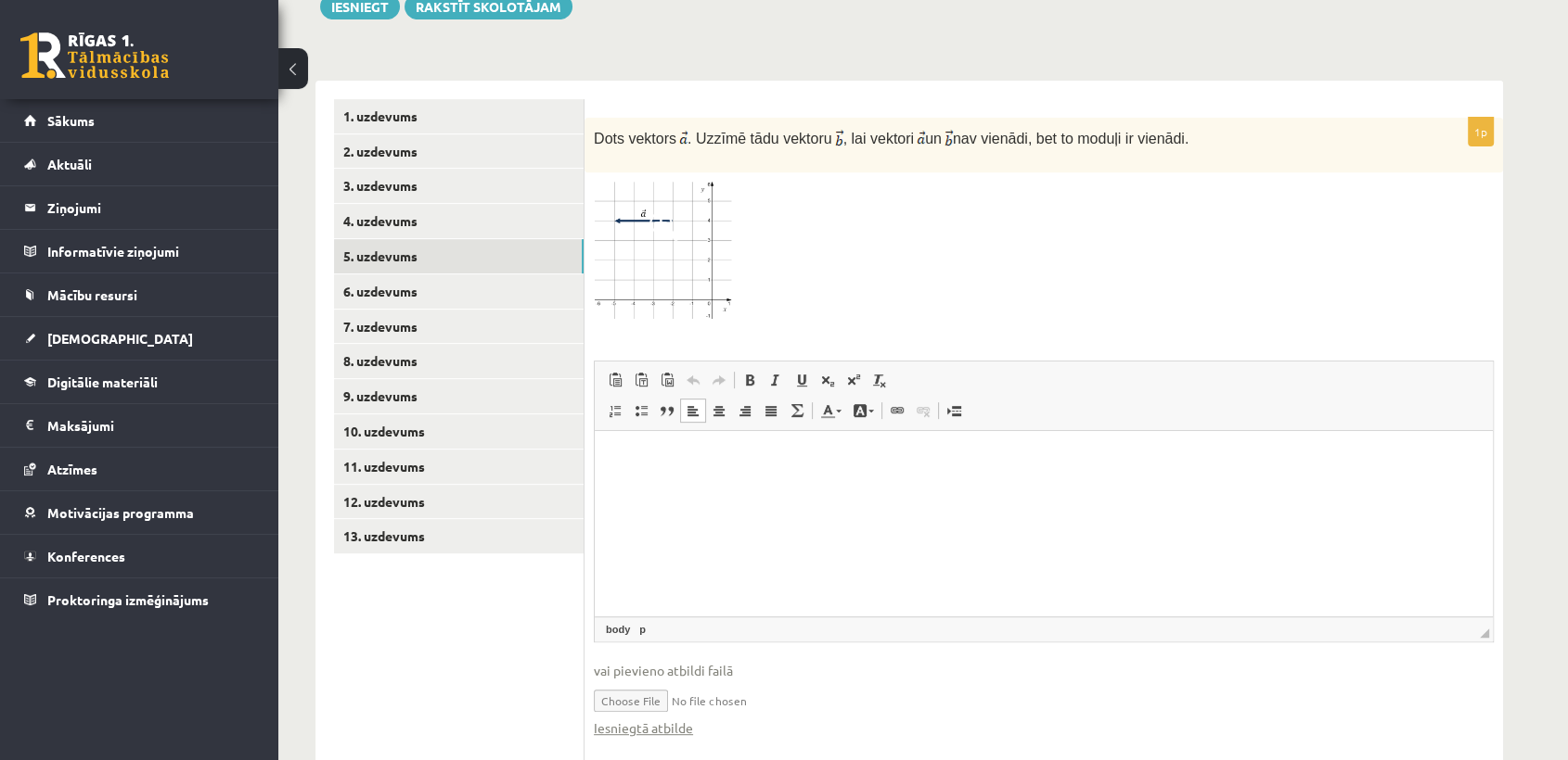
drag, startPoint x: 729, startPoint y: 650, endPoint x: 673, endPoint y: 651, distance: 56.0
click at [673, 681] on input "file" at bounding box center [1044, 700] width 900 height 38
click at [408, 275] on link "6. uzdevums" at bounding box center [459, 292] width 249 height 34
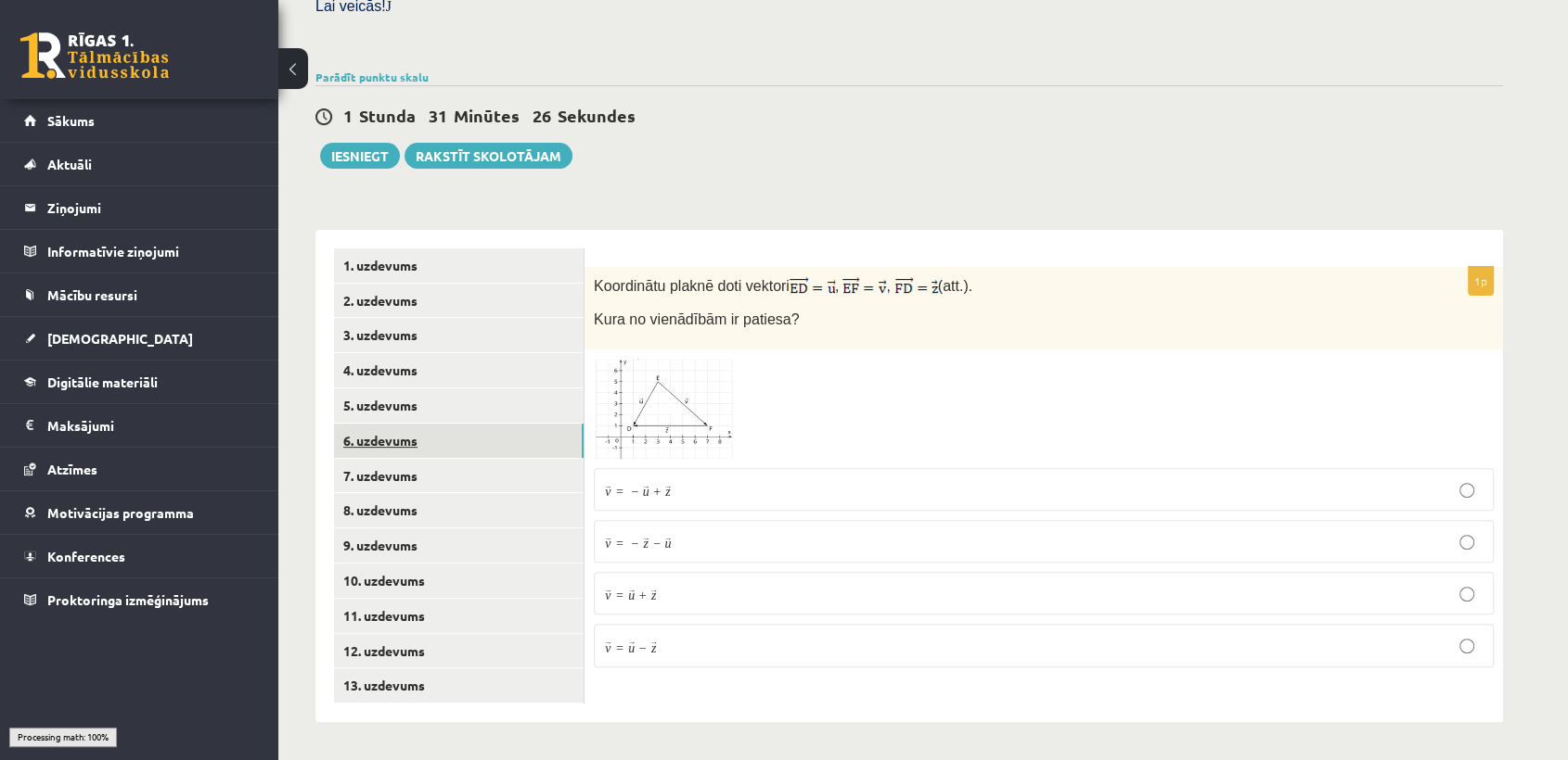
scroll to position [534, 0]
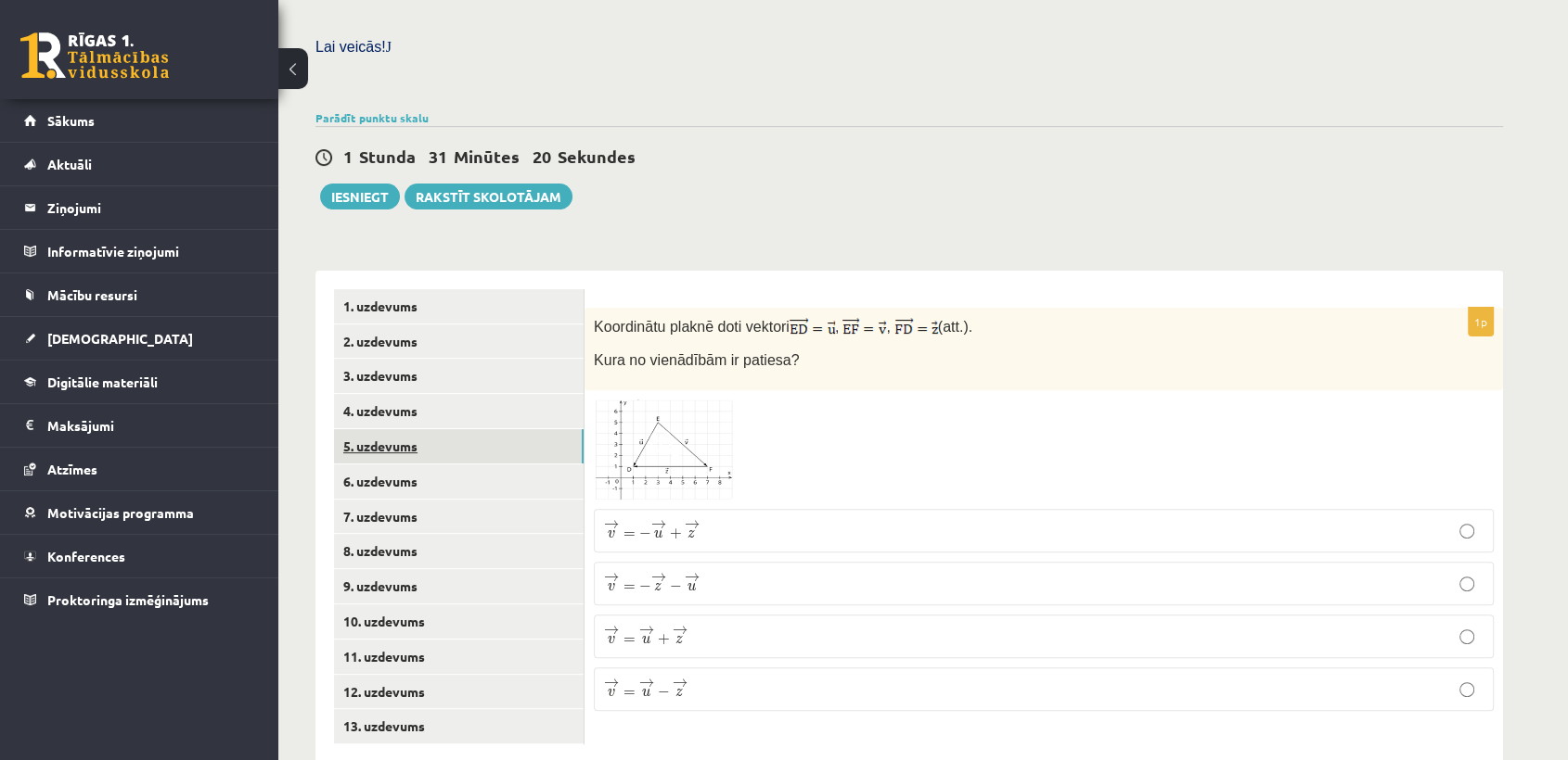
click at [423, 430] on link "5. uzdevums" at bounding box center [459, 447] width 249 height 34
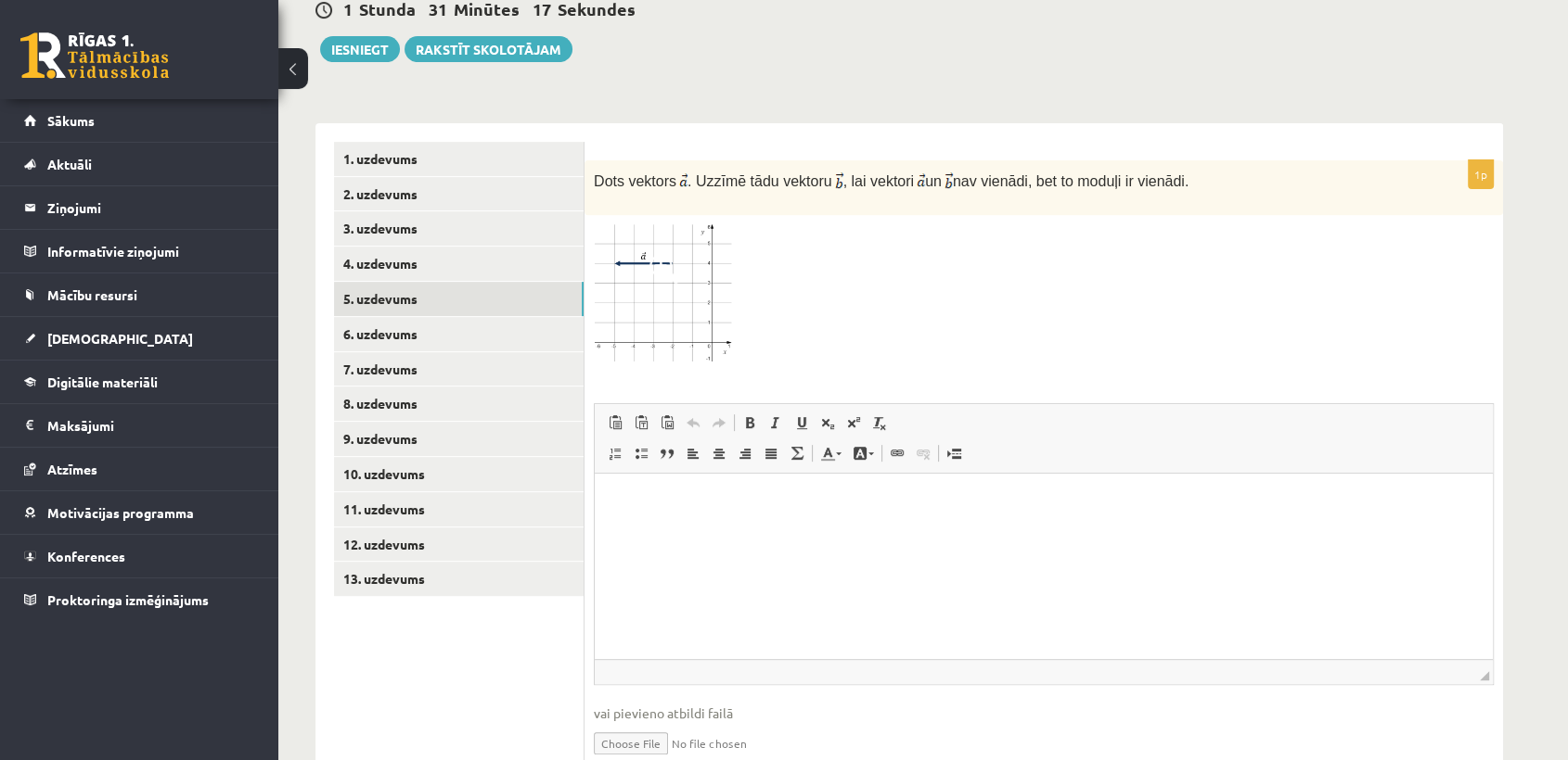
scroll to position [693, 0]
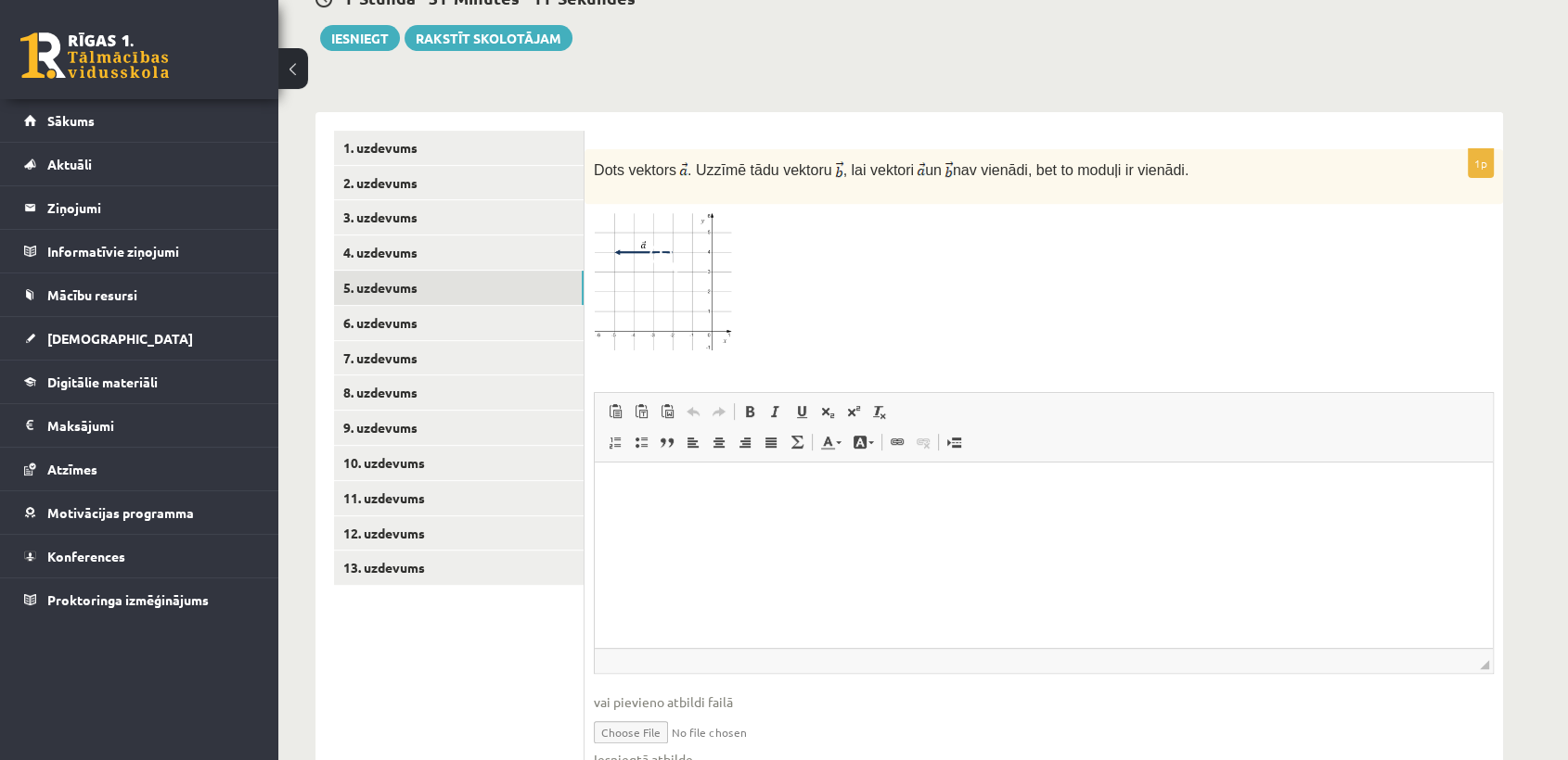
click at [630, 712] on input "file" at bounding box center [1044, 731] width 900 height 38
type input "**********"
click at [423, 306] on link "6. uzdevums" at bounding box center [459, 323] width 249 height 34
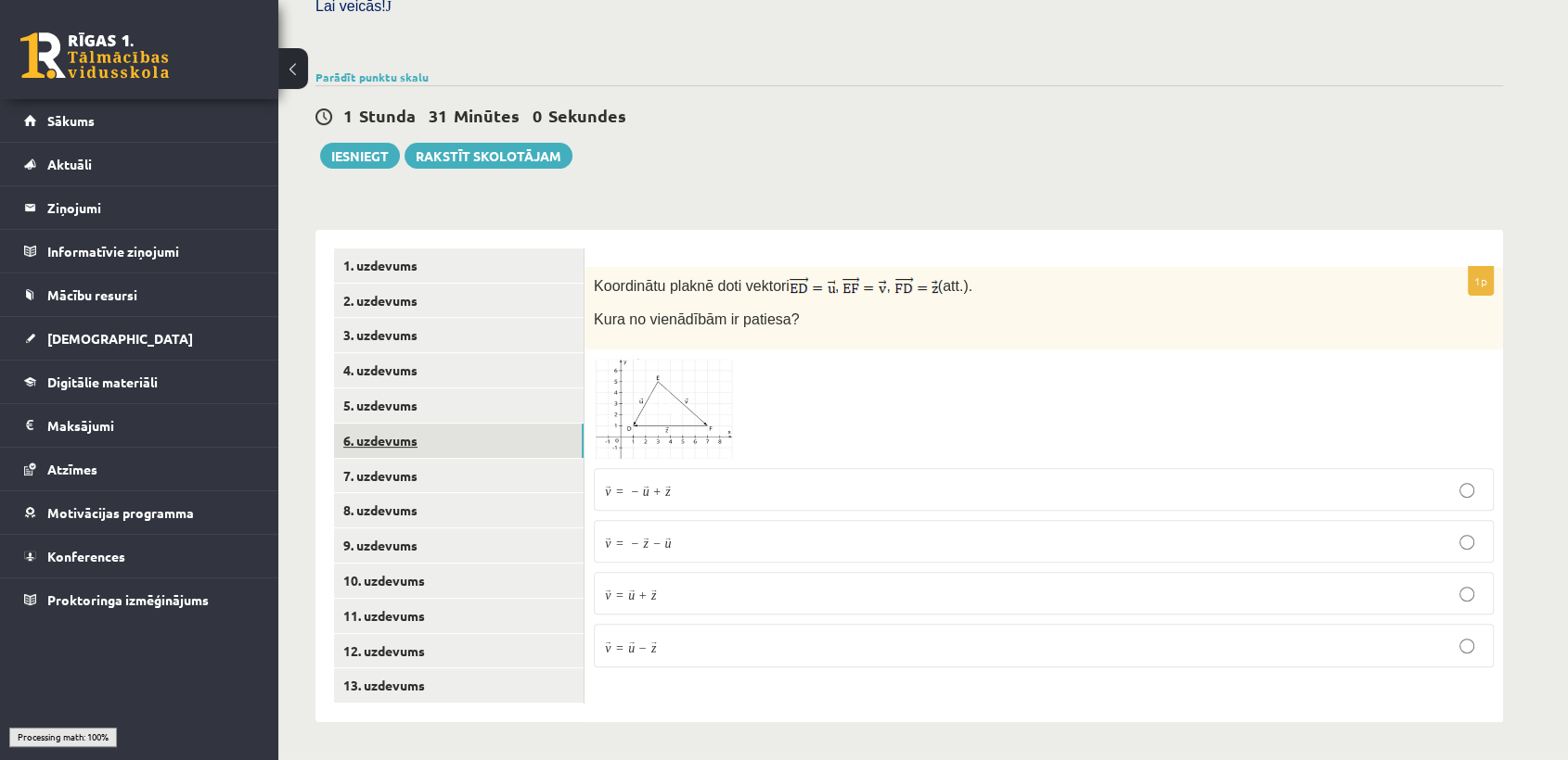
scroll to position [534, 0]
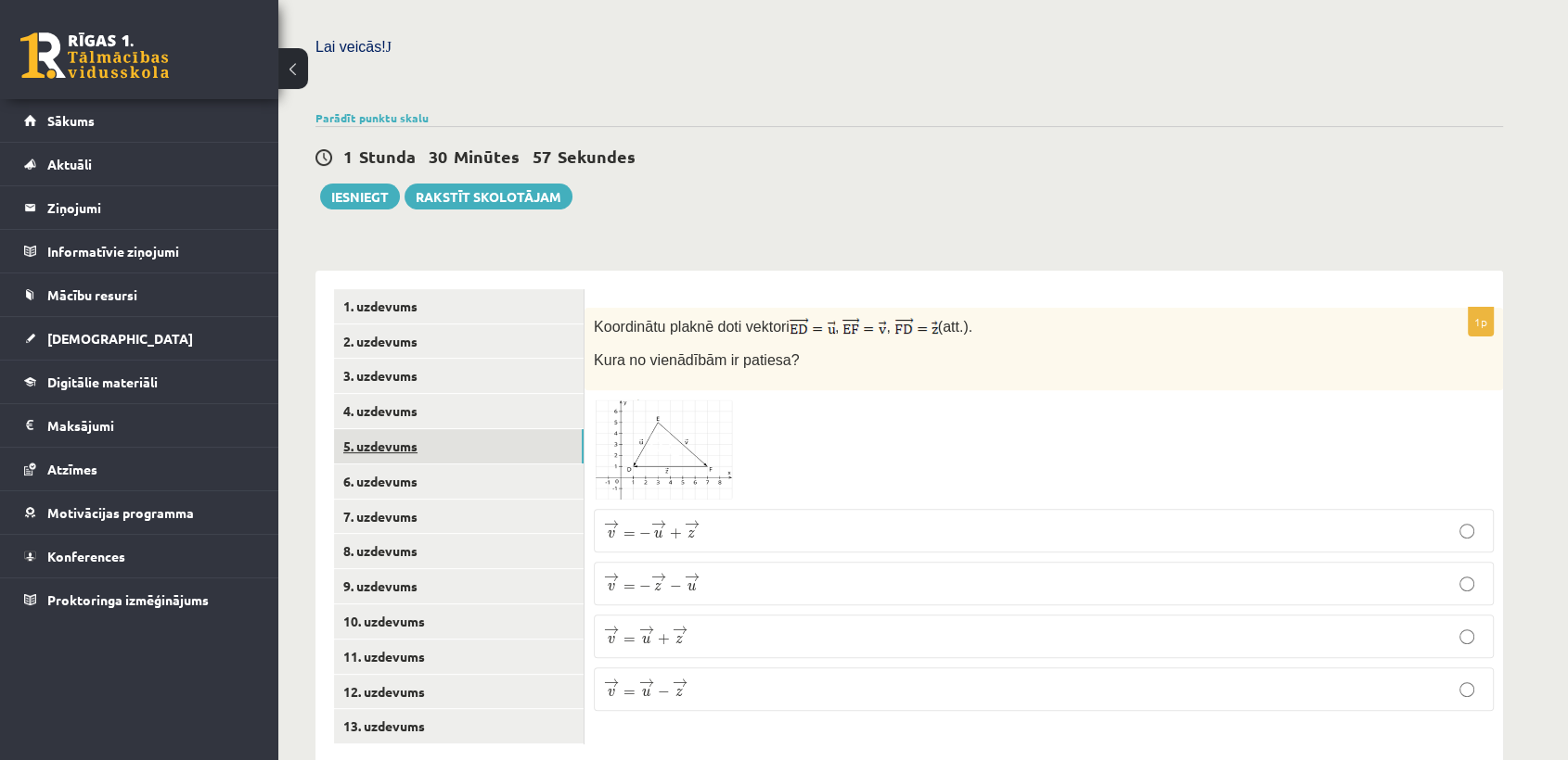
click at [431, 430] on link "5. uzdevums" at bounding box center [459, 447] width 249 height 34
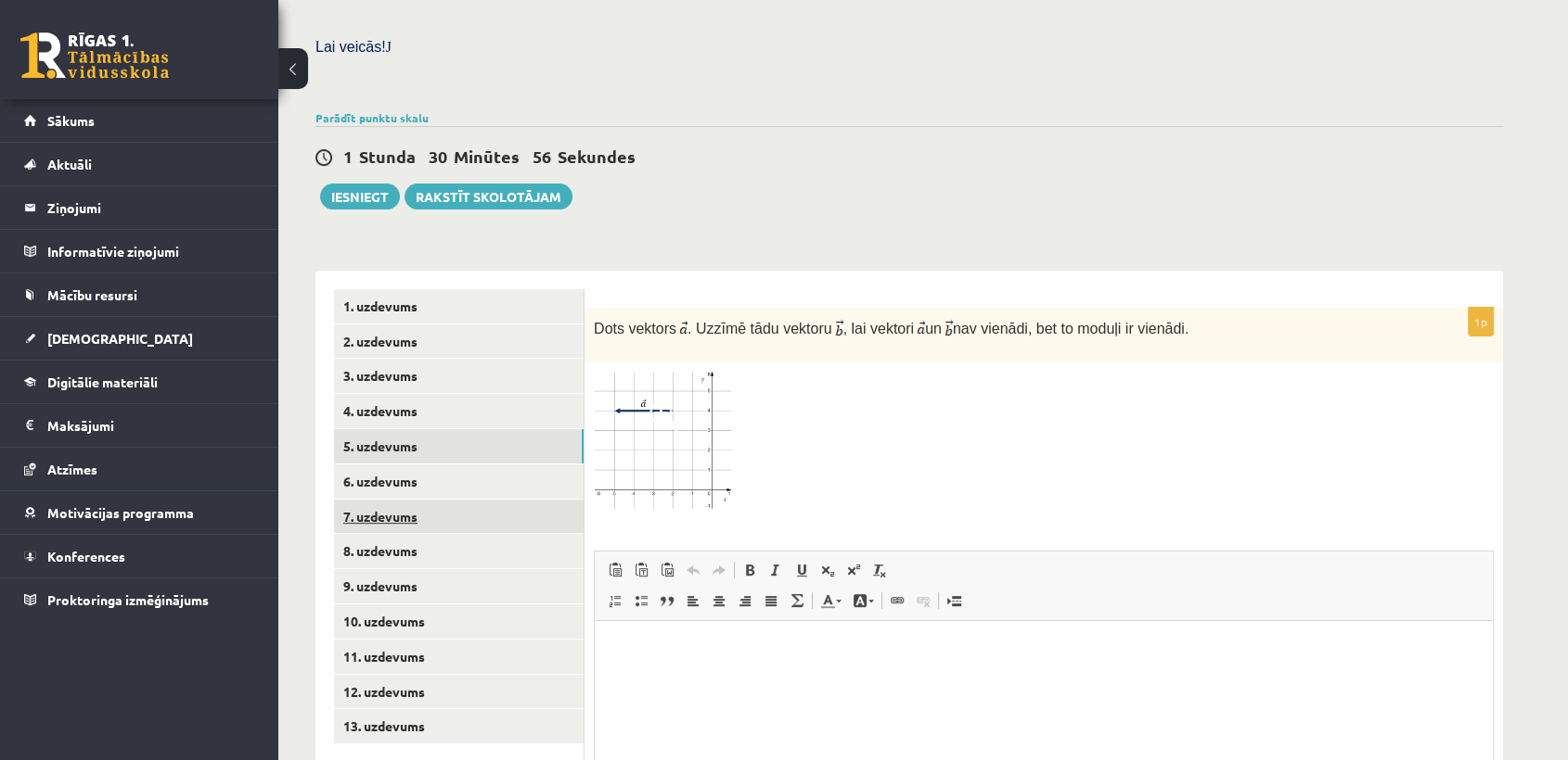
scroll to position [0, 0]
click at [443, 499] on link "7. uzdevums" at bounding box center [459, 516] width 249 height 34
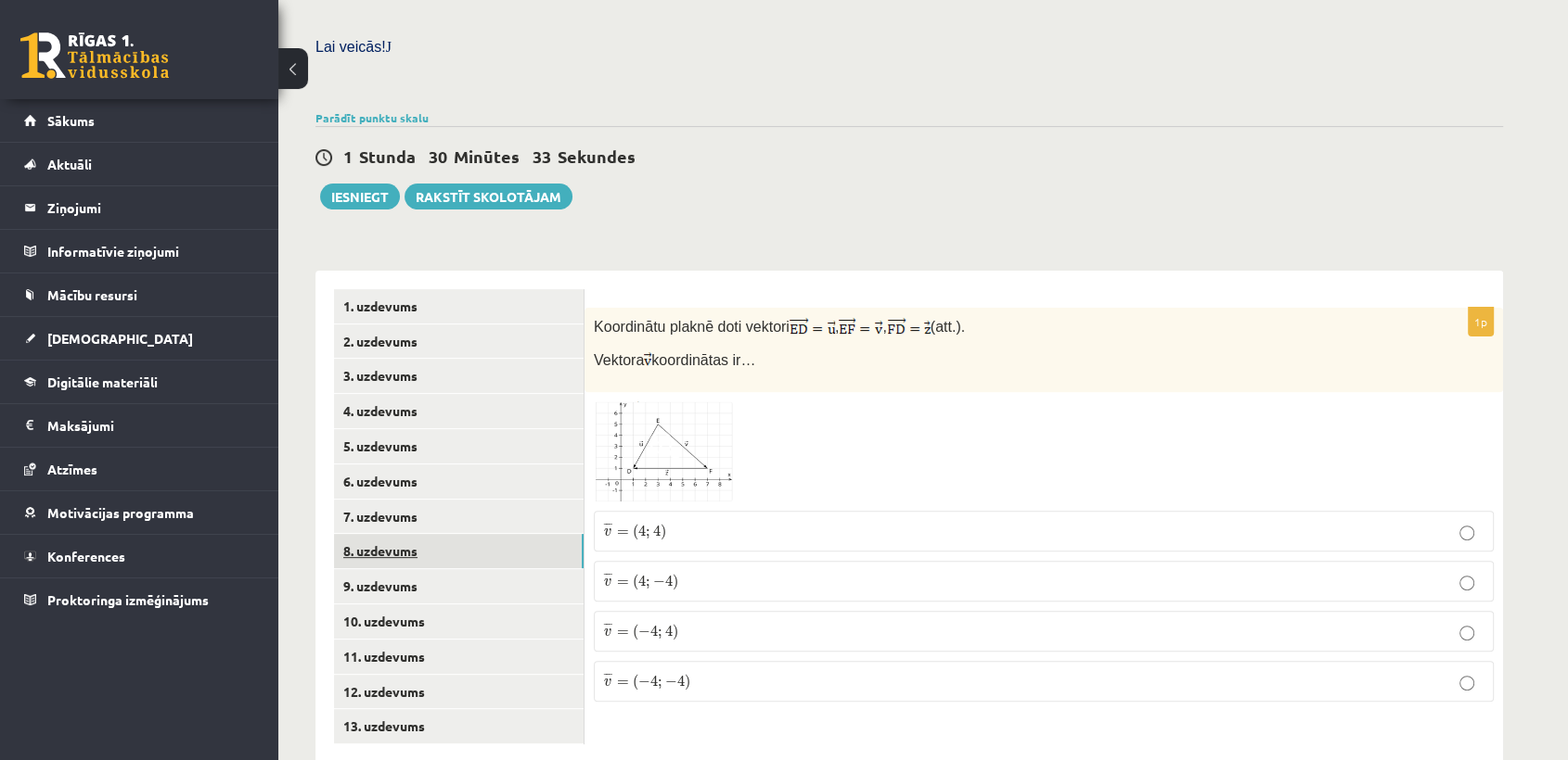
click at [483, 534] on link "8. uzdevums" at bounding box center [459, 551] width 249 height 34
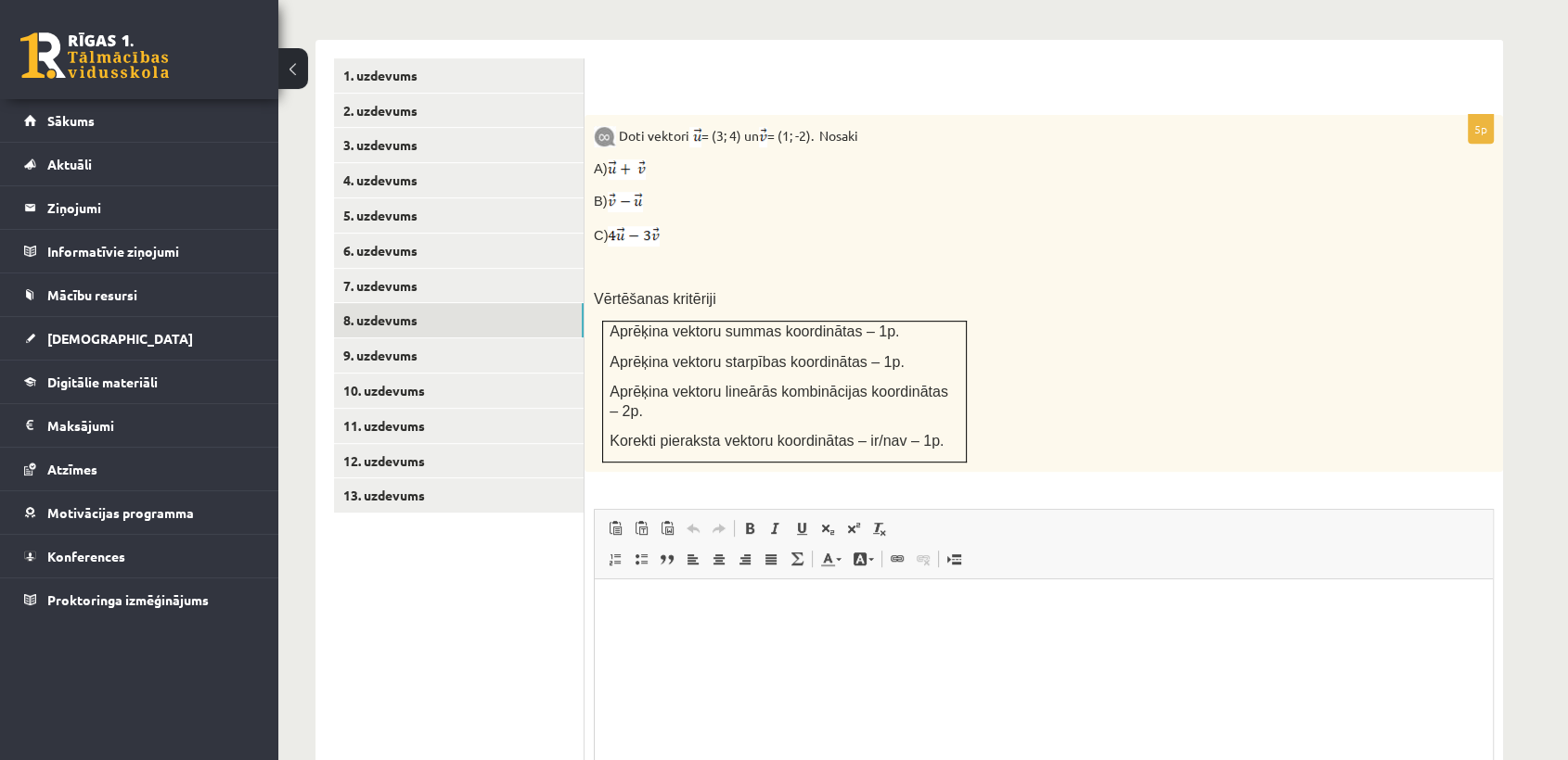
scroll to position [777, 0]
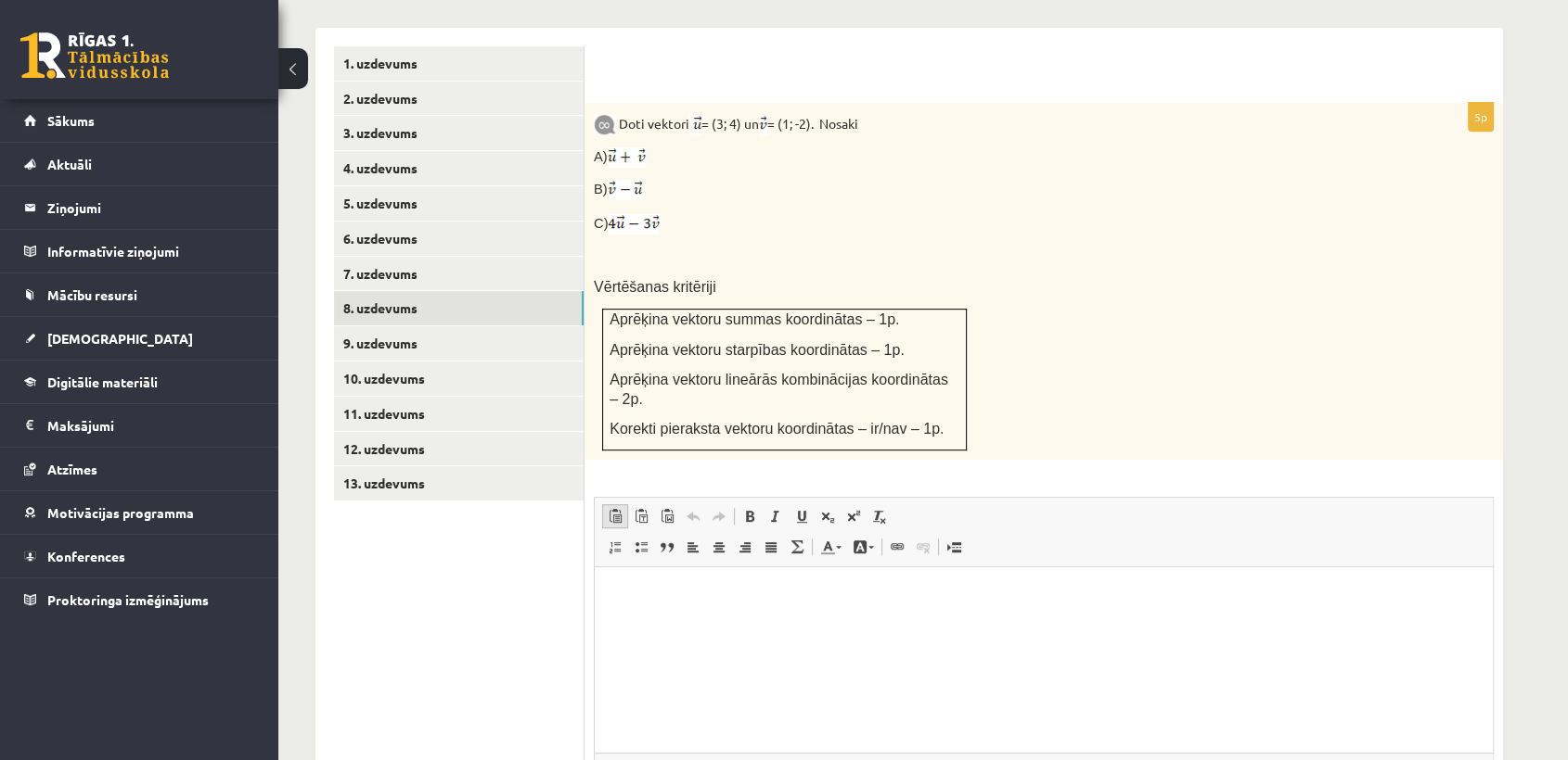
click at [616, 509] on span at bounding box center [615, 516] width 15 height 15
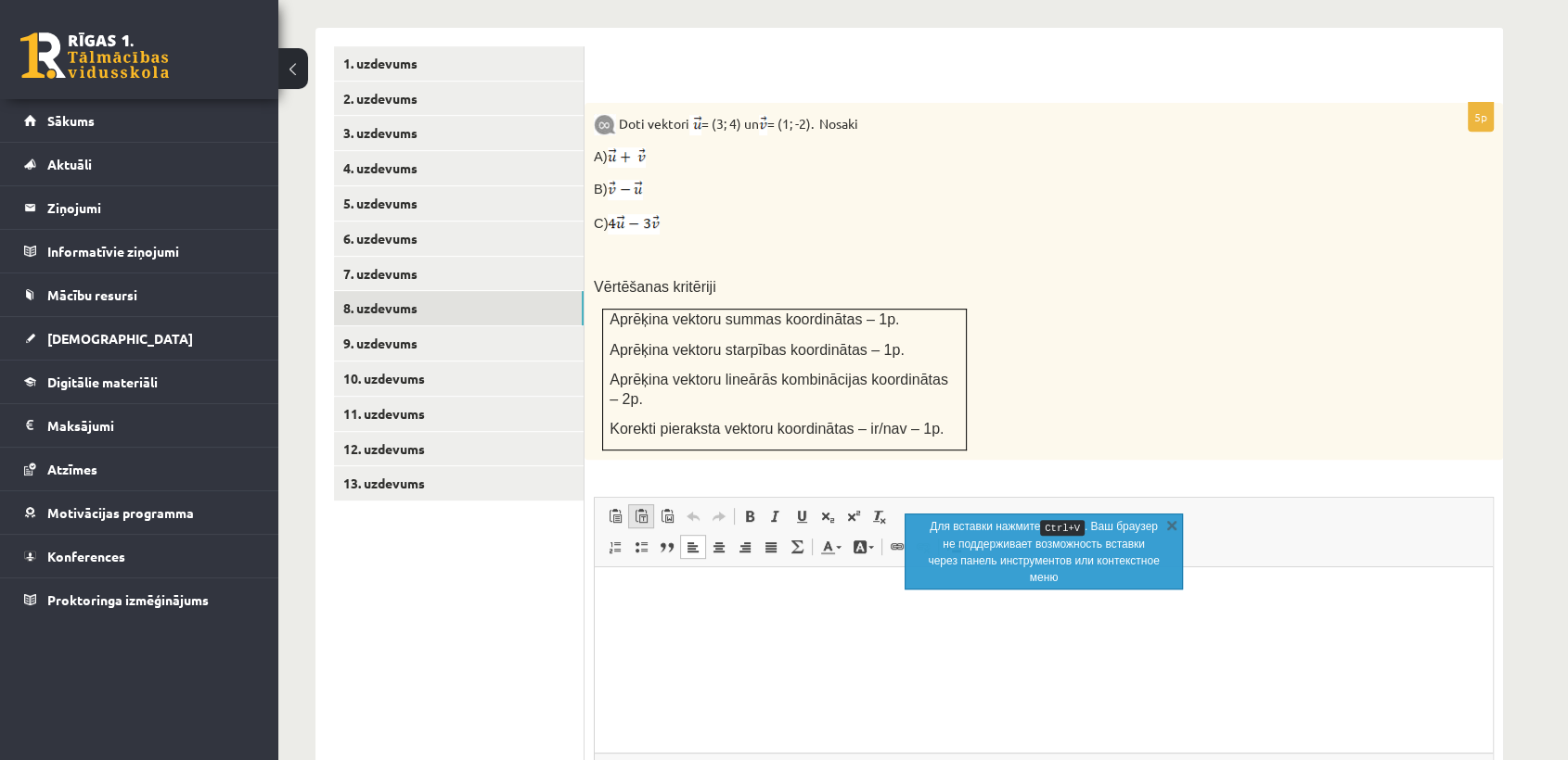
click at [637, 509] on span at bounding box center [641, 516] width 15 height 15
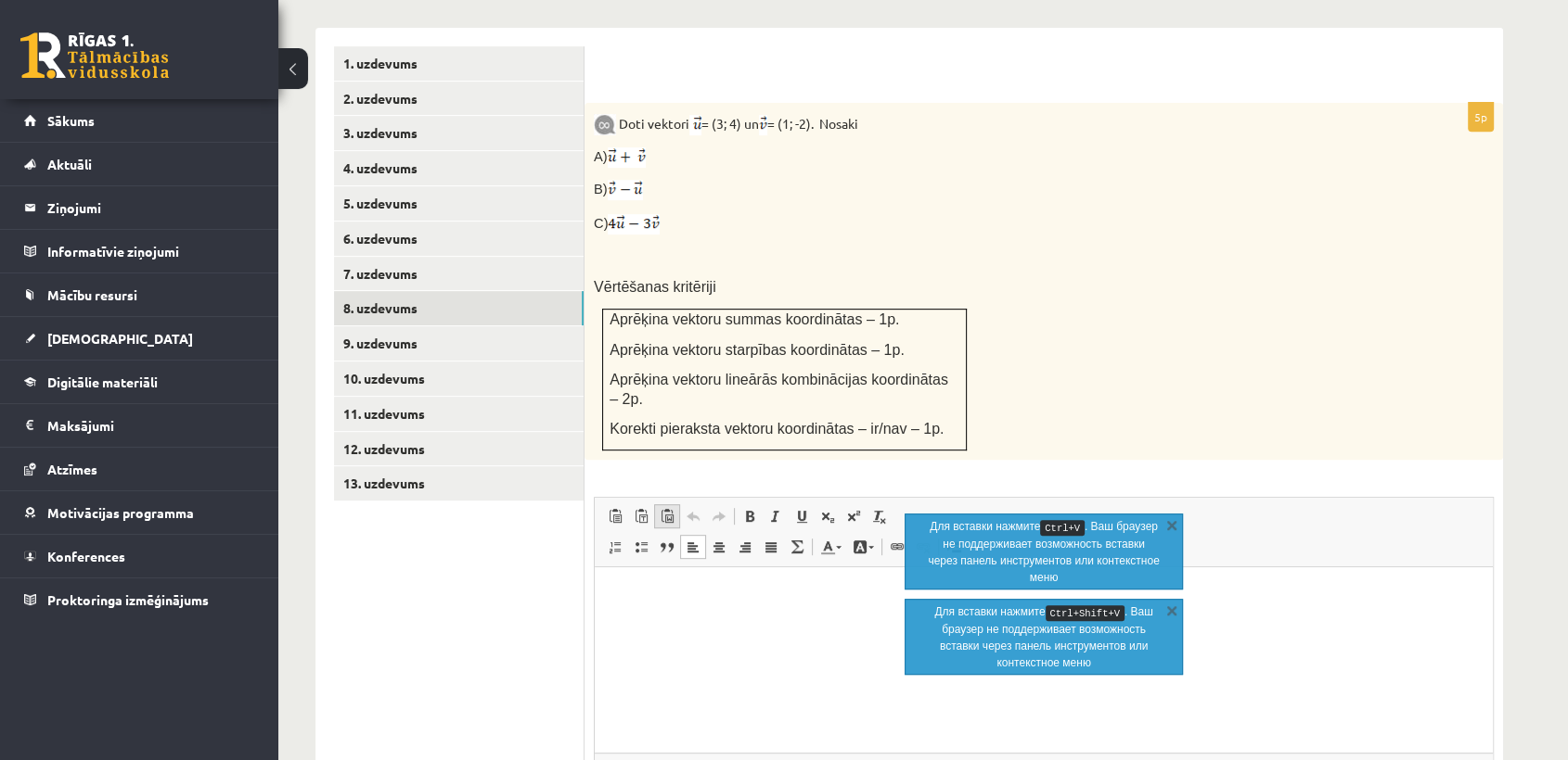
click at [660, 509] on span at bounding box center [667, 516] width 15 height 15
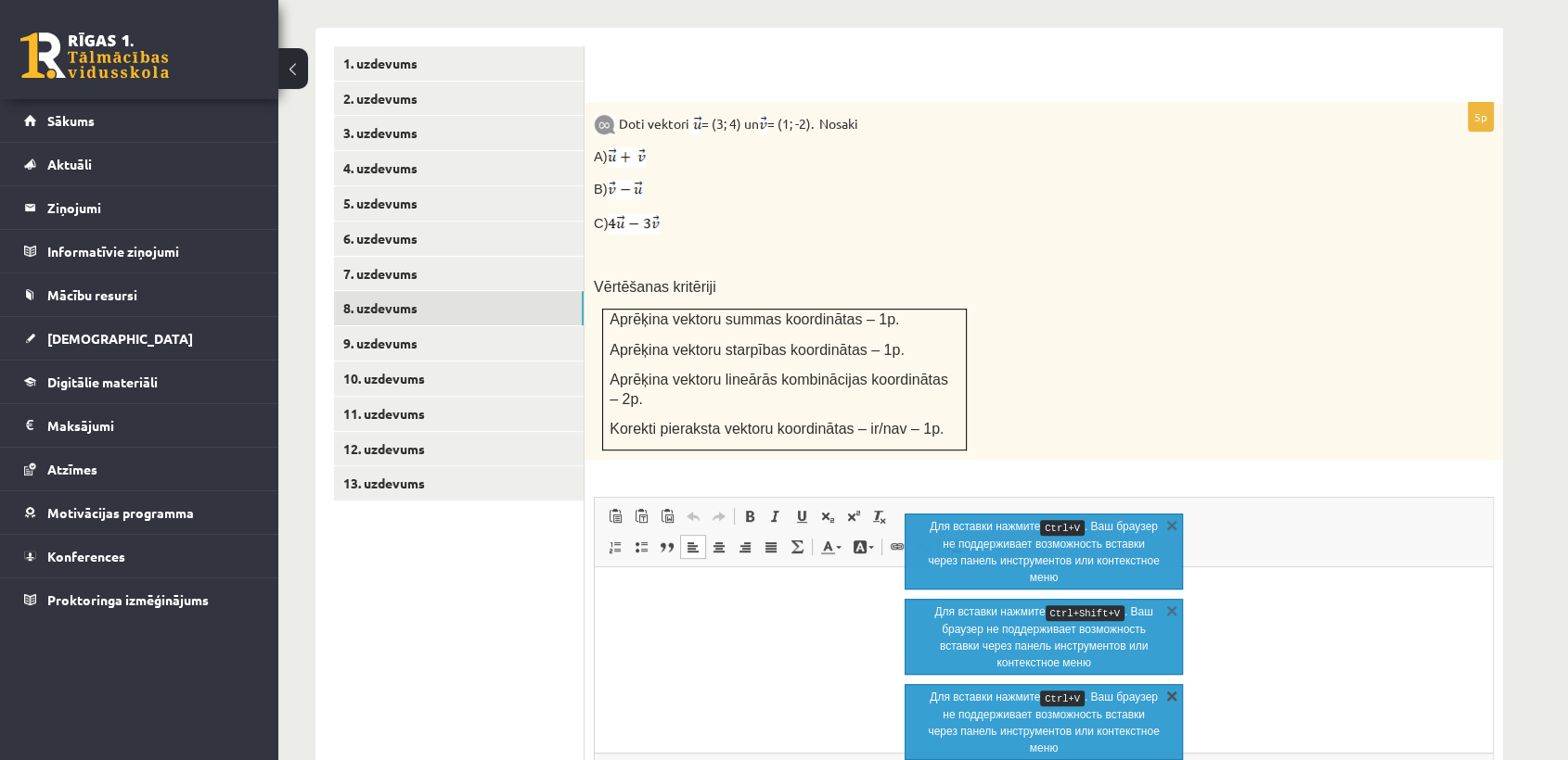
click at [1174, 695] on link "X" at bounding box center [1172, 696] width 19 height 19
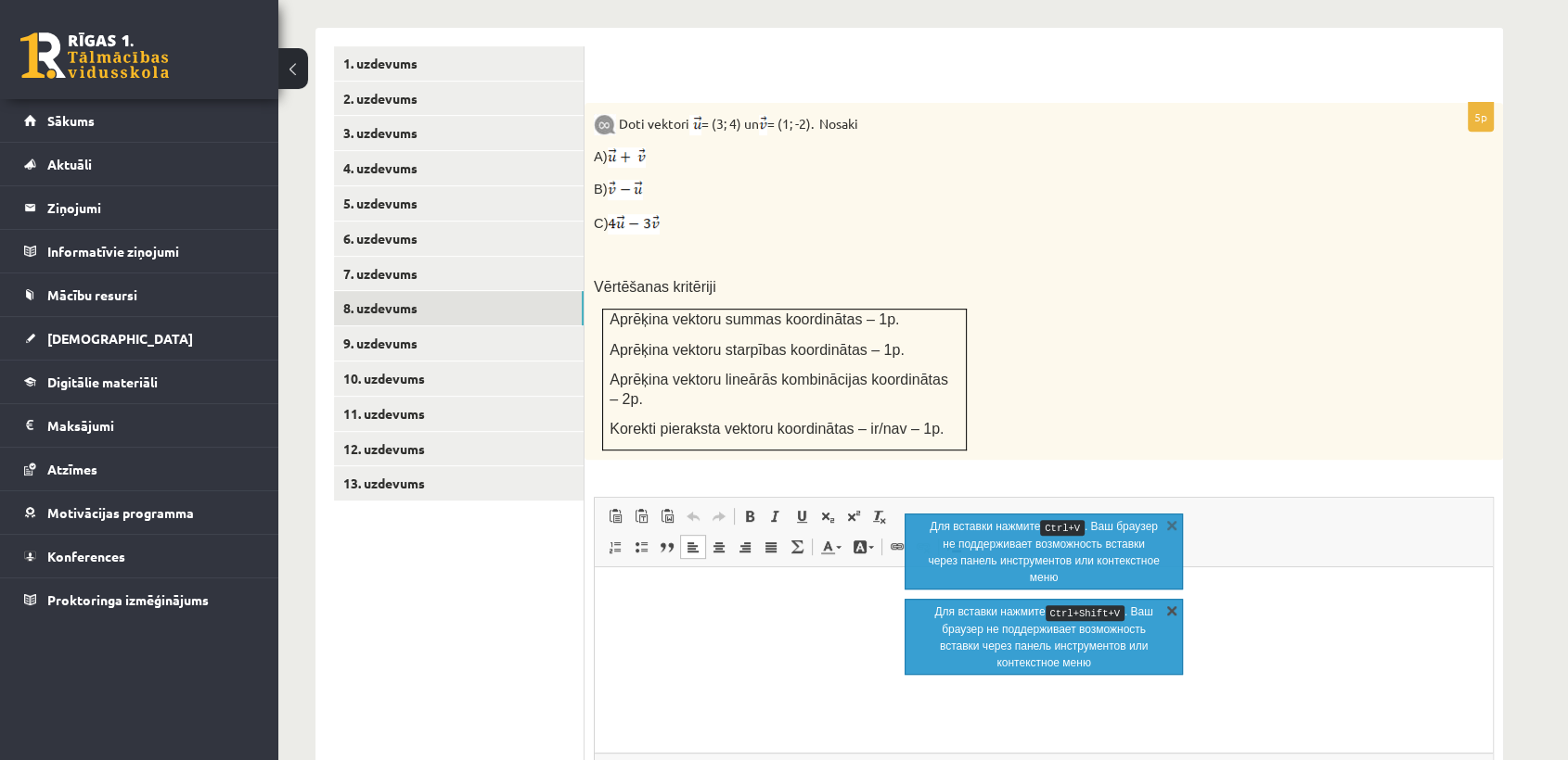
click at [1173, 611] on link "X" at bounding box center [1172, 610] width 19 height 19
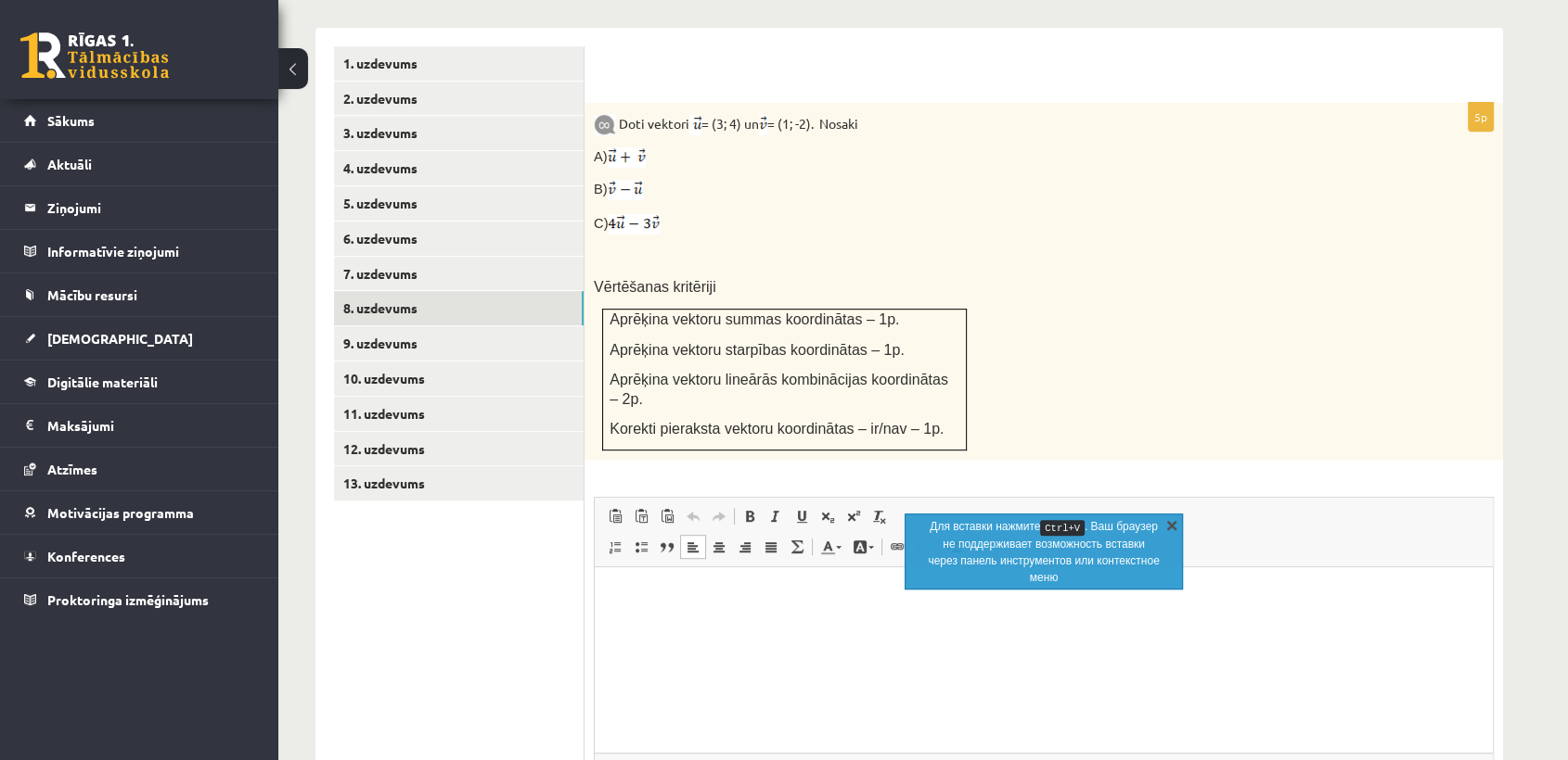
click at [1170, 524] on link "X" at bounding box center [1172, 525] width 19 height 19
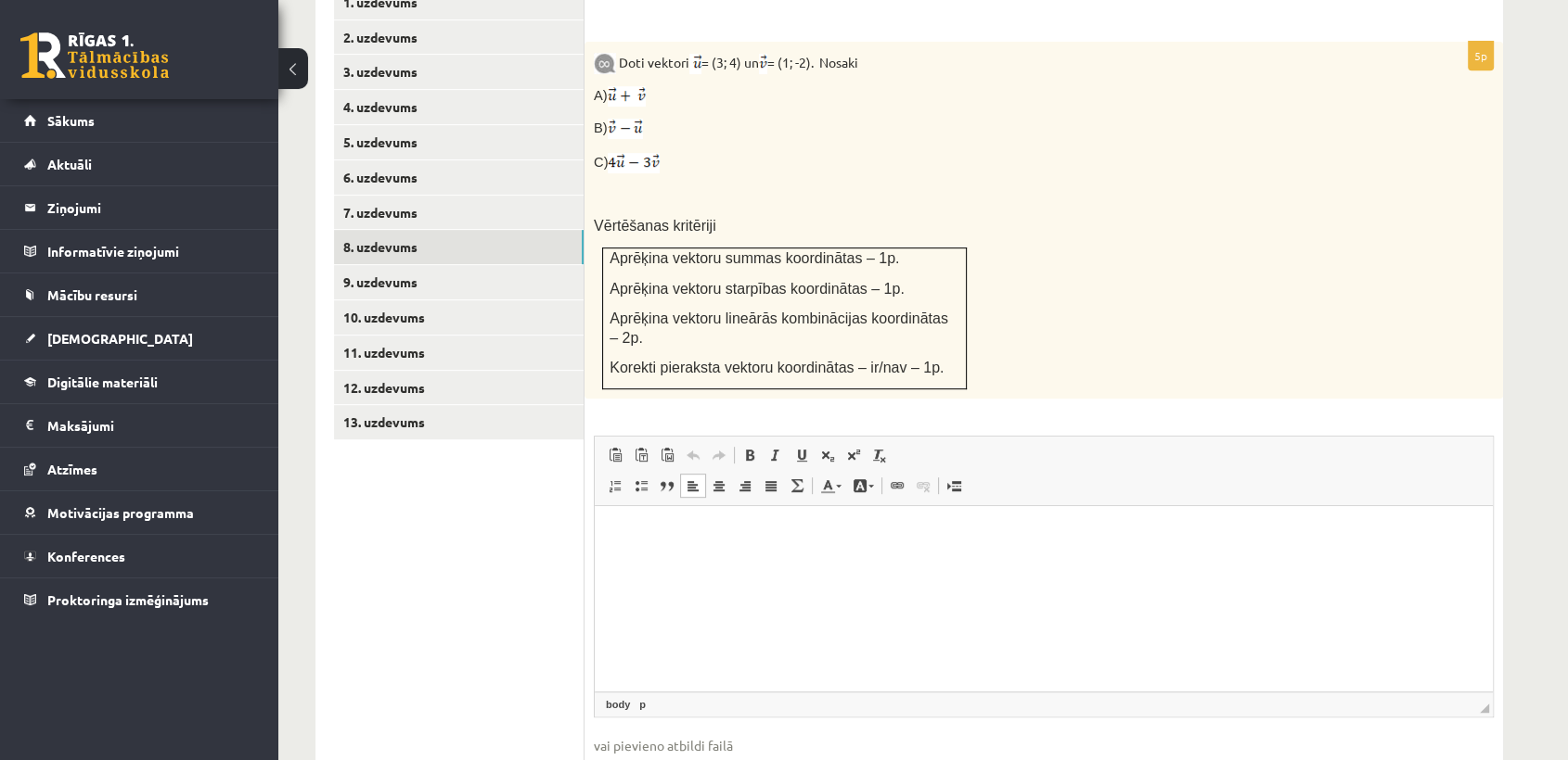
scroll to position [845, 0]
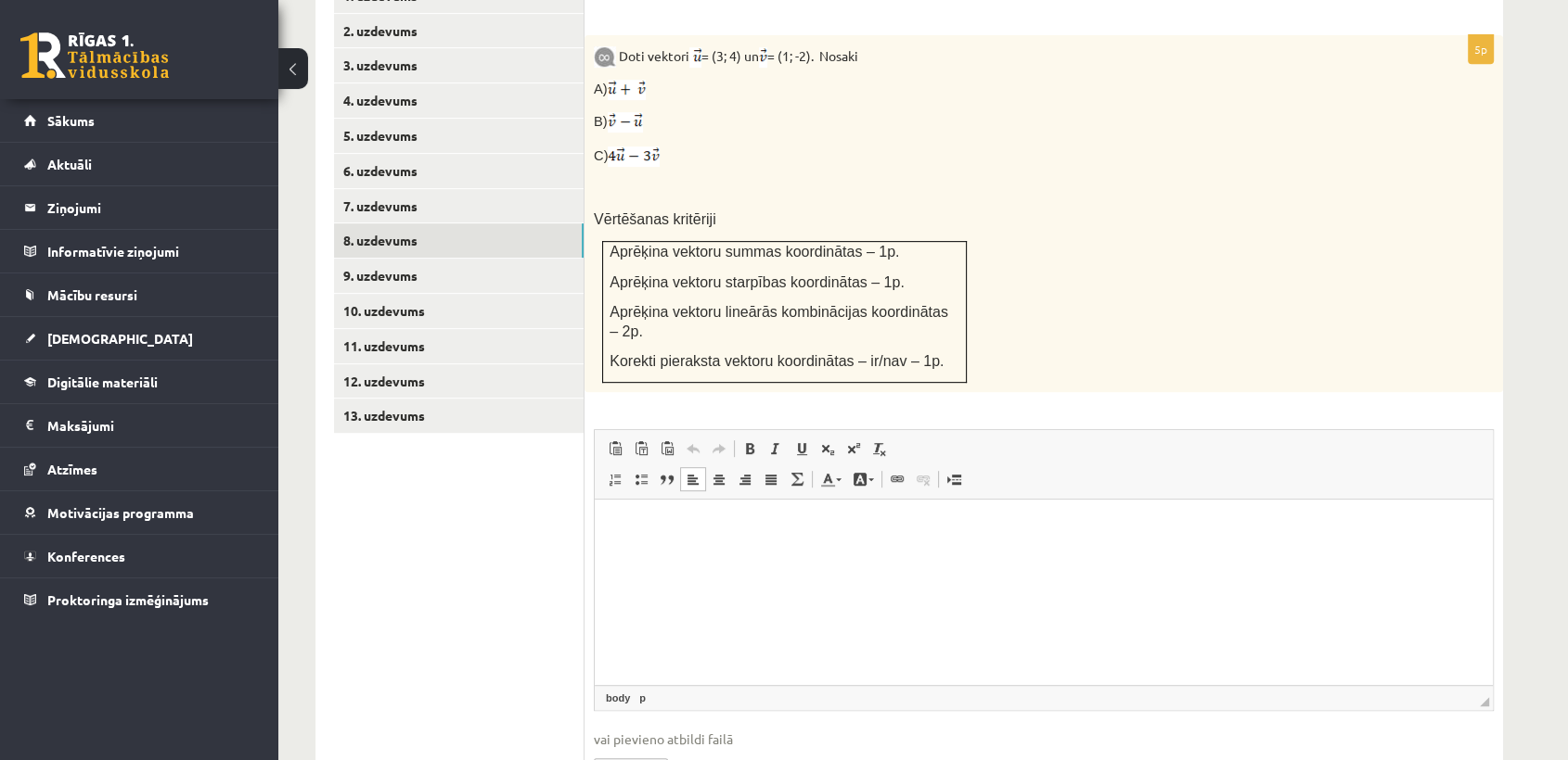
click at [1472, 685] on span "◢ Путь элементов body p" at bounding box center [1044, 698] width 898 height 25
click at [1482, 698] on span "◢" at bounding box center [1485, 702] width 9 height 9
click at [670, 750] on input "file" at bounding box center [1044, 768] width 900 height 38
type input "**********"
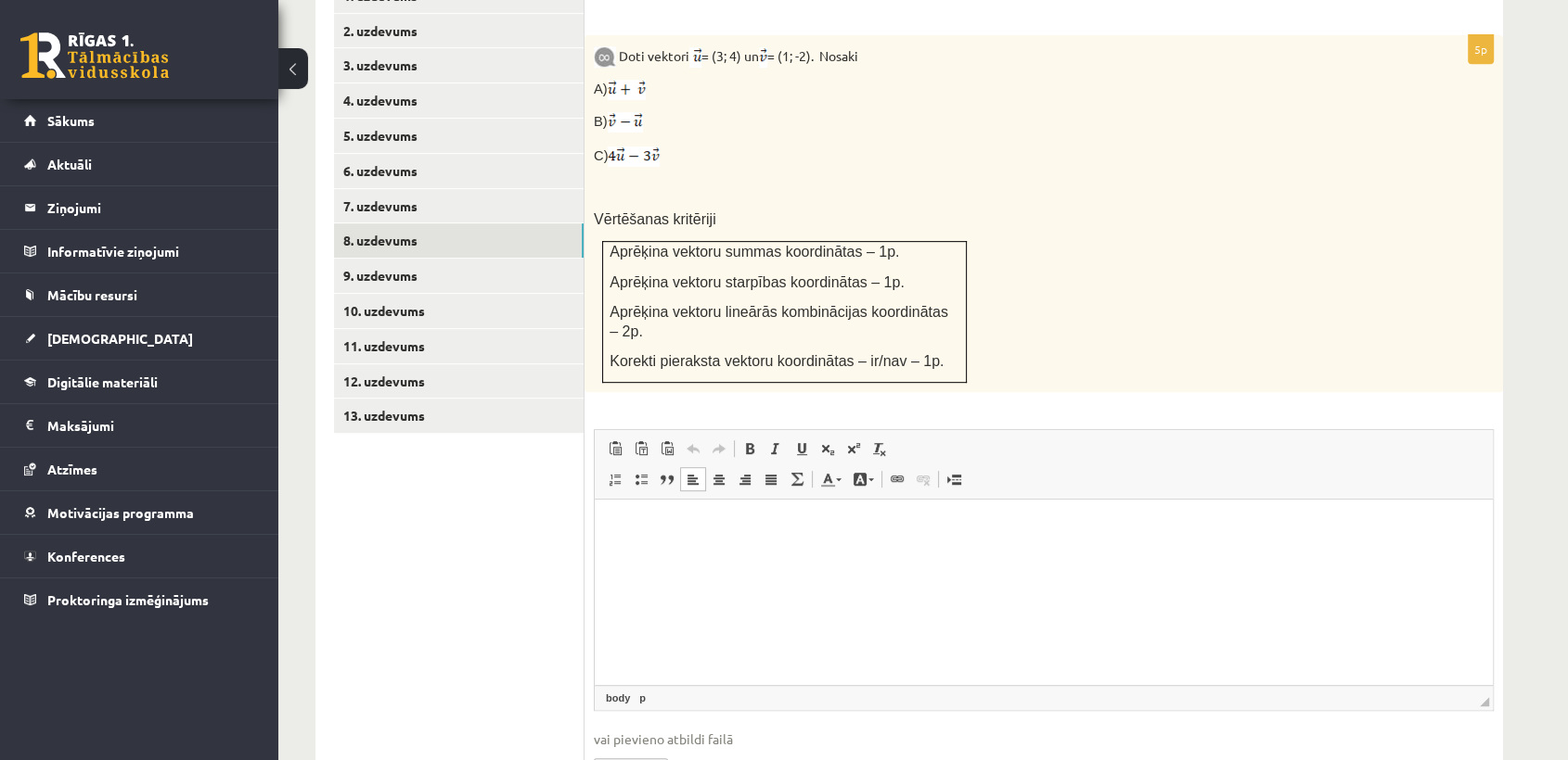
click at [469, 259] on link "9. uzdevums" at bounding box center [459, 276] width 249 height 34
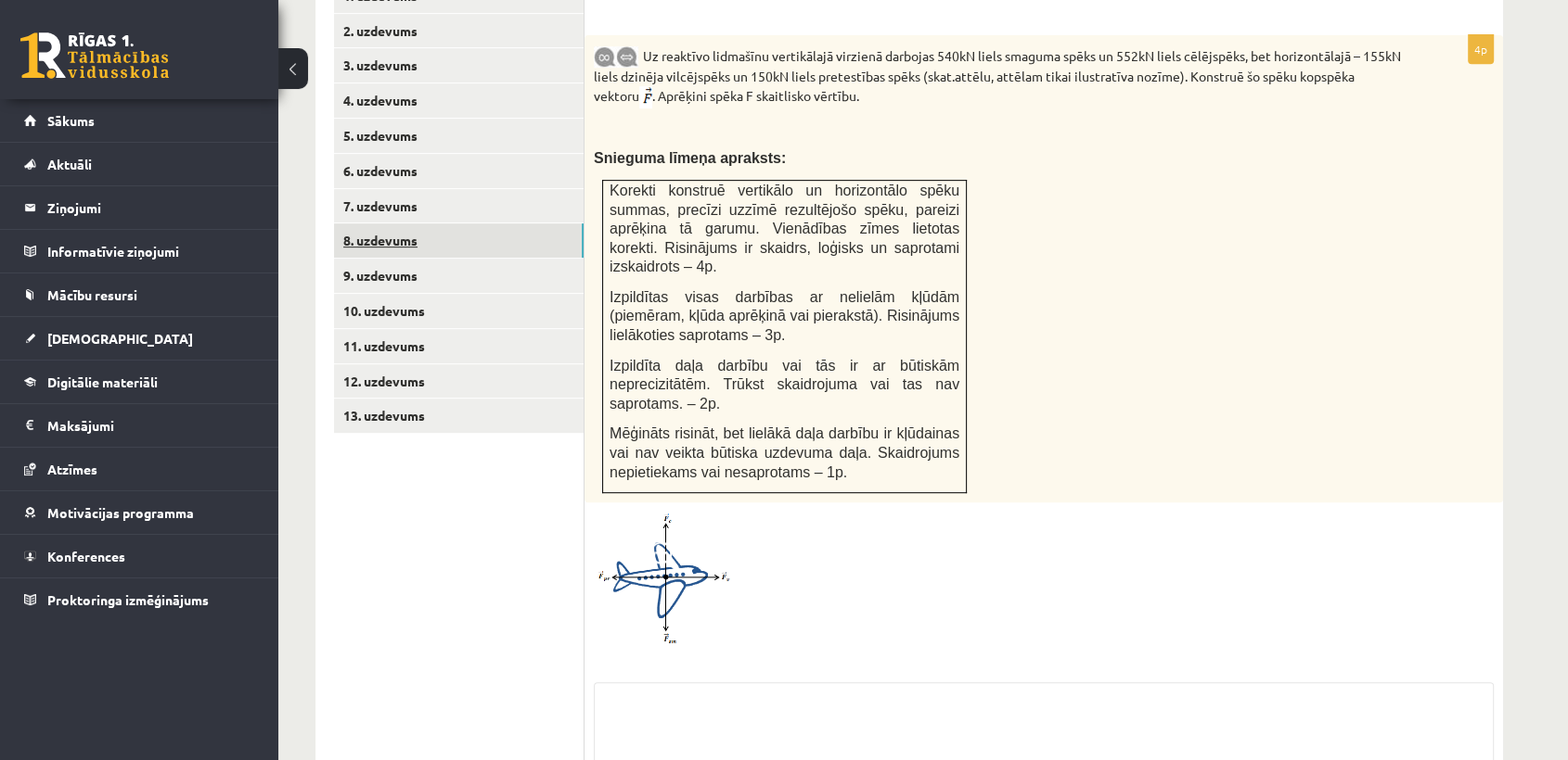
click at [428, 224] on link "8. uzdevums" at bounding box center [459, 241] width 249 height 34
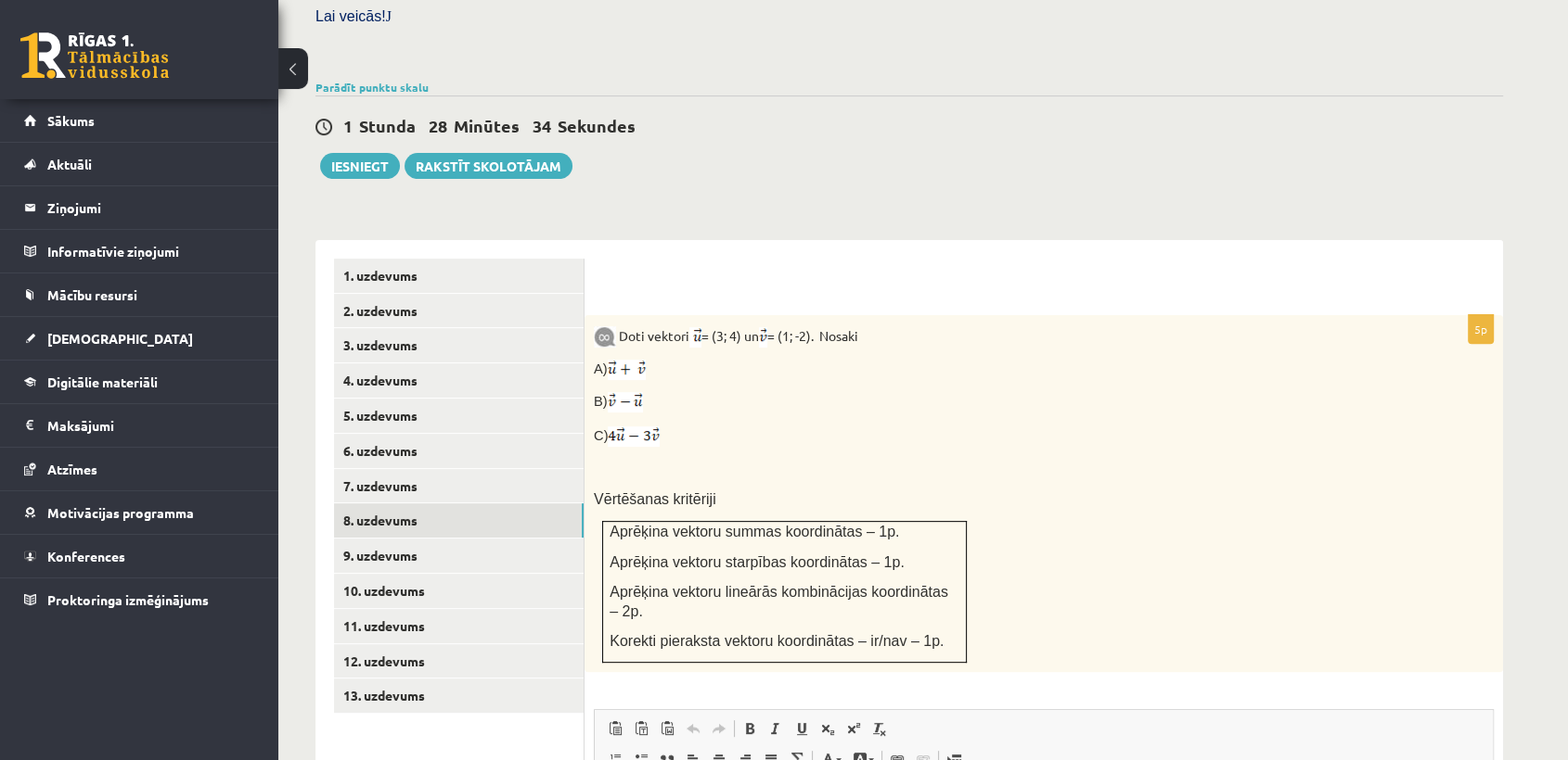
scroll to position [580, 0]
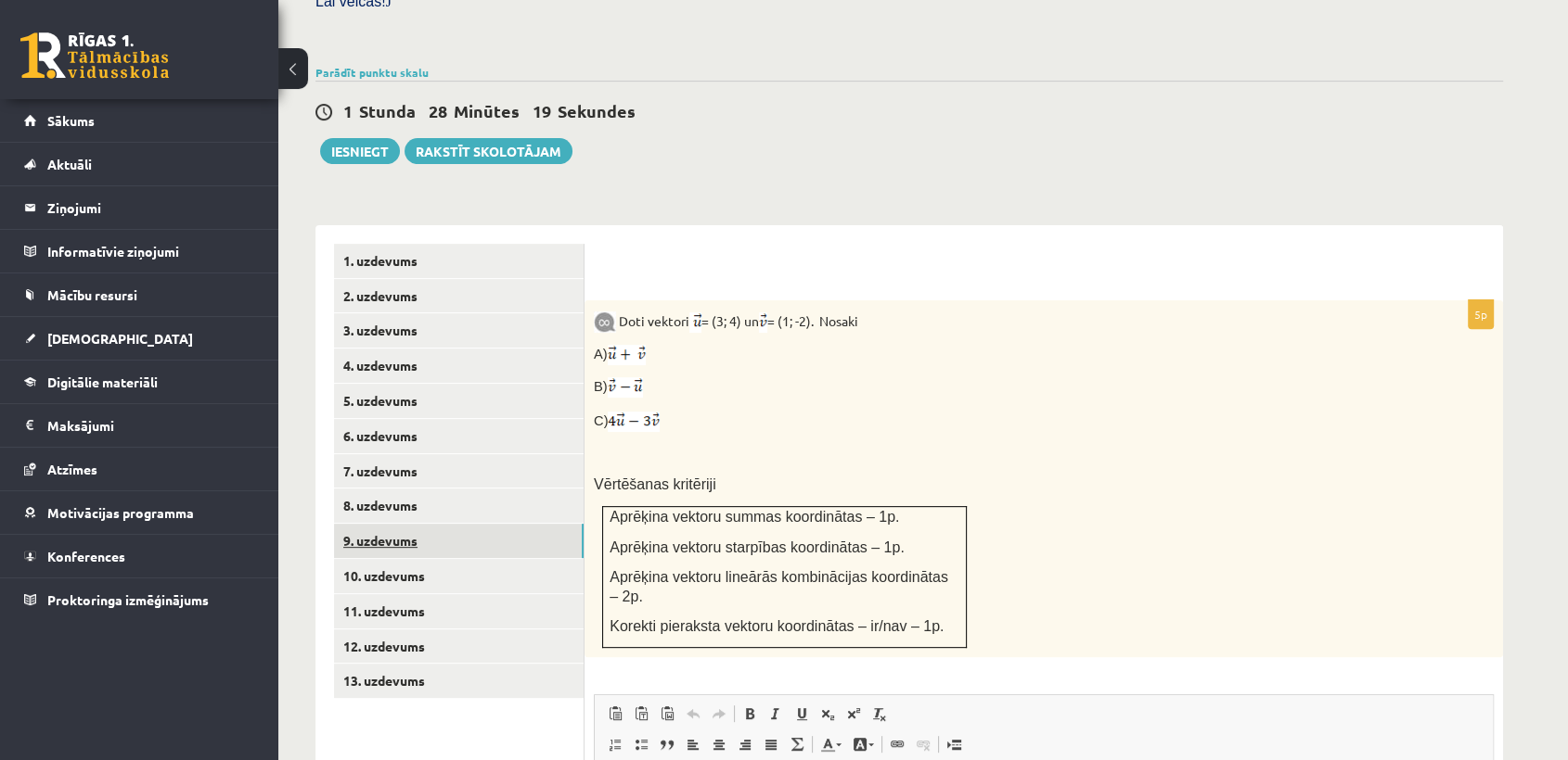
click at [571, 524] on link "9. uzdevums" at bounding box center [459, 541] width 249 height 34
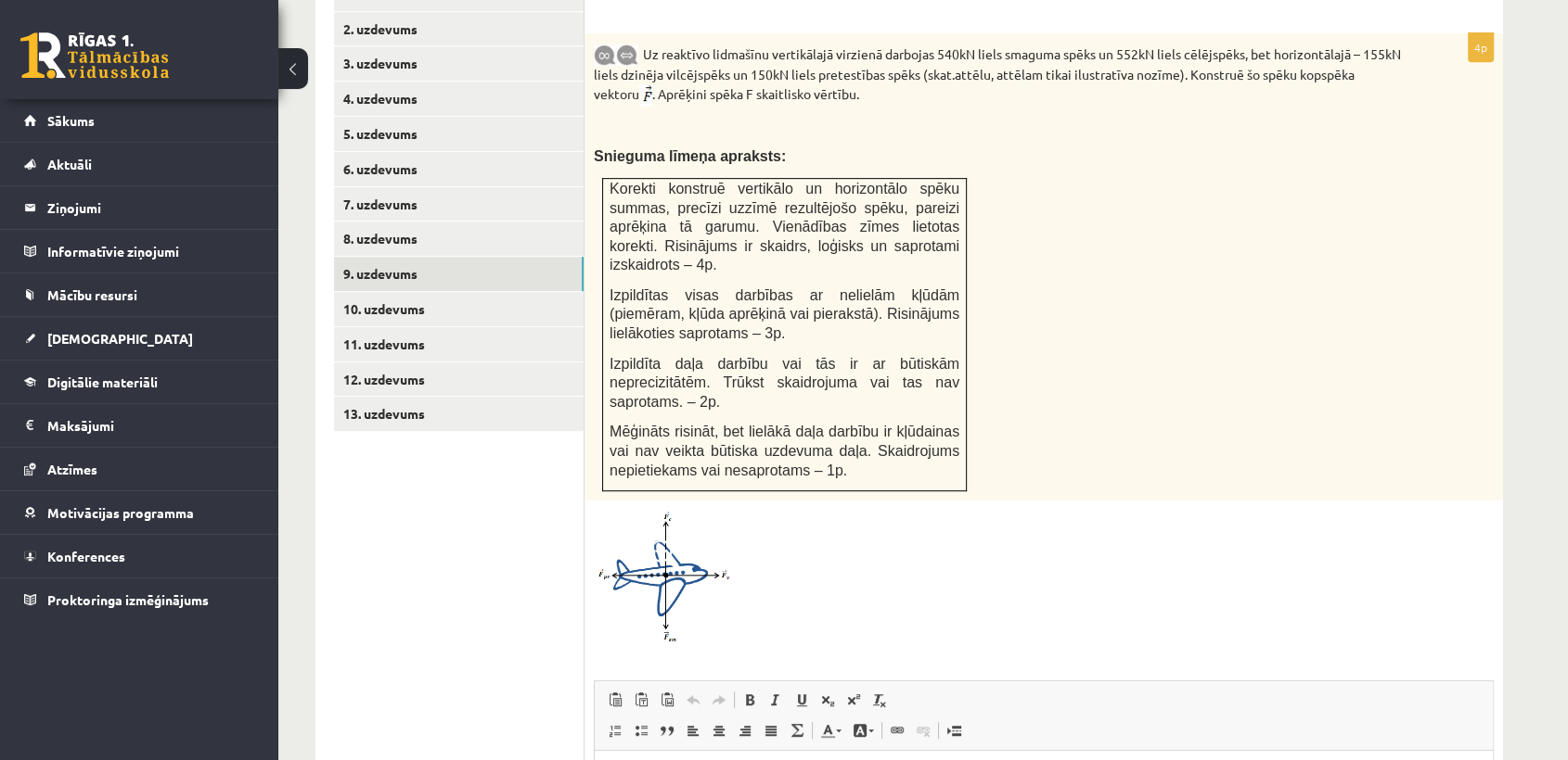
scroll to position [850, 0]
click at [714, 535] on img at bounding box center [663, 573] width 139 height 132
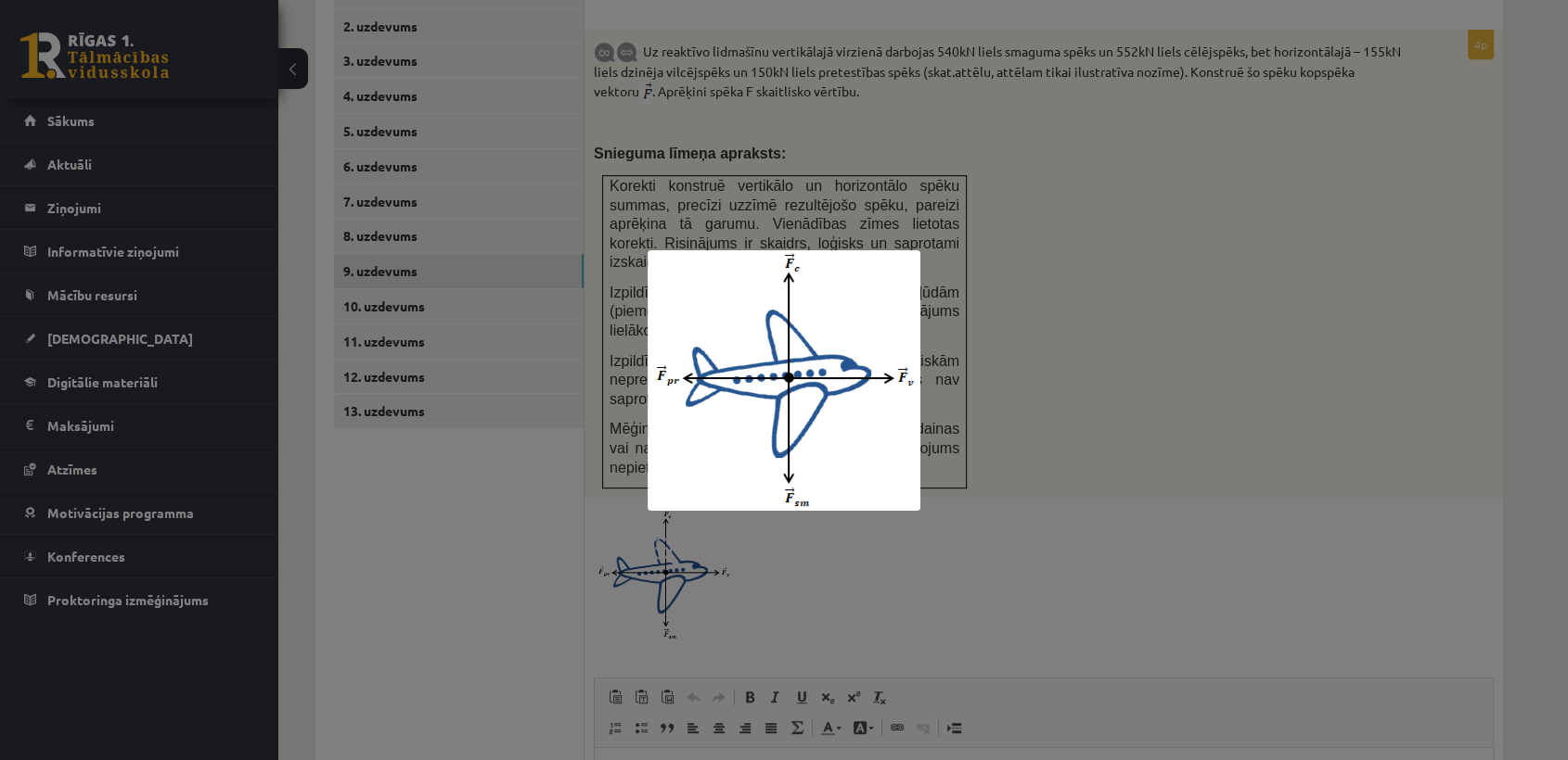
click at [966, 454] on div at bounding box center [784, 380] width 1568 height 760
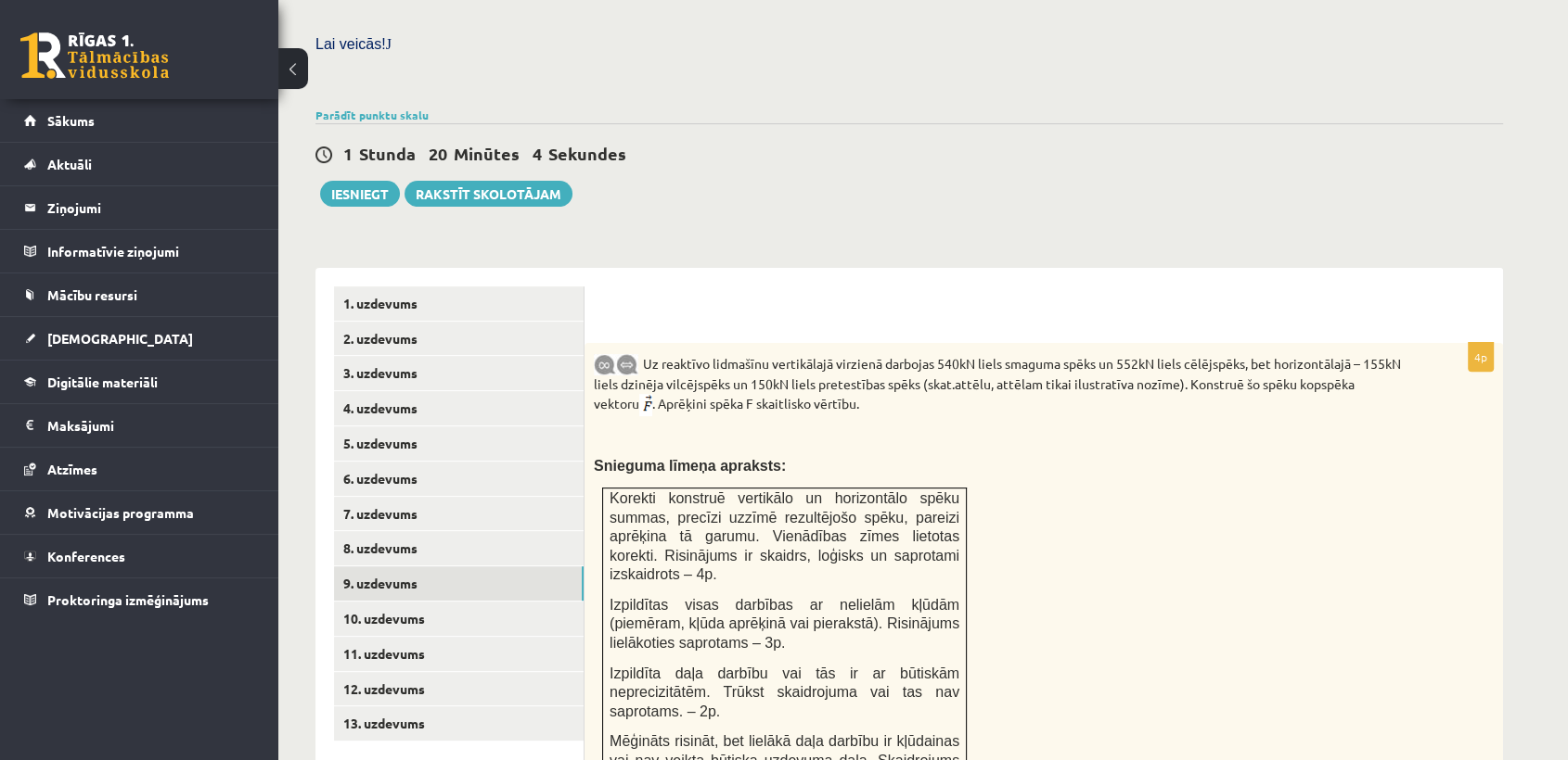
scroll to position [551, 0]
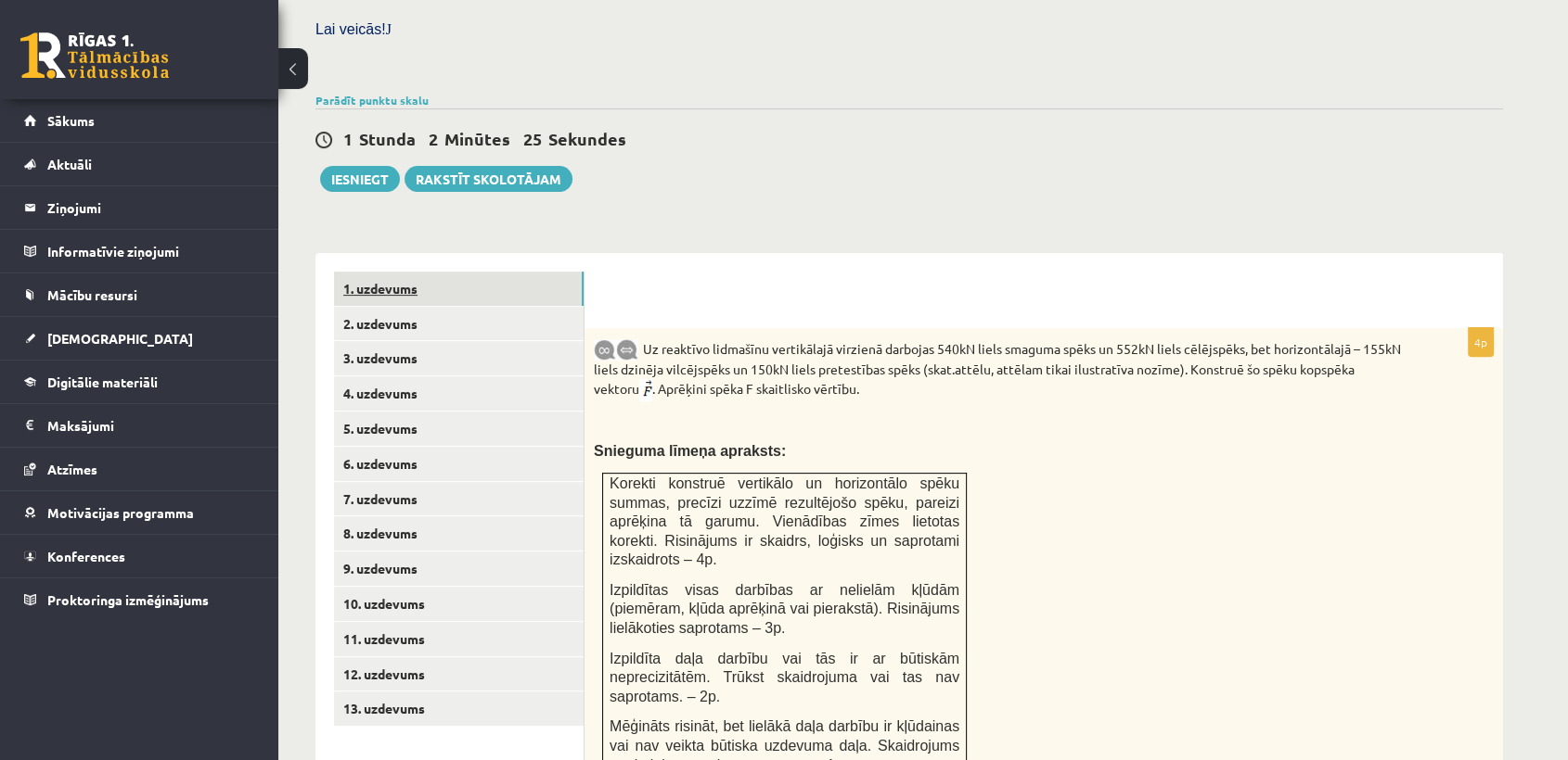
click at [419, 272] on link "1. uzdevums" at bounding box center [459, 289] width 249 height 34
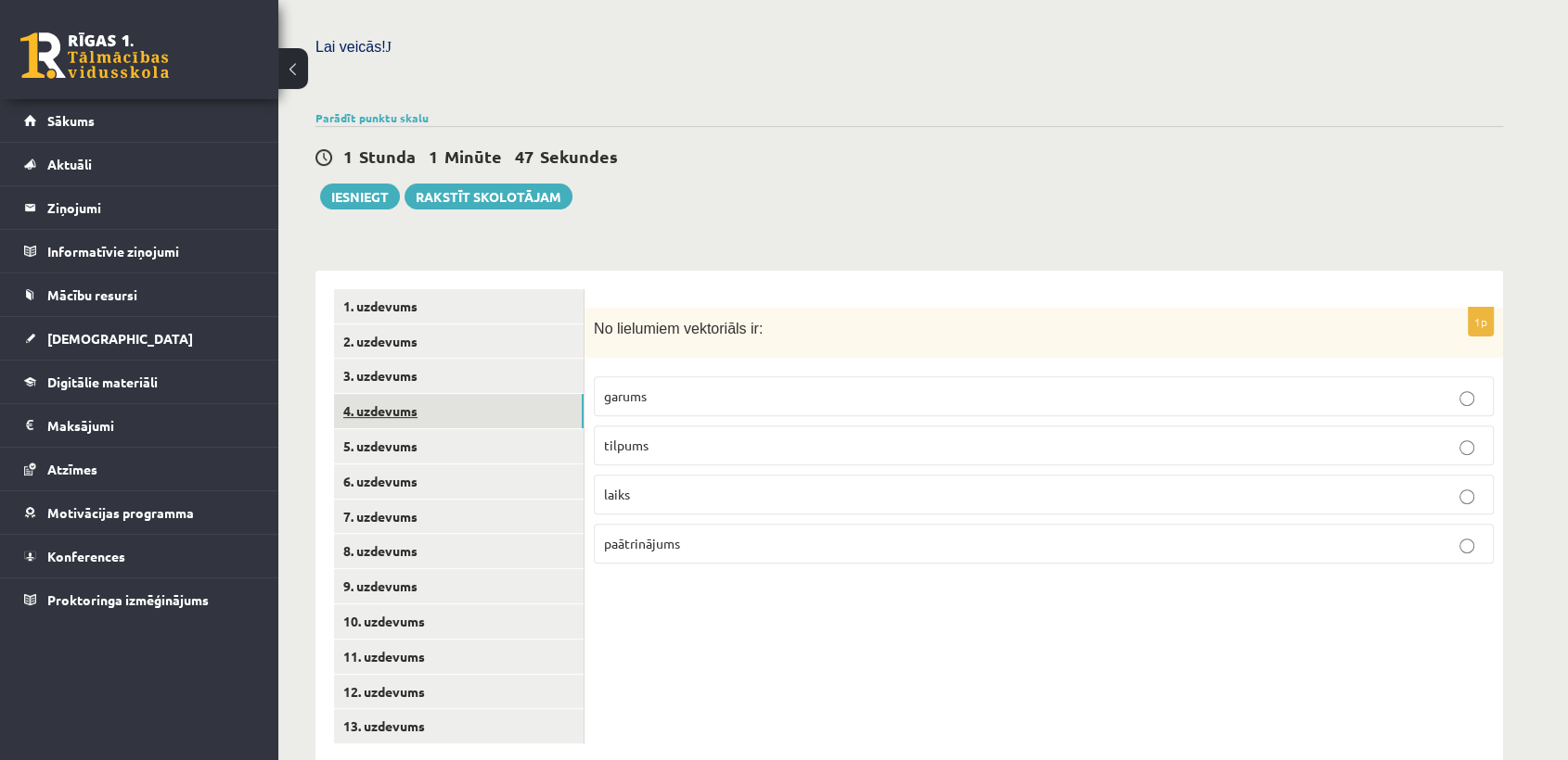
click at [435, 394] on link "4. uzdevums" at bounding box center [459, 411] width 249 height 34
click at [443, 430] on link "5. uzdevums" at bounding box center [459, 447] width 249 height 34
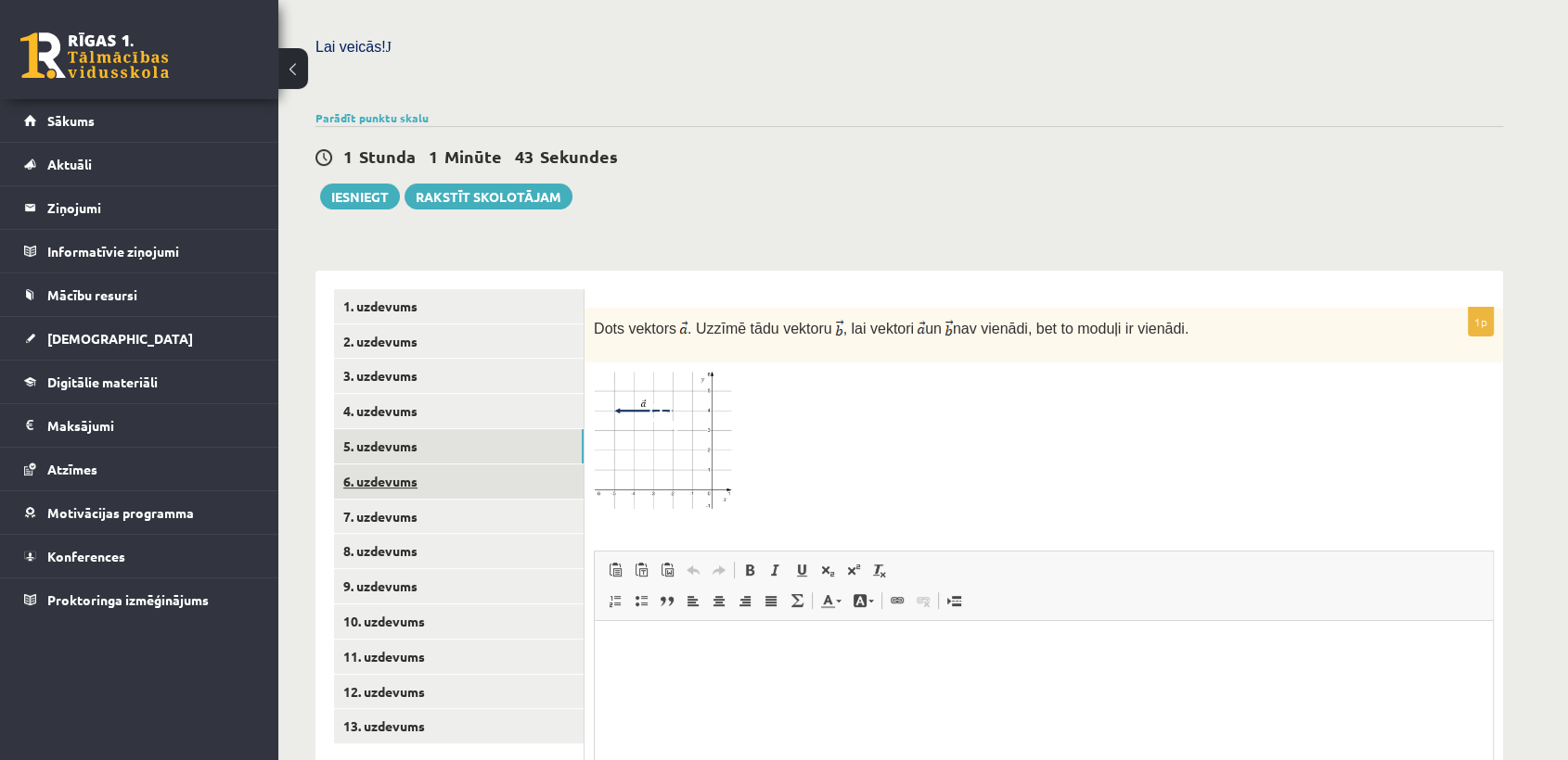
scroll to position [0, 0]
click at [454, 464] on link "6. uzdevums" at bounding box center [459, 481] width 249 height 34
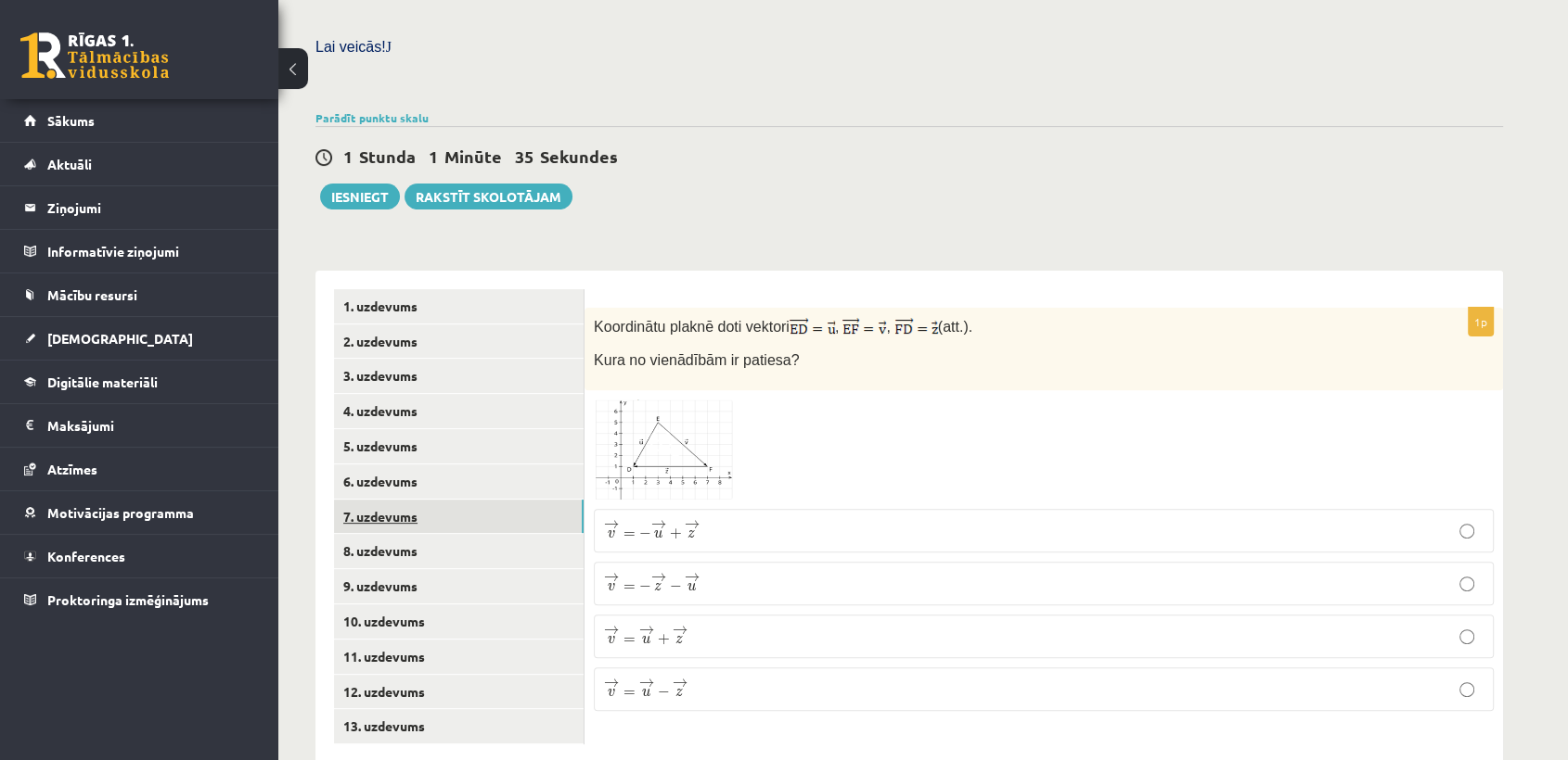
click at [443, 499] on link "7. uzdevums" at bounding box center [459, 516] width 249 height 34
click at [394, 604] on link "10. uzdevums" at bounding box center [459, 621] width 249 height 34
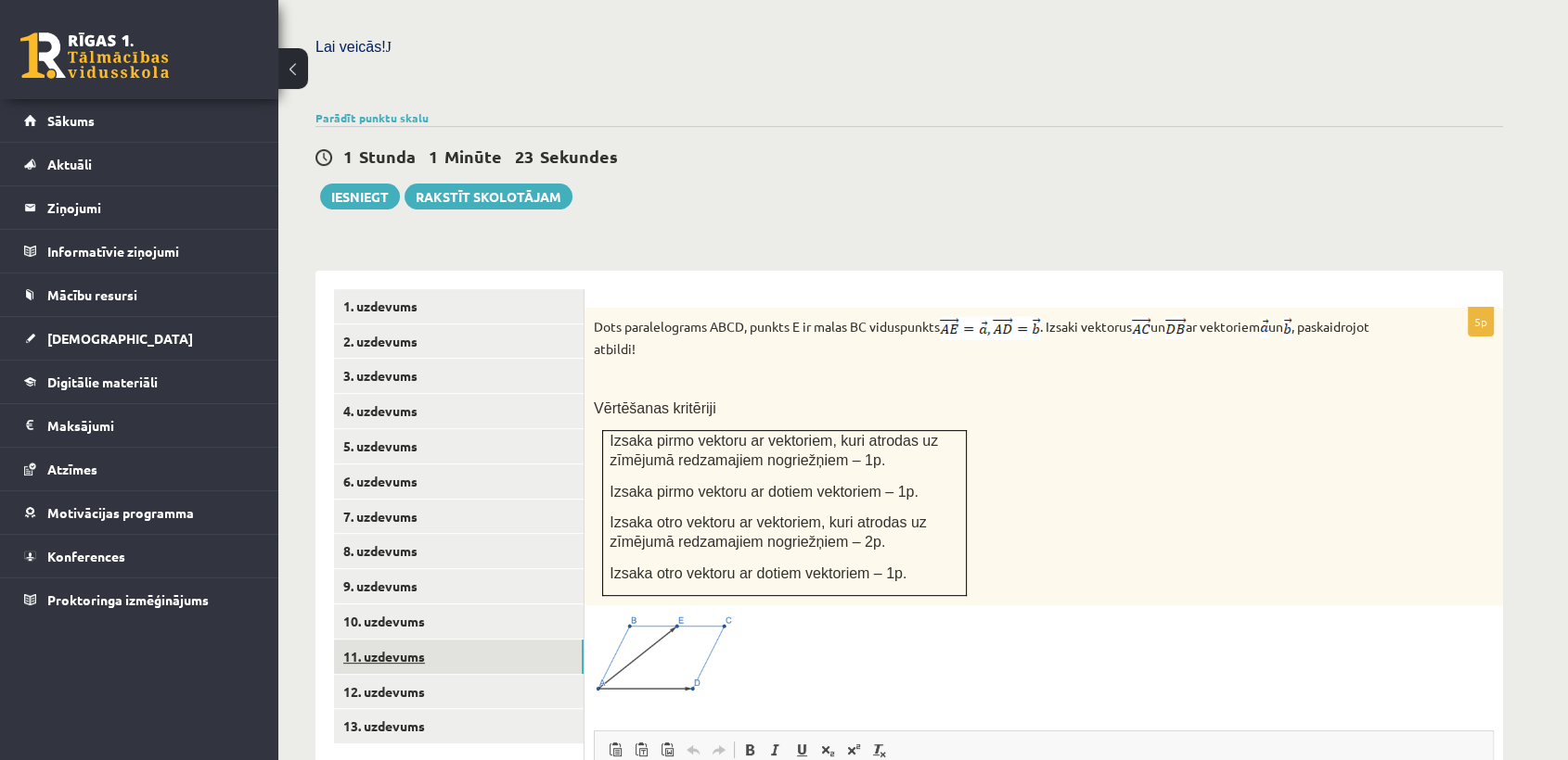
click at [531, 640] on link "11. uzdevums" at bounding box center [459, 657] width 249 height 34
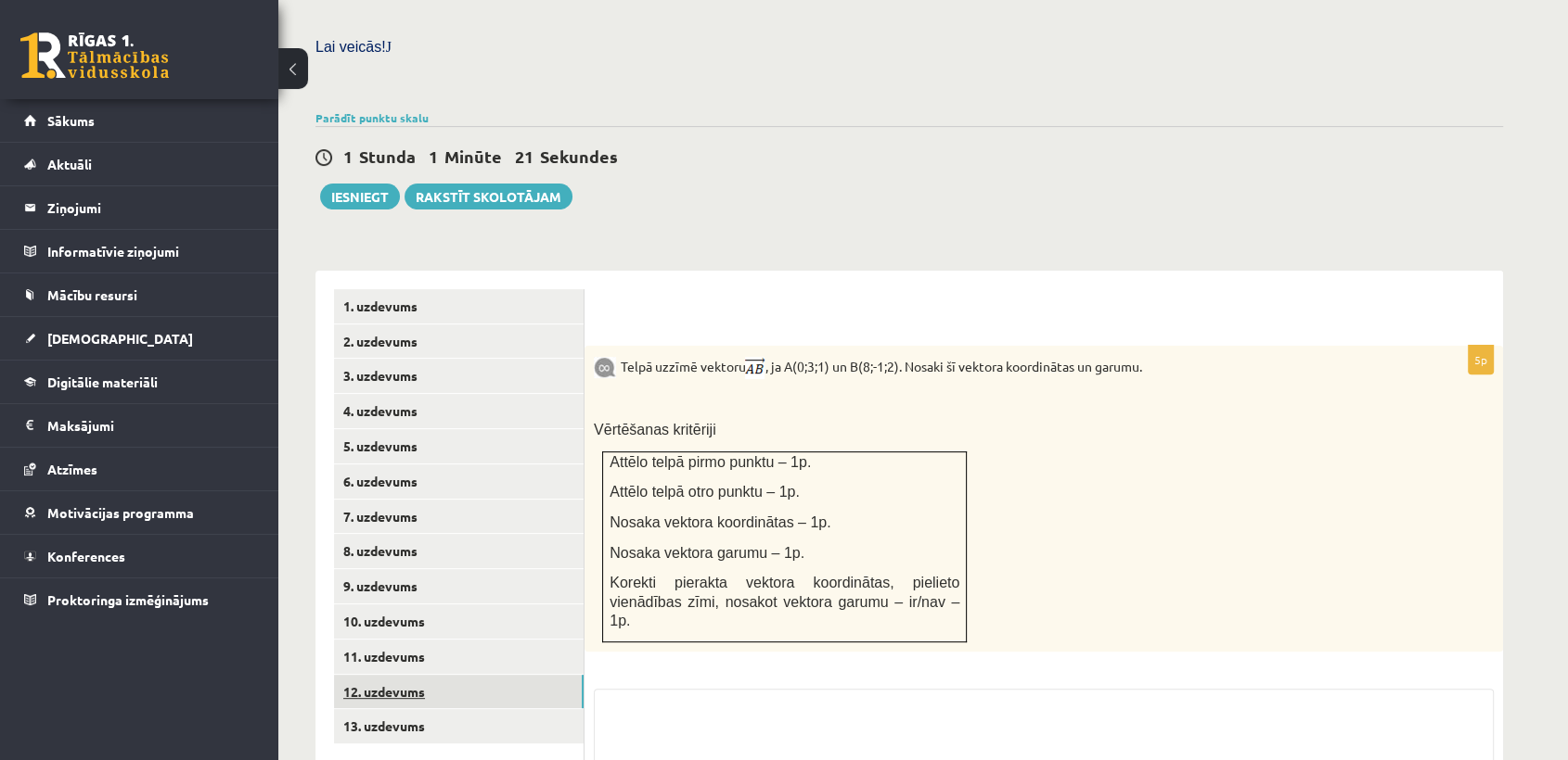
click at [498, 675] on link "12. uzdevums" at bounding box center [459, 692] width 249 height 34
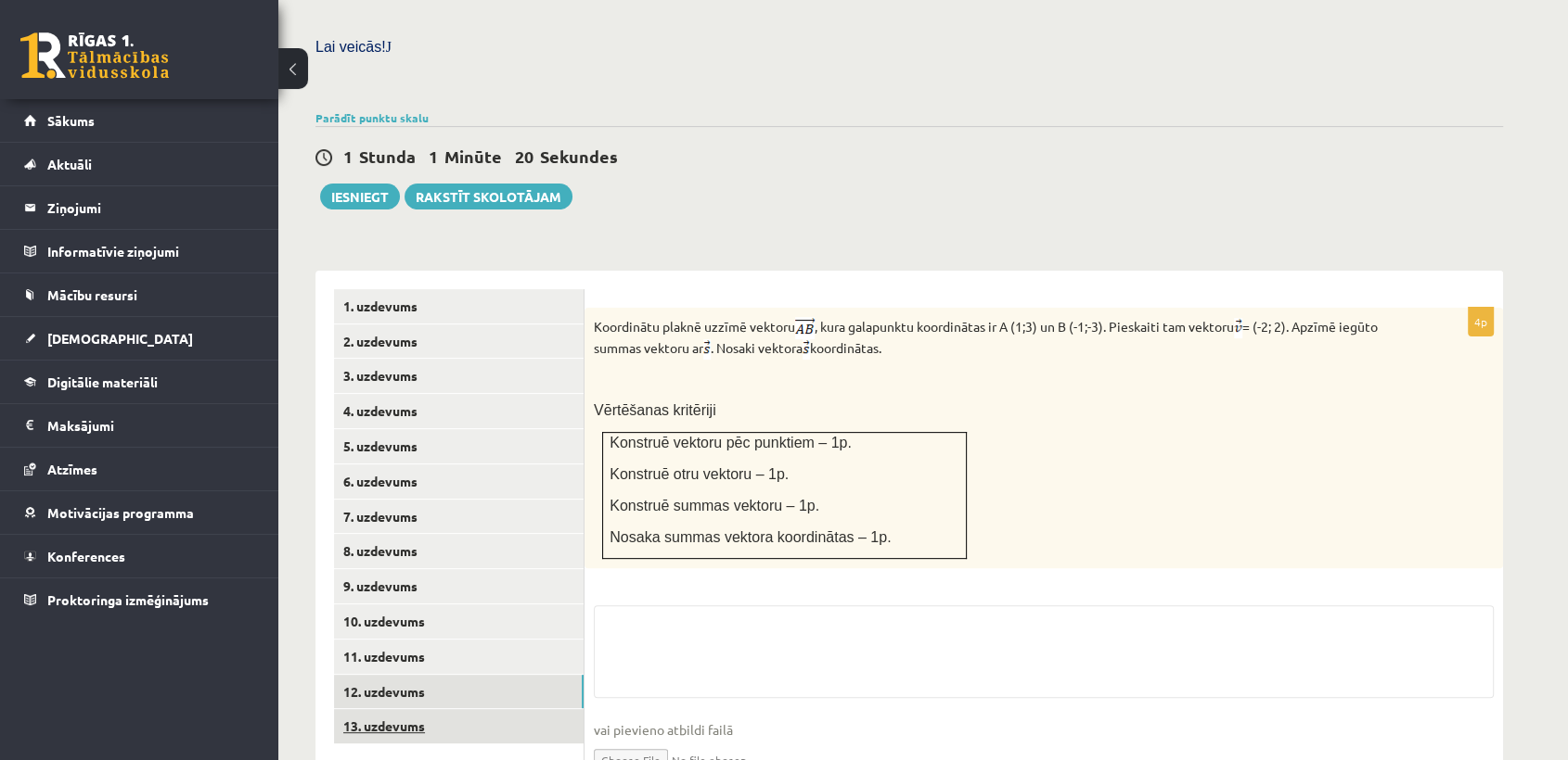
click at [474, 709] on link "13. uzdevums" at bounding box center [459, 726] width 249 height 34
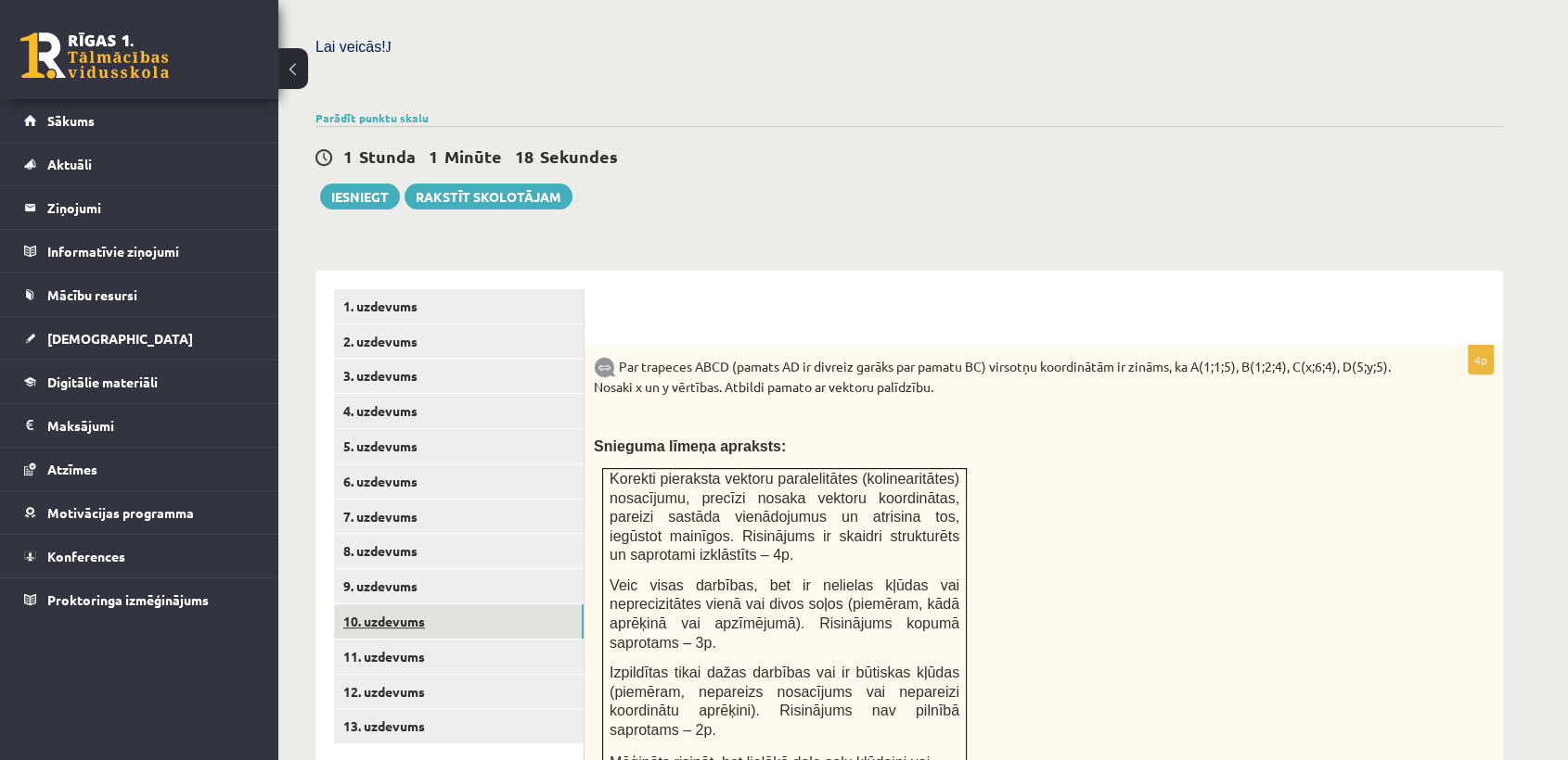
click at [441, 604] on link "10. uzdevums" at bounding box center [459, 621] width 249 height 34
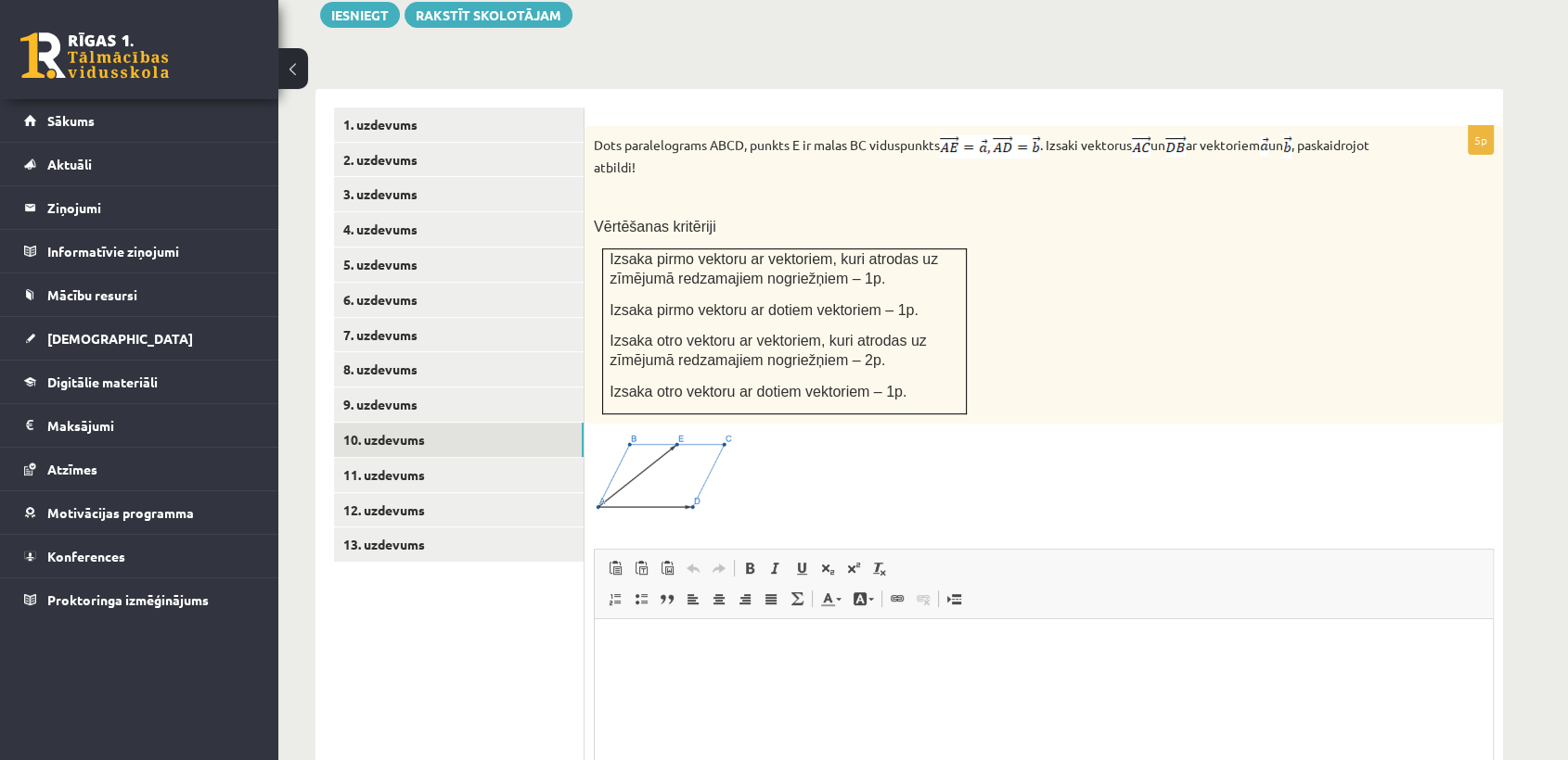
scroll to position [729, 0]
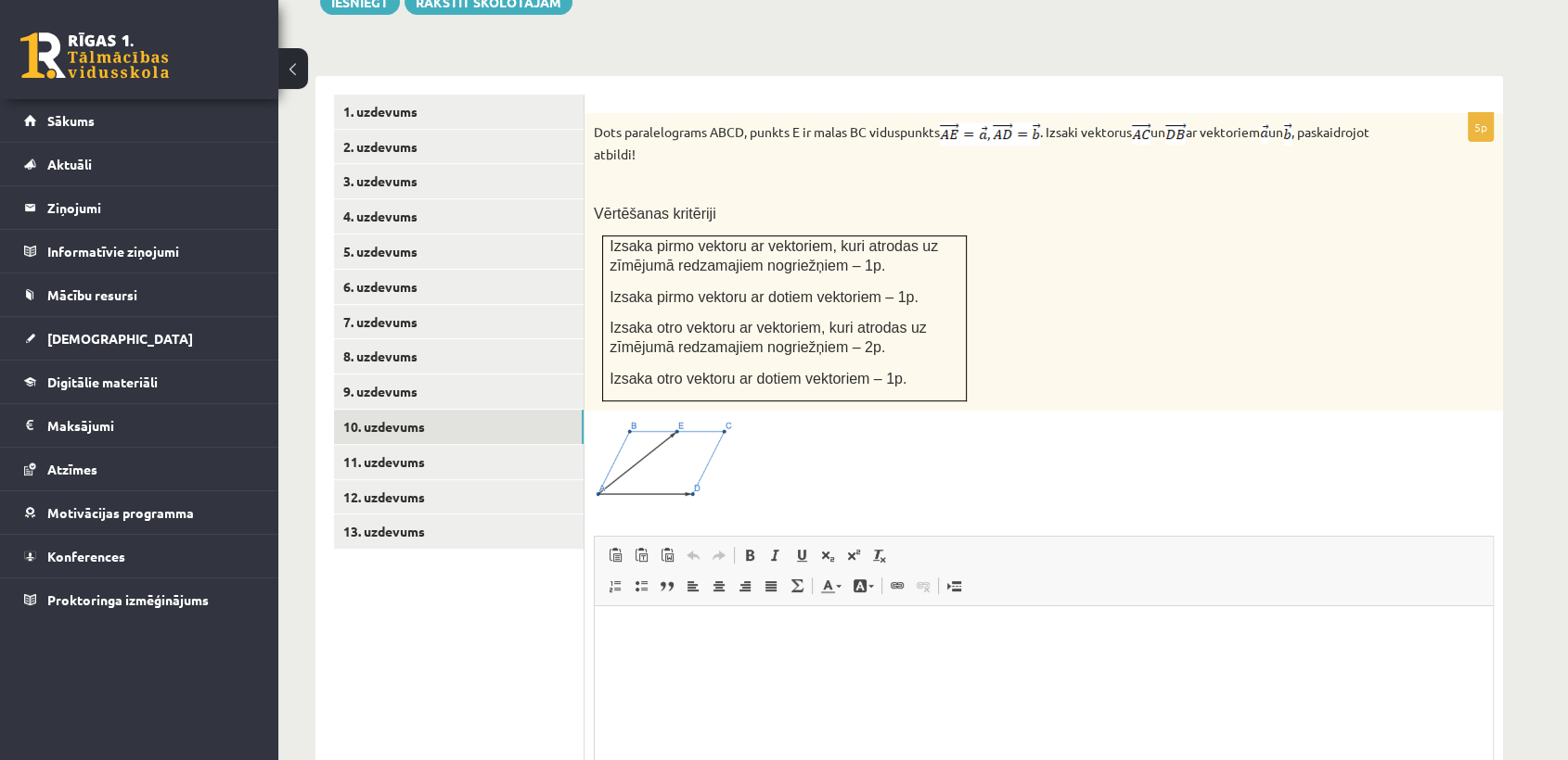
click at [673, 447] on img at bounding box center [663, 460] width 139 height 79
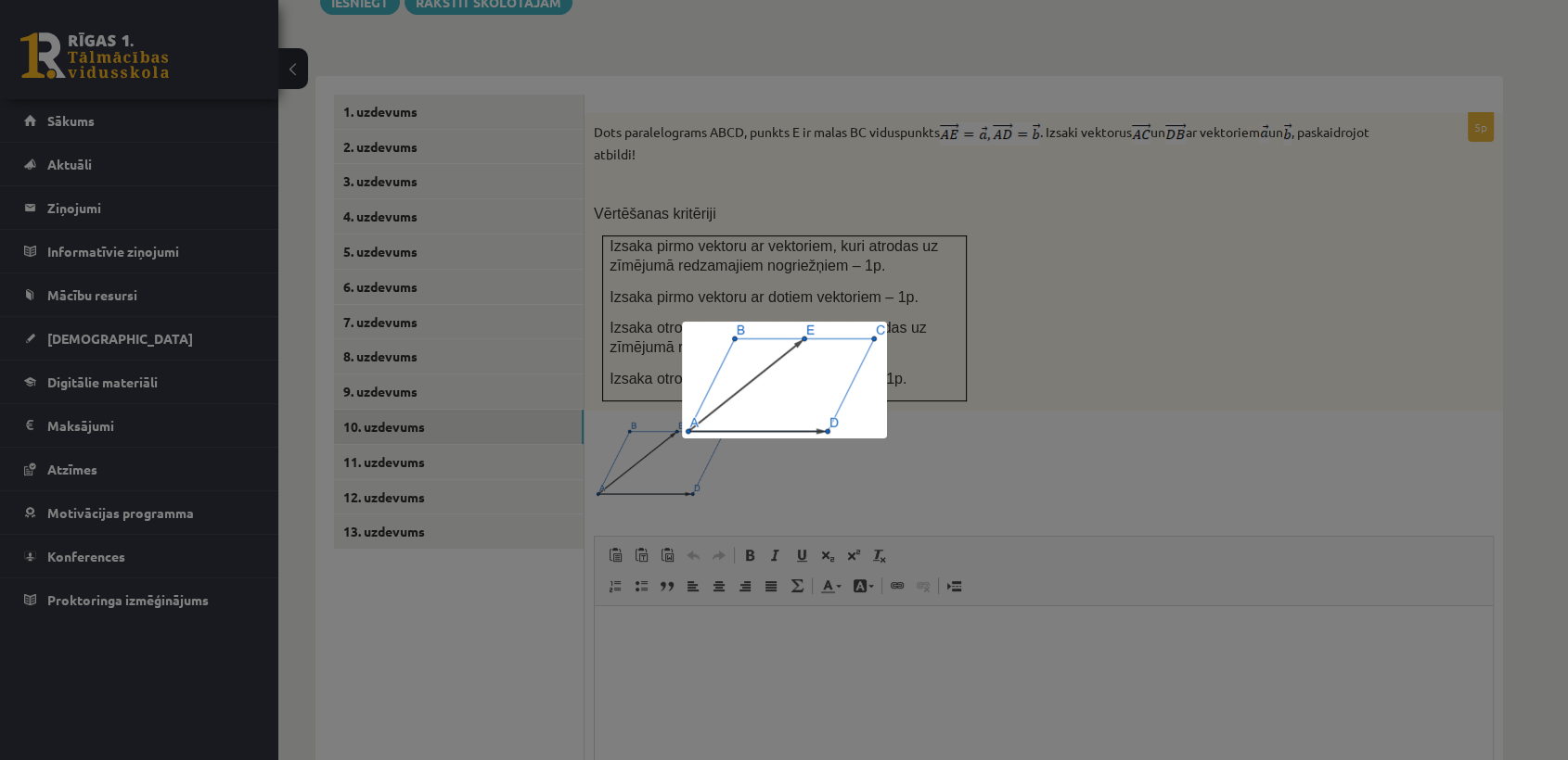
click at [1078, 343] on div at bounding box center [784, 380] width 1568 height 760
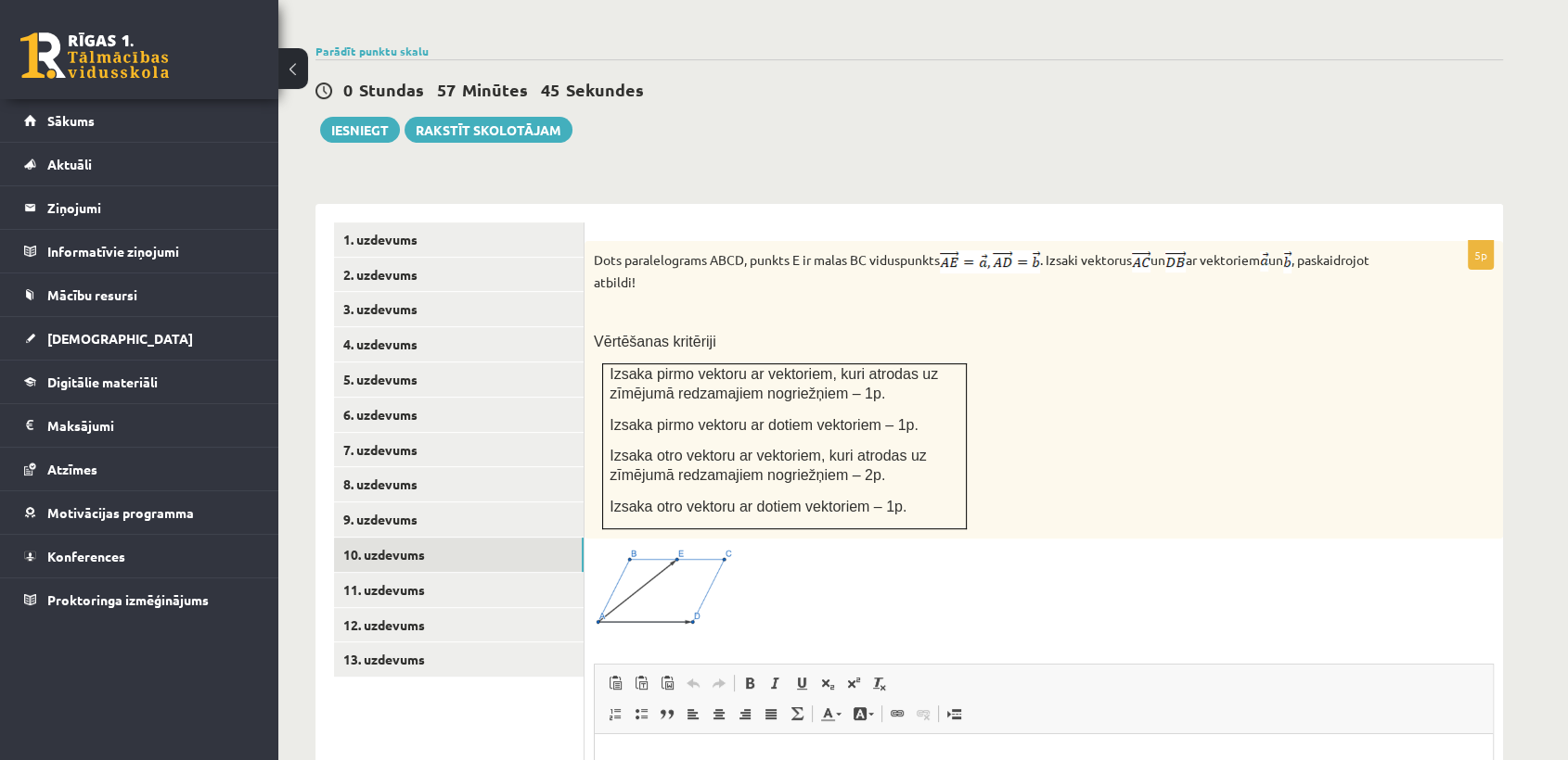
scroll to position [594, 0]
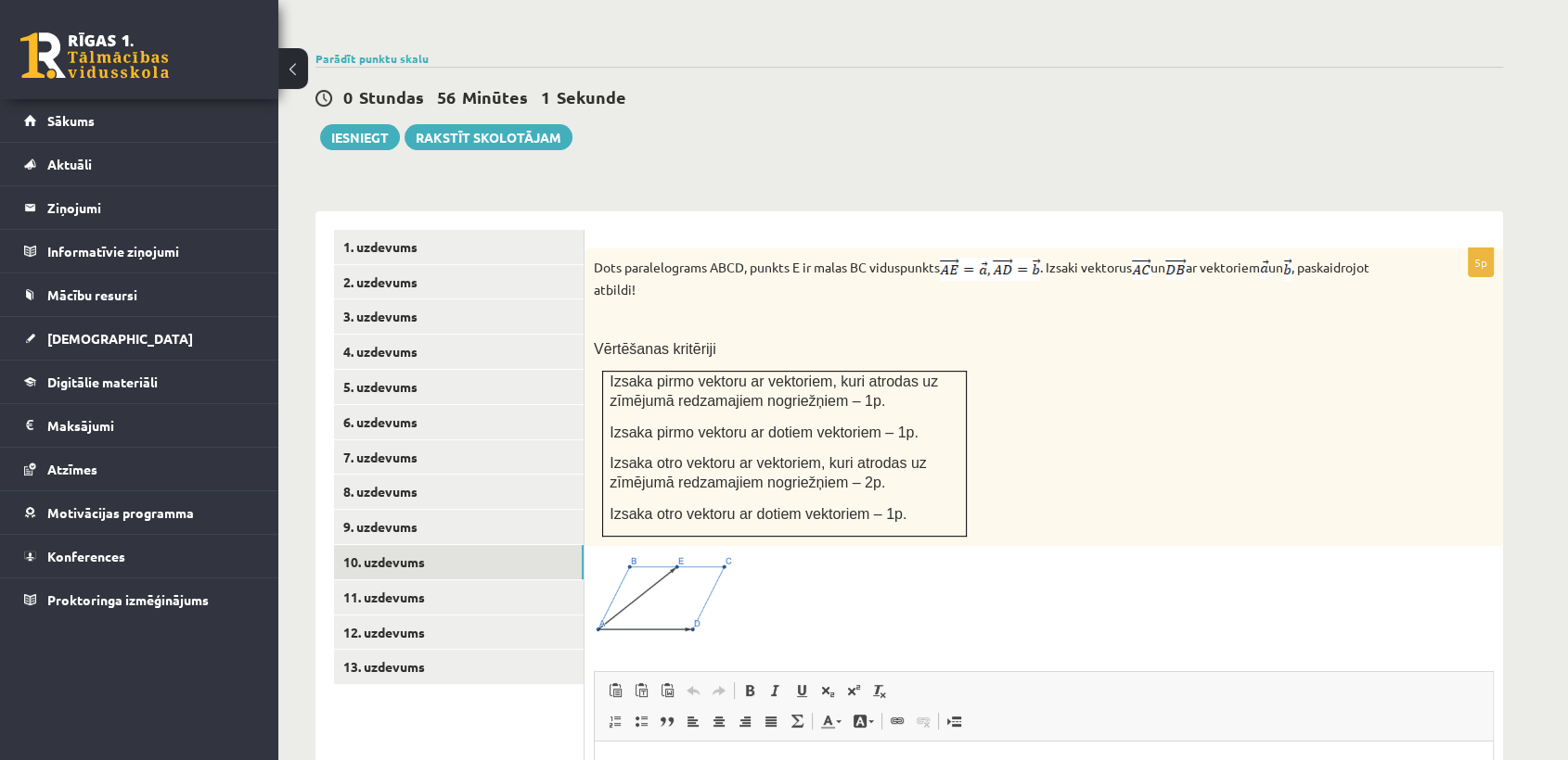
click at [681, 555] on img at bounding box center [663, 595] width 139 height 79
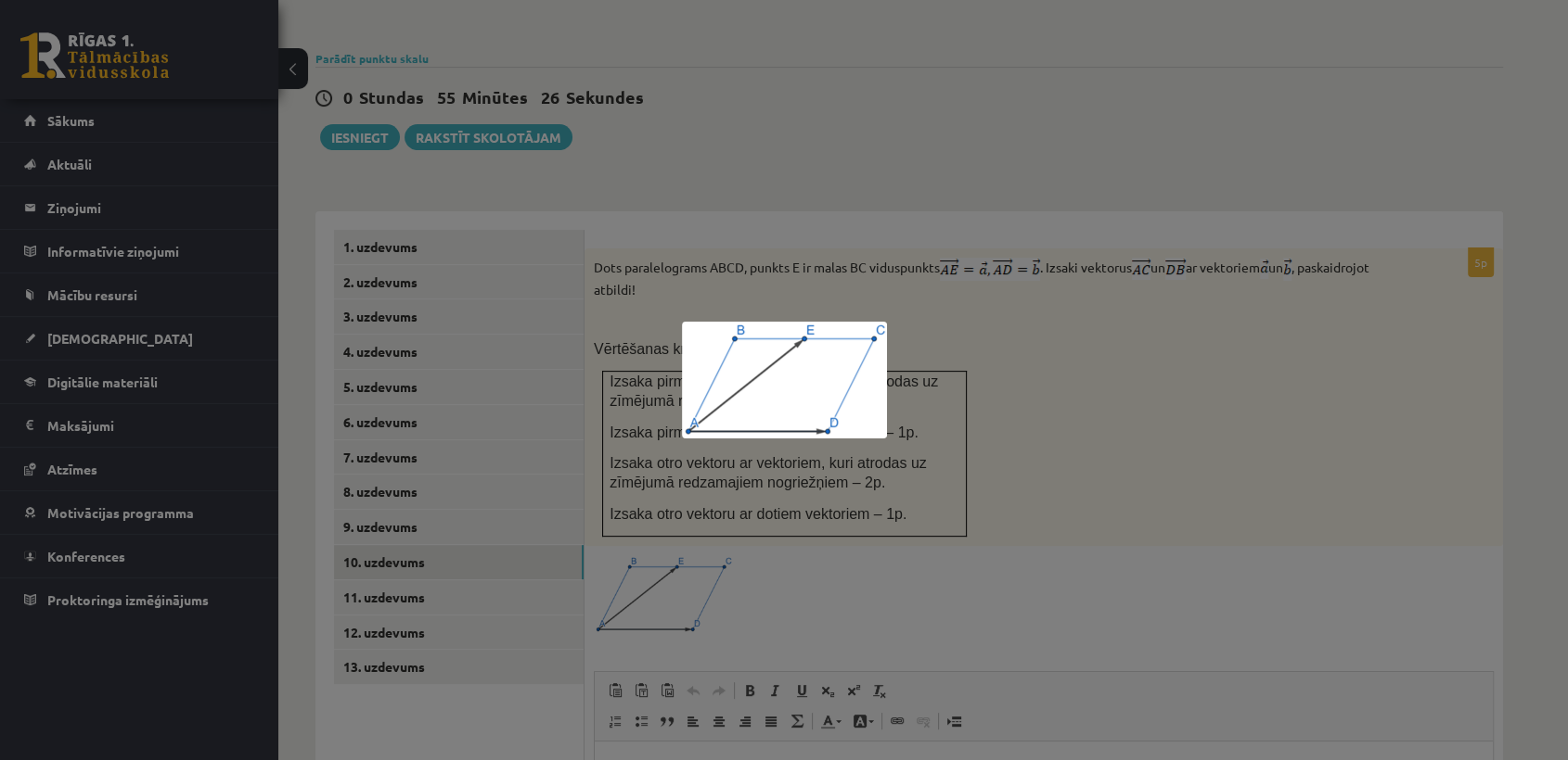
click at [1345, 541] on div at bounding box center [784, 380] width 1568 height 760
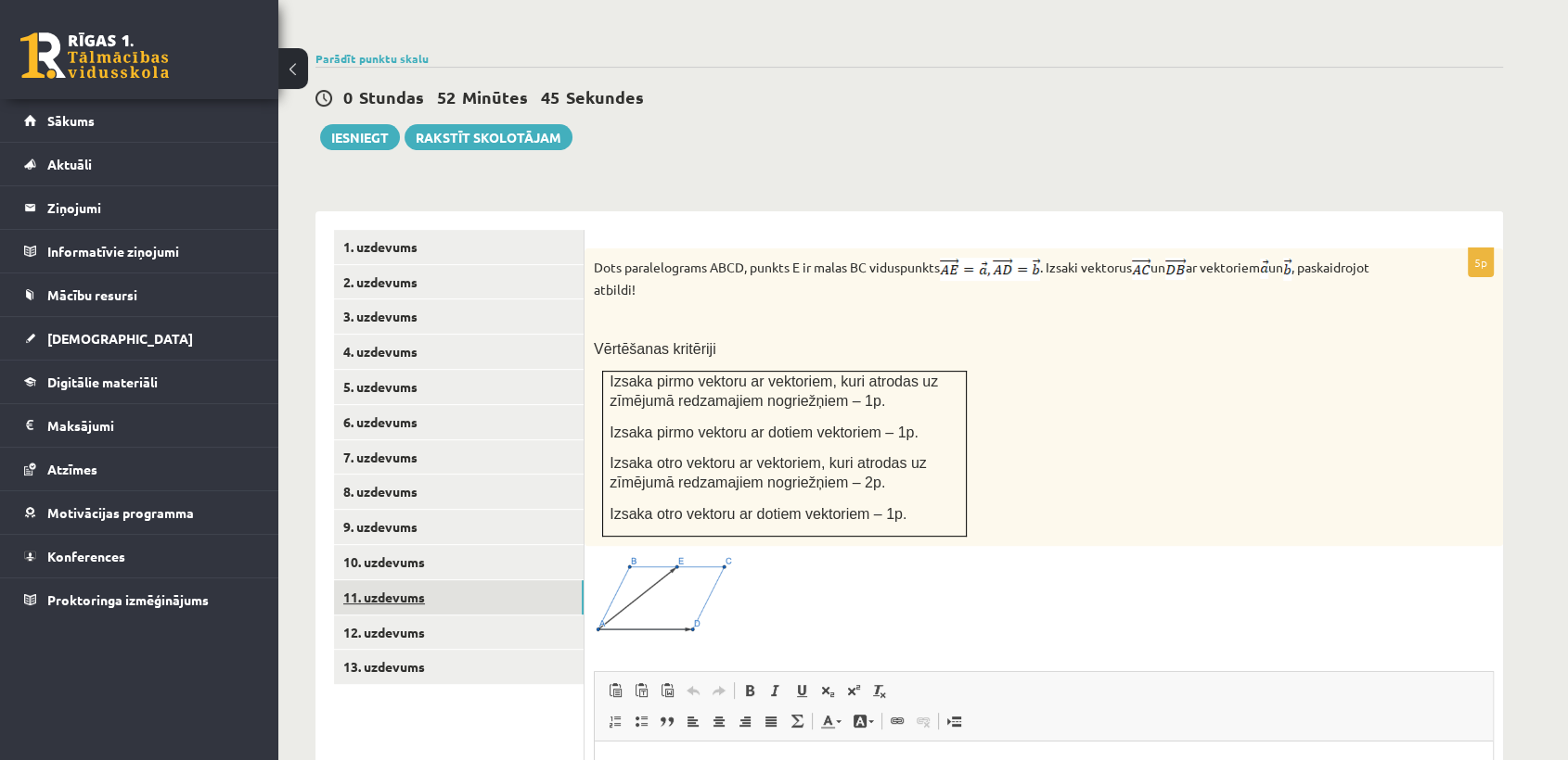
click at [492, 581] on link "11. uzdevums" at bounding box center [459, 598] width 249 height 34
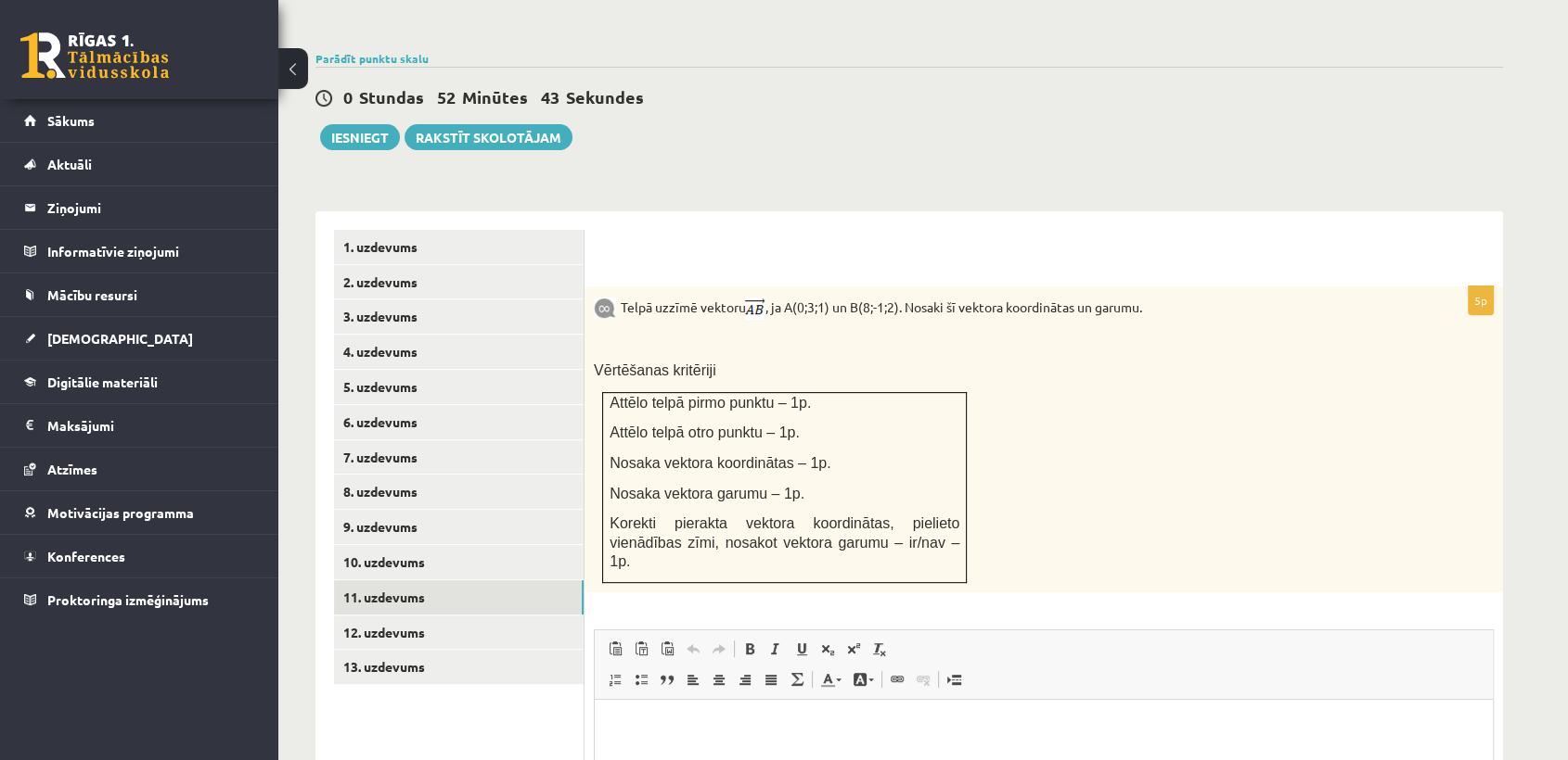
scroll to position [0, 0]
click at [452, 230] on link "1. uzdevums" at bounding box center [459, 247] width 249 height 34
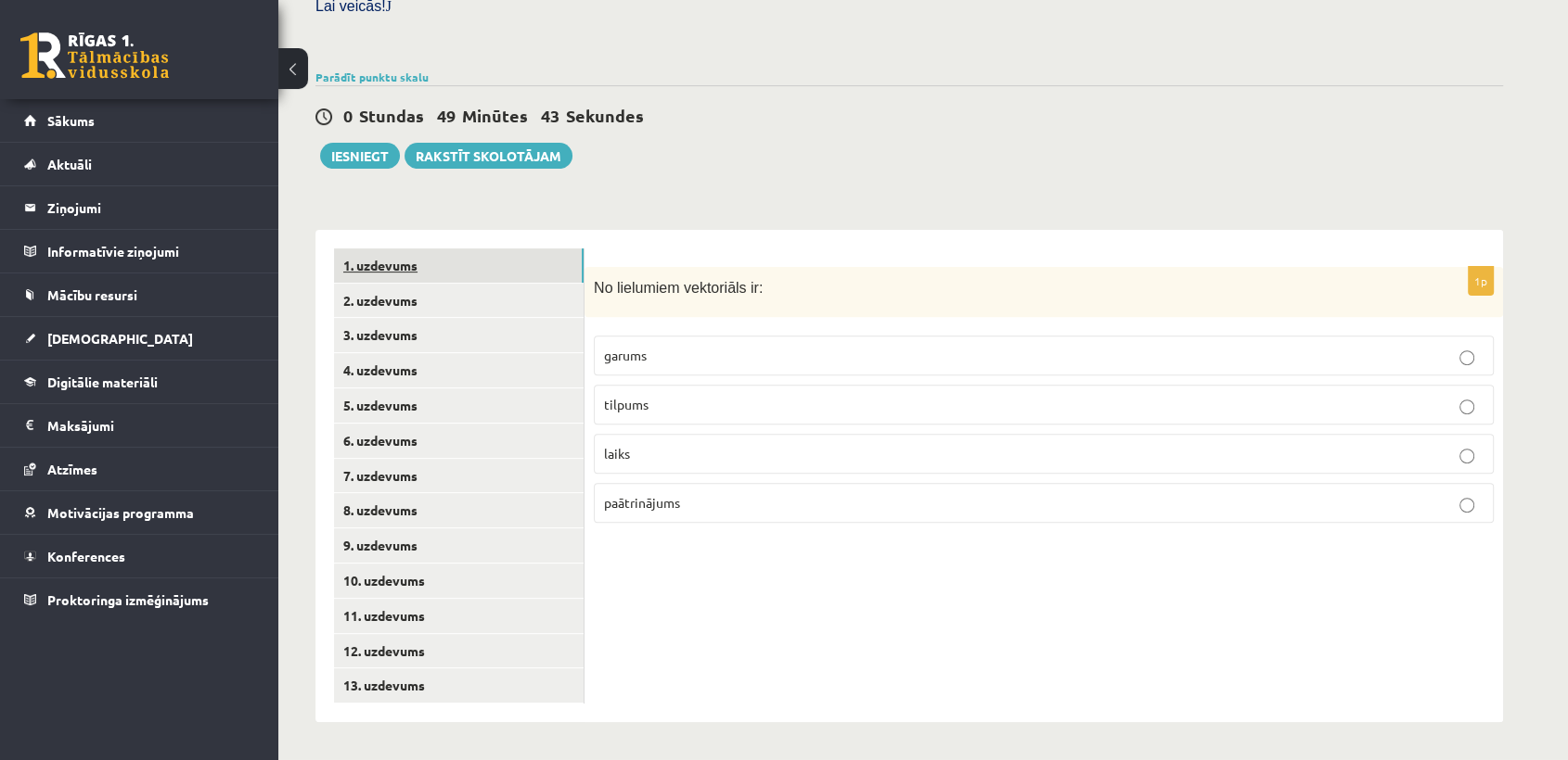
scroll to position [534, 0]
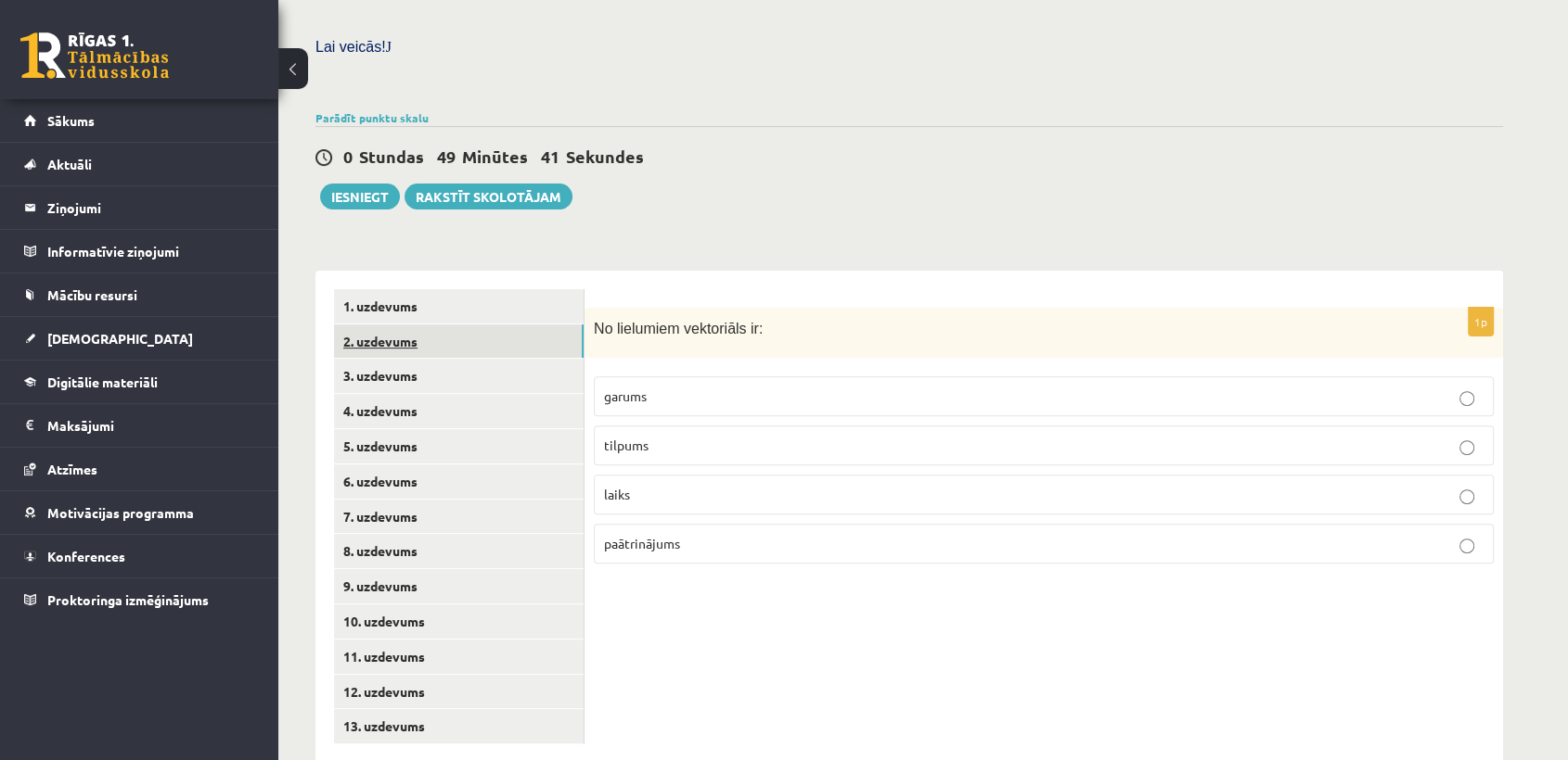
click at [422, 325] on link "2. uzdevums" at bounding box center [459, 342] width 249 height 34
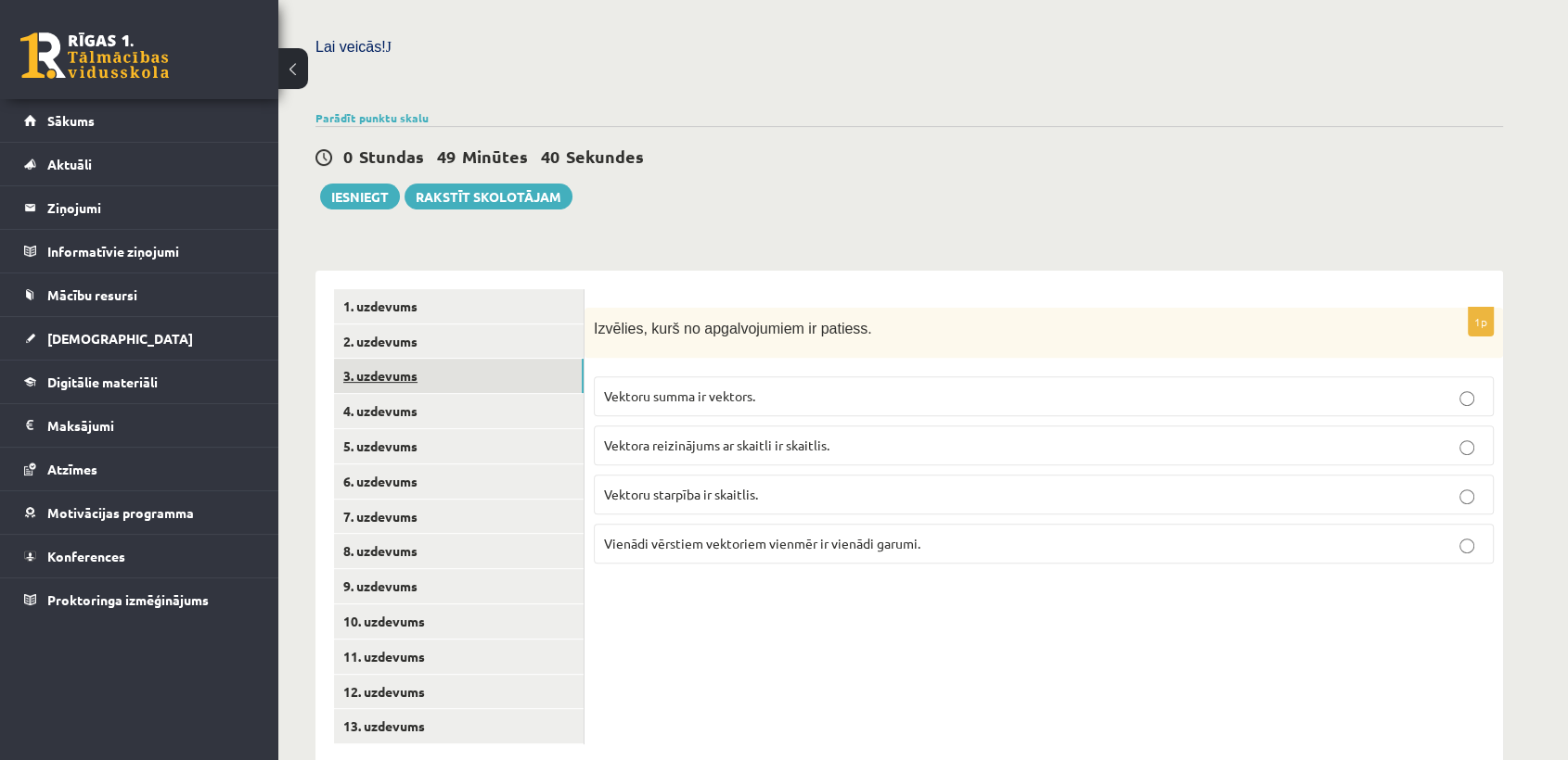
click at [418, 359] on link "3. uzdevums" at bounding box center [459, 376] width 249 height 34
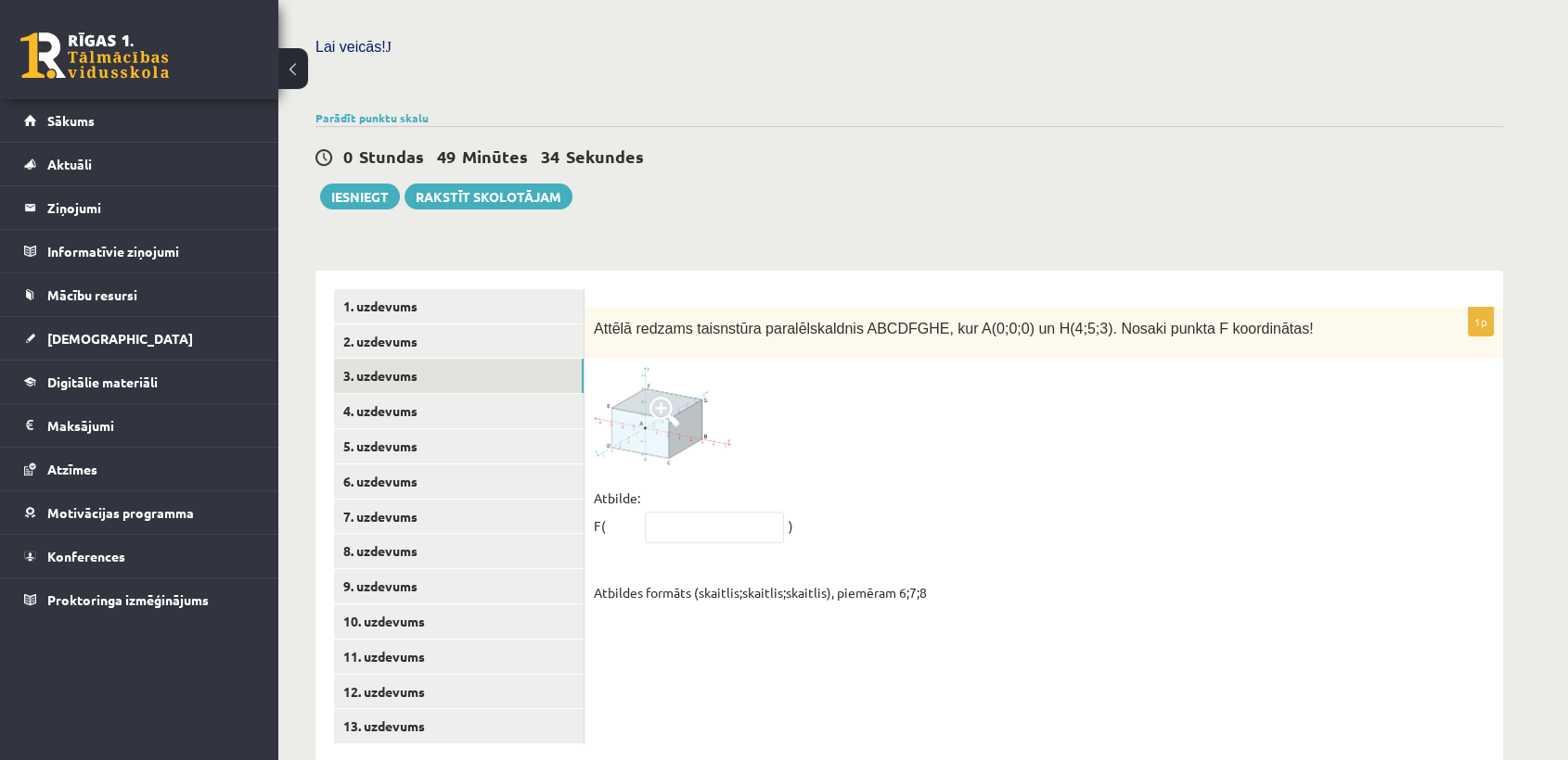
click at [621, 392] on img at bounding box center [663, 415] width 139 height 97
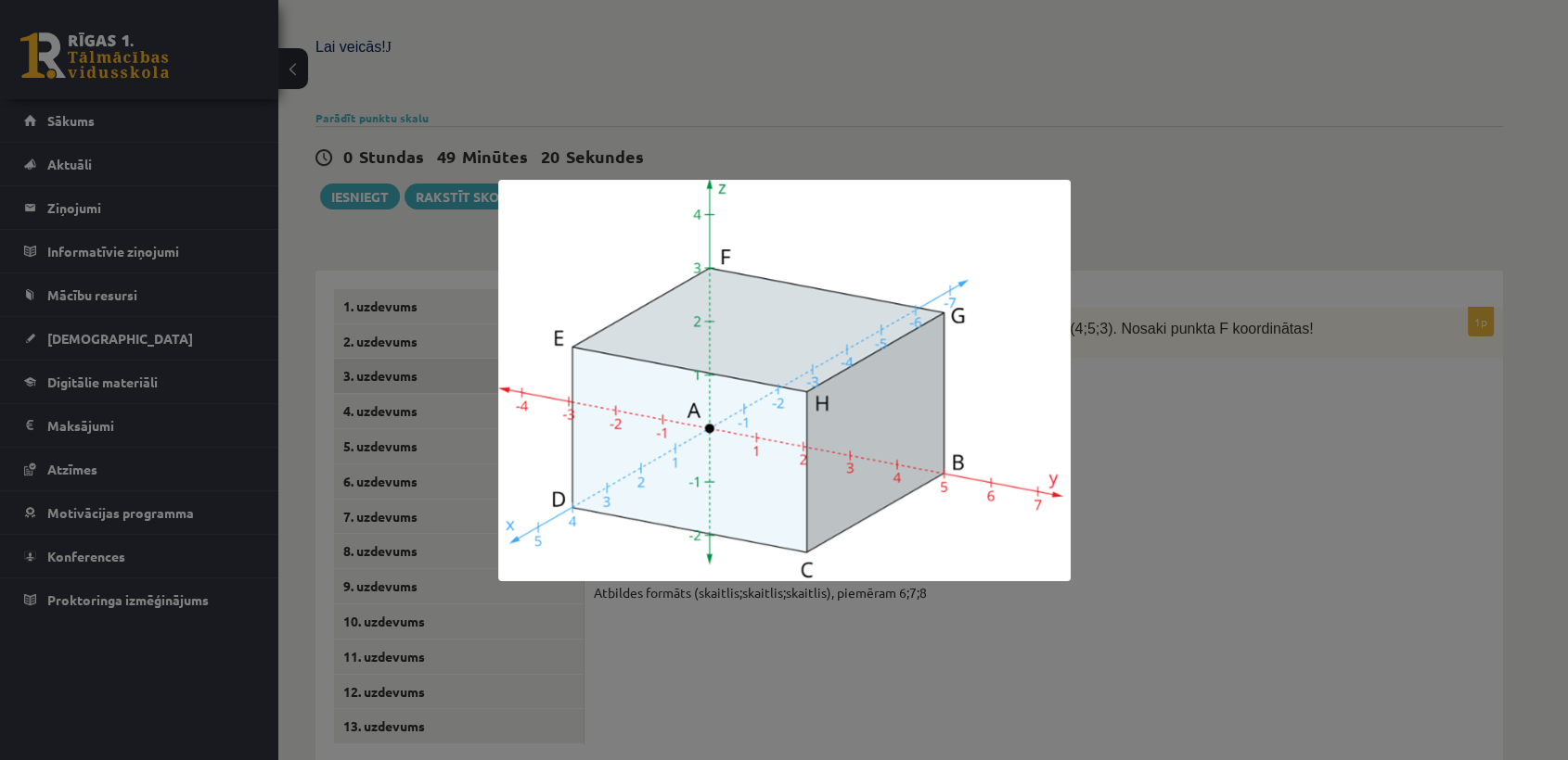
click at [1145, 391] on div at bounding box center [784, 380] width 1568 height 760
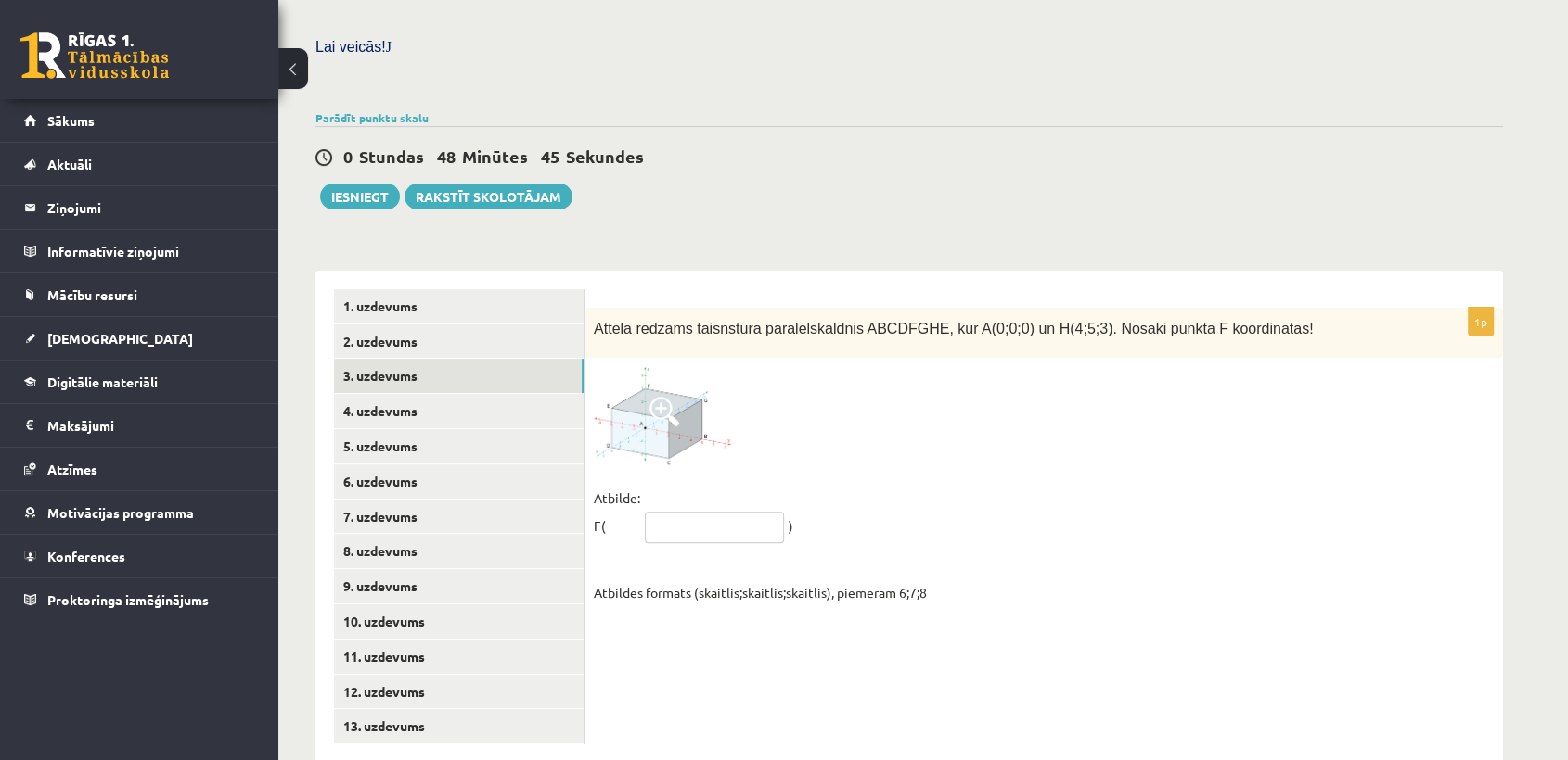
click at [679, 512] on input "text" at bounding box center [714, 527] width 139 height 31
click at [646, 397] on img at bounding box center [663, 415] width 139 height 97
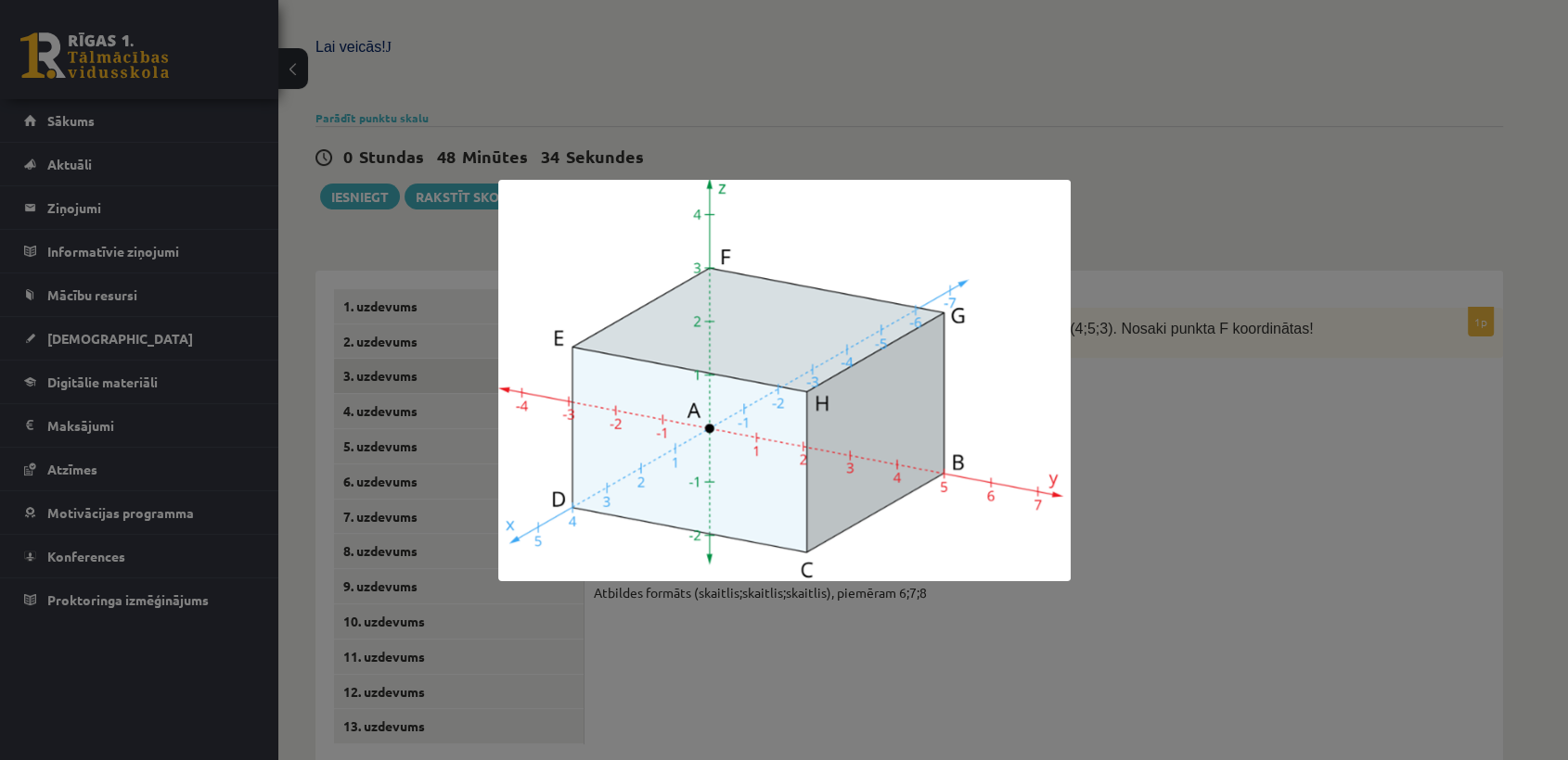
click at [1148, 474] on div at bounding box center [784, 380] width 1568 height 760
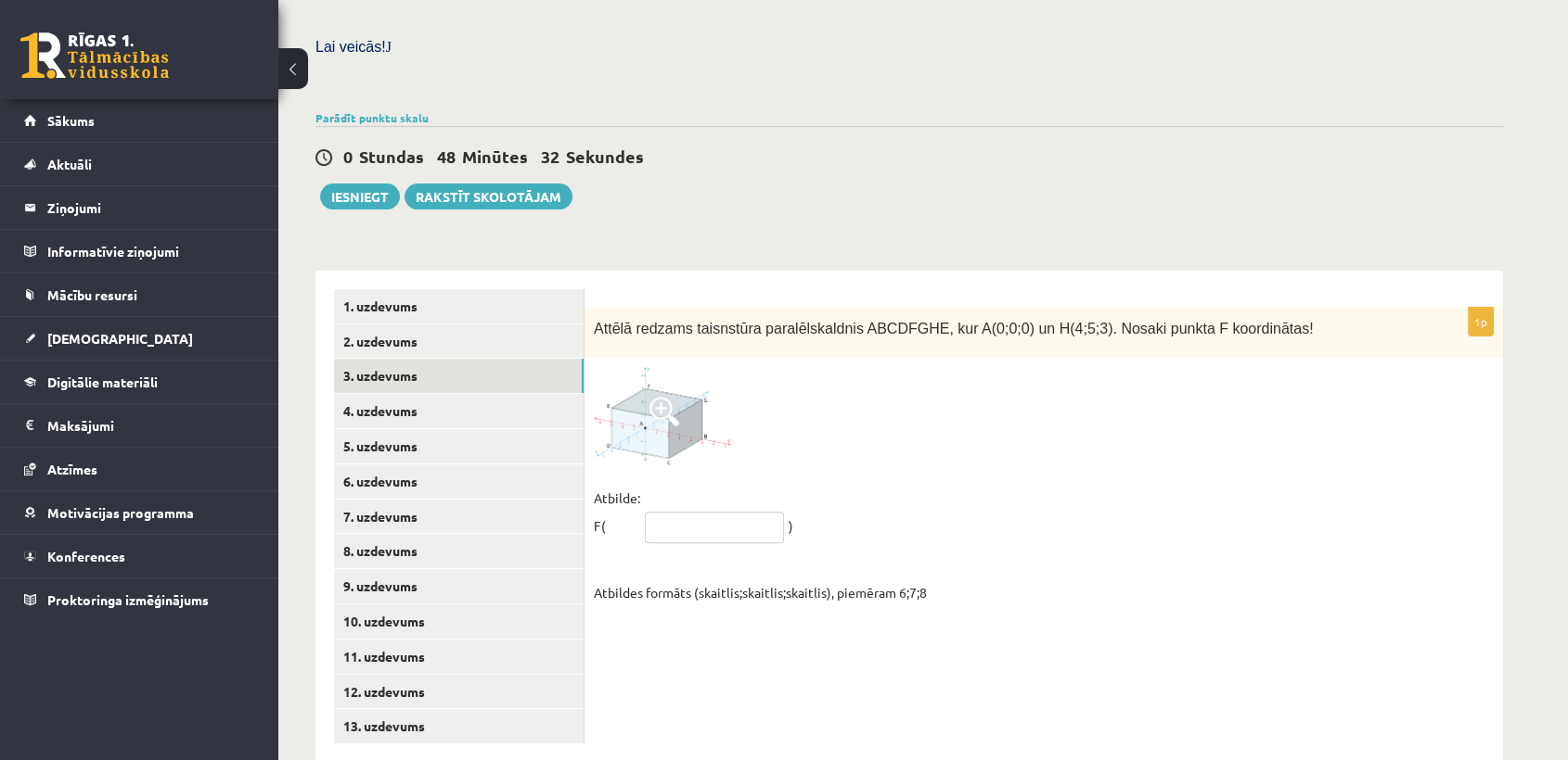
click at [727, 512] on input "text" at bounding box center [714, 527] width 139 height 31
click at [678, 397] on img at bounding box center [663, 415] width 139 height 97
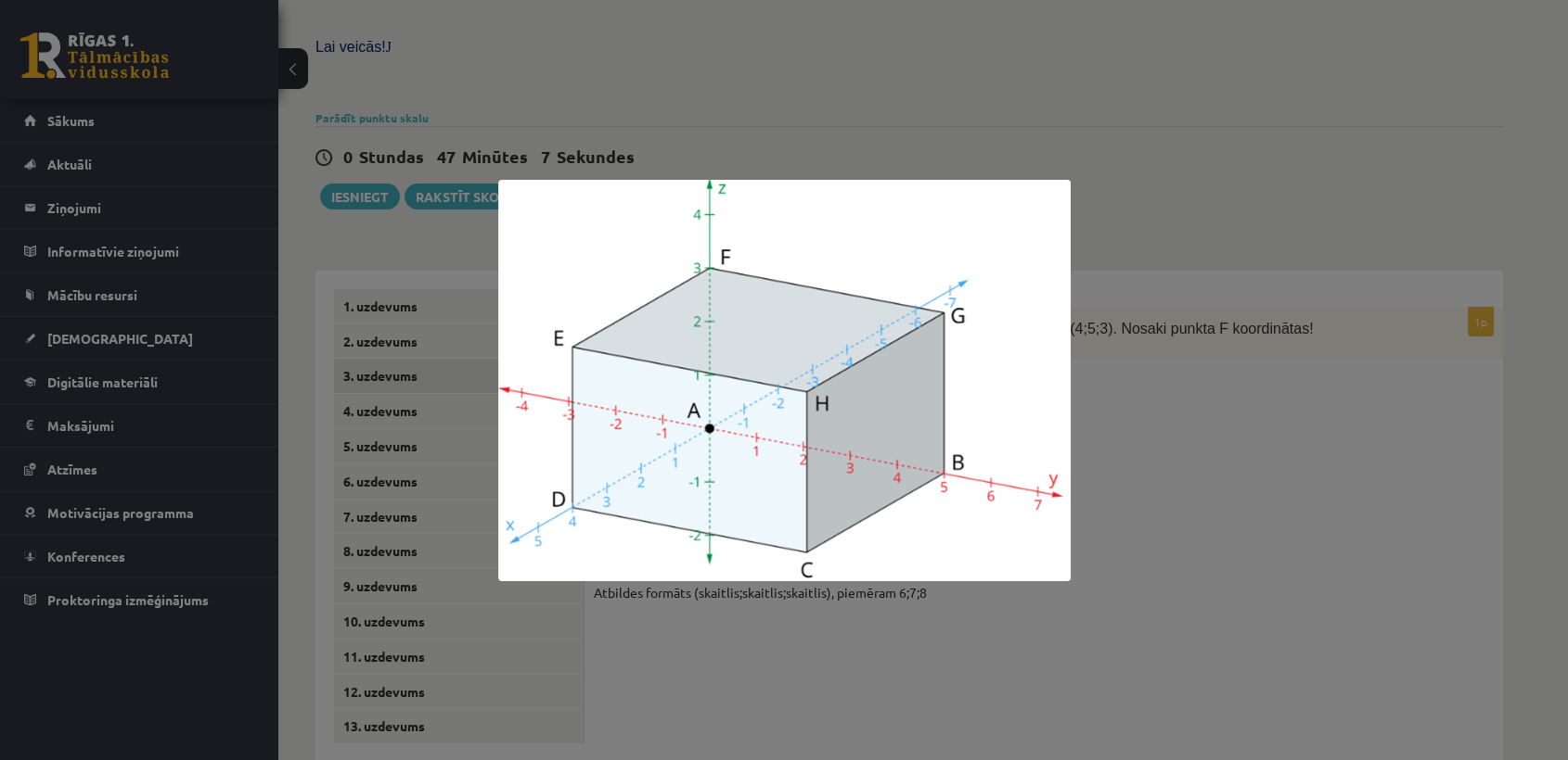
click at [1253, 464] on div at bounding box center [784, 380] width 1568 height 760
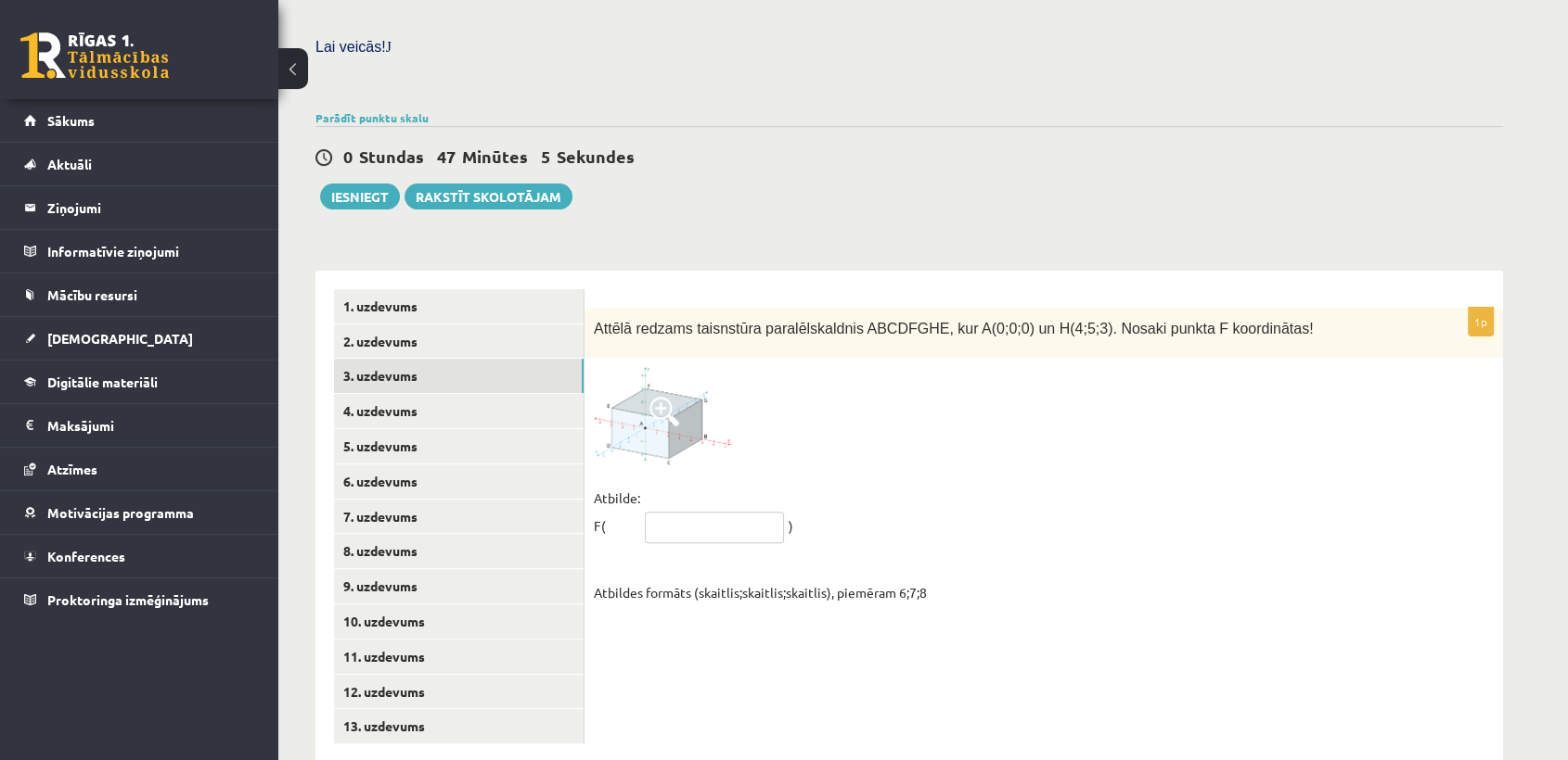
click at [746, 512] on input "text" at bounding box center [714, 527] width 139 height 31
type input "******"
click at [438, 394] on link "4. uzdevums" at bounding box center [459, 411] width 249 height 34
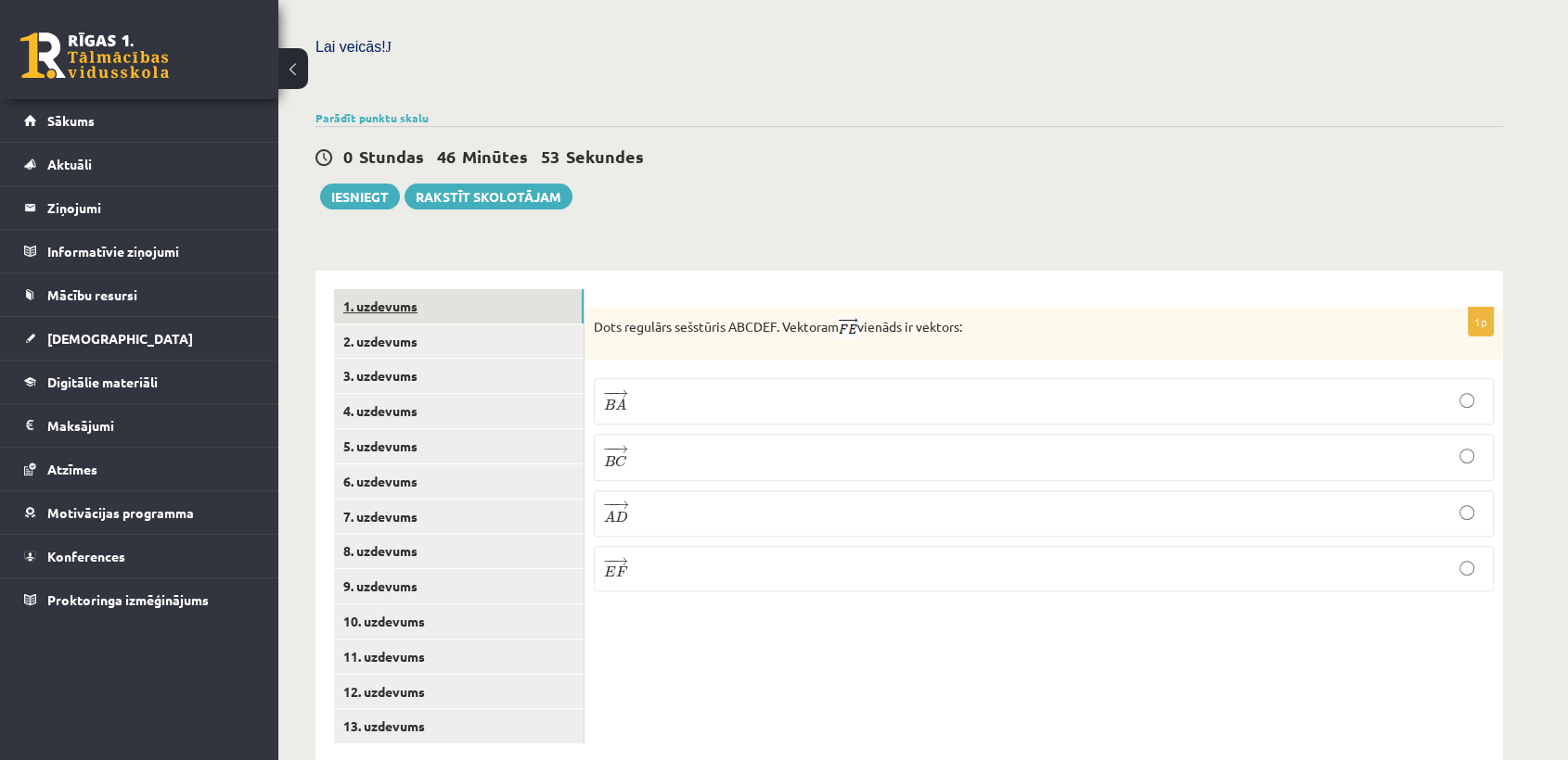
click at [420, 289] on link "1. uzdevums" at bounding box center [459, 306] width 249 height 34
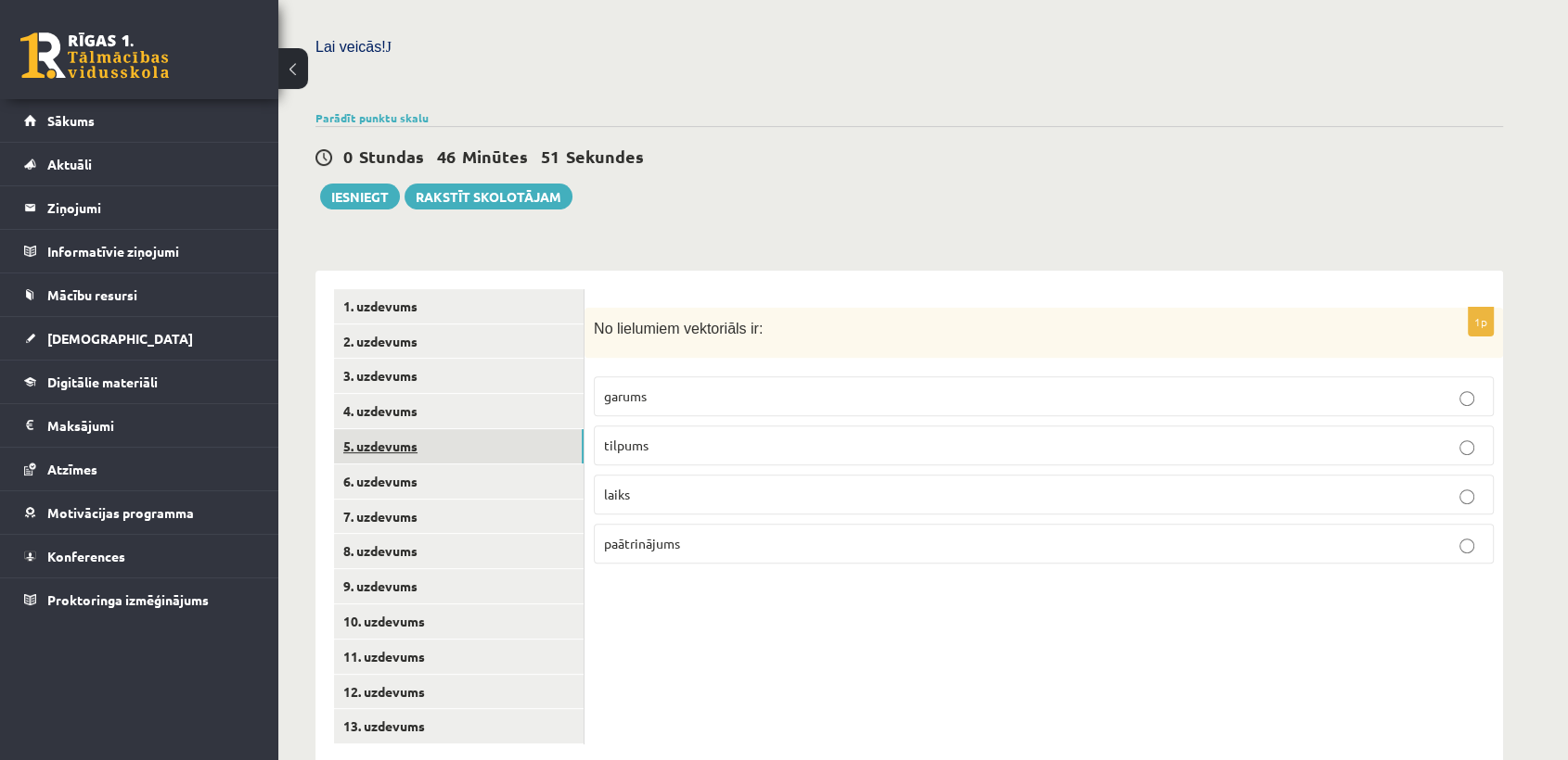
click at [435, 430] on link "5. uzdevums" at bounding box center [459, 447] width 249 height 34
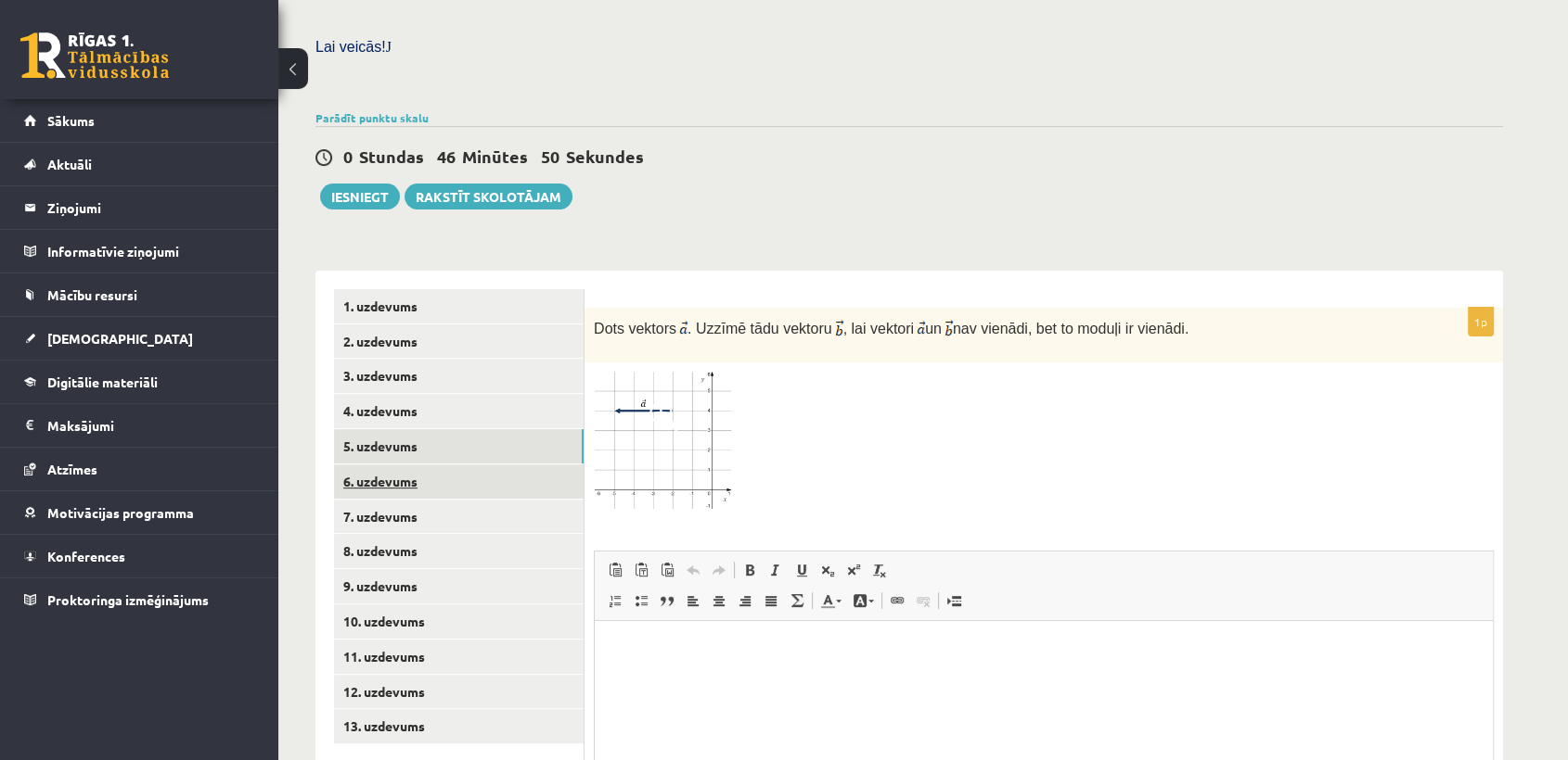
scroll to position [0, 0]
click at [426, 464] on link "6. uzdevums" at bounding box center [459, 481] width 249 height 34
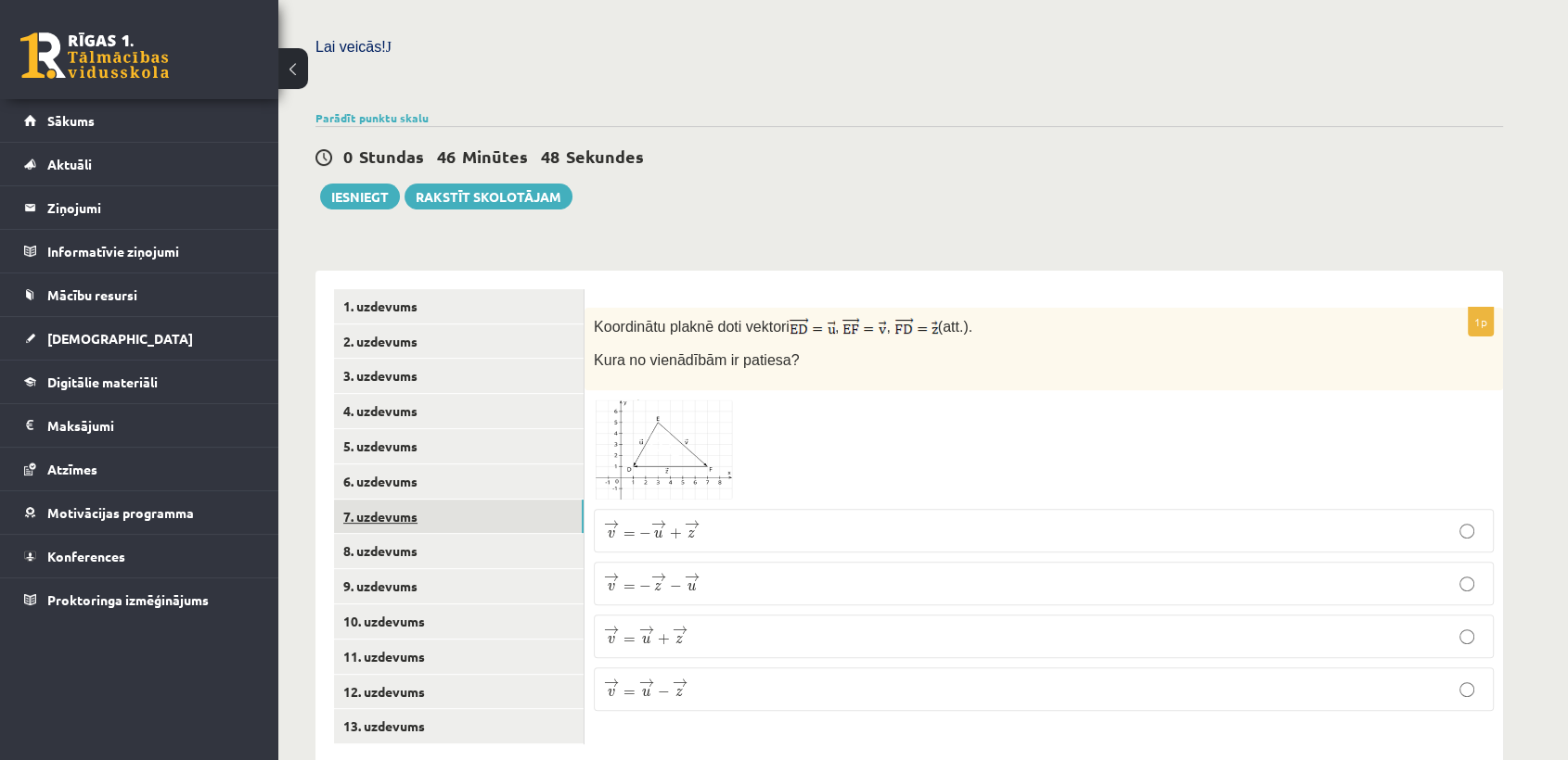
click at [435, 499] on link "7. uzdevums" at bounding box center [459, 516] width 249 height 34
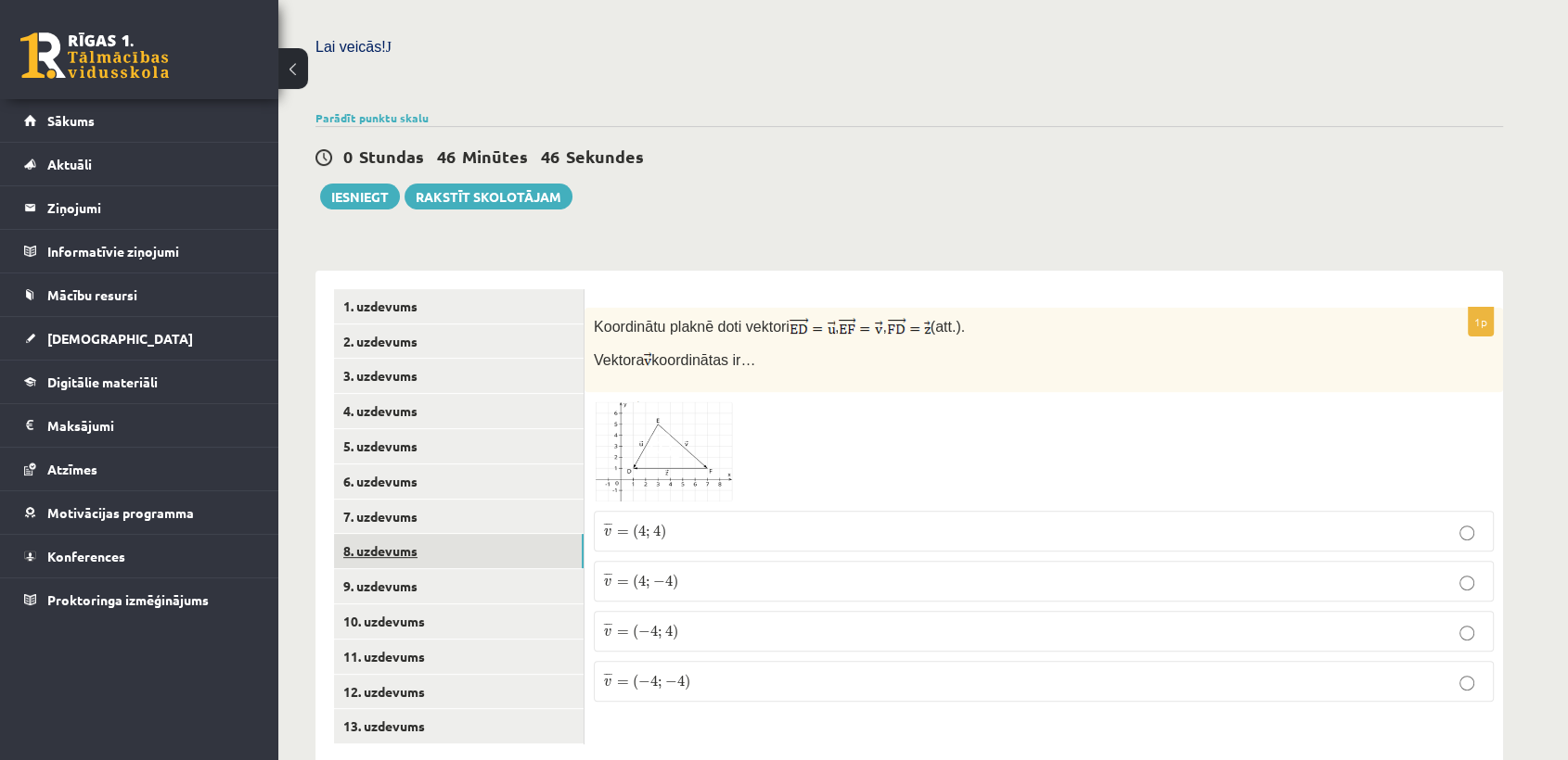
click at [441, 534] on link "8. uzdevums" at bounding box center [459, 551] width 249 height 34
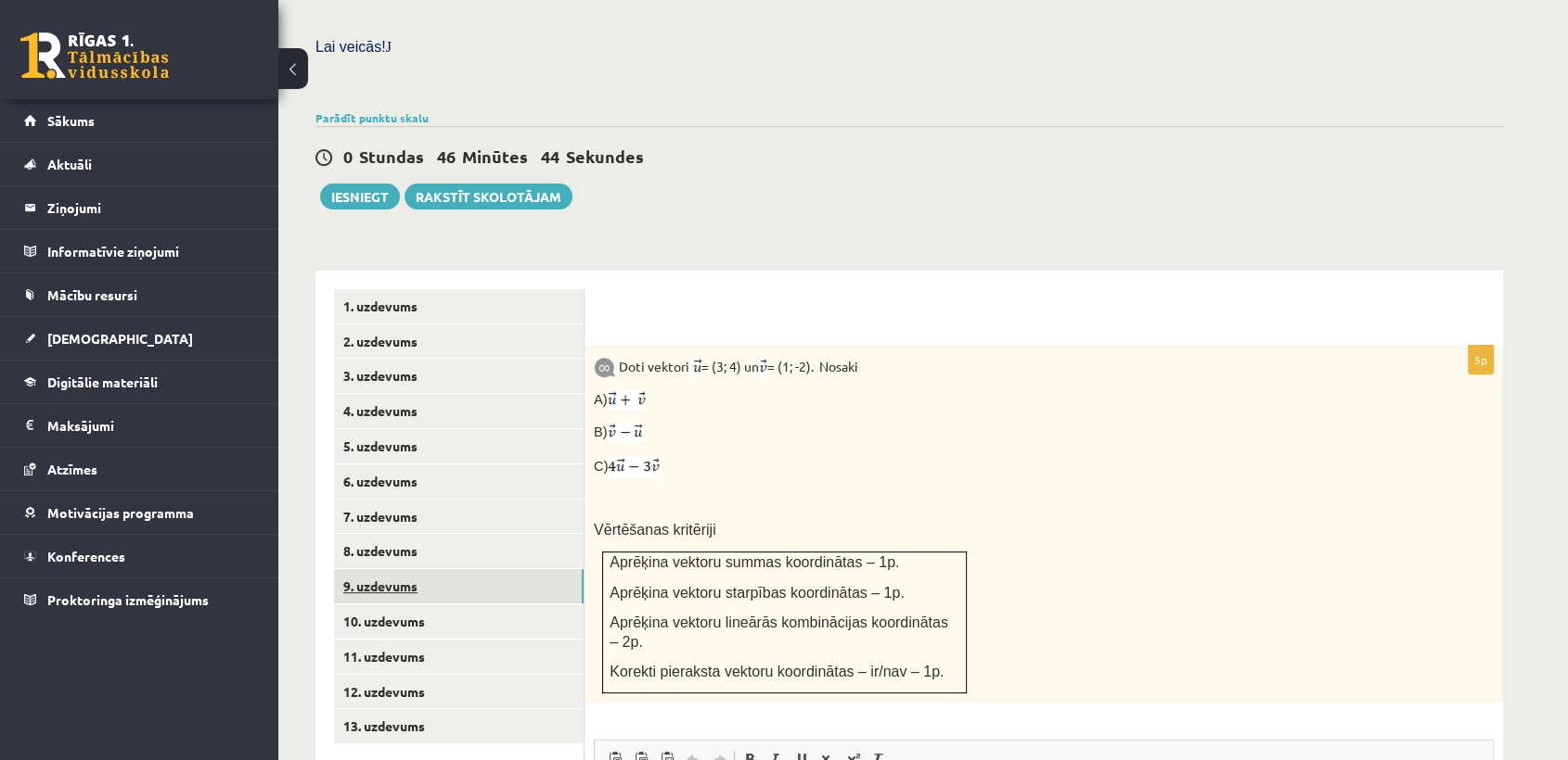
click at [443, 569] on link "9. uzdevums" at bounding box center [459, 586] width 249 height 34
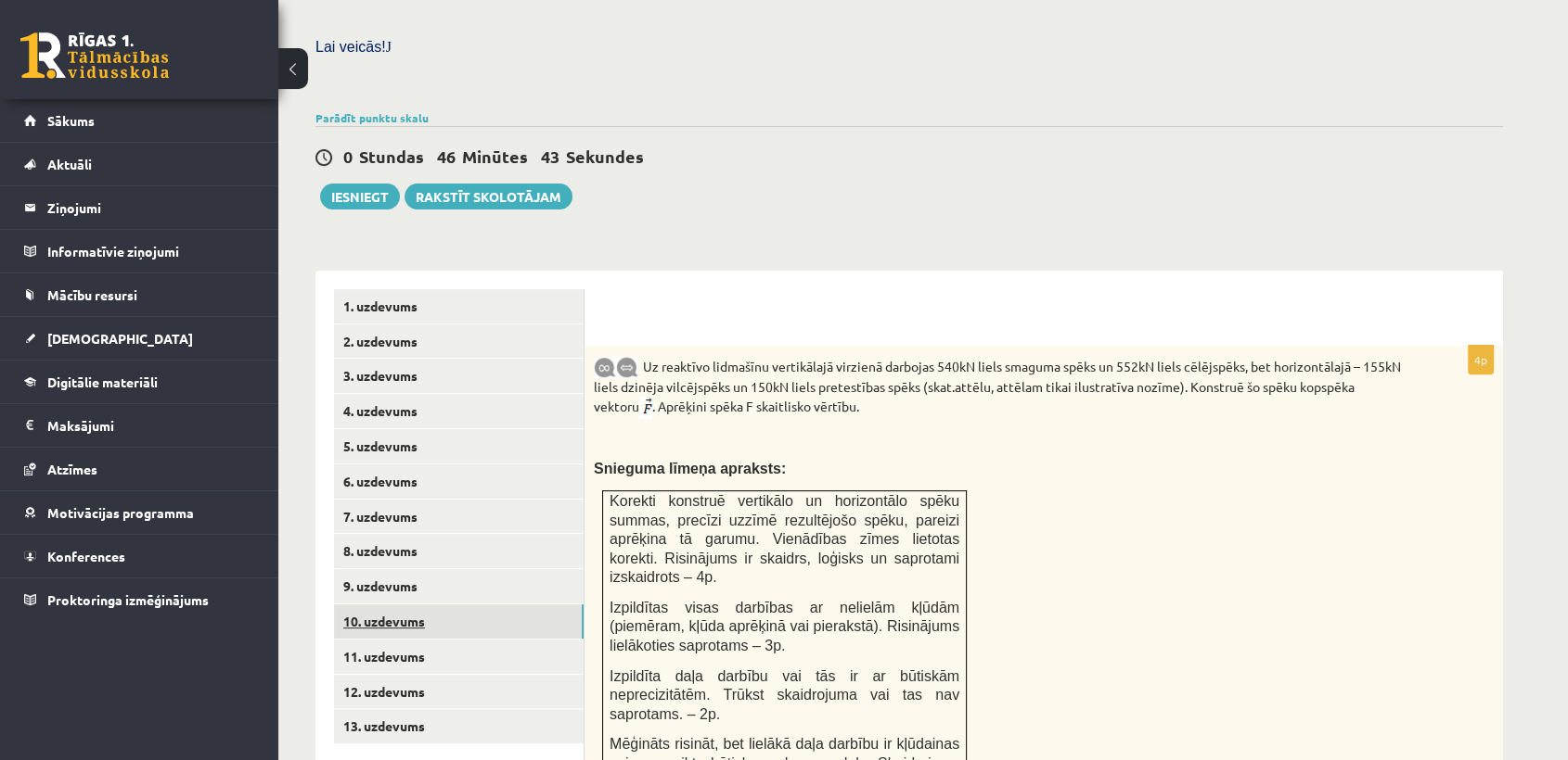
click at [445, 604] on link "10. uzdevums" at bounding box center [459, 621] width 249 height 34
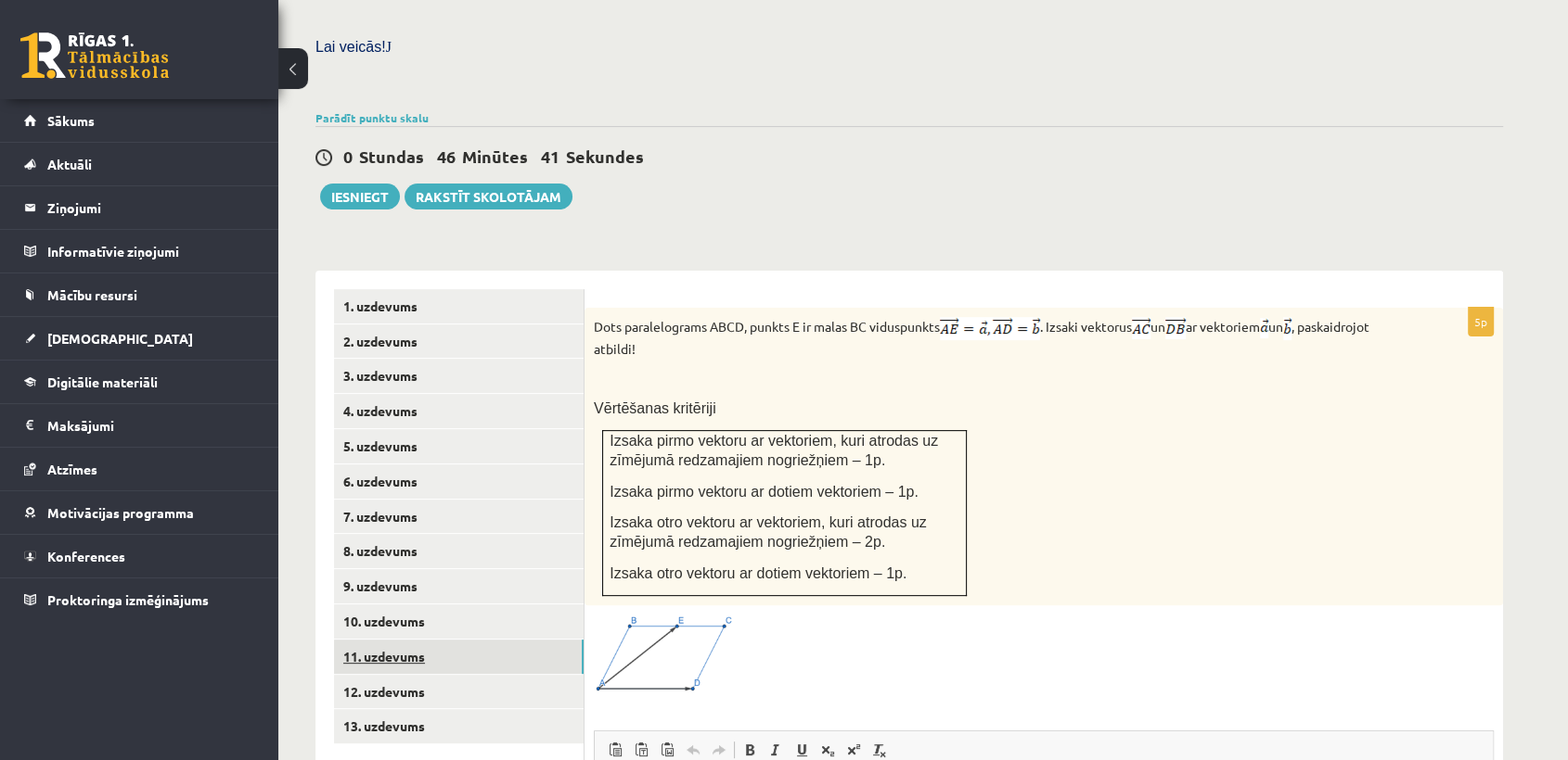
click at [441, 640] on link "11. uzdevums" at bounding box center [459, 657] width 249 height 34
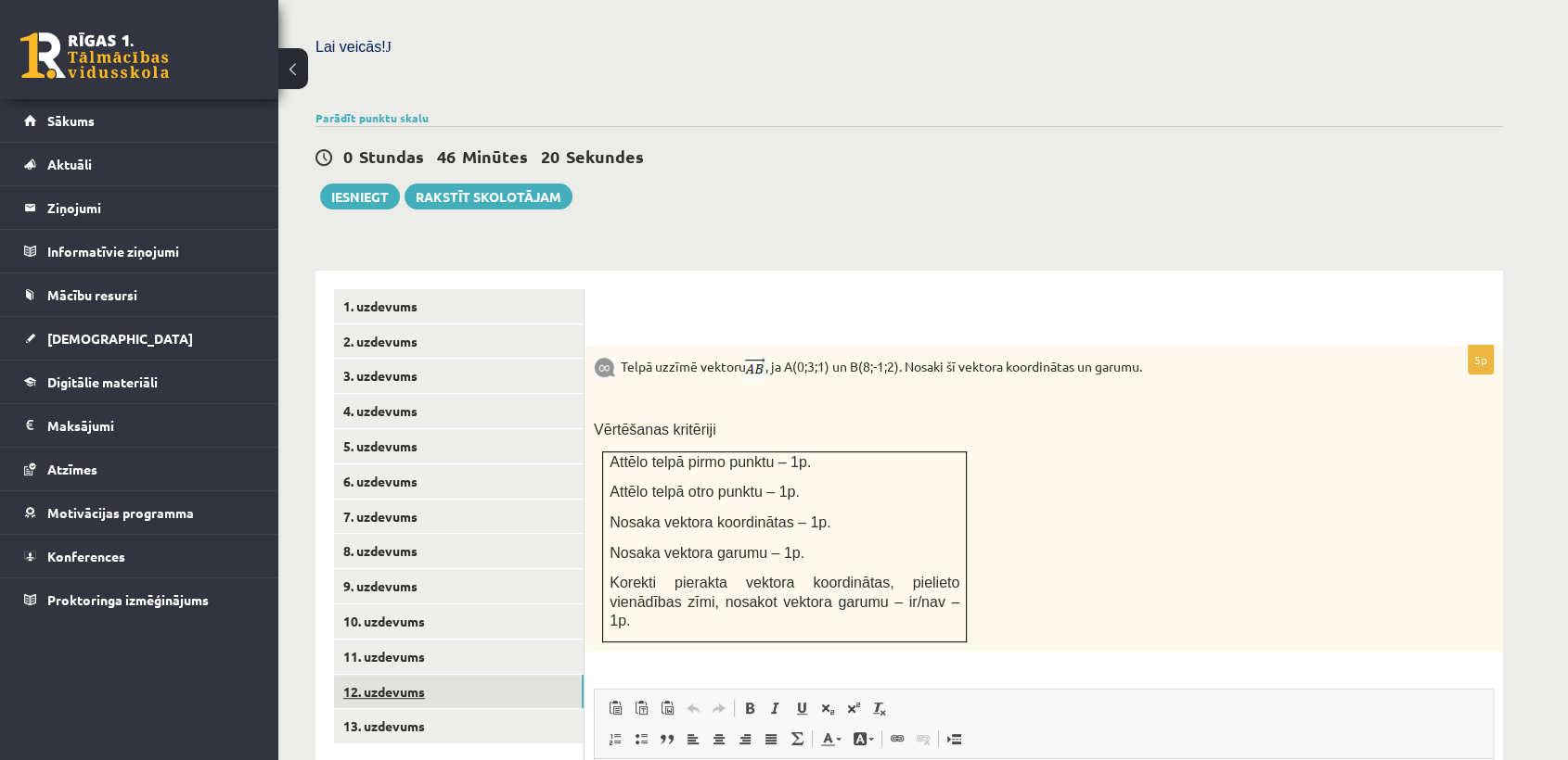
click at [421, 675] on link "12. uzdevums" at bounding box center [459, 692] width 249 height 34
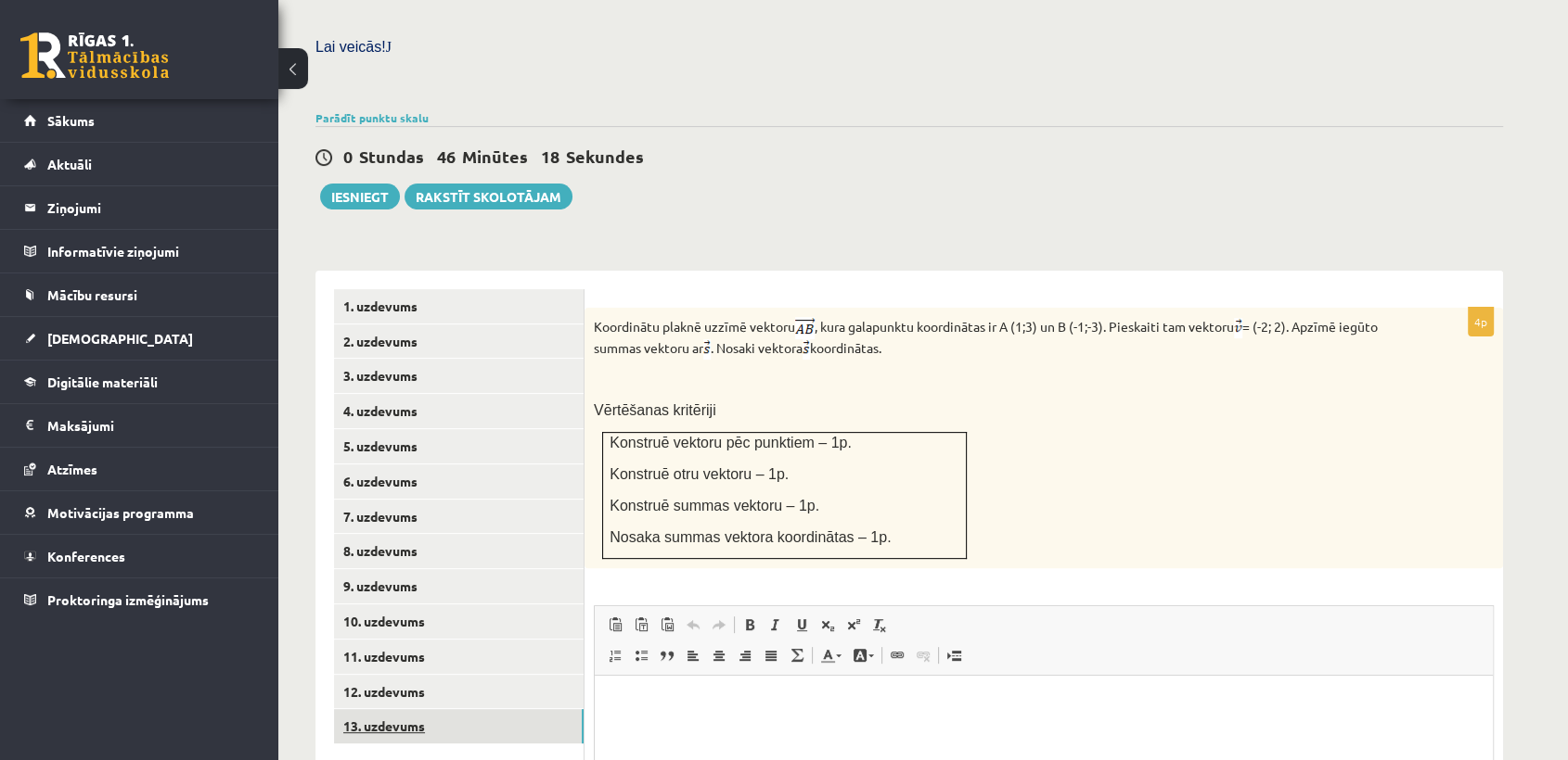
click at [441, 709] on link "13. uzdevums" at bounding box center [459, 726] width 249 height 34
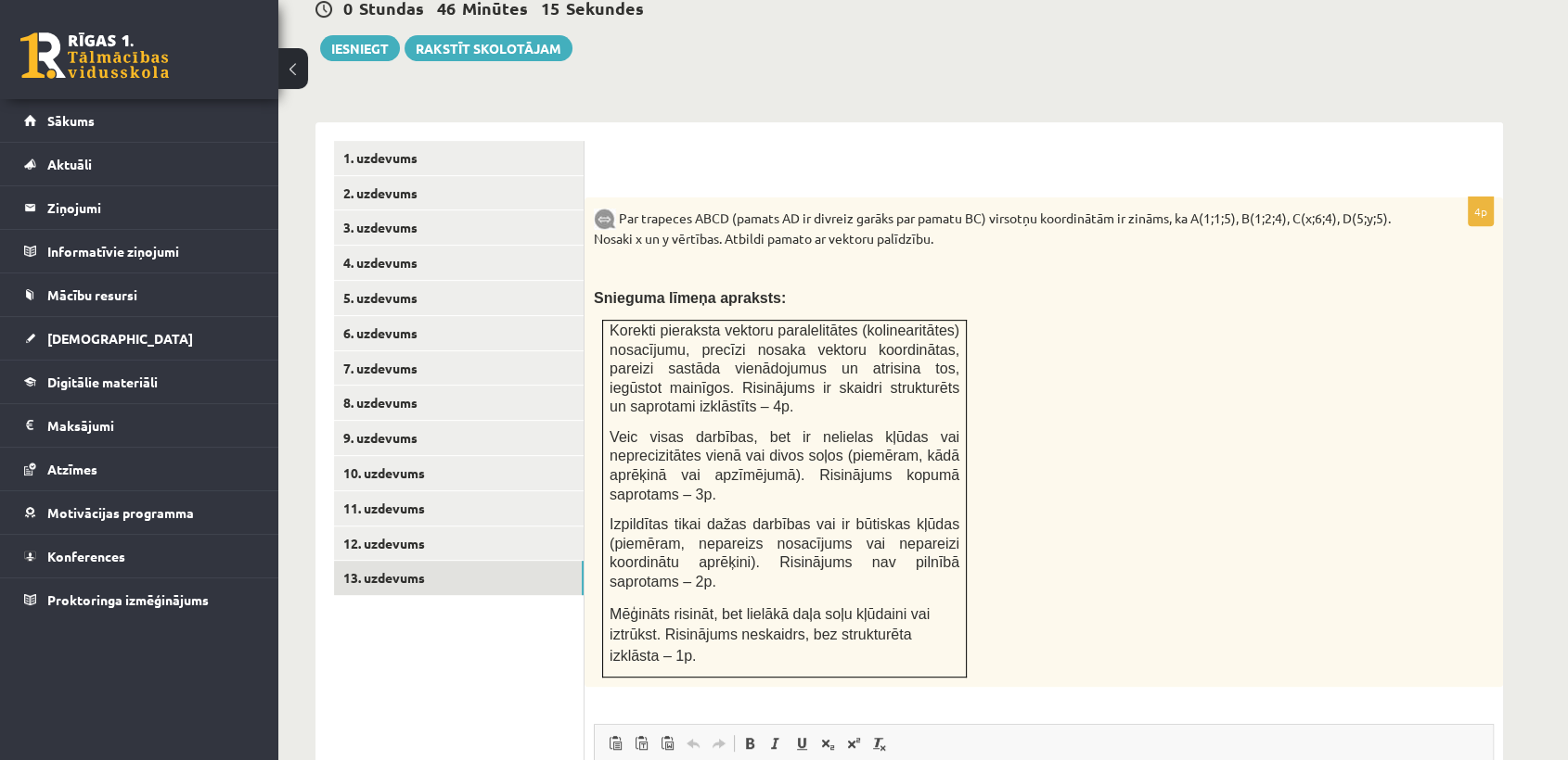
scroll to position [692, 0]
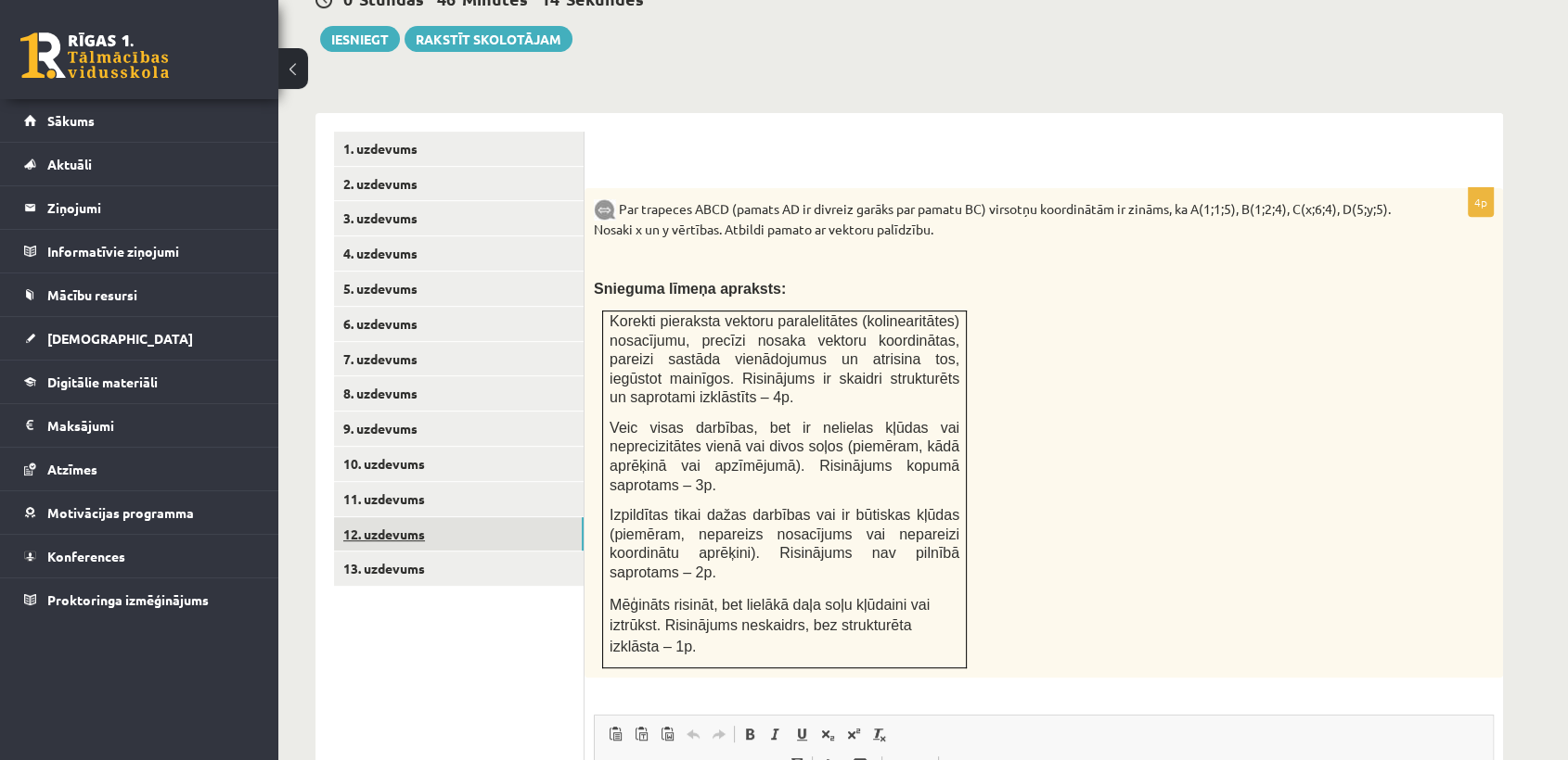
click at [520, 517] on link "12. uzdevums" at bounding box center [459, 534] width 249 height 34
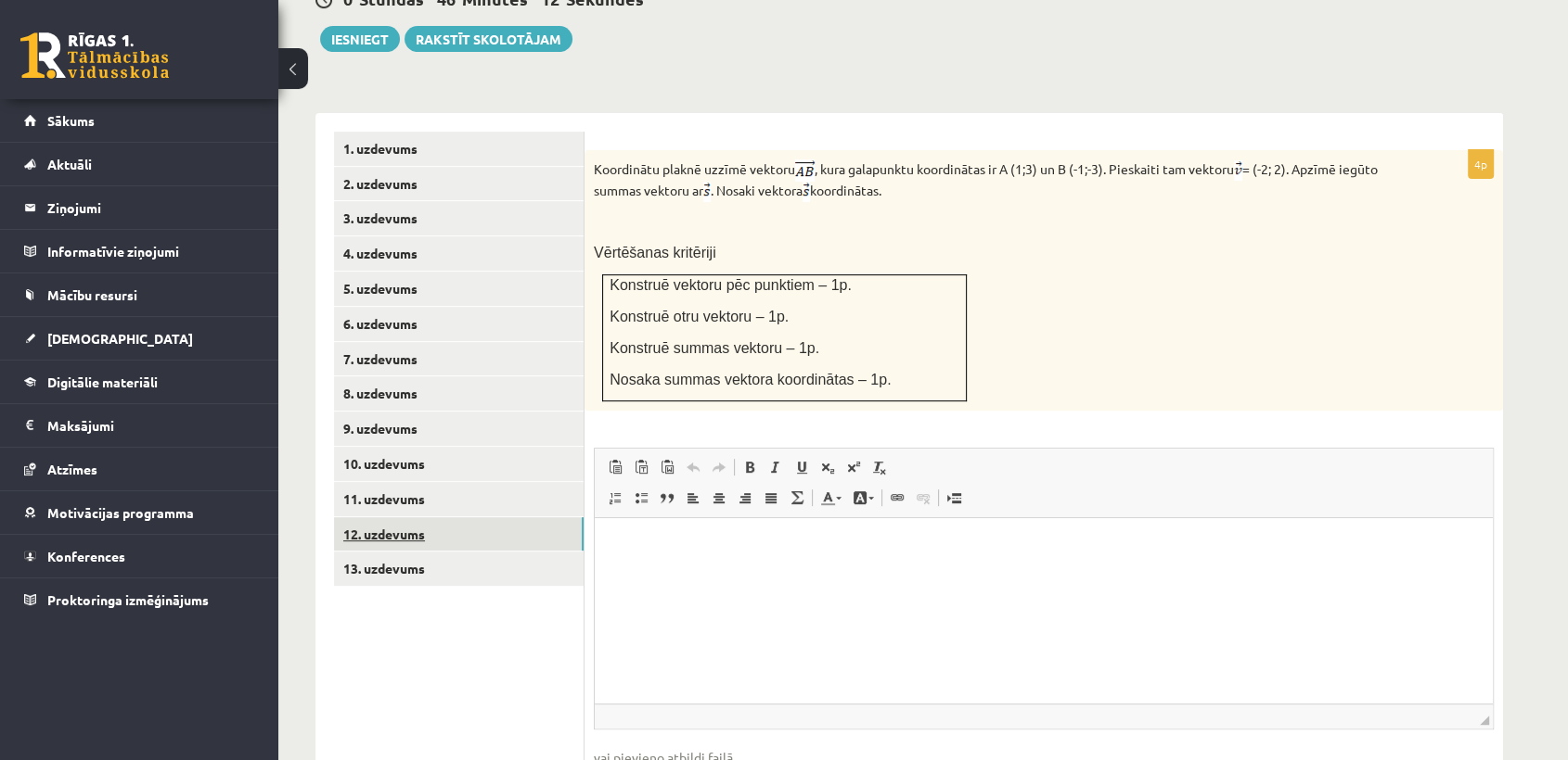
scroll to position [0, 0]
click at [482, 482] on link "11. uzdevums" at bounding box center [459, 499] width 249 height 34
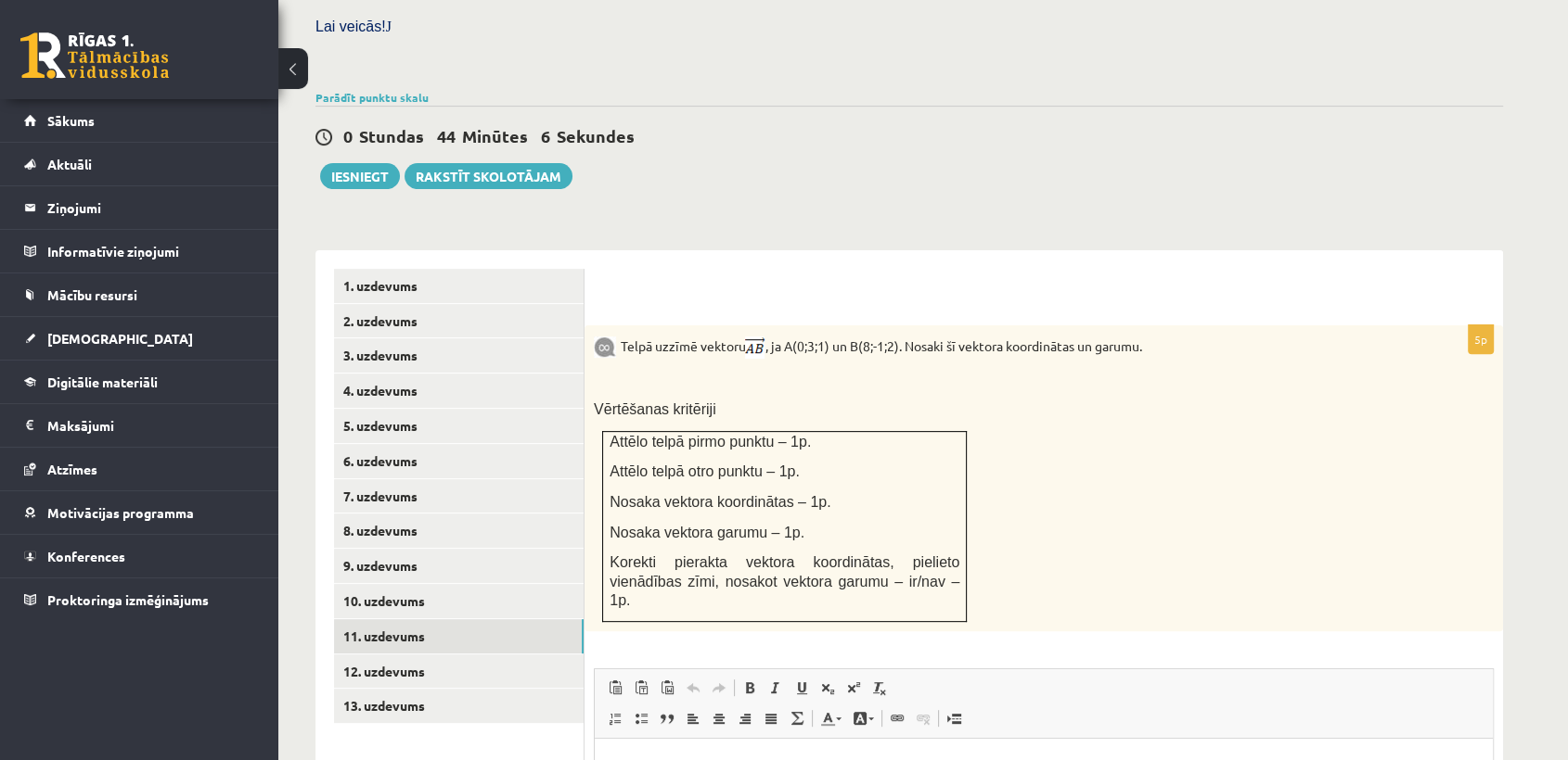
scroll to position [551, 0]
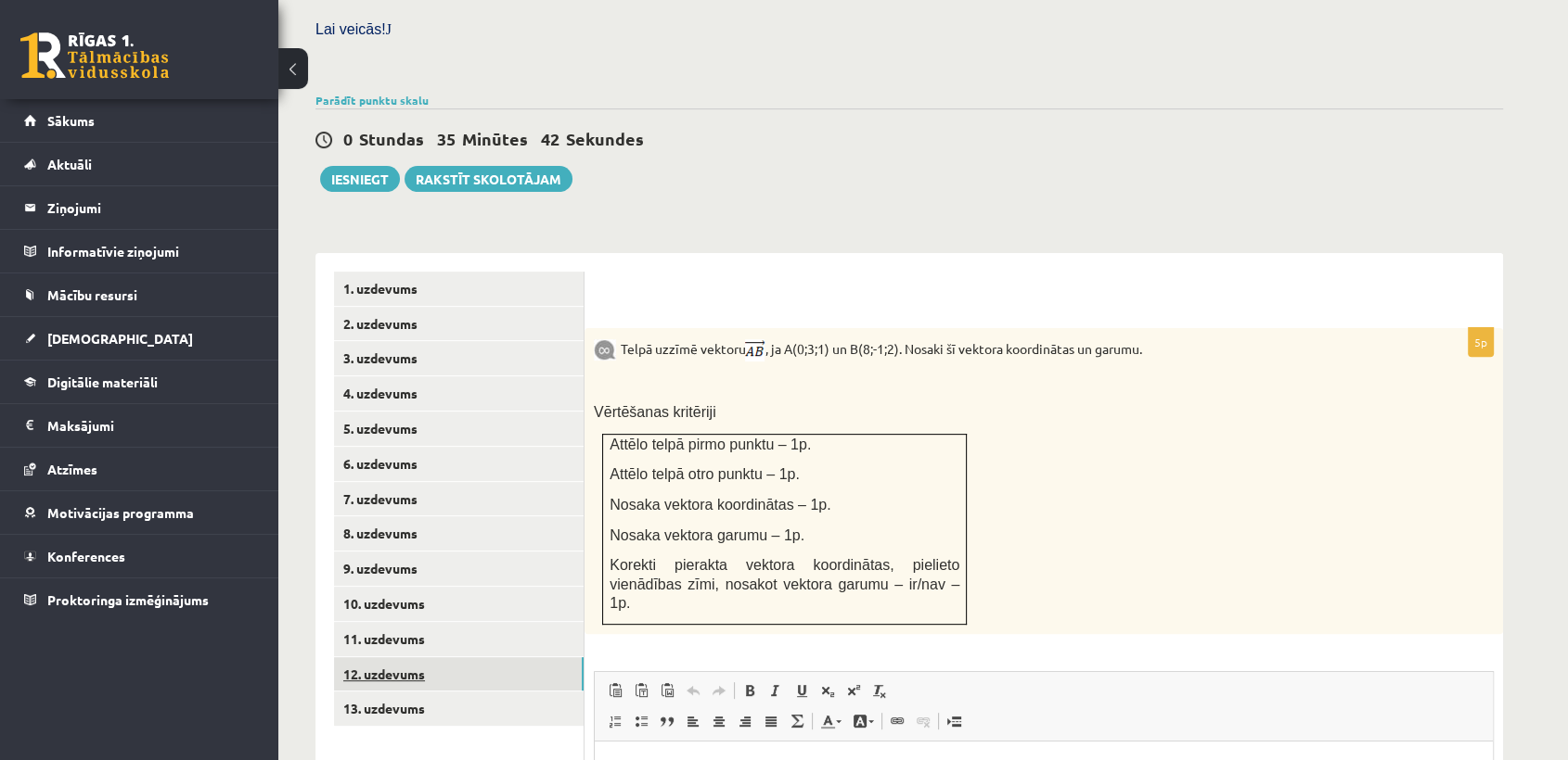
click at [403, 657] on link "12. uzdevums" at bounding box center [459, 674] width 249 height 34
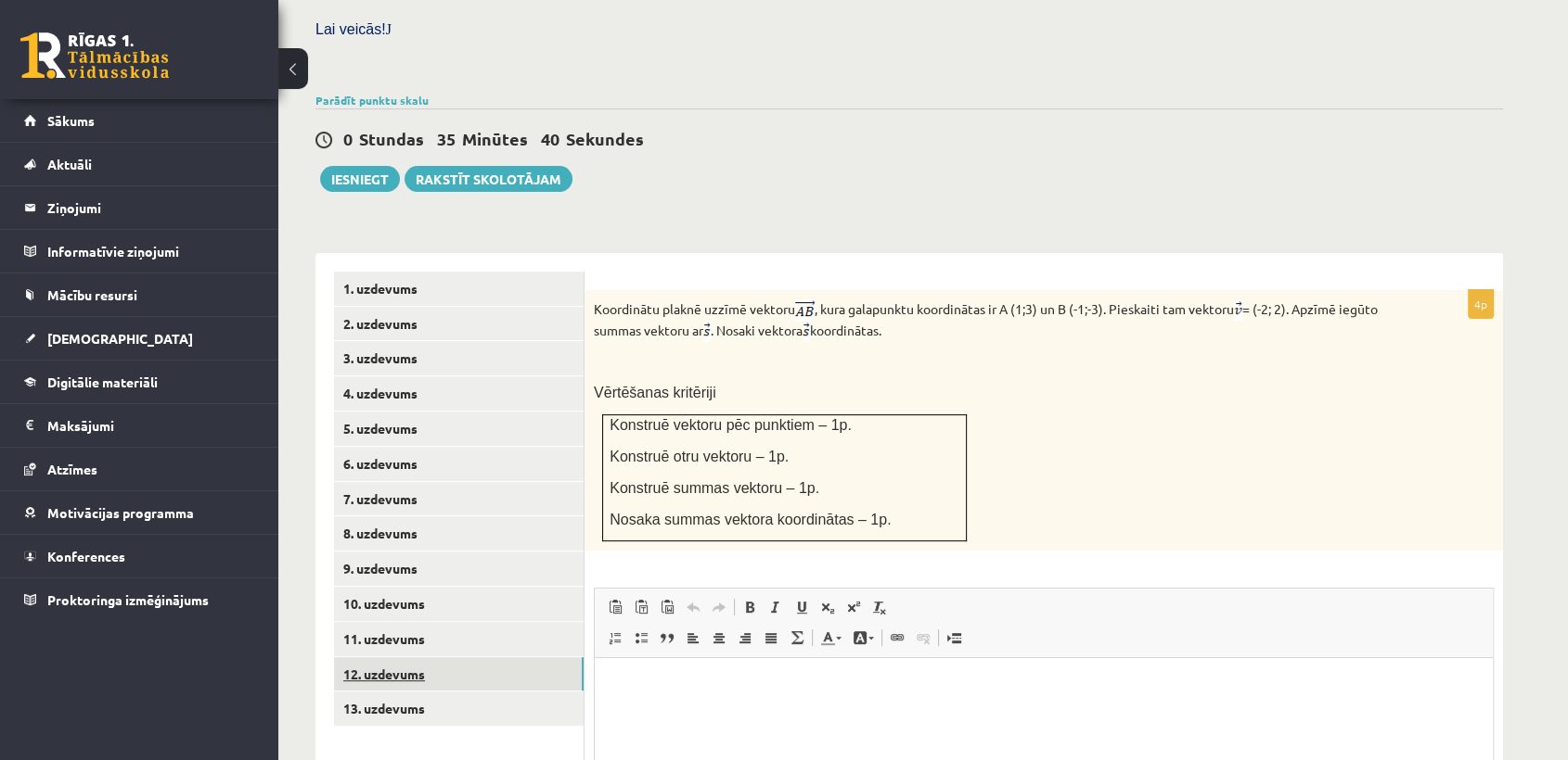
scroll to position [0, 0]
click at [511, 272] on link "1. uzdevums" at bounding box center [459, 289] width 249 height 34
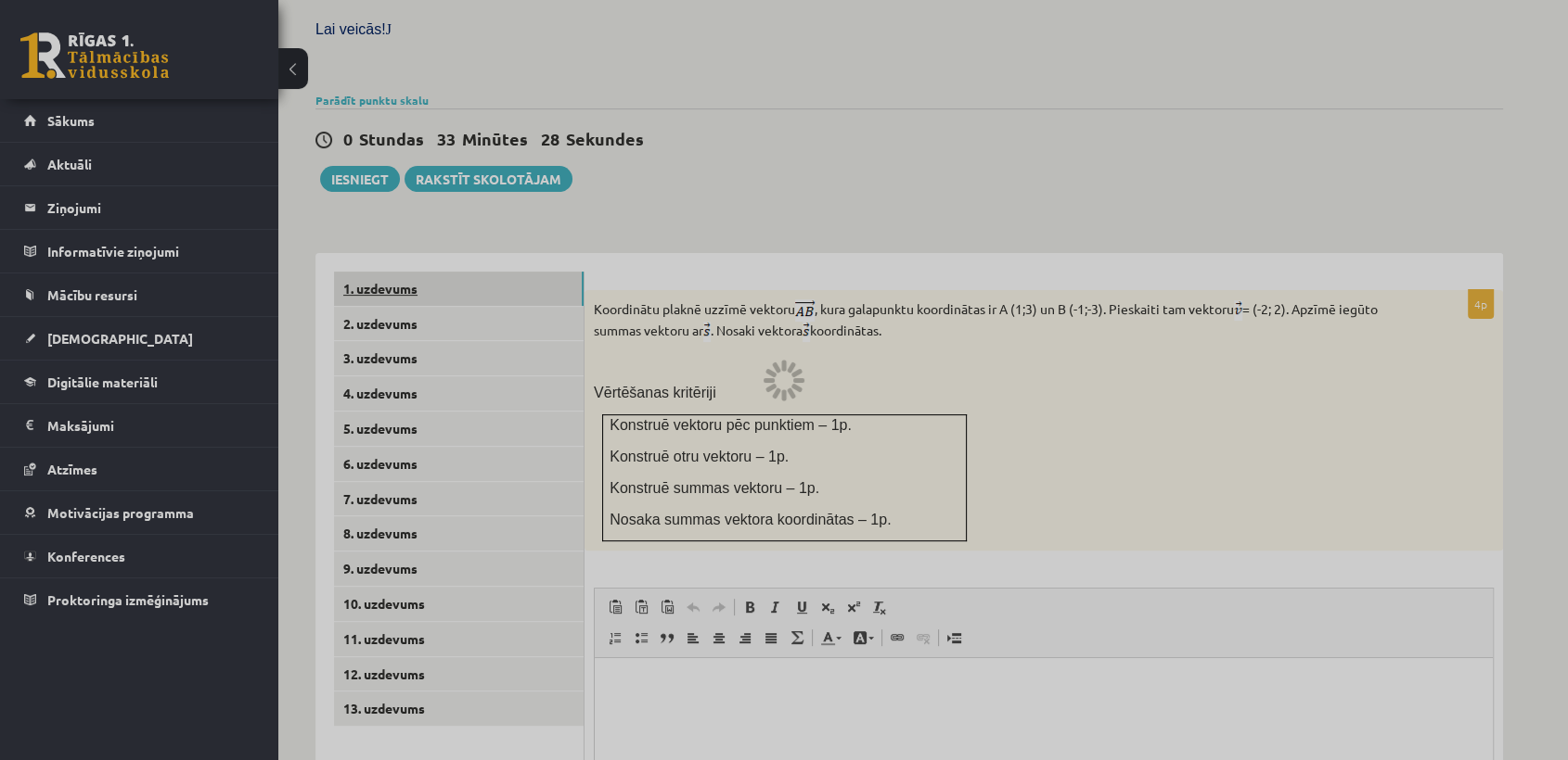
scroll to position [534, 0]
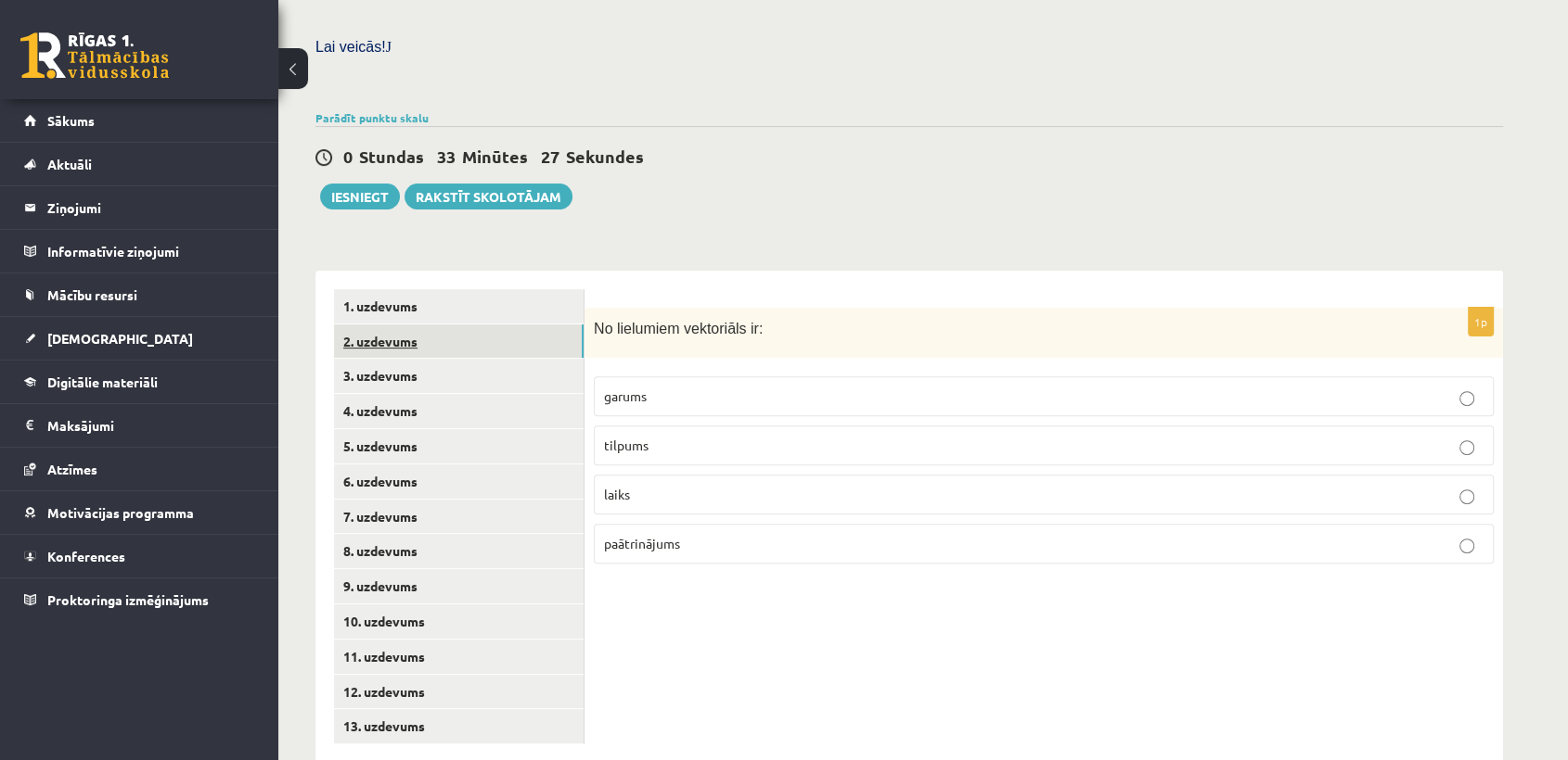
click at [492, 325] on link "2. uzdevums" at bounding box center [459, 342] width 249 height 34
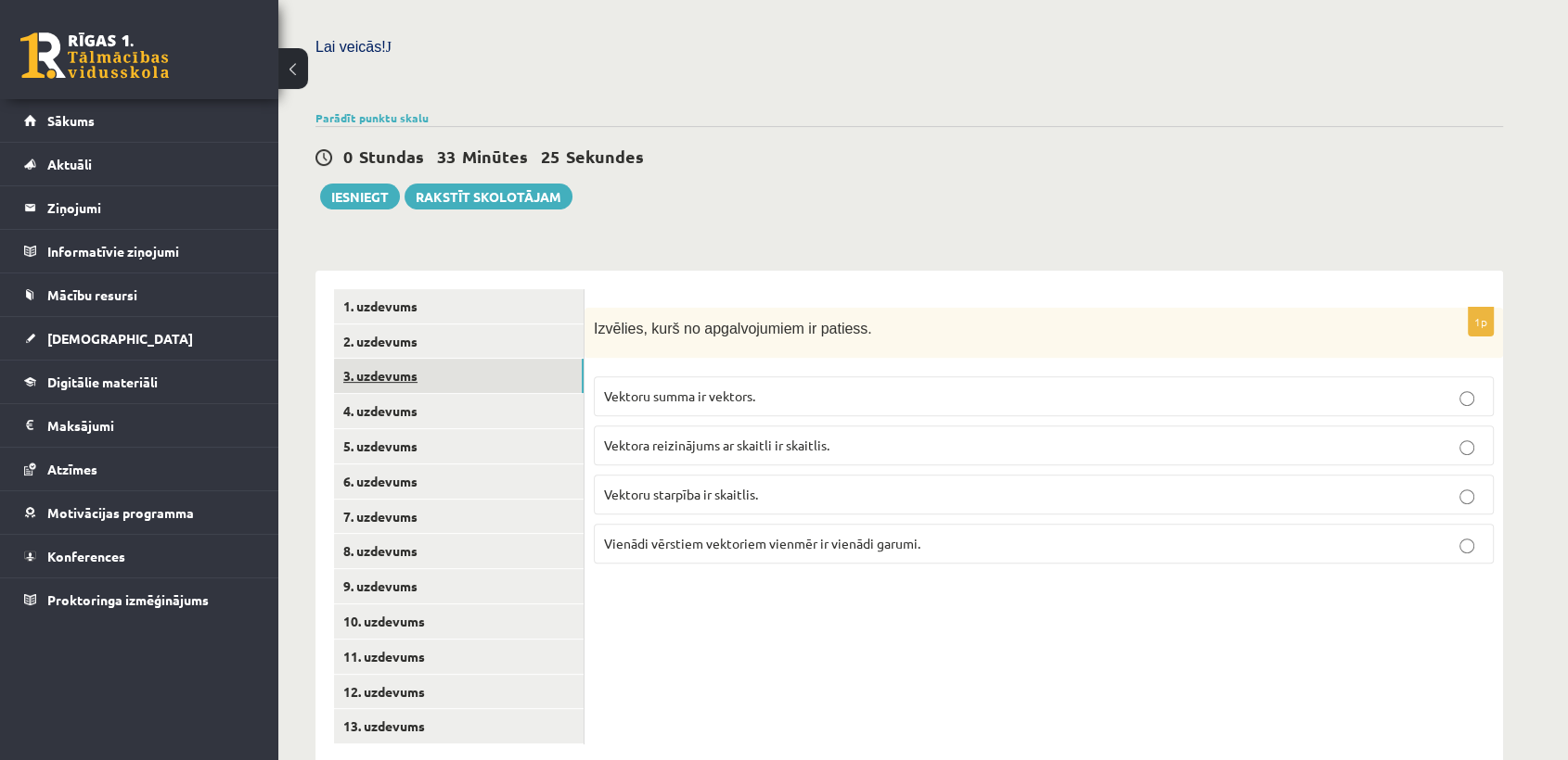
click at [462, 359] on link "3. uzdevums" at bounding box center [459, 376] width 249 height 34
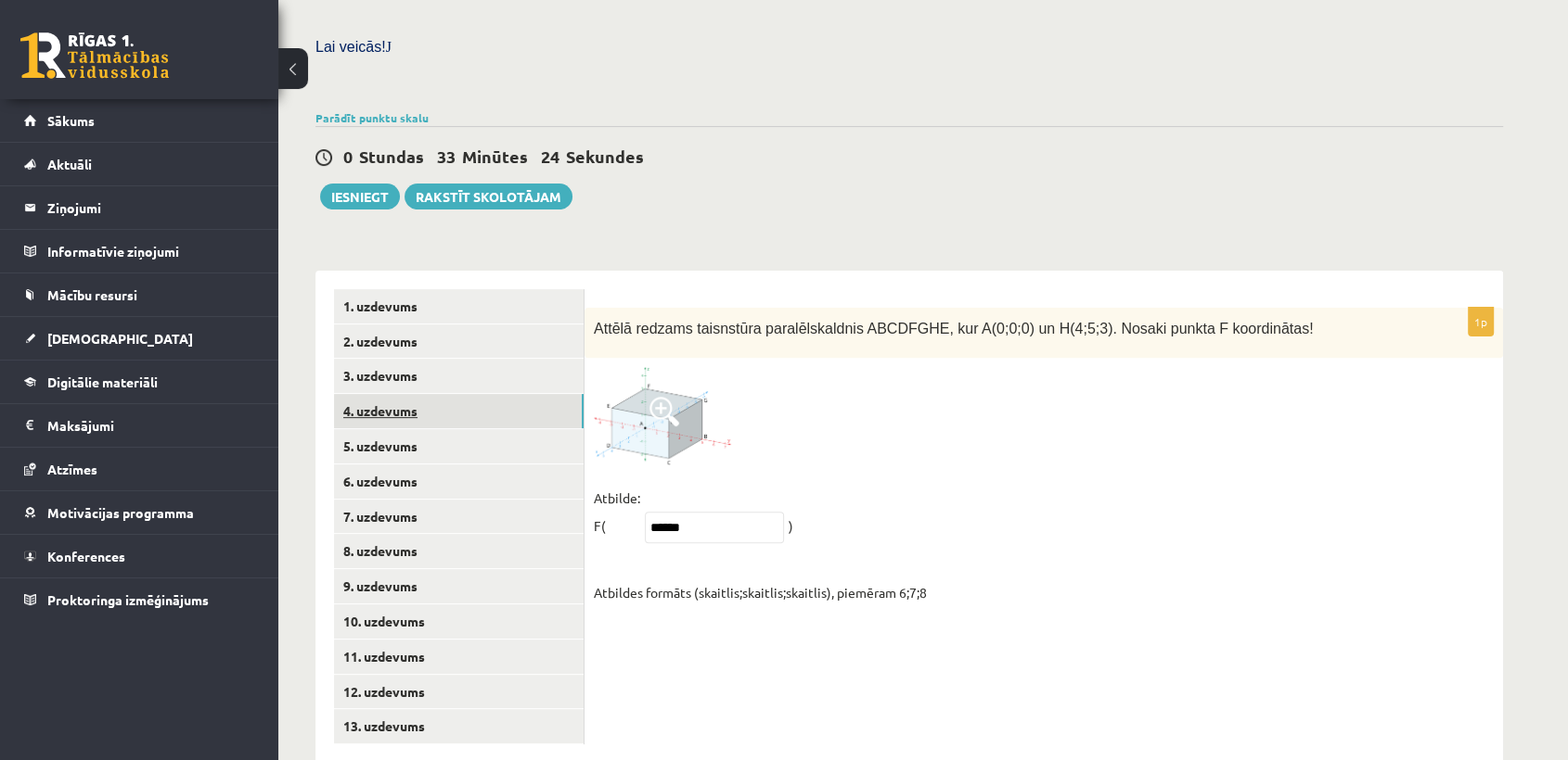
click at [446, 394] on link "4. uzdevums" at bounding box center [459, 411] width 249 height 34
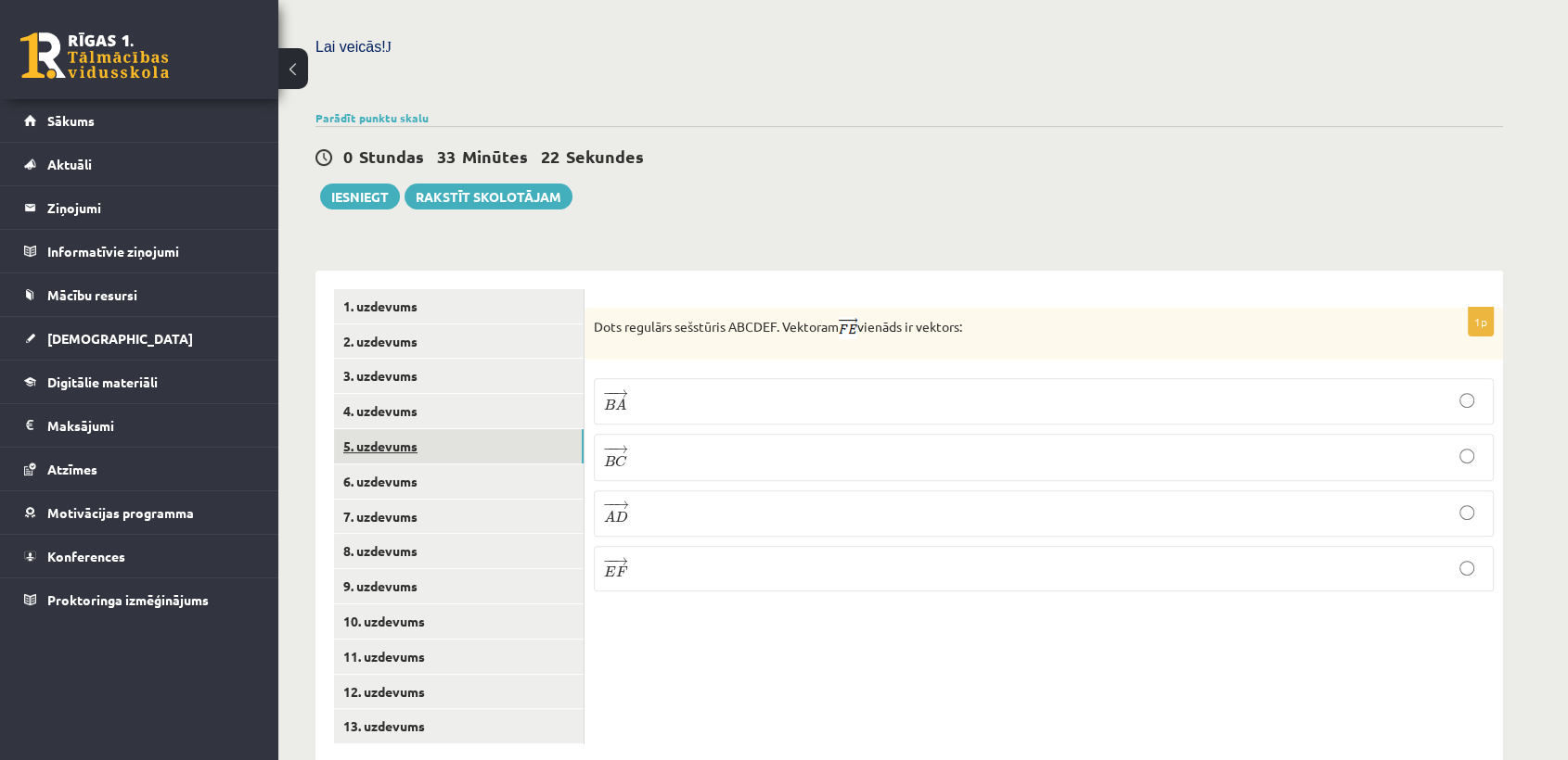
click at [431, 430] on link "5. uzdevums" at bounding box center [459, 447] width 249 height 34
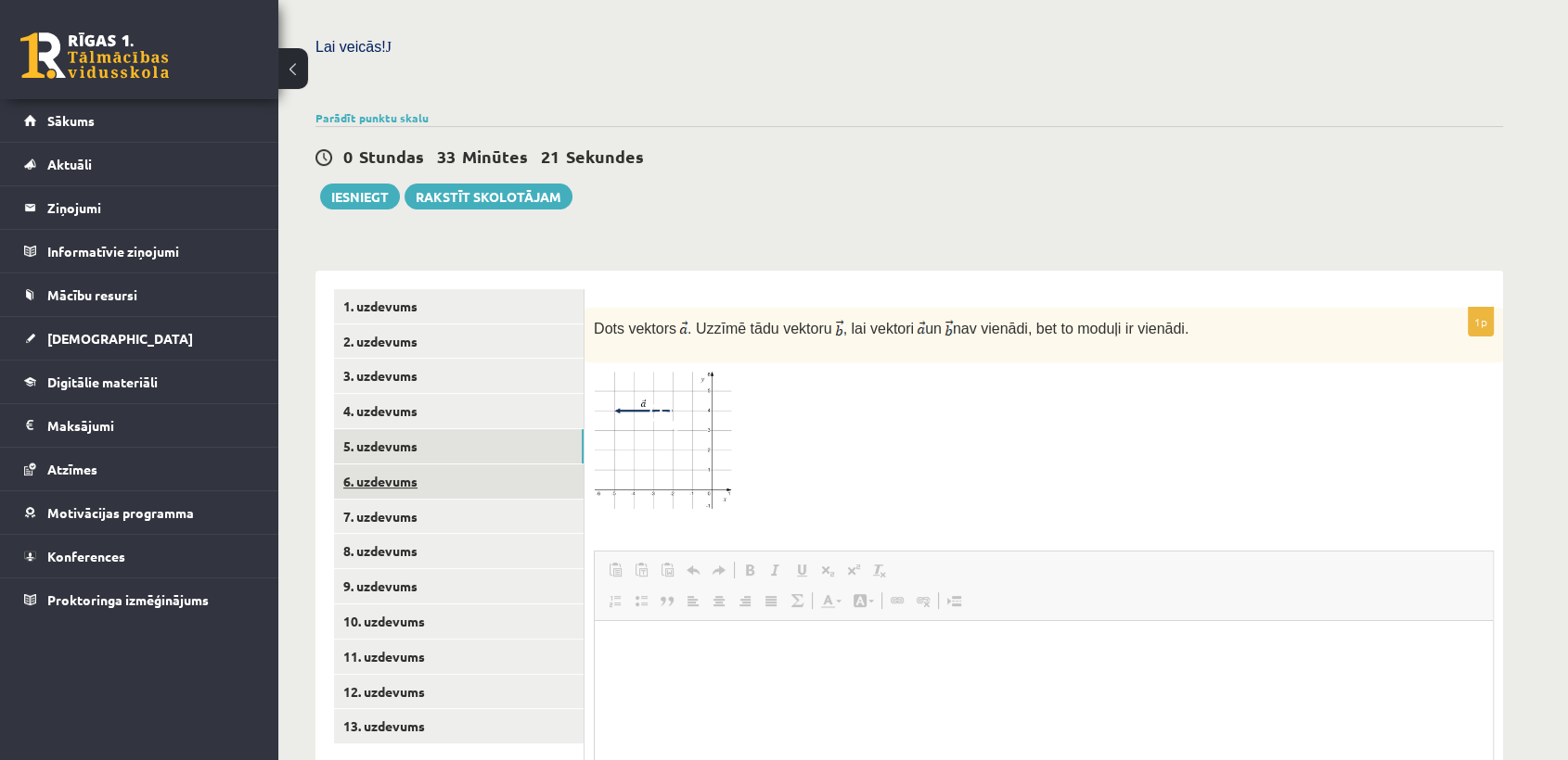
scroll to position [0, 0]
click at [423, 464] on link "6. uzdevums" at bounding box center [459, 481] width 249 height 34
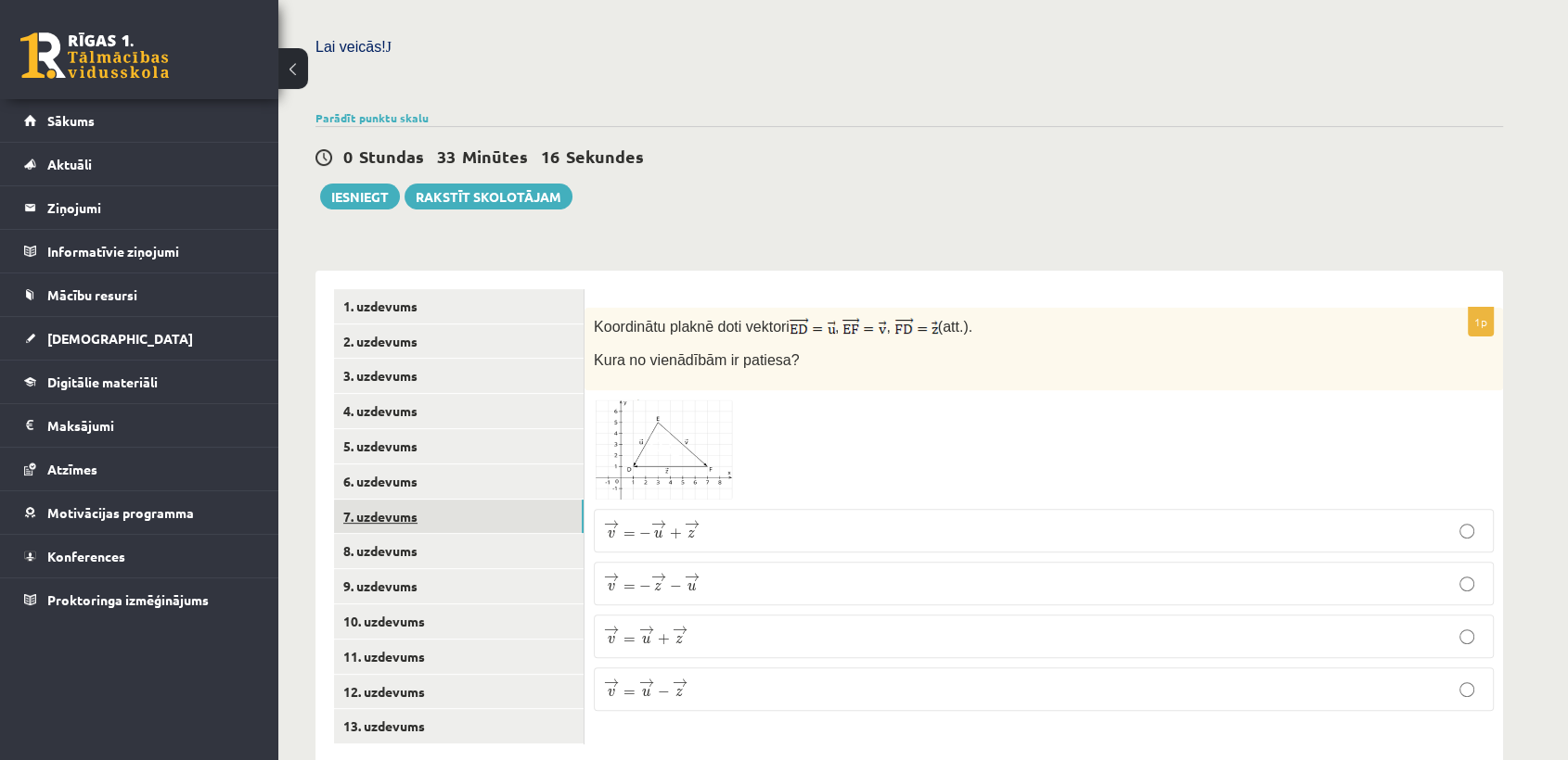
click at [404, 499] on link "7. uzdevums" at bounding box center [459, 516] width 249 height 34
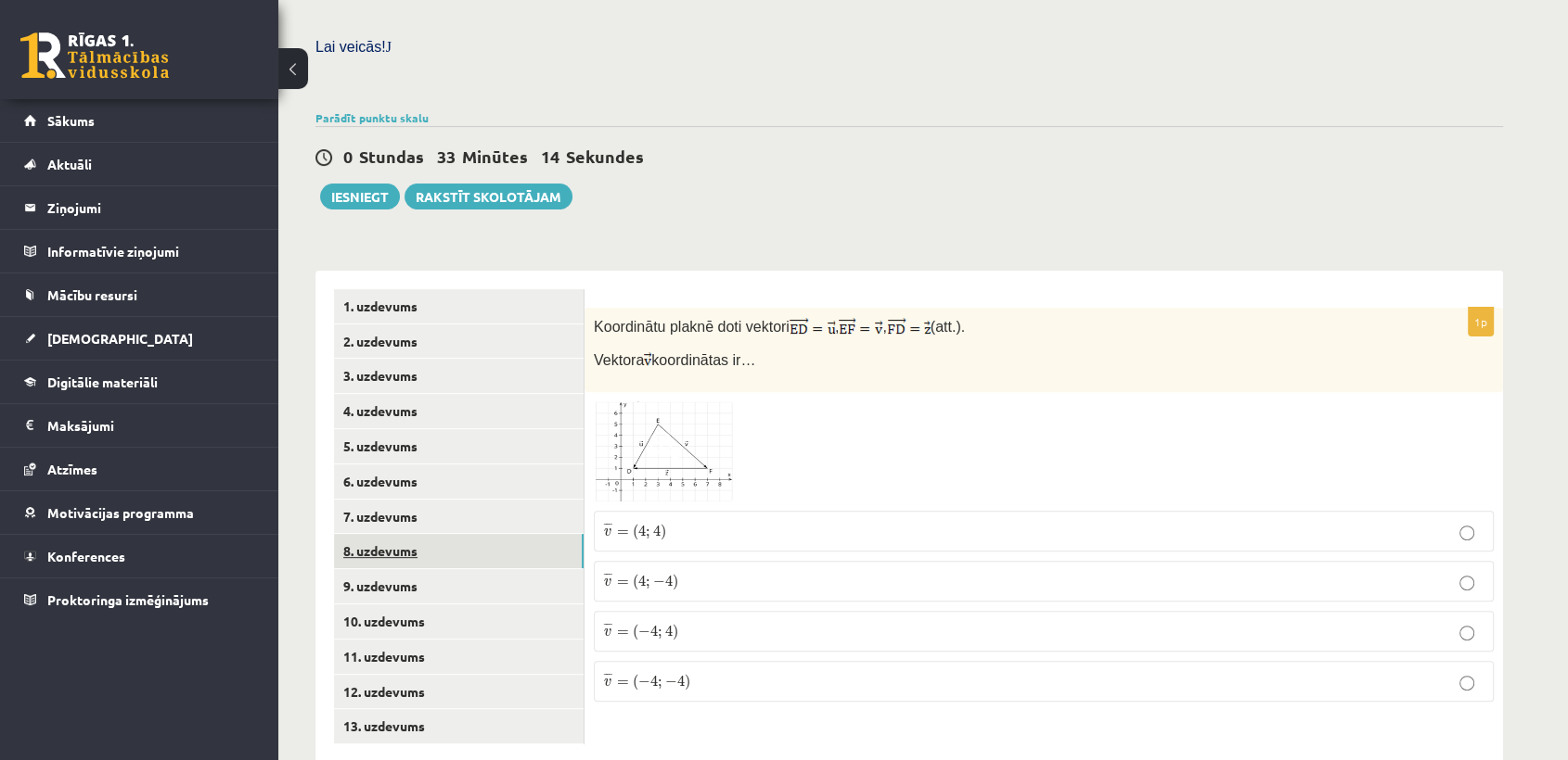
click at [396, 534] on link "8. uzdevums" at bounding box center [459, 551] width 249 height 34
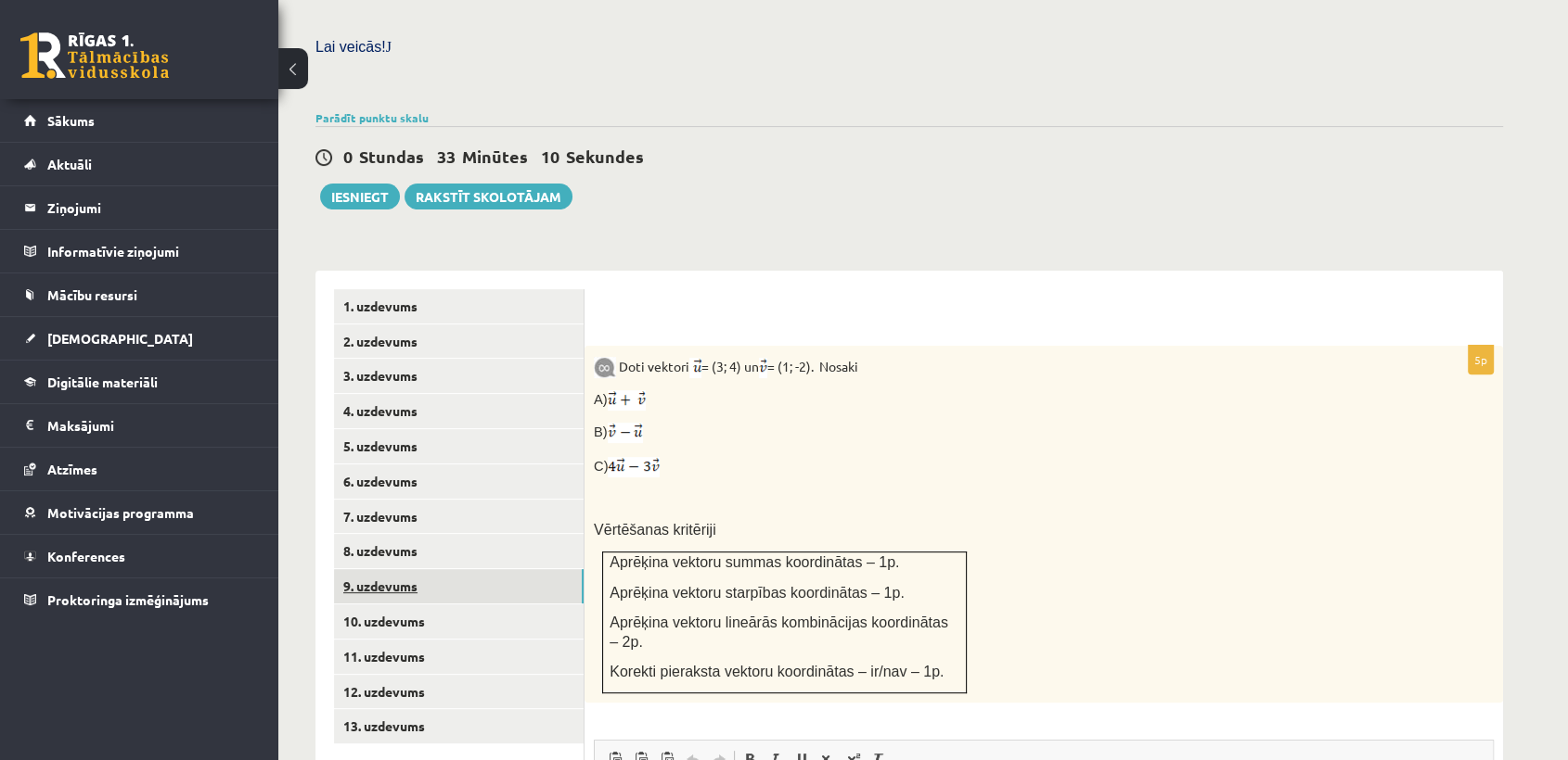
click at [535, 569] on link "9. uzdevums" at bounding box center [459, 586] width 249 height 34
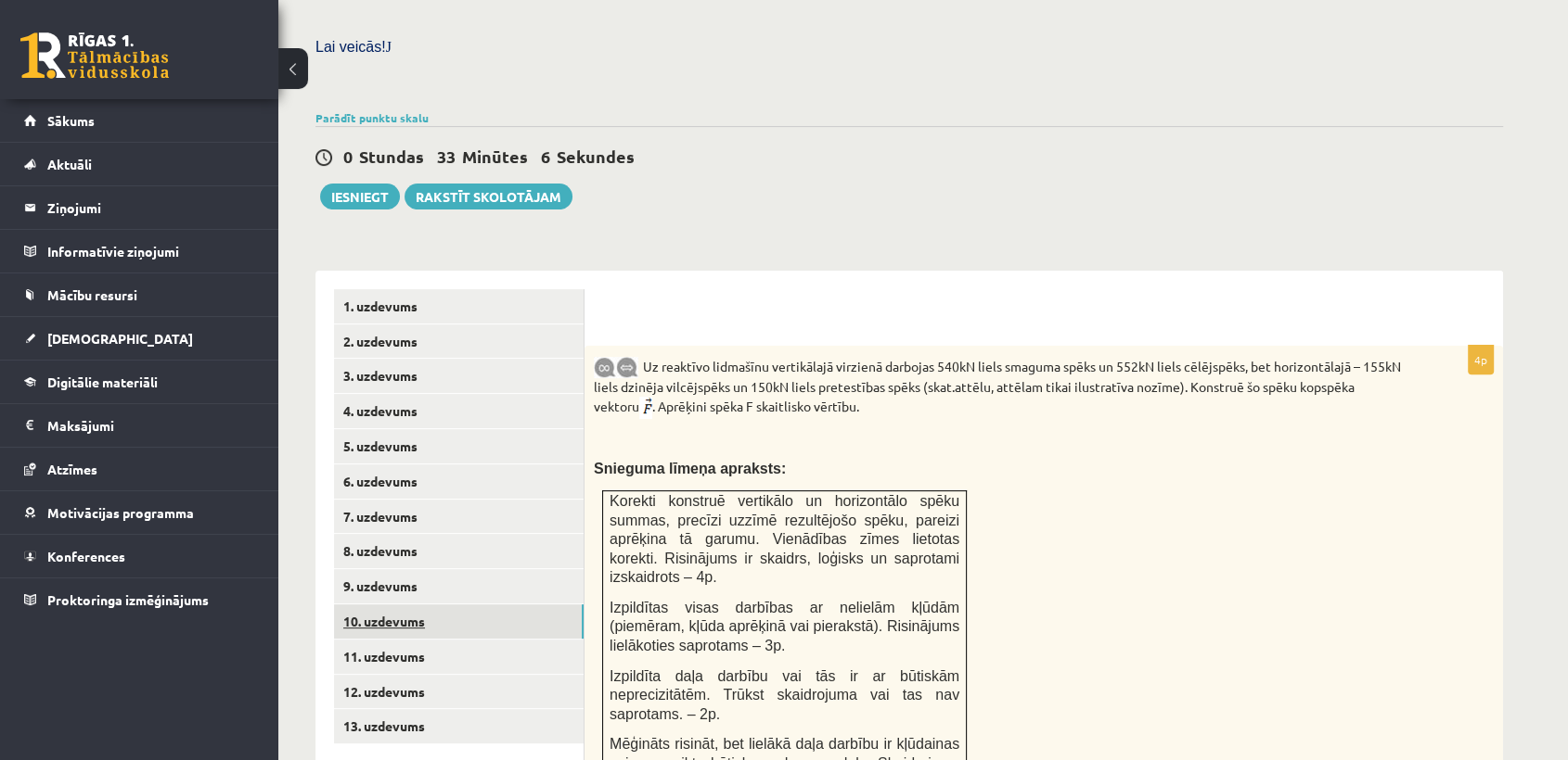
click at [564, 604] on link "10. uzdevums" at bounding box center [459, 621] width 249 height 34
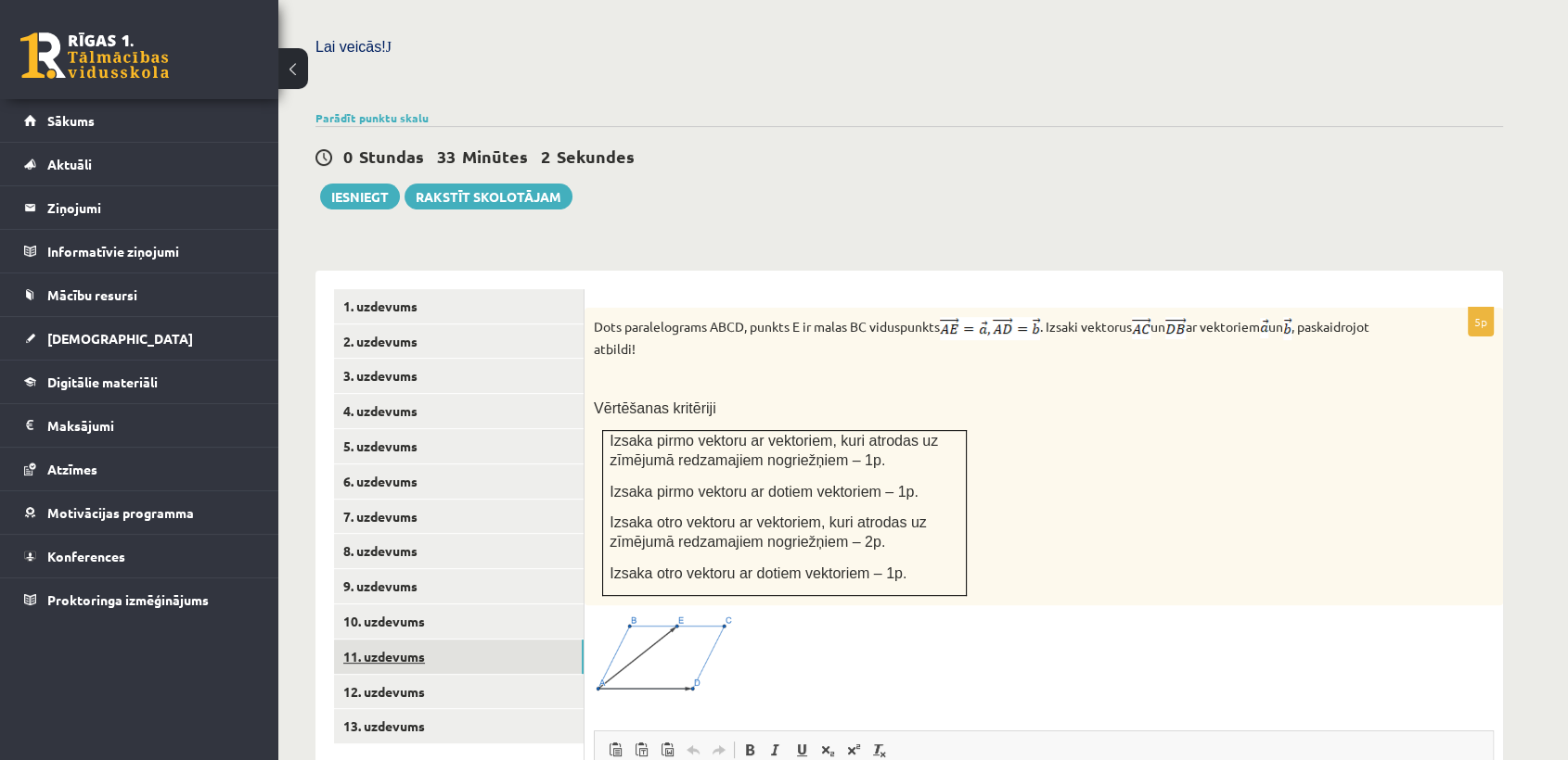
click at [501, 640] on link "11. uzdevums" at bounding box center [459, 657] width 249 height 34
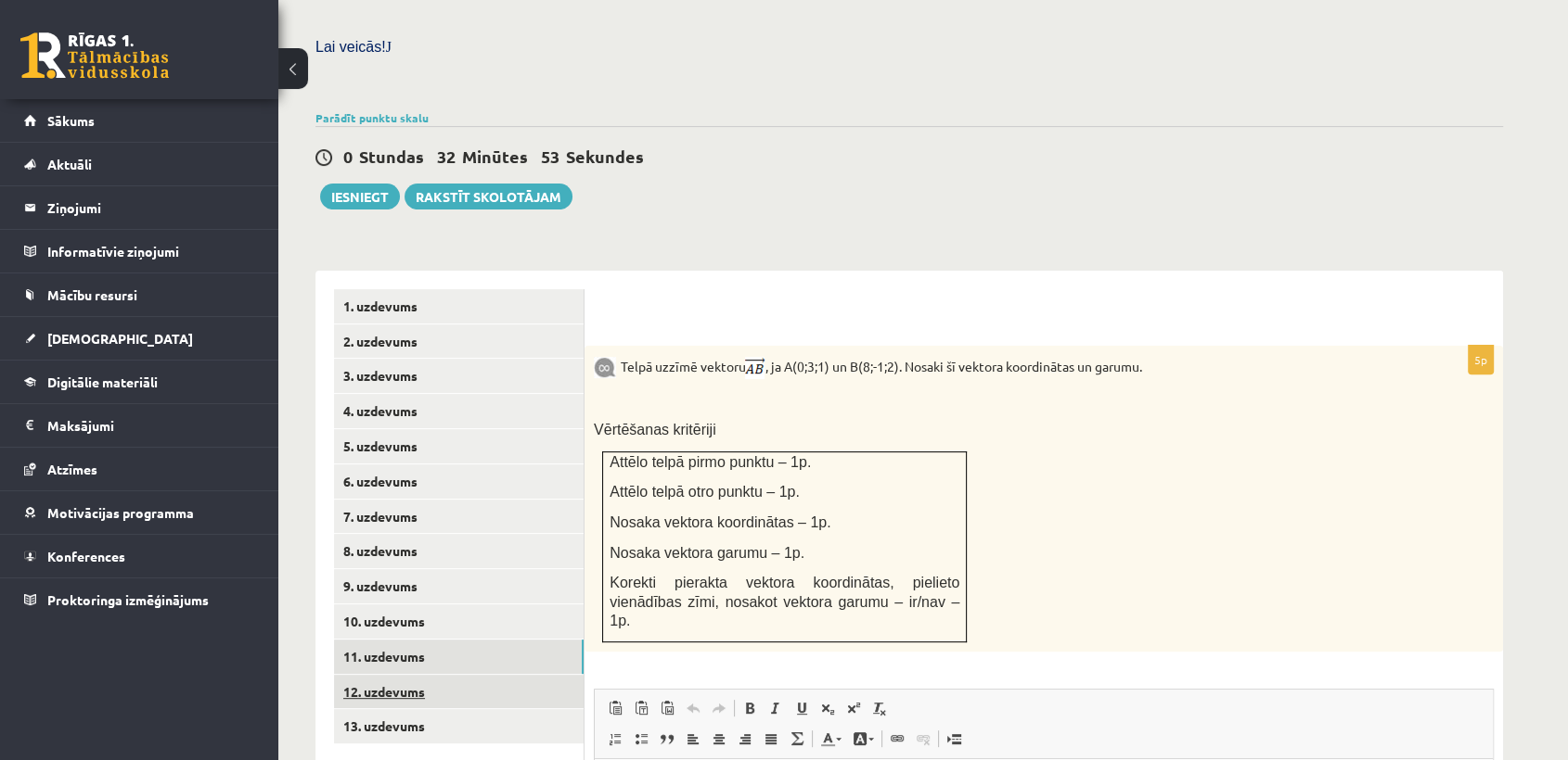
click at [462, 675] on link "12. uzdevums" at bounding box center [459, 692] width 249 height 34
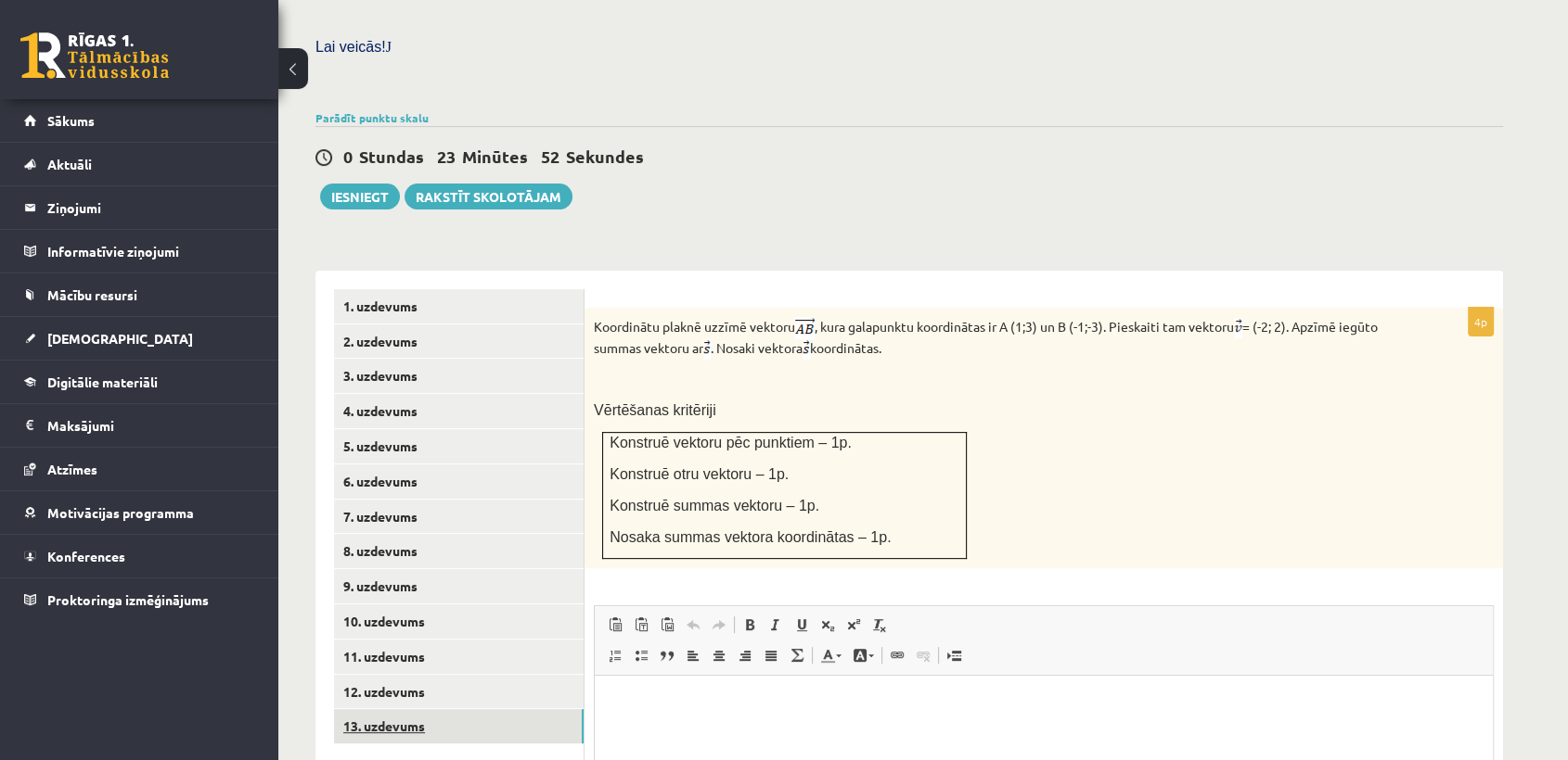
click at [518, 709] on link "13. uzdevums" at bounding box center [459, 726] width 249 height 34
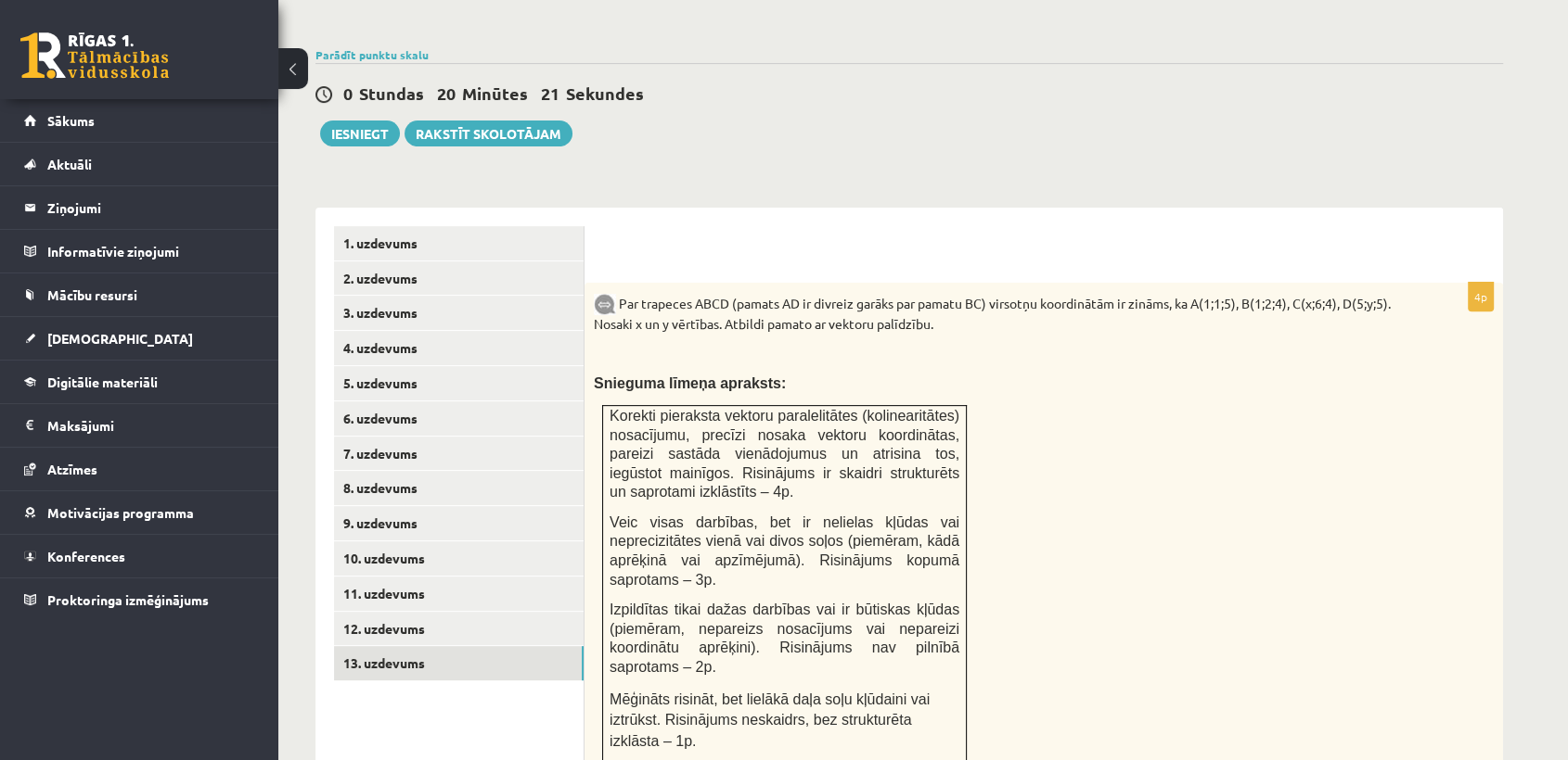
scroll to position [596, 0]
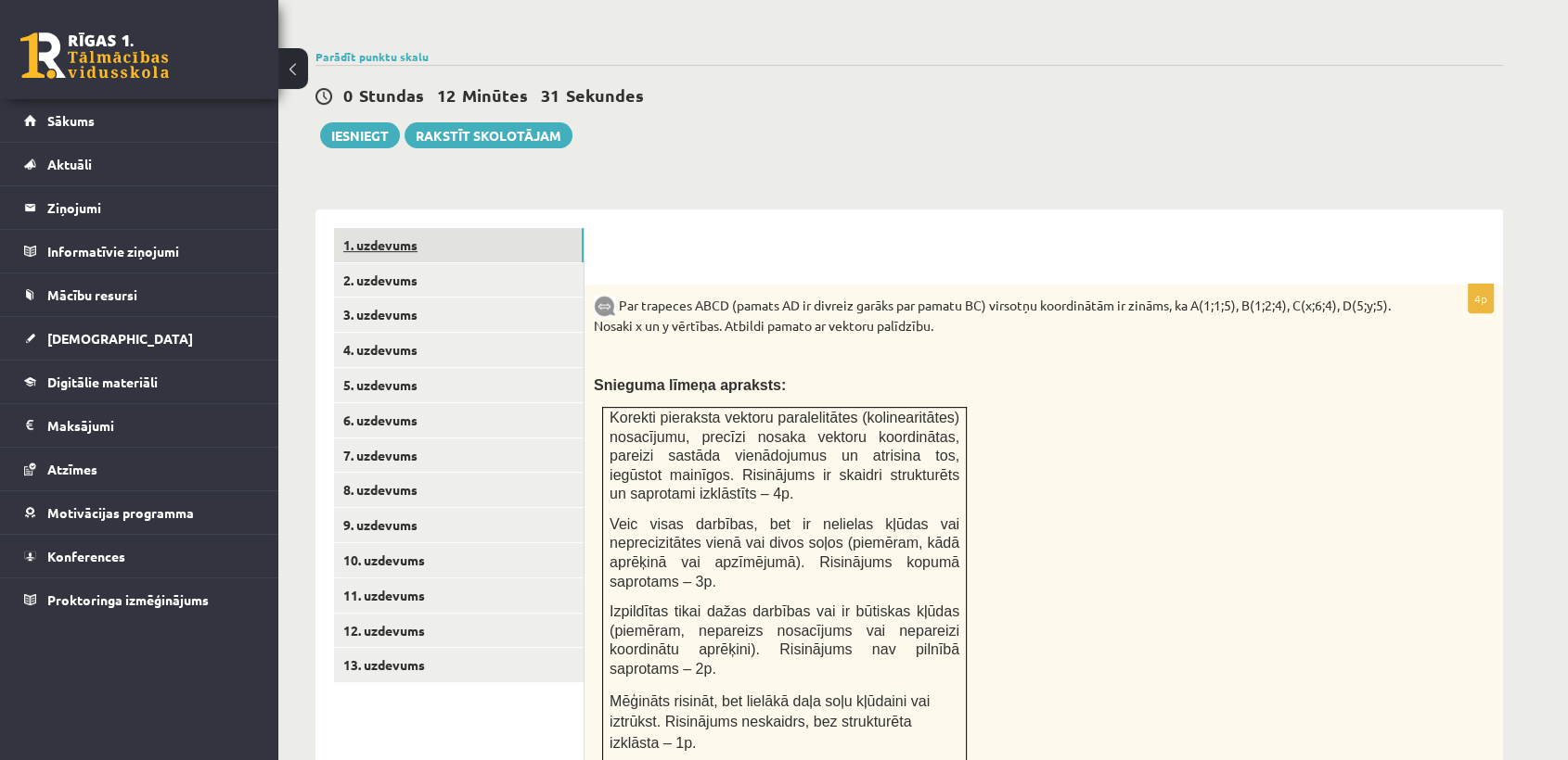
click at [470, 228] on link "1. uzdevums" at bounding box center [459, 245] width 249 height 34
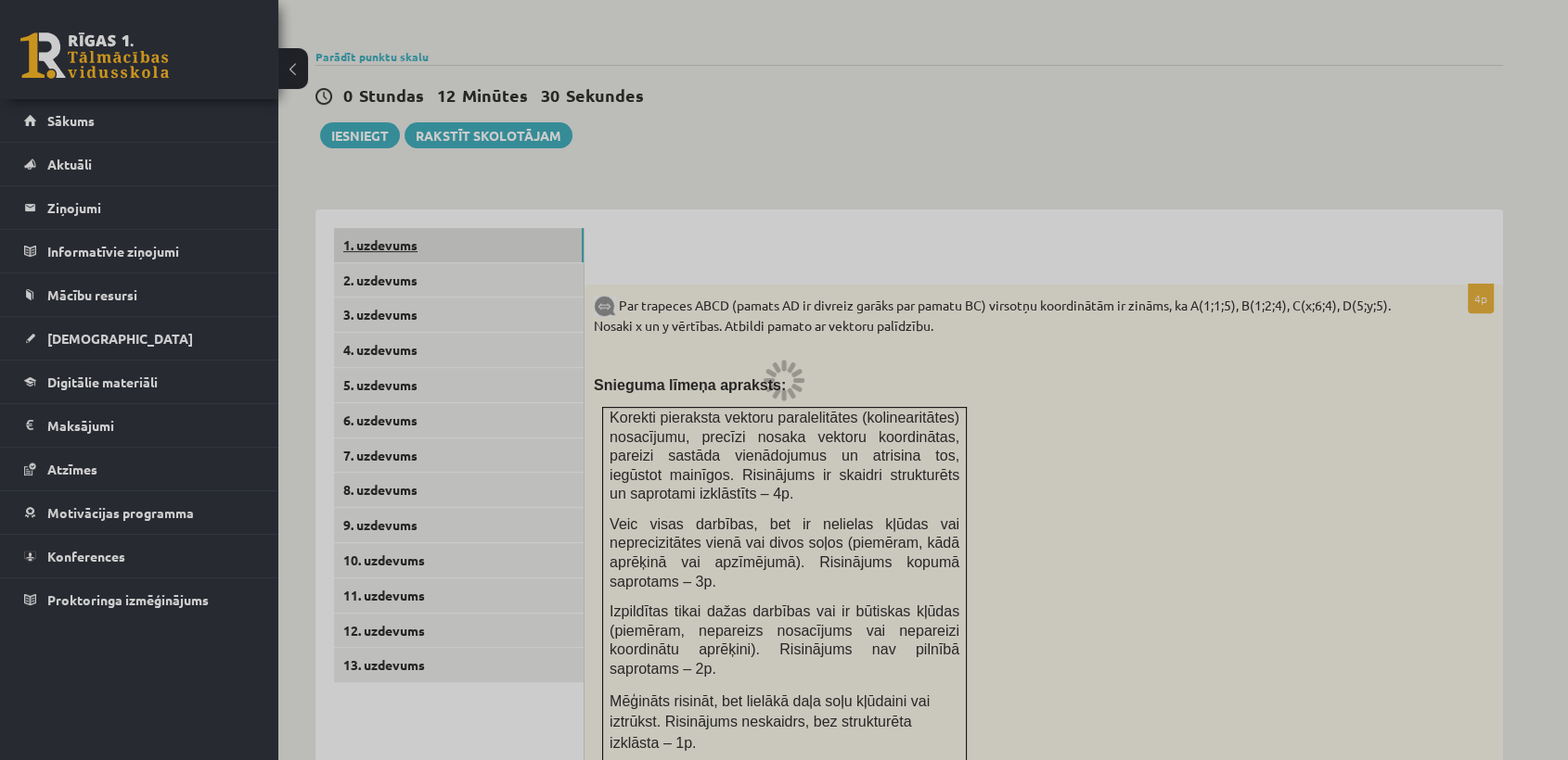
scroll to position [534, 0]
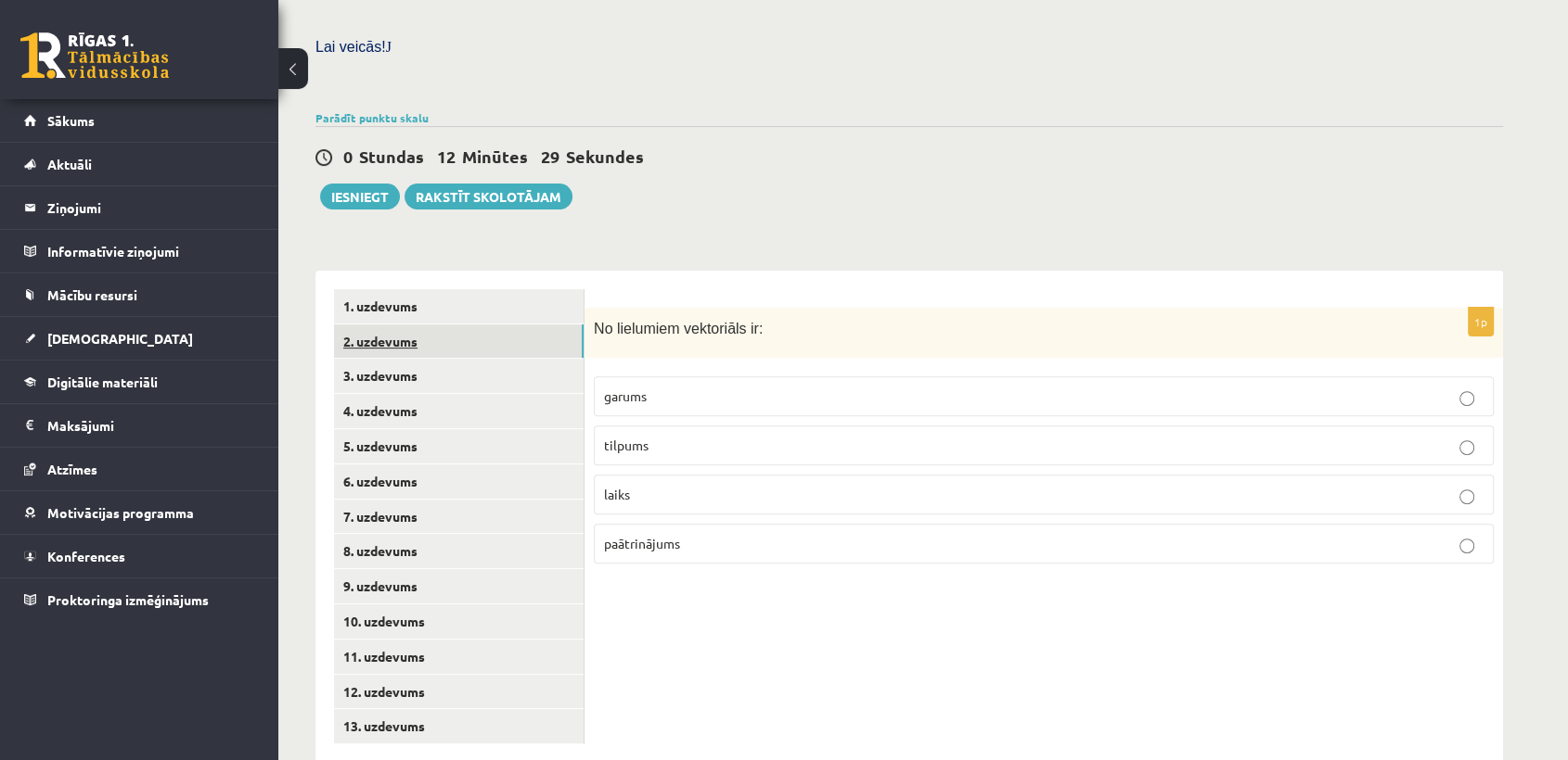
click at [441, 325] on link "2. uzdevums" at bounding box center [459, 342] width 249 height 34
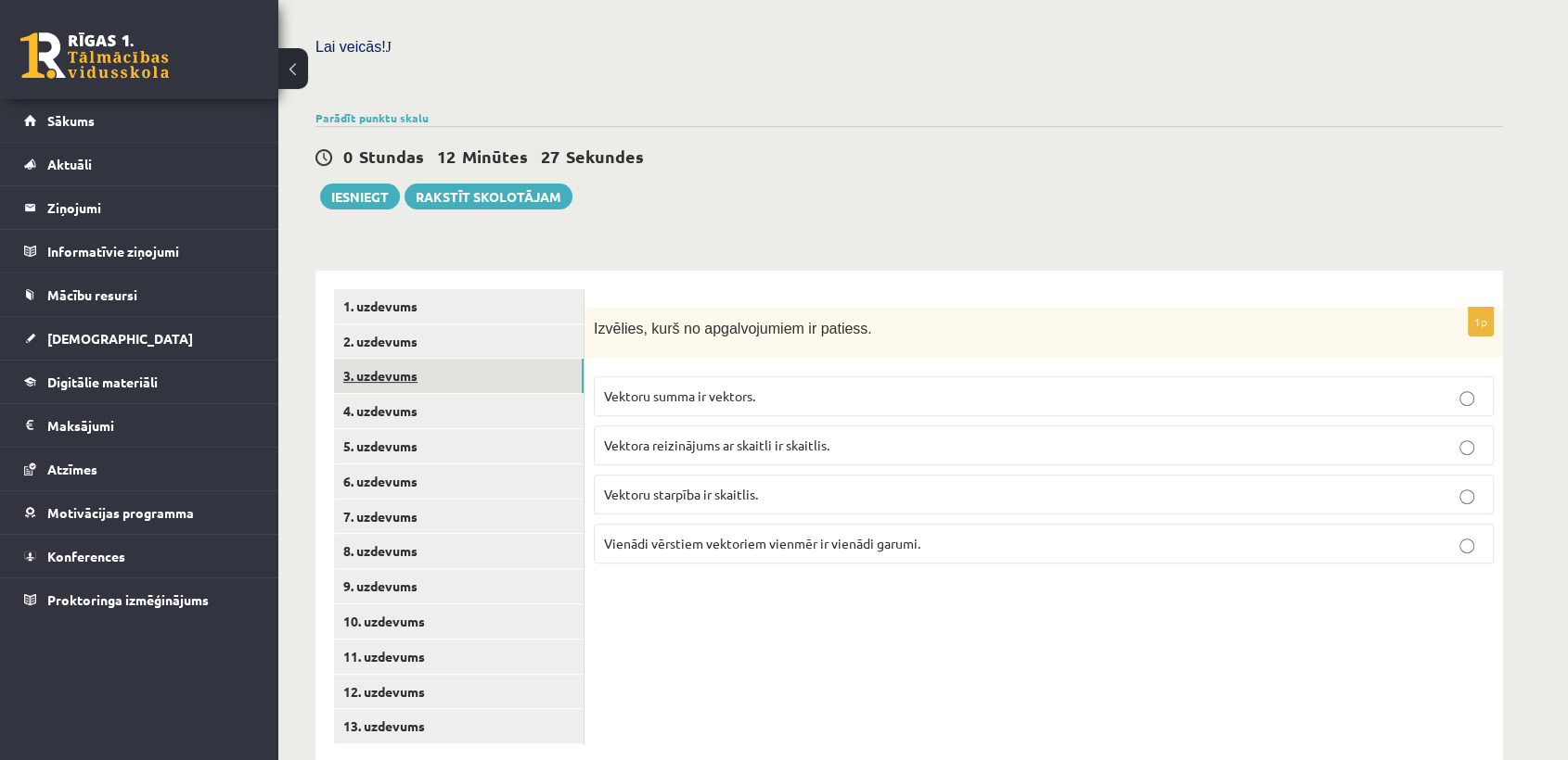
click at [450, 359] on link "3. uzdevums" at bounding box center [459, 376] width 249 height 34
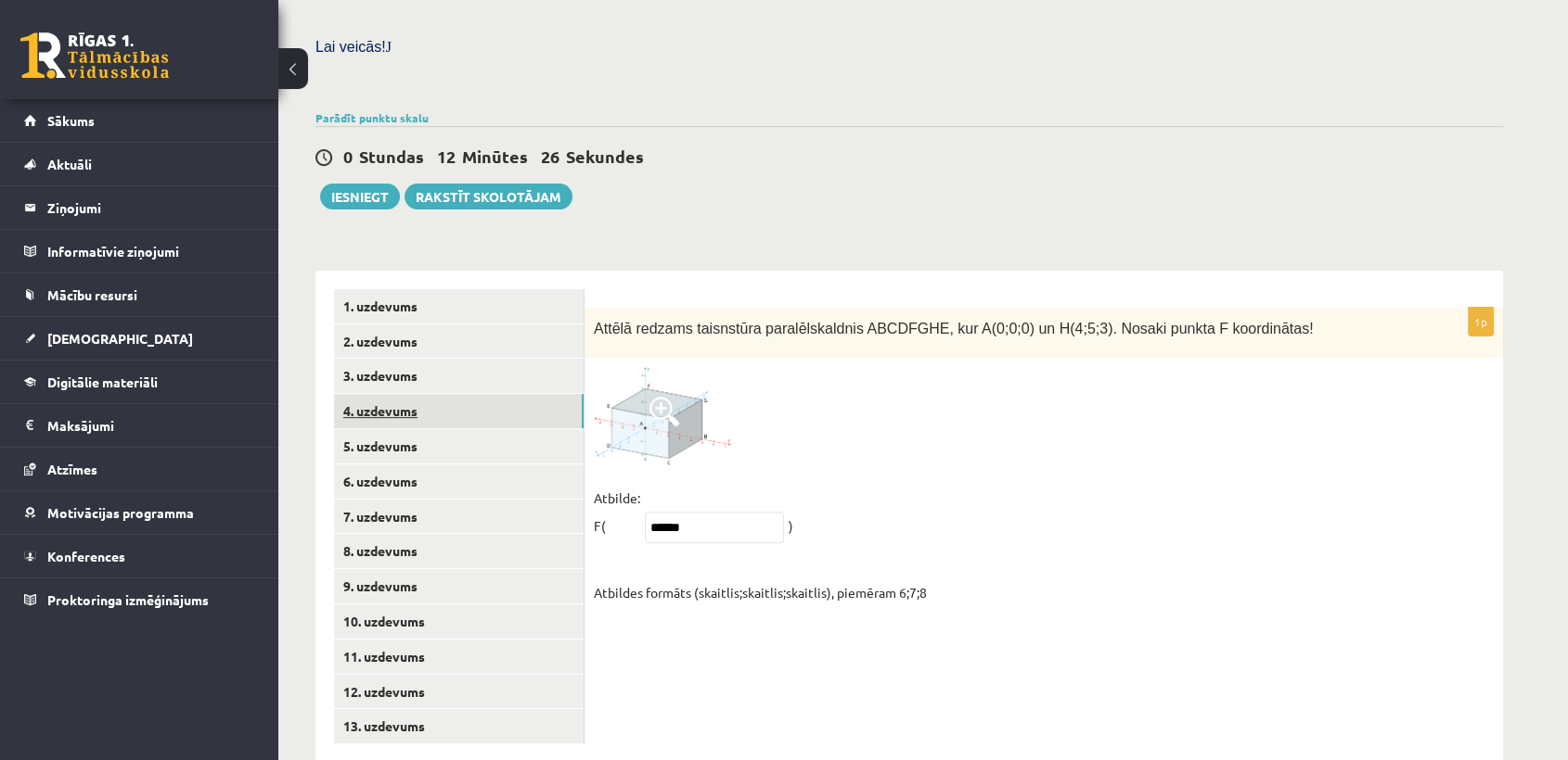
click at [445, 394] on link "4. uzdevums" at bounding box center [459, 411] width 249 height 34
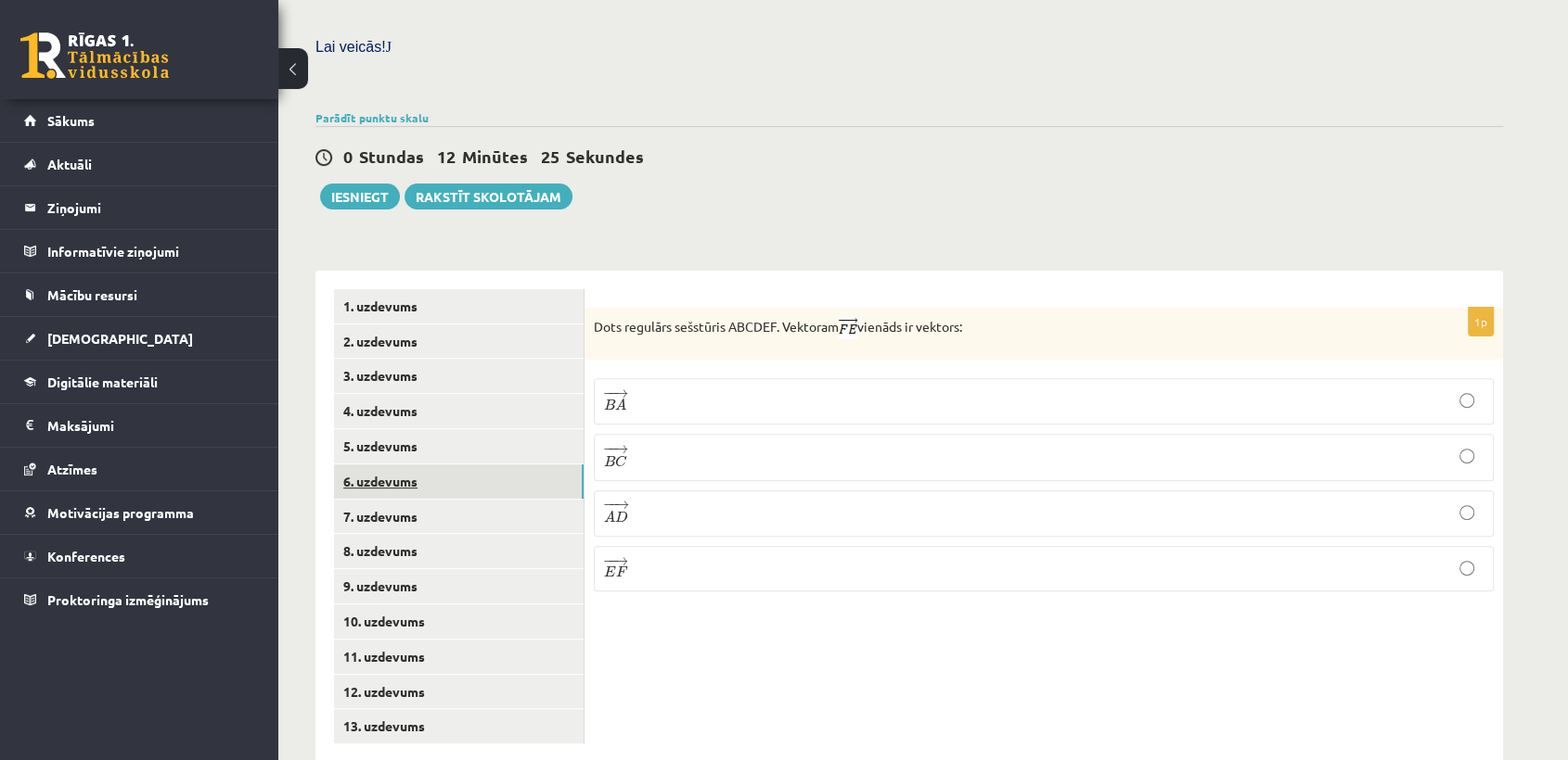
click at [437, 464] on link "6. uzdevums" at bounding box center [459, 481] width 249 height 34
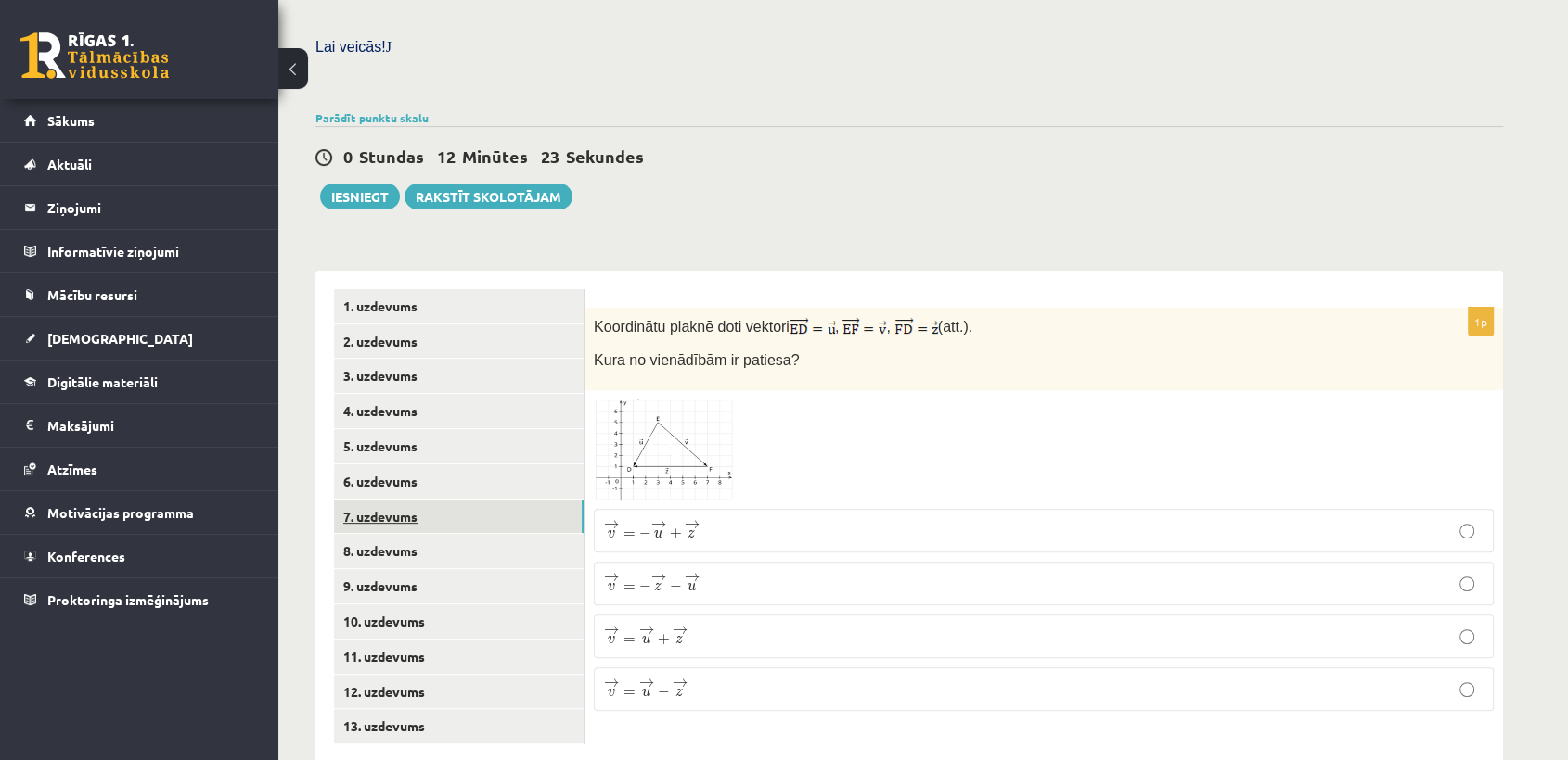
click at [431, 499] on link "7. uzdevums" at bounding box center [459, 516] width 249 height 34
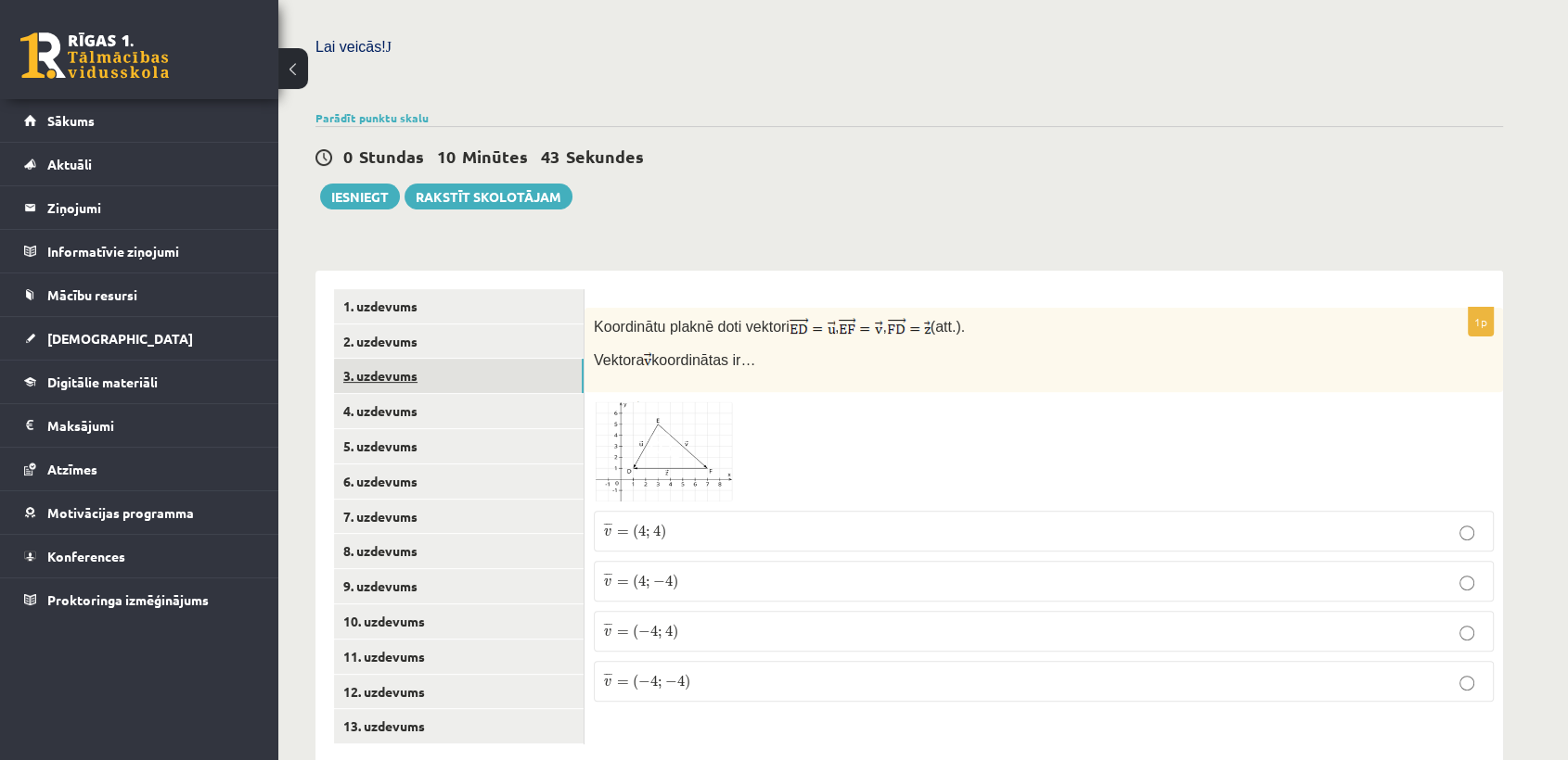
click at [467, 359] on link "3. uzdevums" at bounding box center [459, 376] width 249 height 34
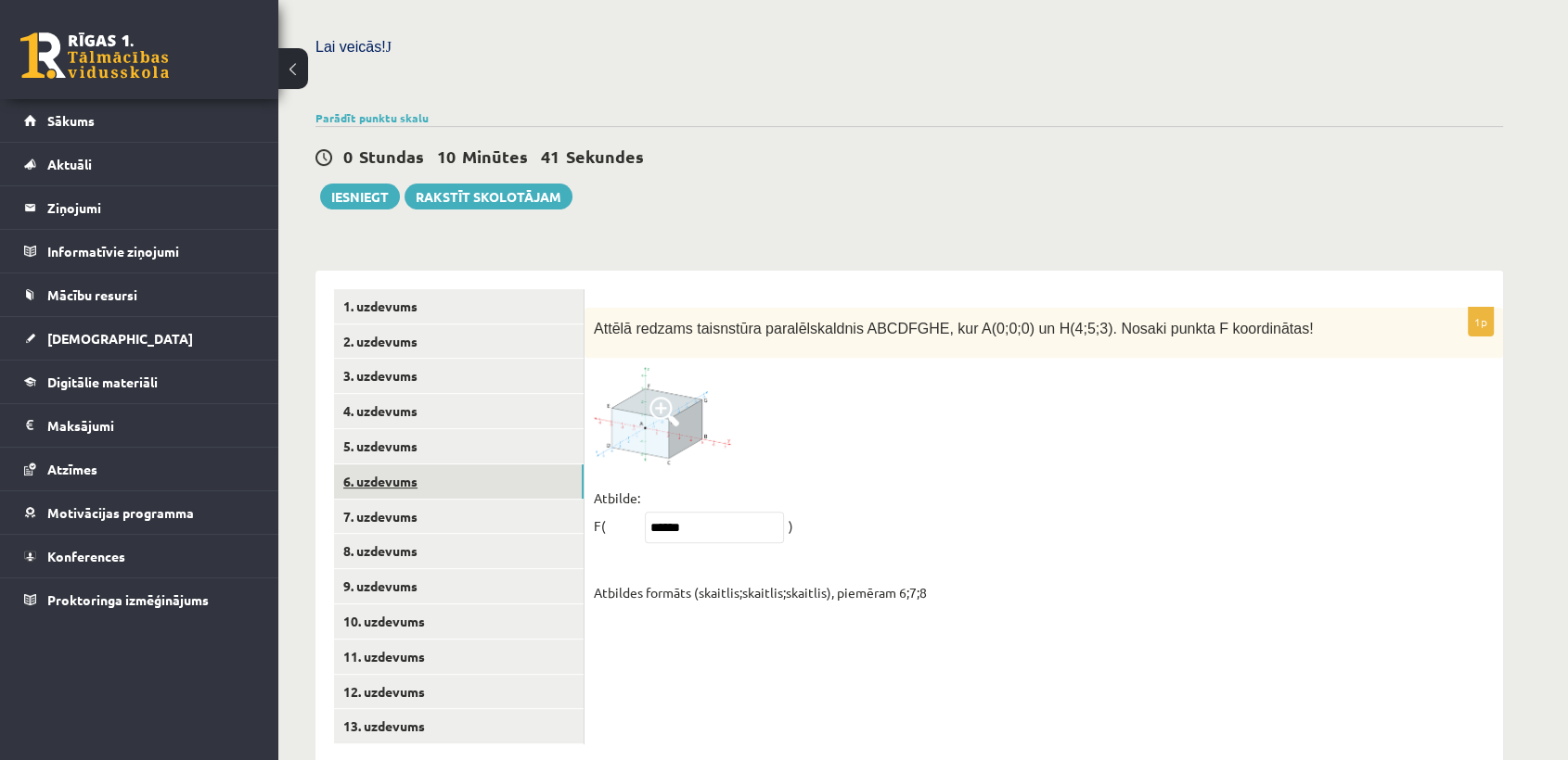
click at [475, 464] on link "6. uzdevums" at bounding box center [459, 481] width 249 height 34
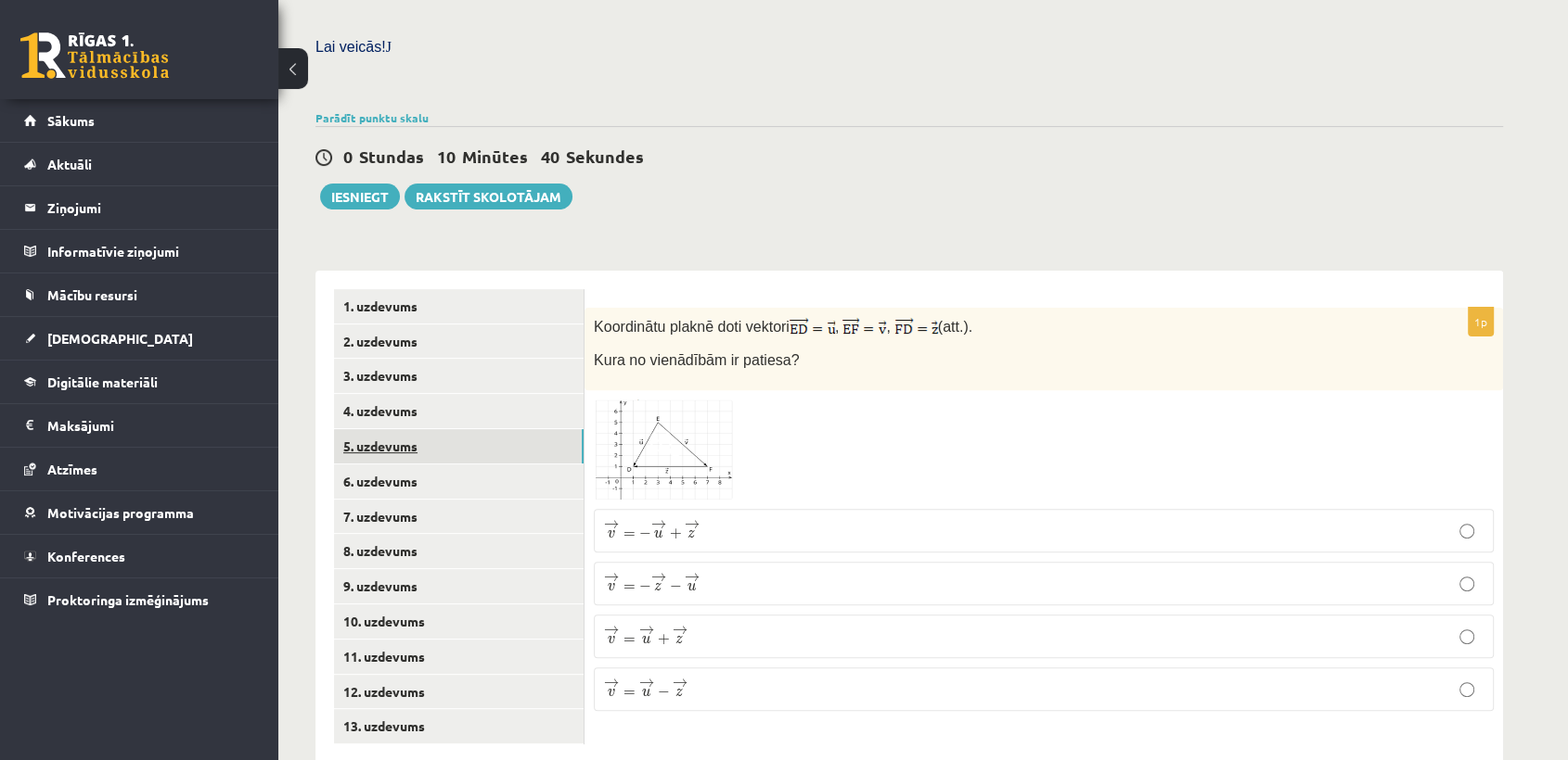
click at [443, 430] on link "5. uzdevums" at bounding box center [459, 447] width 249 height 34
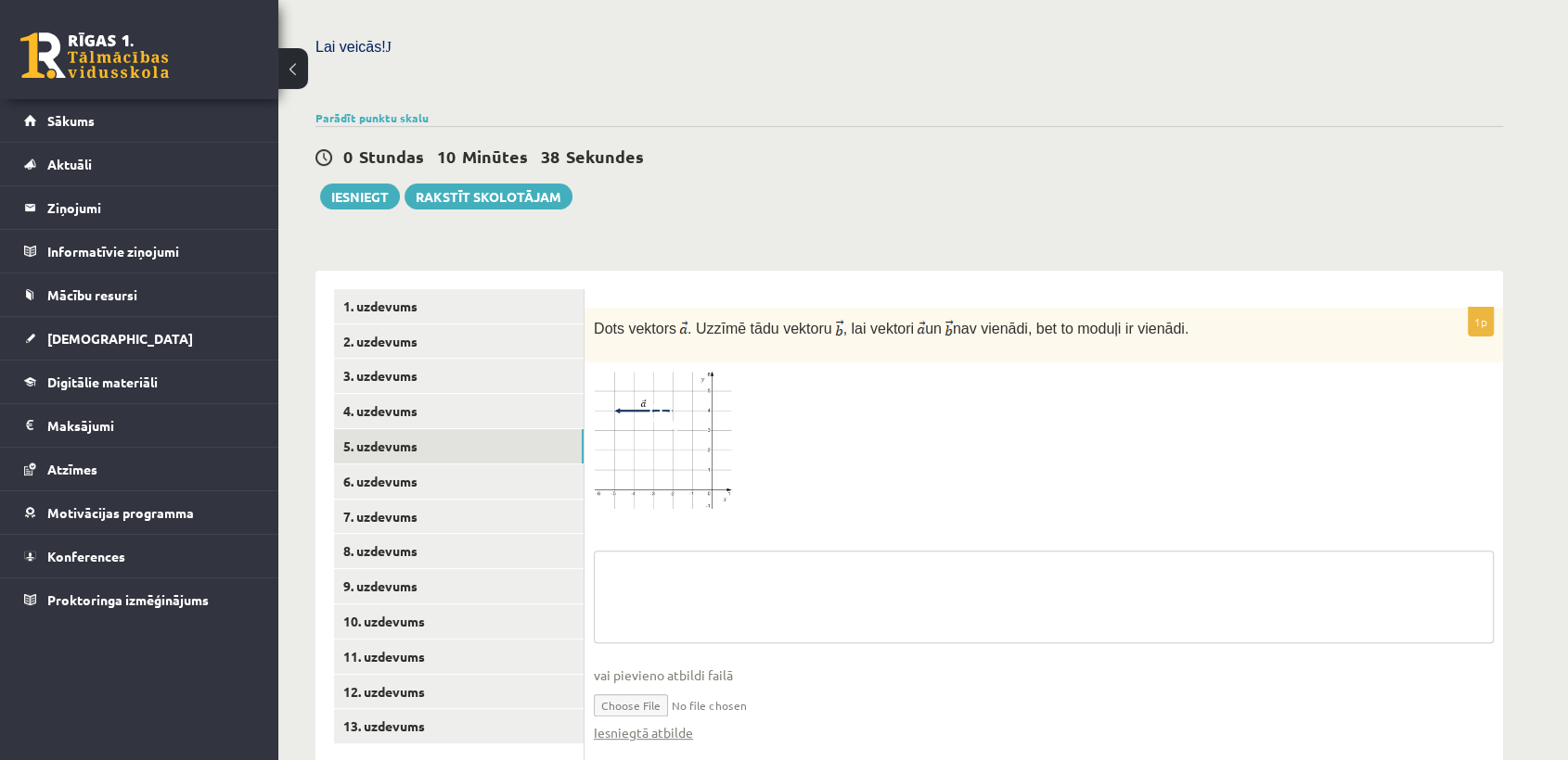
click at [690, 583] on textarea at bounding box center [1044, 597] width 900 height 93
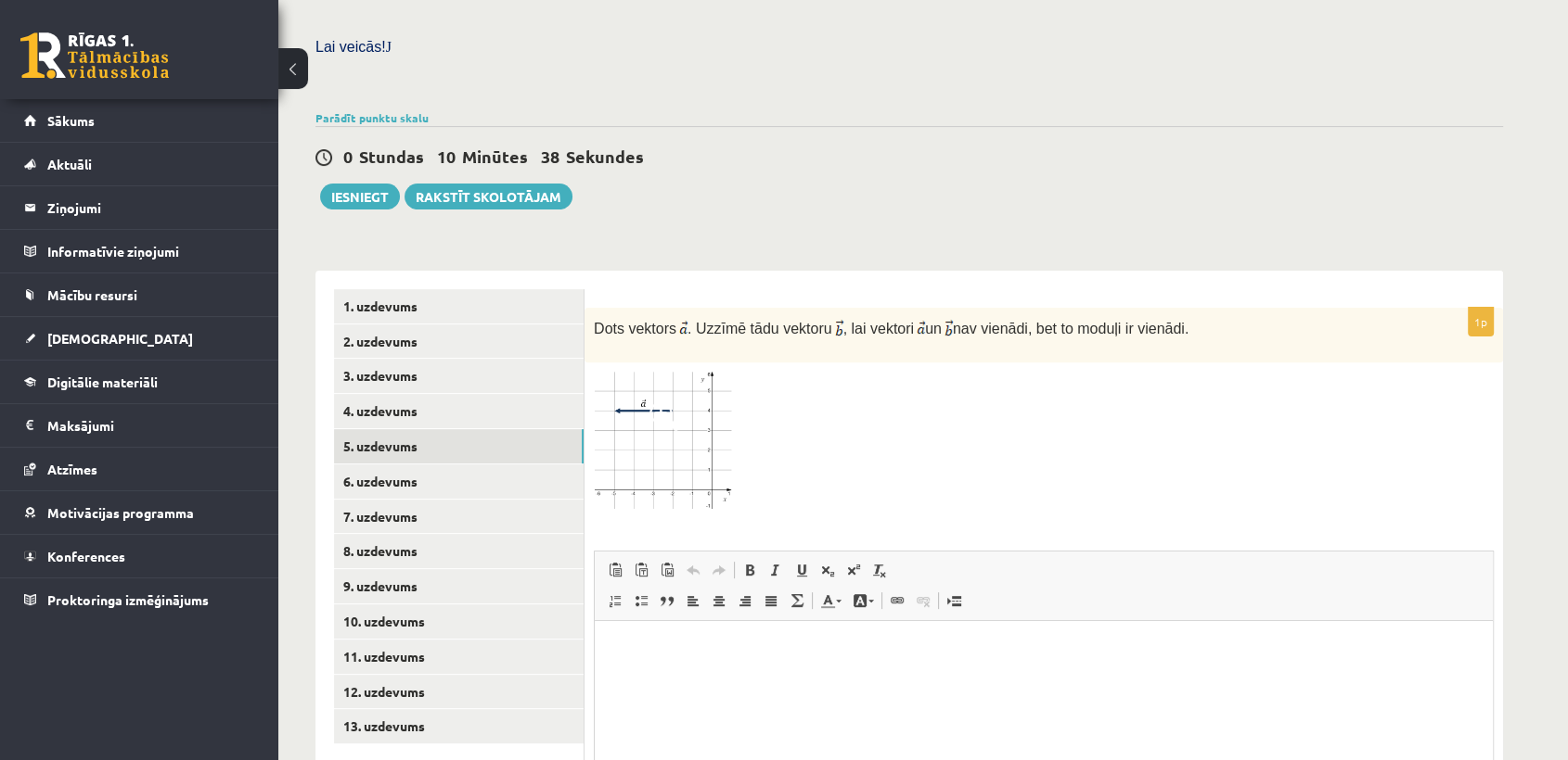
scroll to position [0, 0]
click at [680, 643] on p "Визуальный текстовый редактор, wiswyg-editor-user-answer-47433951878700" at bounding box center [1043, 649] width 861 height 20
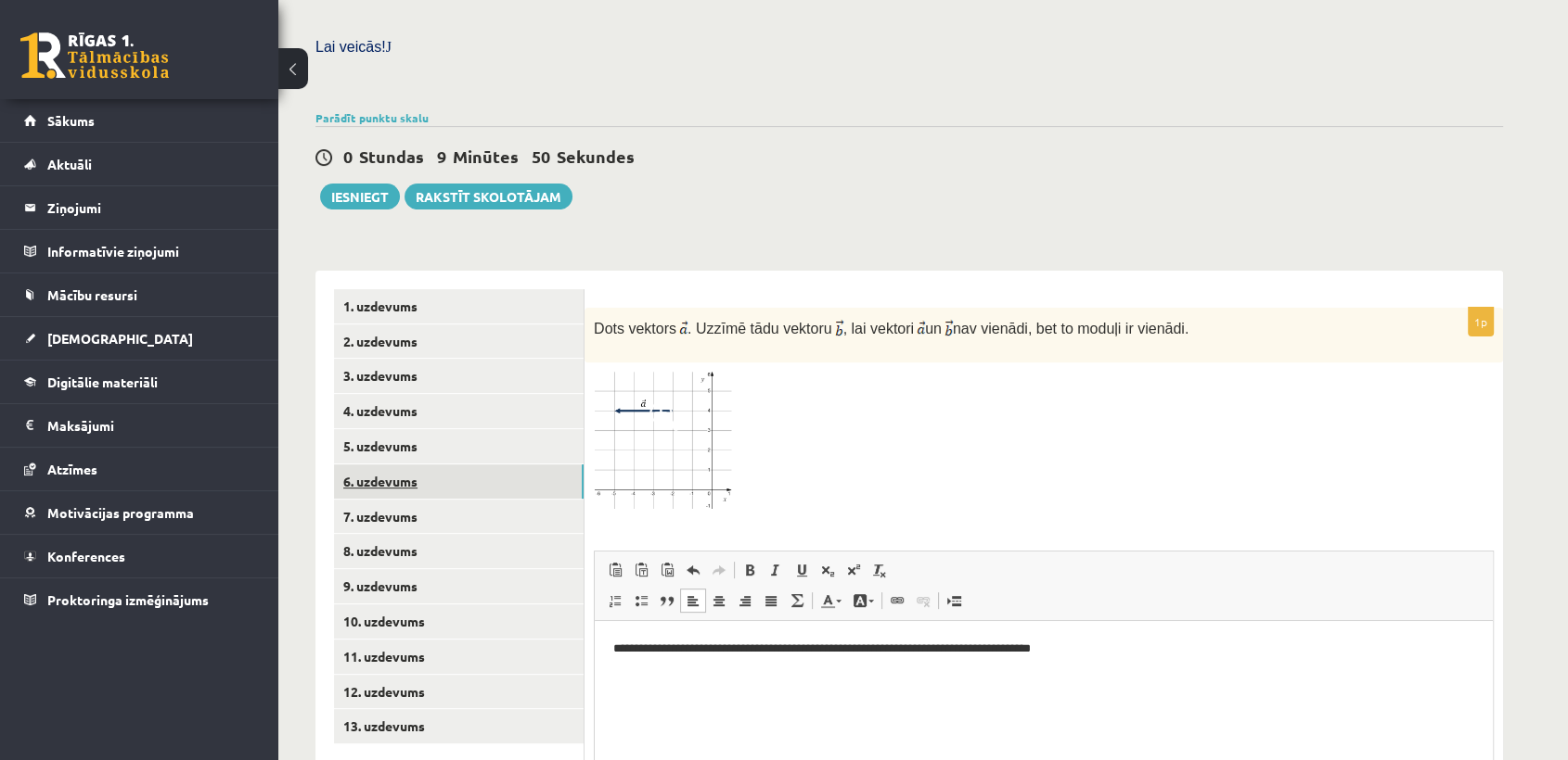
click at [409, 464] on link "6. uzdevums" at bounding box center [459, 481] width 249 height 34
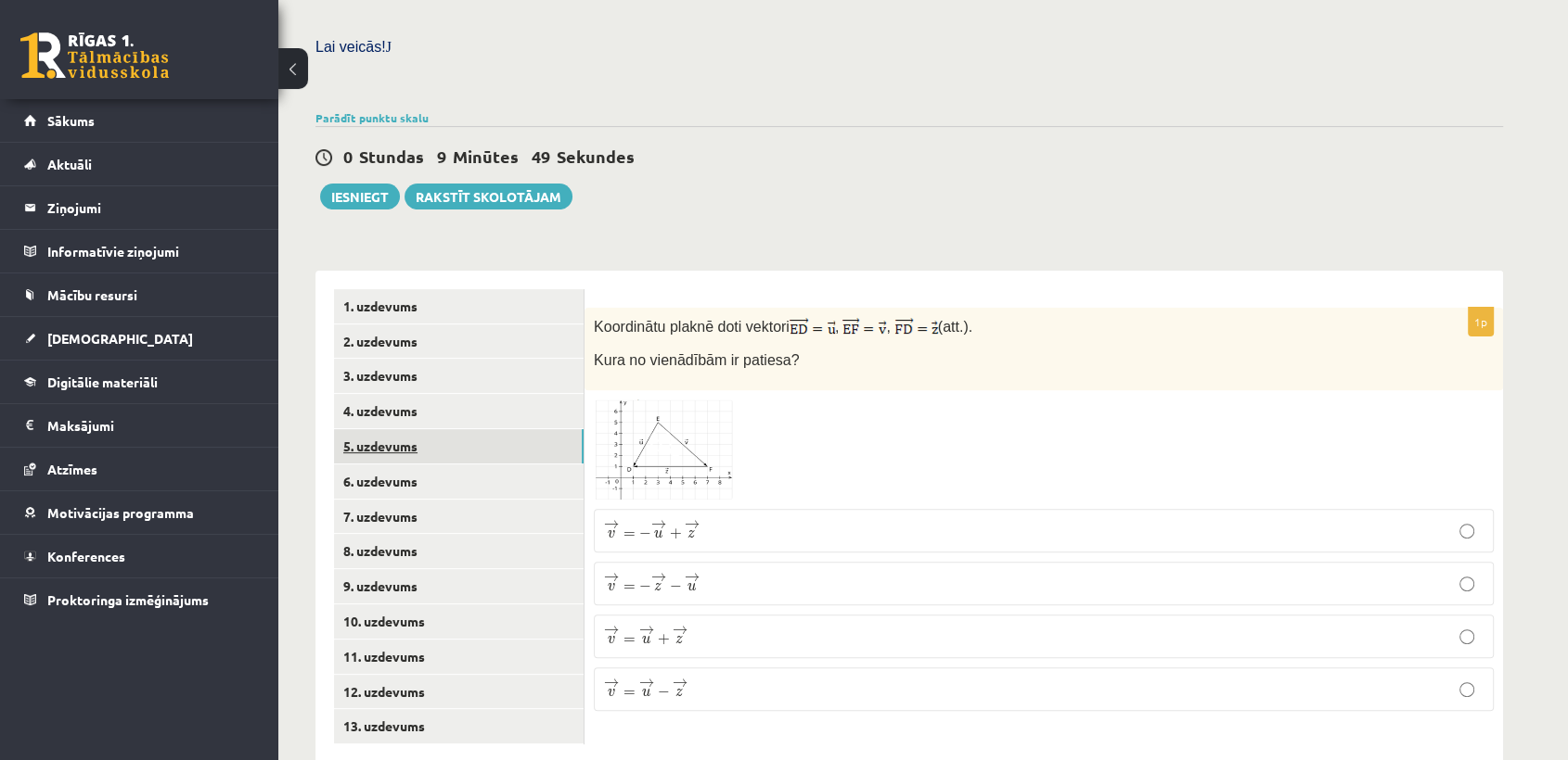
click at [402, 430] on link "5. uzdevums" at bounding box center [459, 447] width 249 height 34
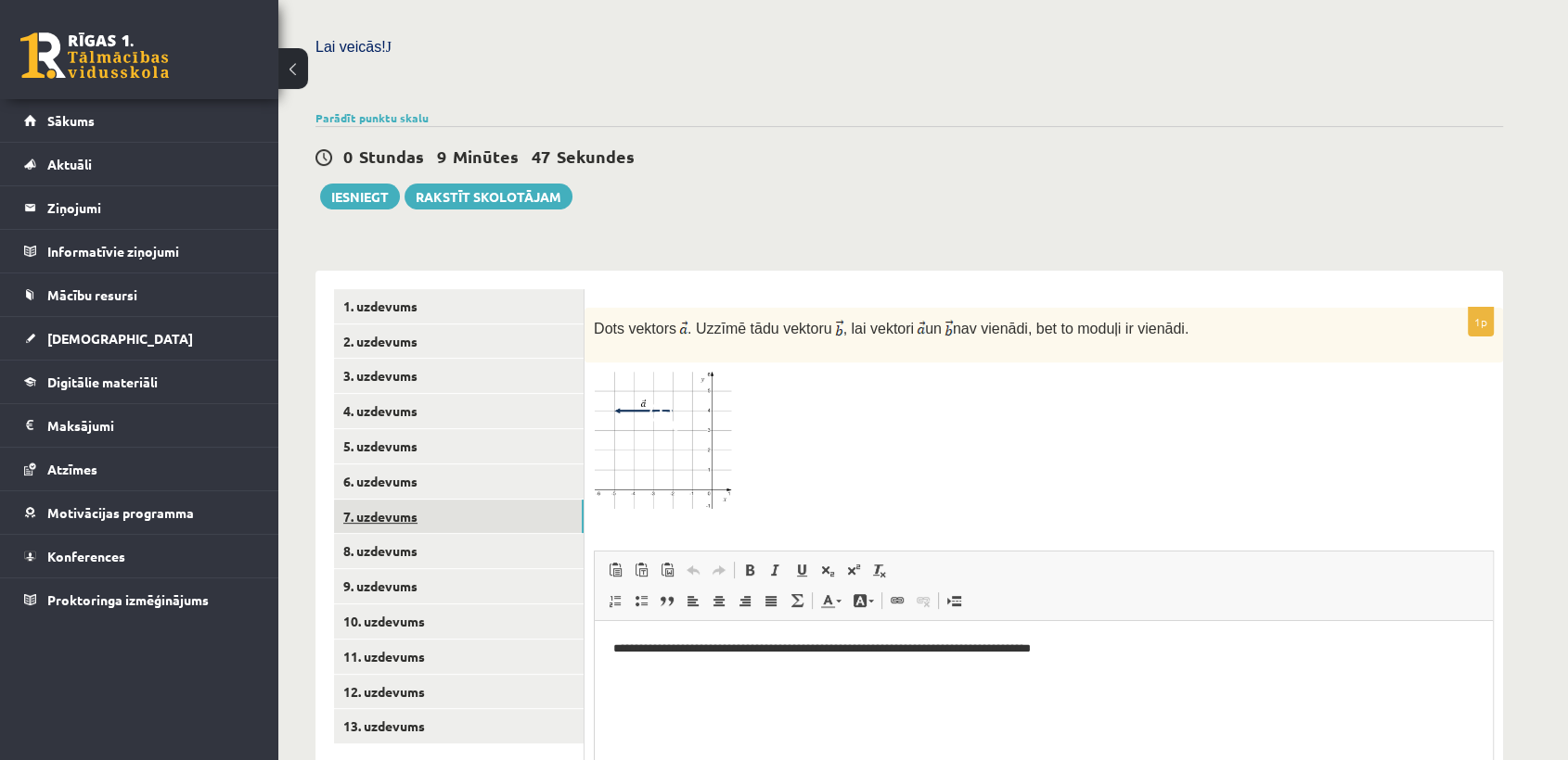
click at [416, 499] on link "7. uzdevums" at bounding box center [459, 516] width 249 height 34
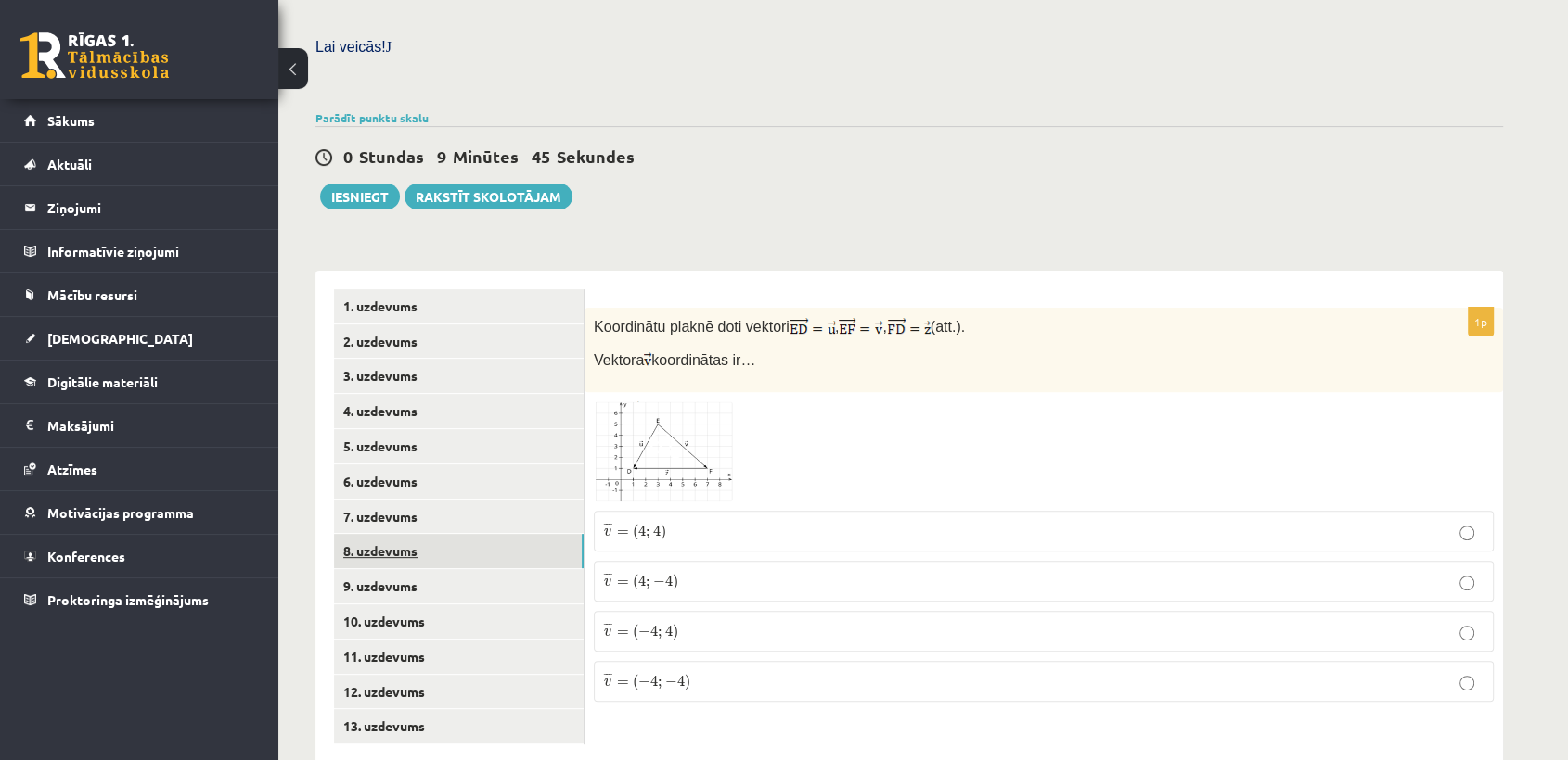
click at [419, 534] on link "8. uzdevums" at bounding box center [459, 551] width 249 height 34
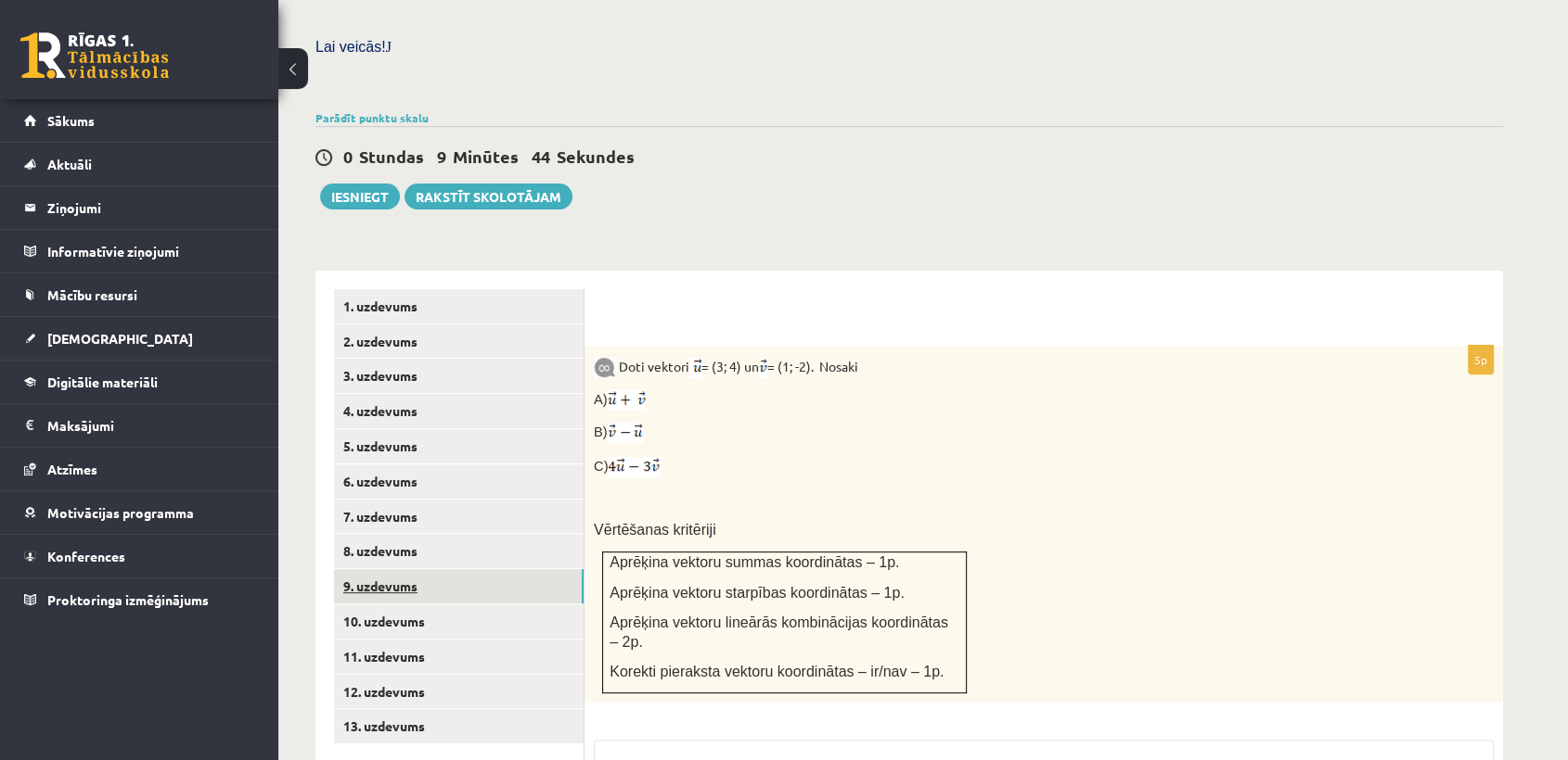
click at [419, 569] on link "9. uzdevums" at bounding box center [459, 586] width 249 height 34
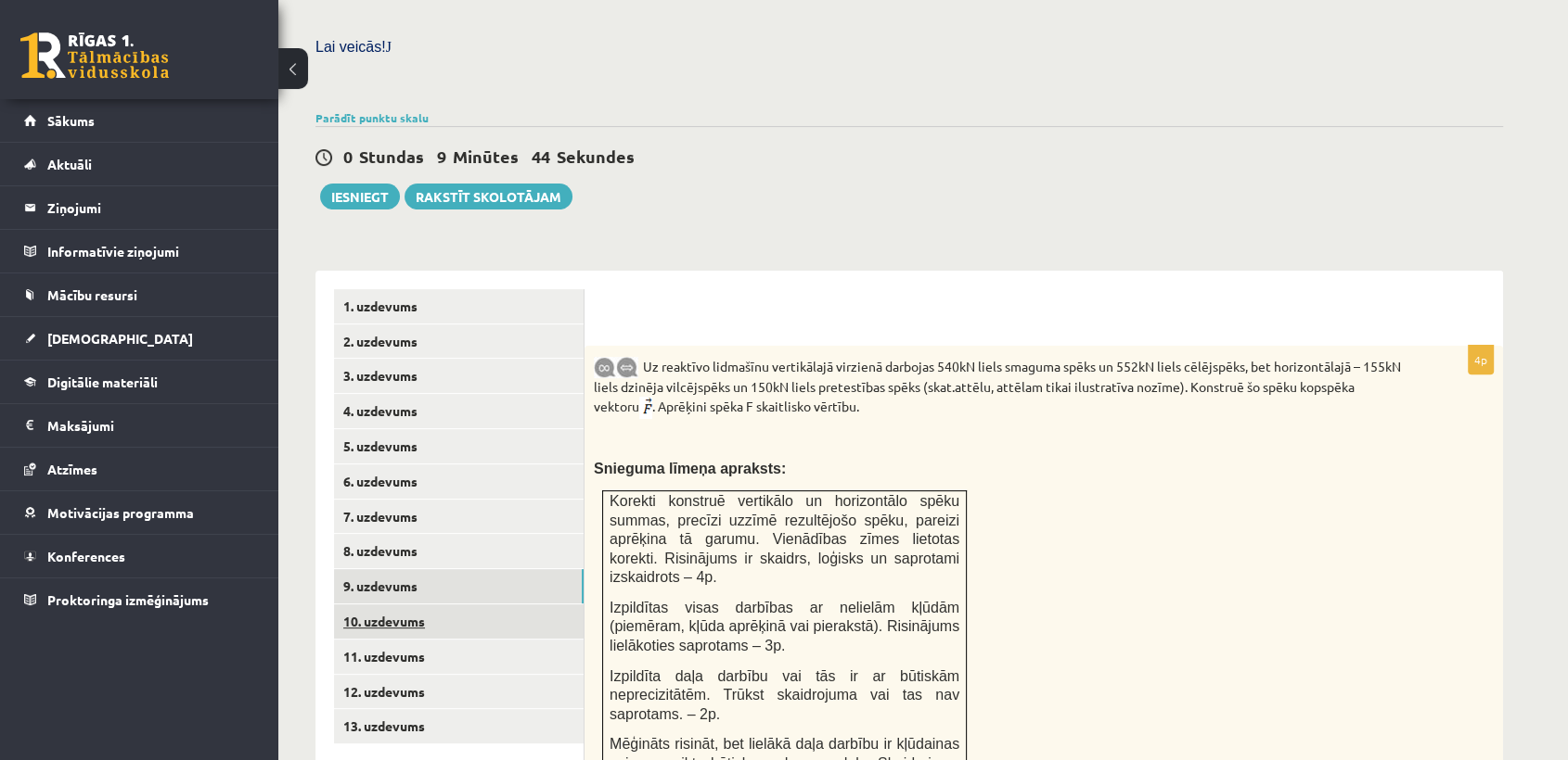
click at [422, 604] on link "10. uzdevums" at bounding box center [459, 621] width 249 height 34
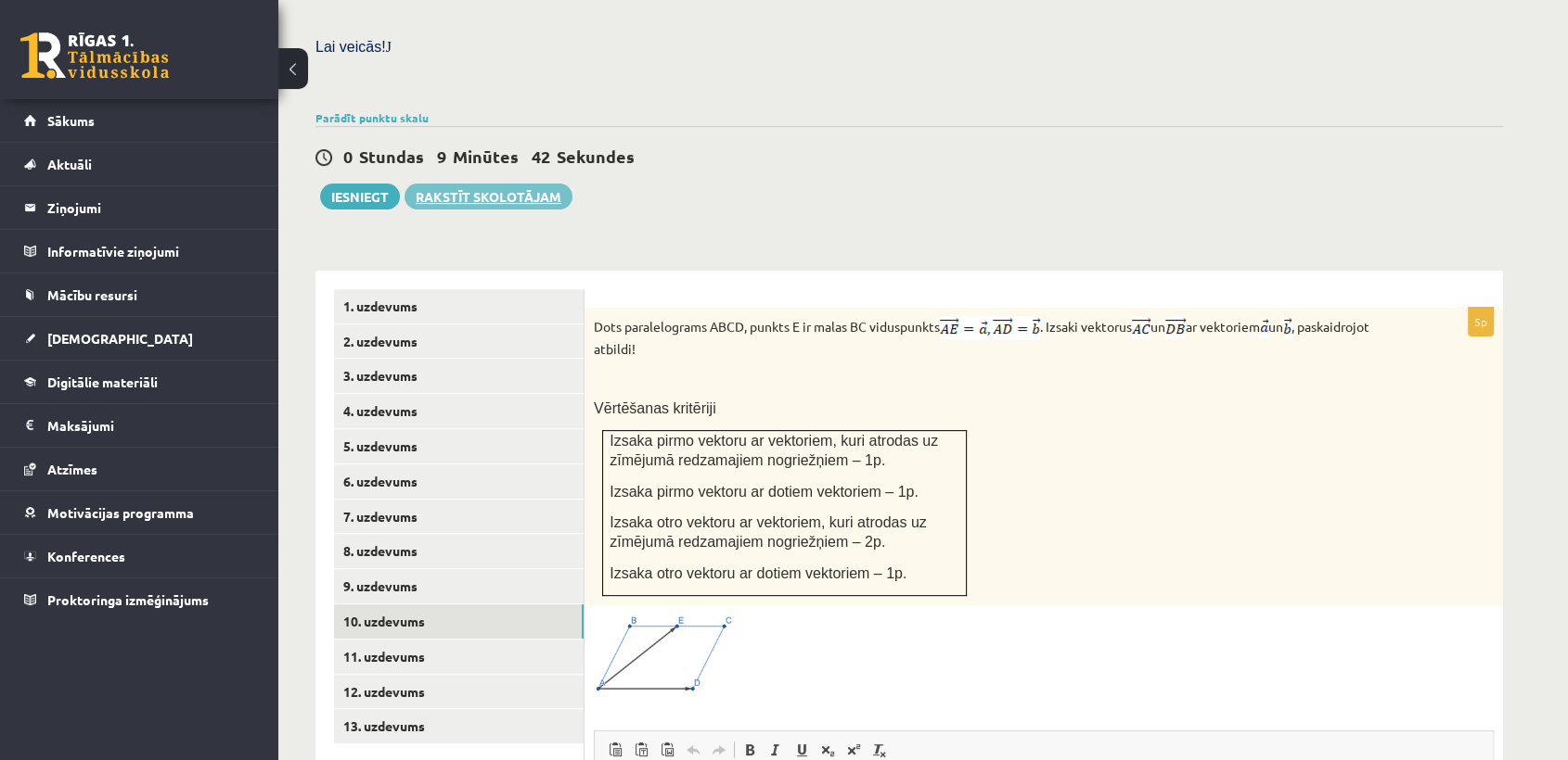
click at [479, 183] on link "Rakstīt skolotājam" at bounding box center [488, 196] width 168 height 26
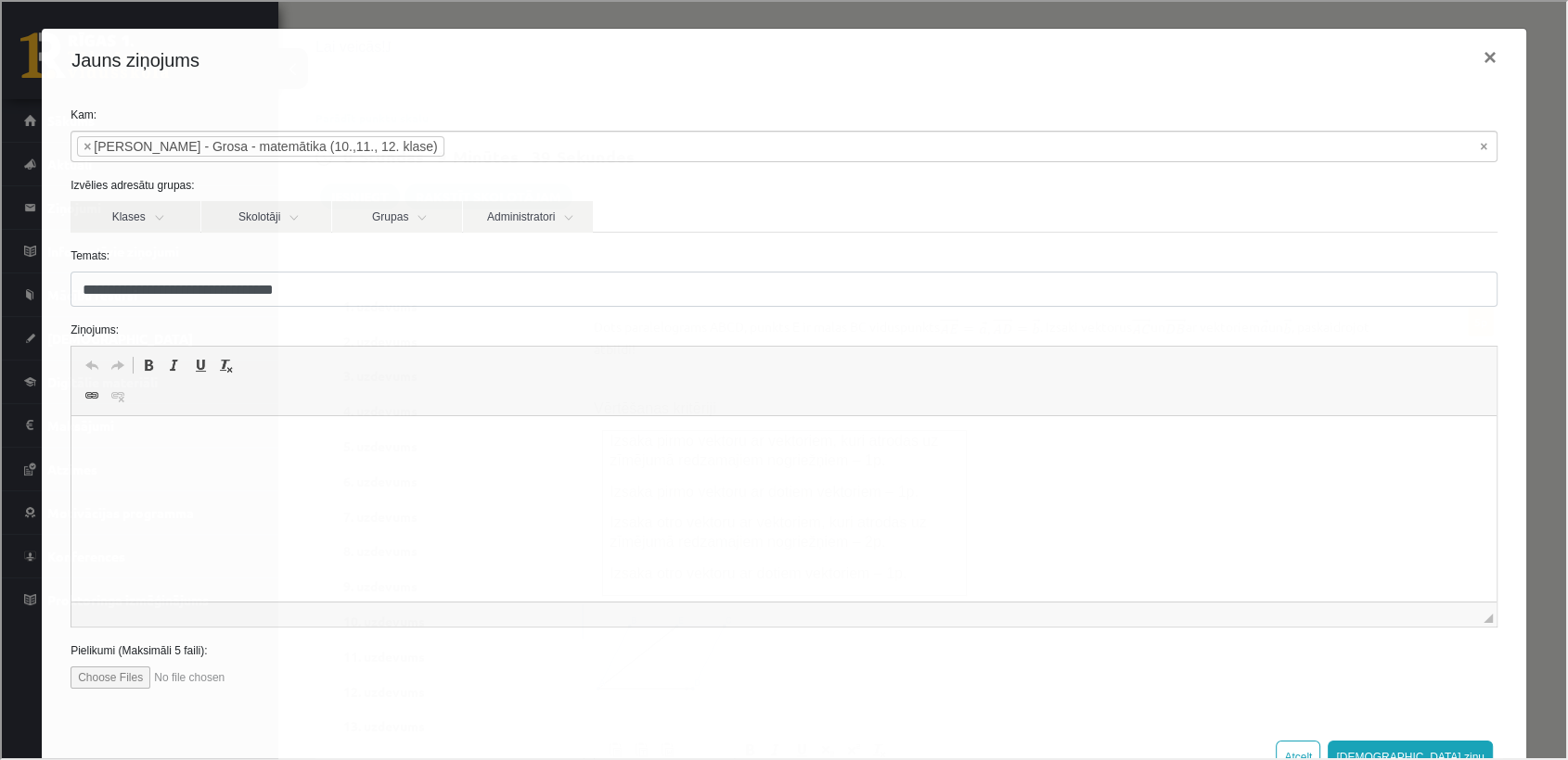
click at [225, 443] on p "Визуальный текстовый редактор, wiswyg-editor-47434022896960-1760432646-888" at bounding box center [783, 445] width 1388 height 20
click at [138, 671] on input "file" at bounding box center [174, 676] width 211 height 23
click at [123, 681] on input "file" at bounding box center [174, 676] width 211 height 23
type input "**********"
click at [128, 675] on input "file" at bounding box center [174, 676] width 211 height 23
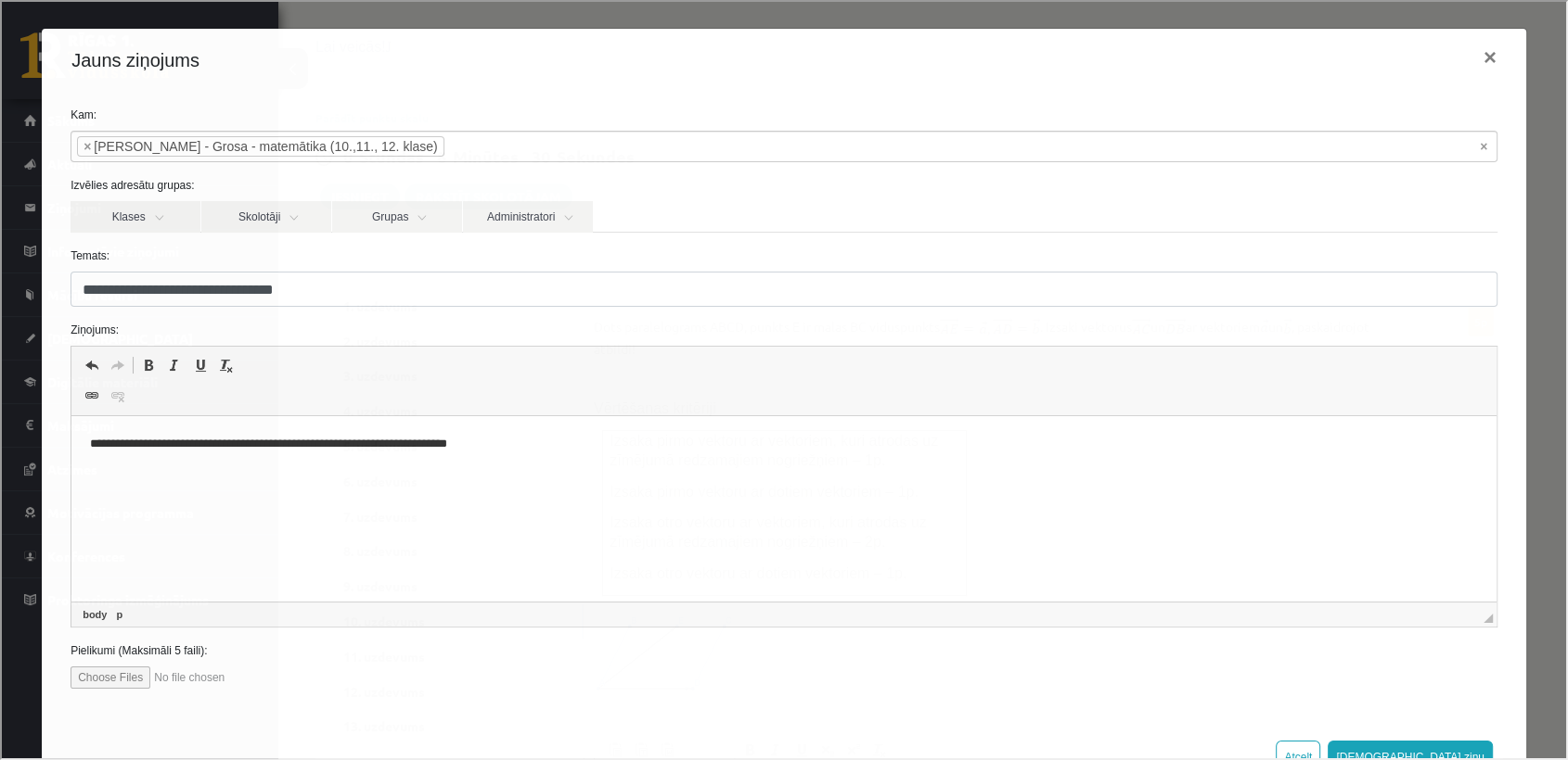
click at [206, 473] on html "**********" at bounding box center [784, 445] width 1425 height 57
click at [117, 668] on input "file" at bounding box center [174, 676] width 211 height 23
click at [146, 668] on input "file" at bounding box center [174, 676] width 211 height 23
click at [545, 431] on html "**********" at bounding box center [784, 445] width 1425 height 57
drag, startPoint x: 119, startPoint y: 690, endPoint x: 119, endPoint y: 678, distance: 12.0
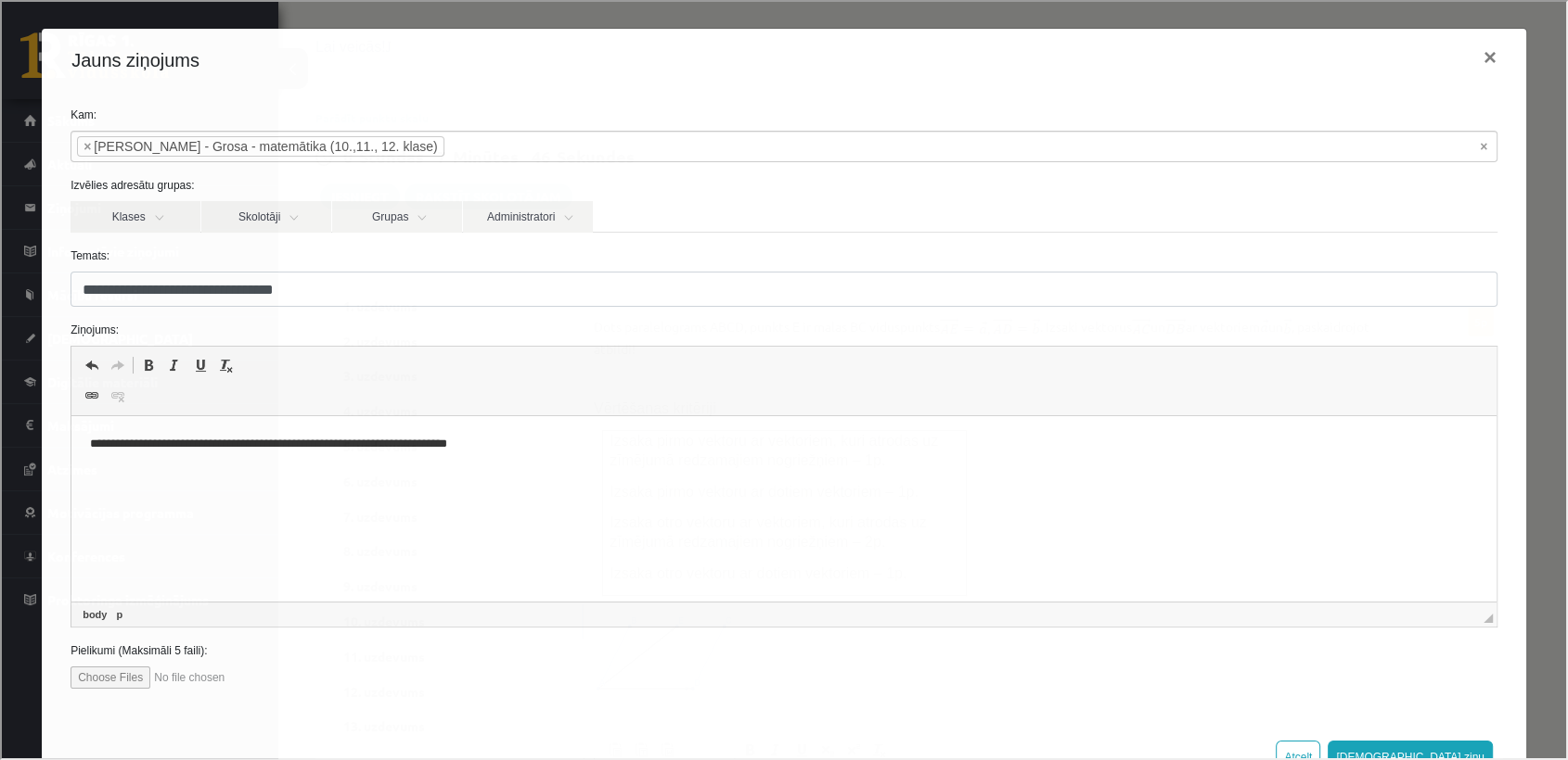
click at [119, 678] on div "**********" at bounding box center [782, 403] width 1485 height 627
click at [119, 678] on input "file" at bounding box center [174, 676] width 211 height 23
type input "**********"
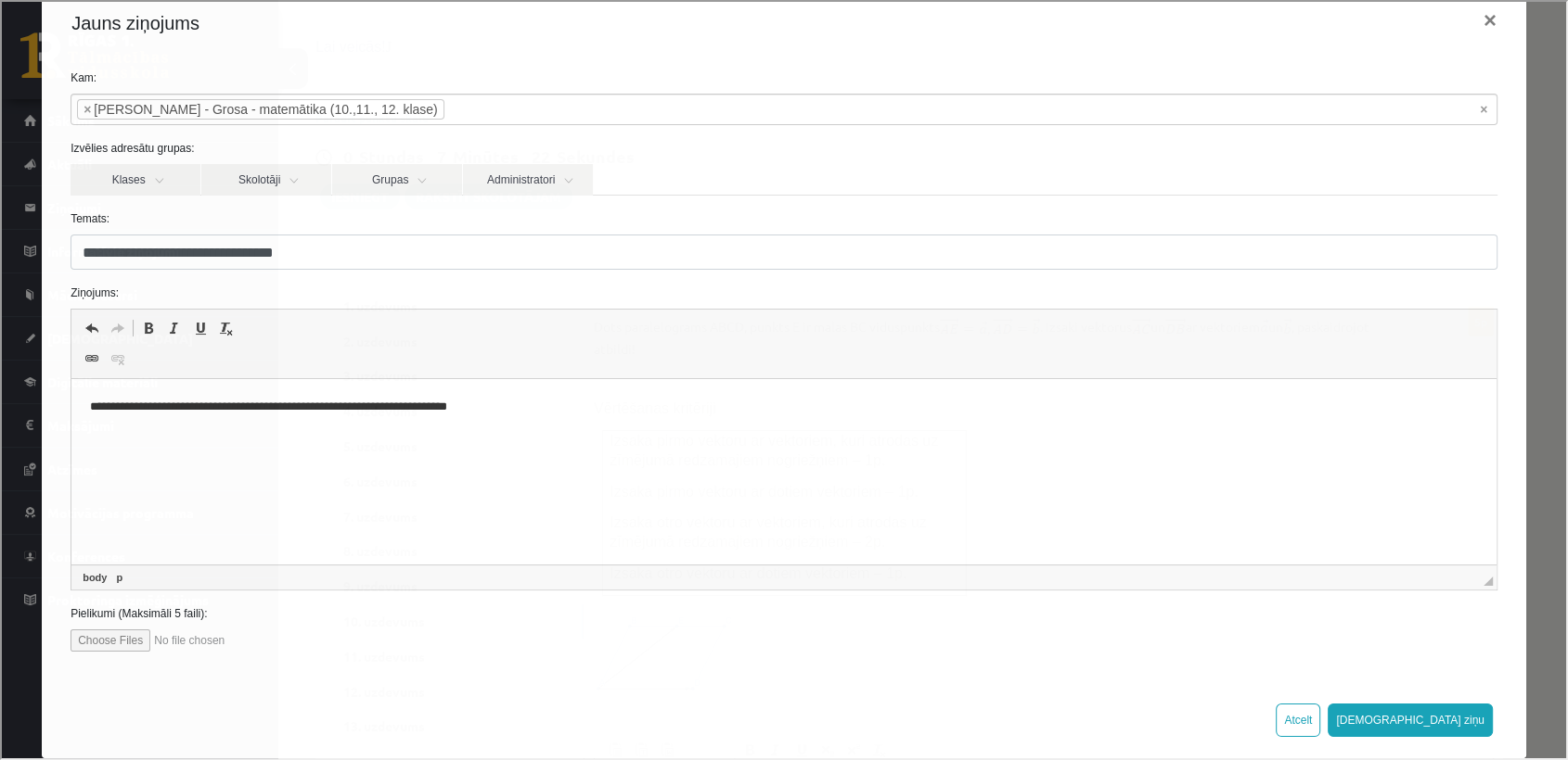
scroll to position [37, 0]
click at [1434, 714] on button "[DEMOGRAPHIC_DATA] ziņu" at bounding box center [1408, 718] width 165 height 33
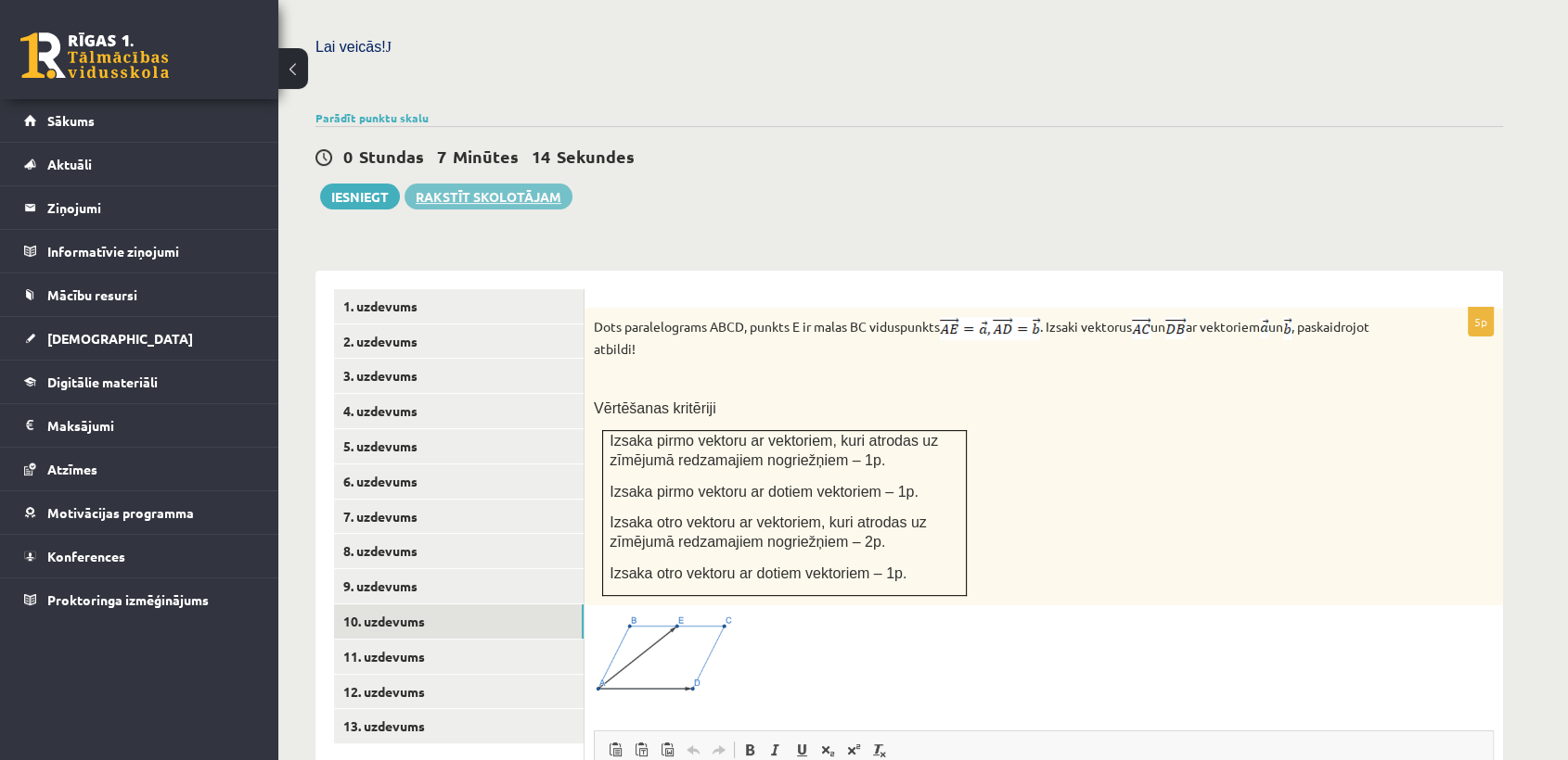
click at [548, 183] on link "Rakstīt skolotājam" at bounding box center [488, 196] width 168 height 26
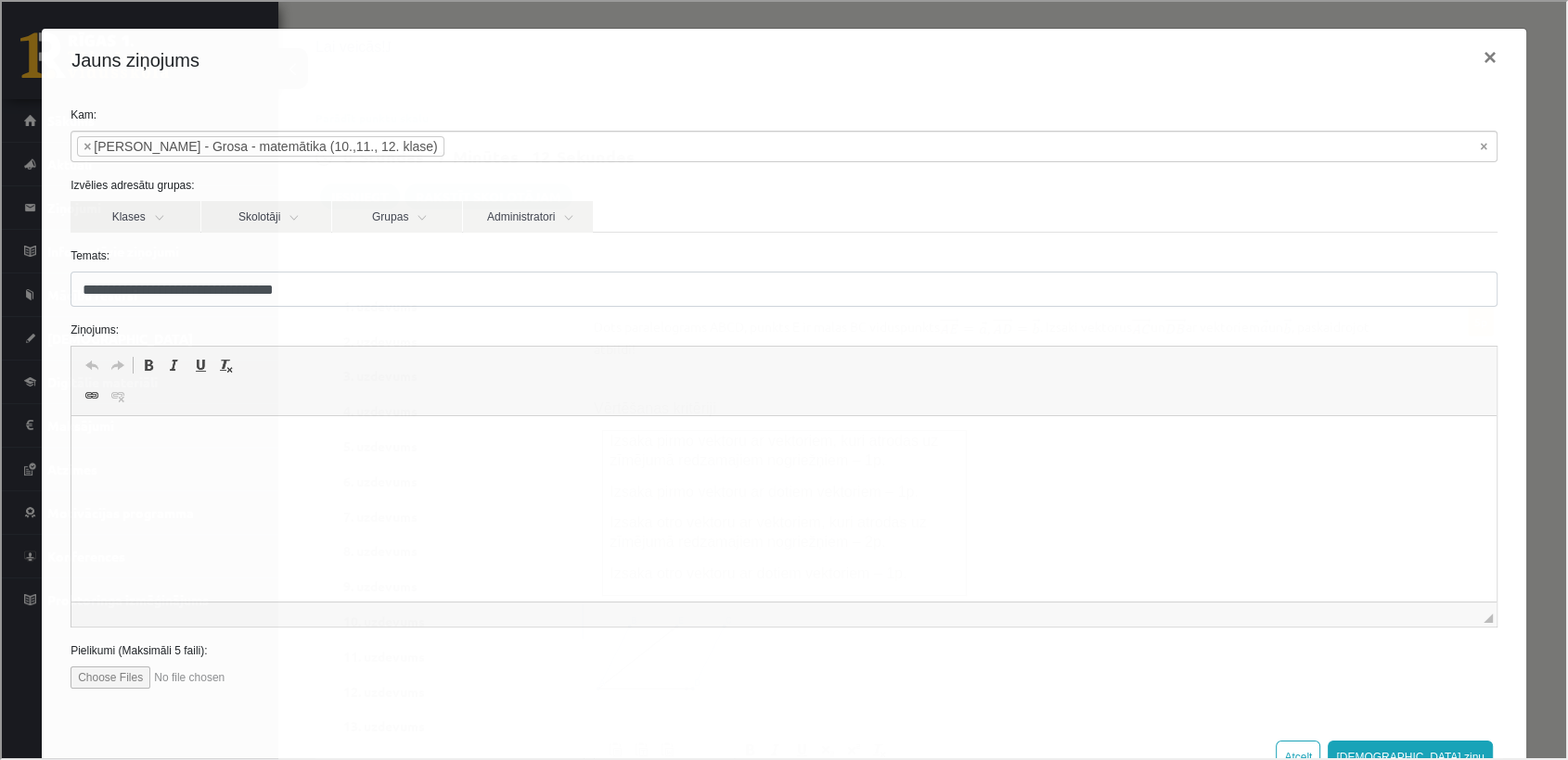
scroll to position [0, 0]
click at [138, 677] on input "file" at bounding box center [174, 676] width 211 height 23
type input "**********"
click at [434, 473] on html at bounding box center [784, 445] width 1425 height 57
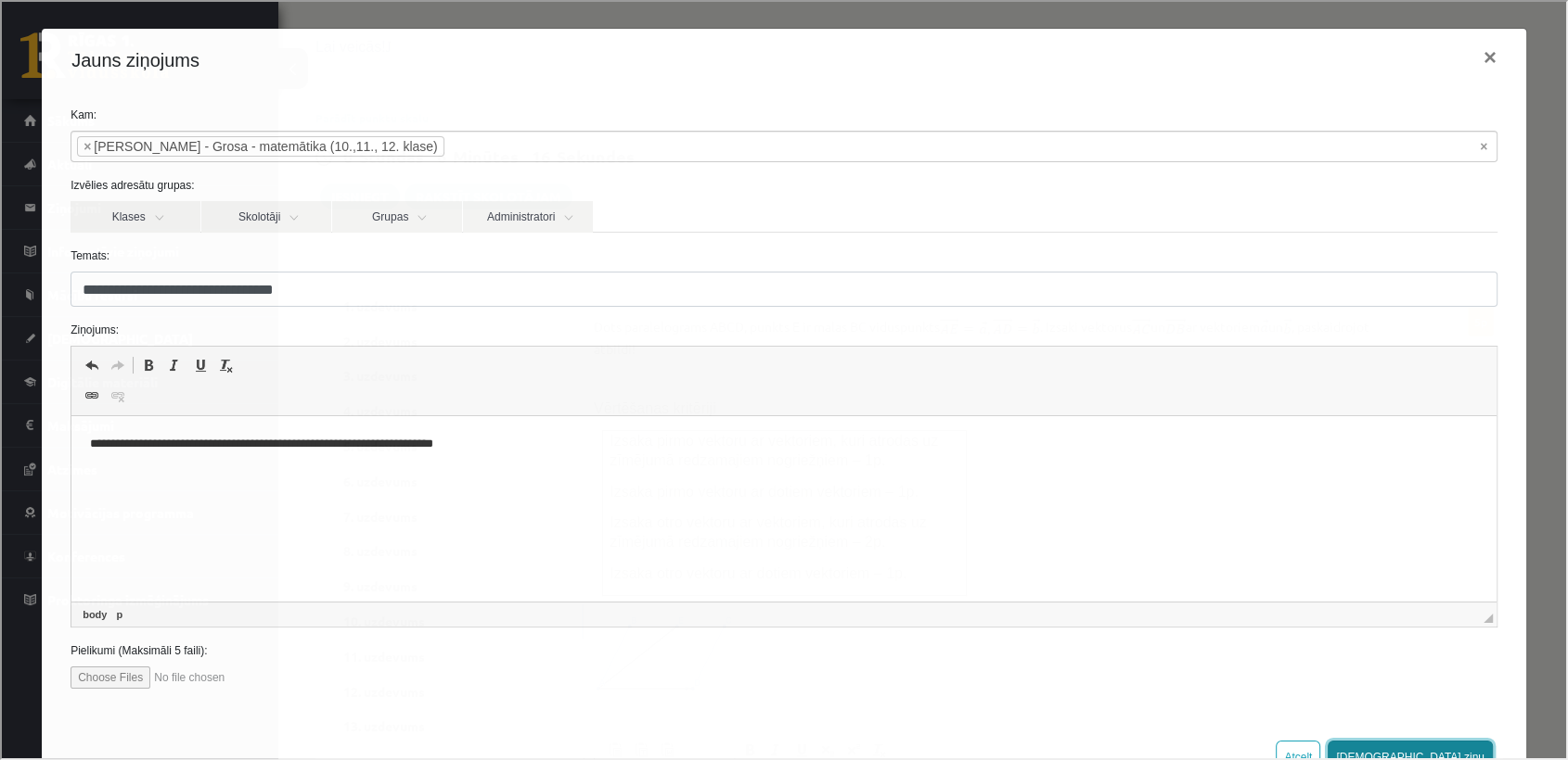
click at [1439, 745] on button "[DEMOGRAPHIC_DATA] ziņu" at bounding box center [1408, 755] width 165 height 33
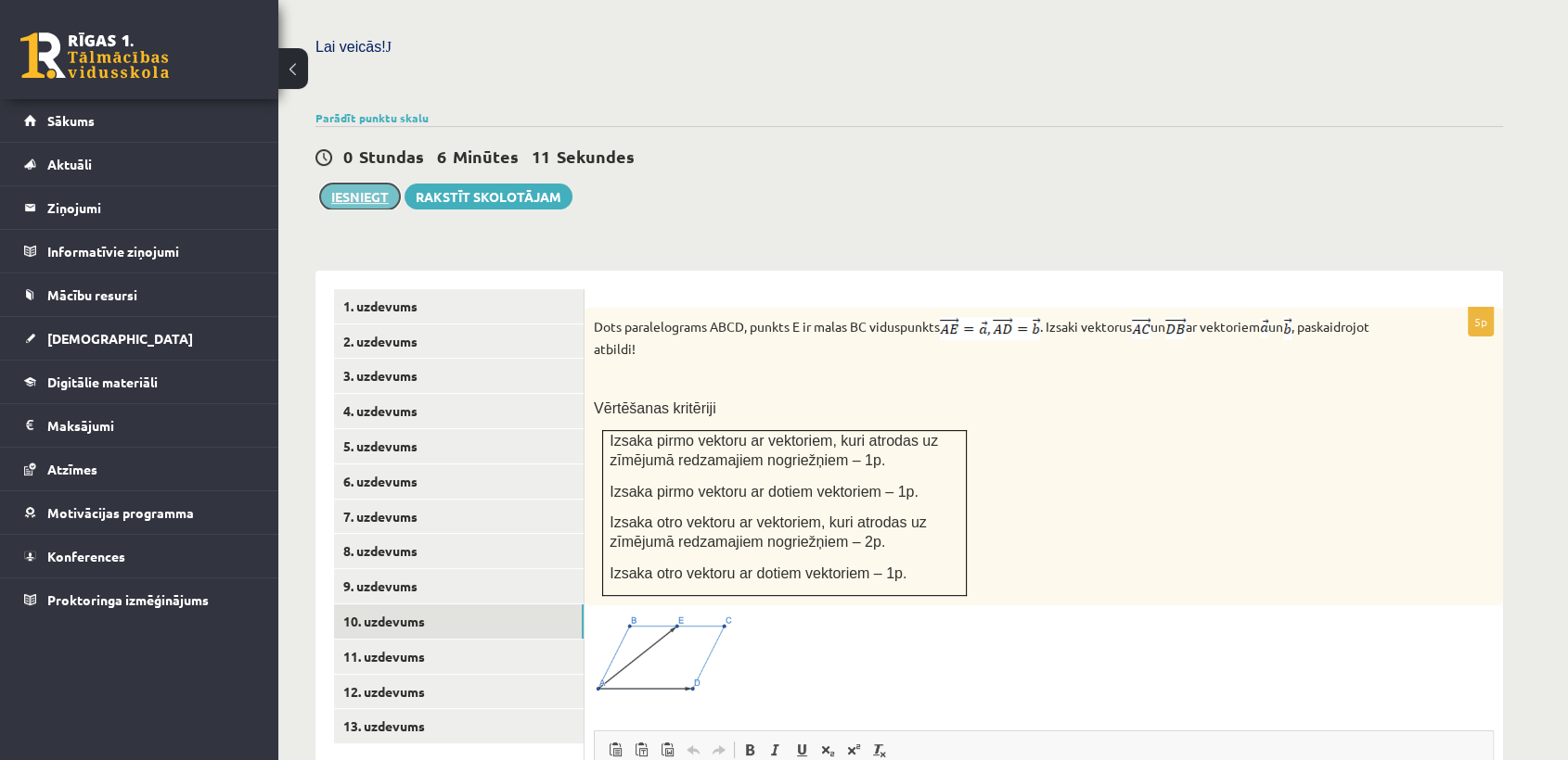
click at [387, 183] on button "Iesniegt" at bounding box center [360, 196] width 79 height 26
click at [410, 430] on link "5. uzdevums" at bounding box center [459, 447] width 249 height 34
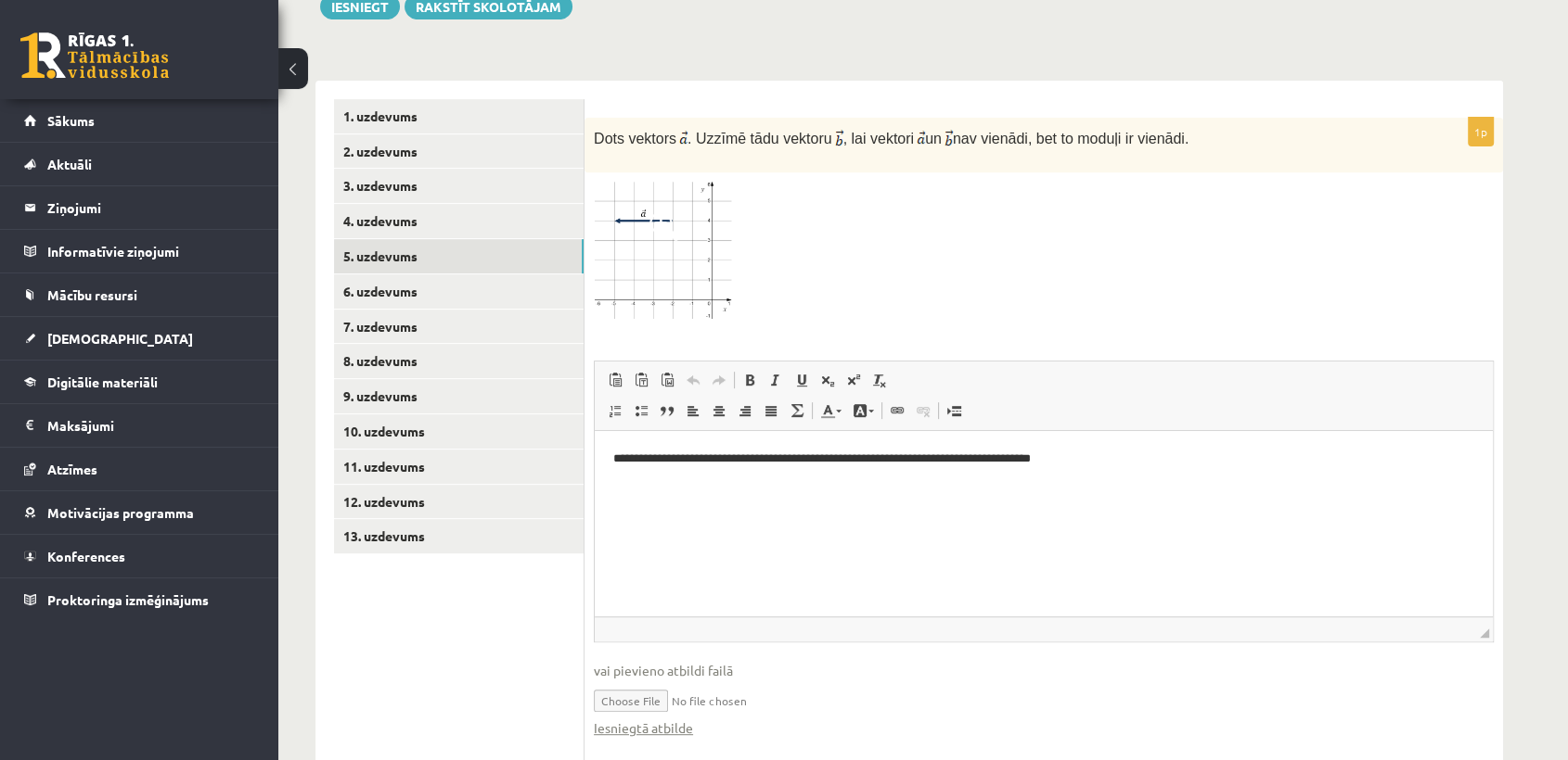
scroll to position [729, 0]
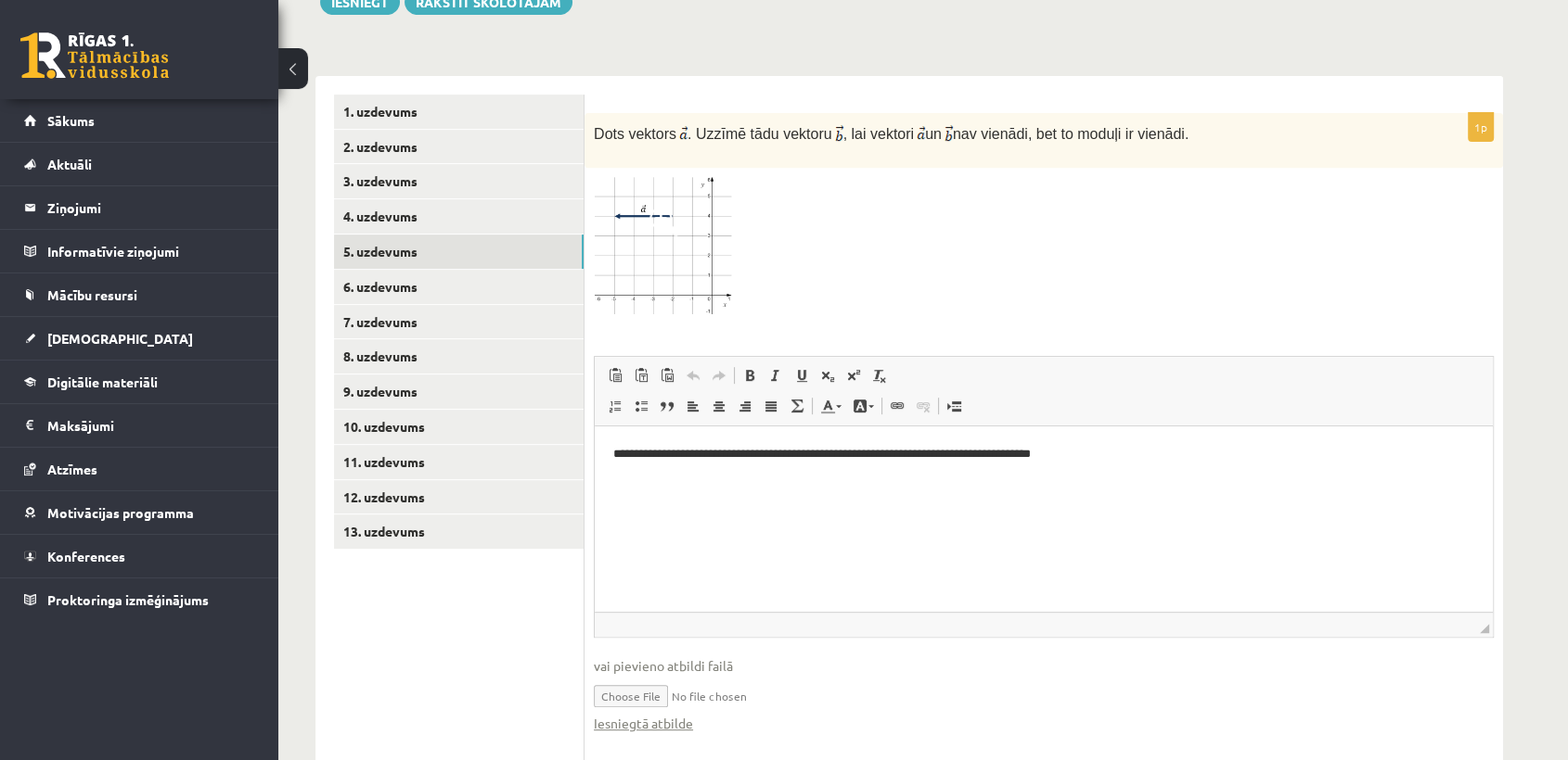
click at [657, 676] on input "file" at bounding box center [1044, 695] width 900 height 38
type input "**********"
click at [452, 339] on link "8. uzdevums" at bounding box center [459, 356] width 249 height 34
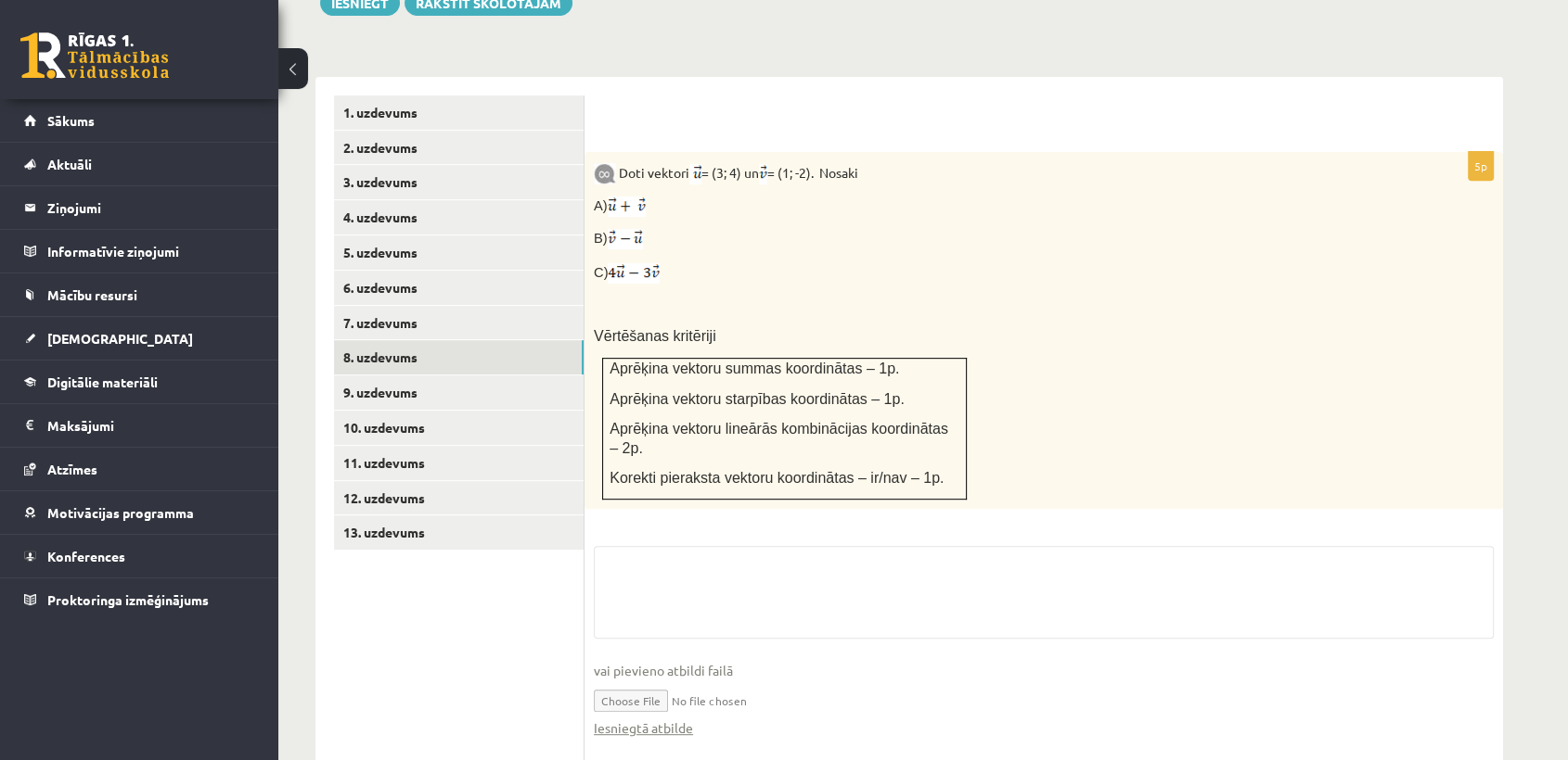
click at [666, 681] on input "file" at bounding box center [1044, 700] width 900 height 38
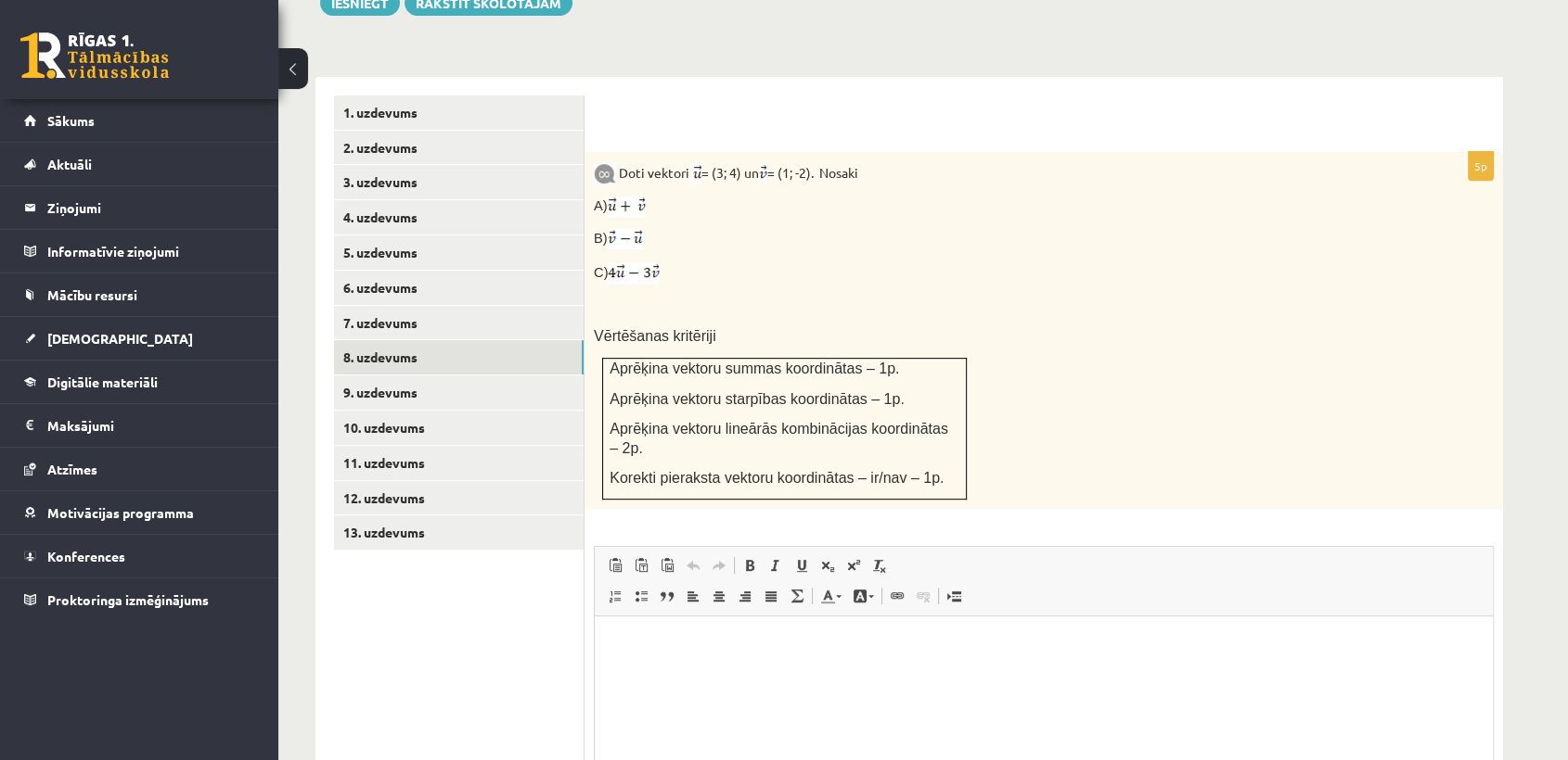
scroll to position [0, 0]
type input "**********"
click at [506, 376] on link "9. uzdevums" at bounding box center [459, 393] width 249 height 34
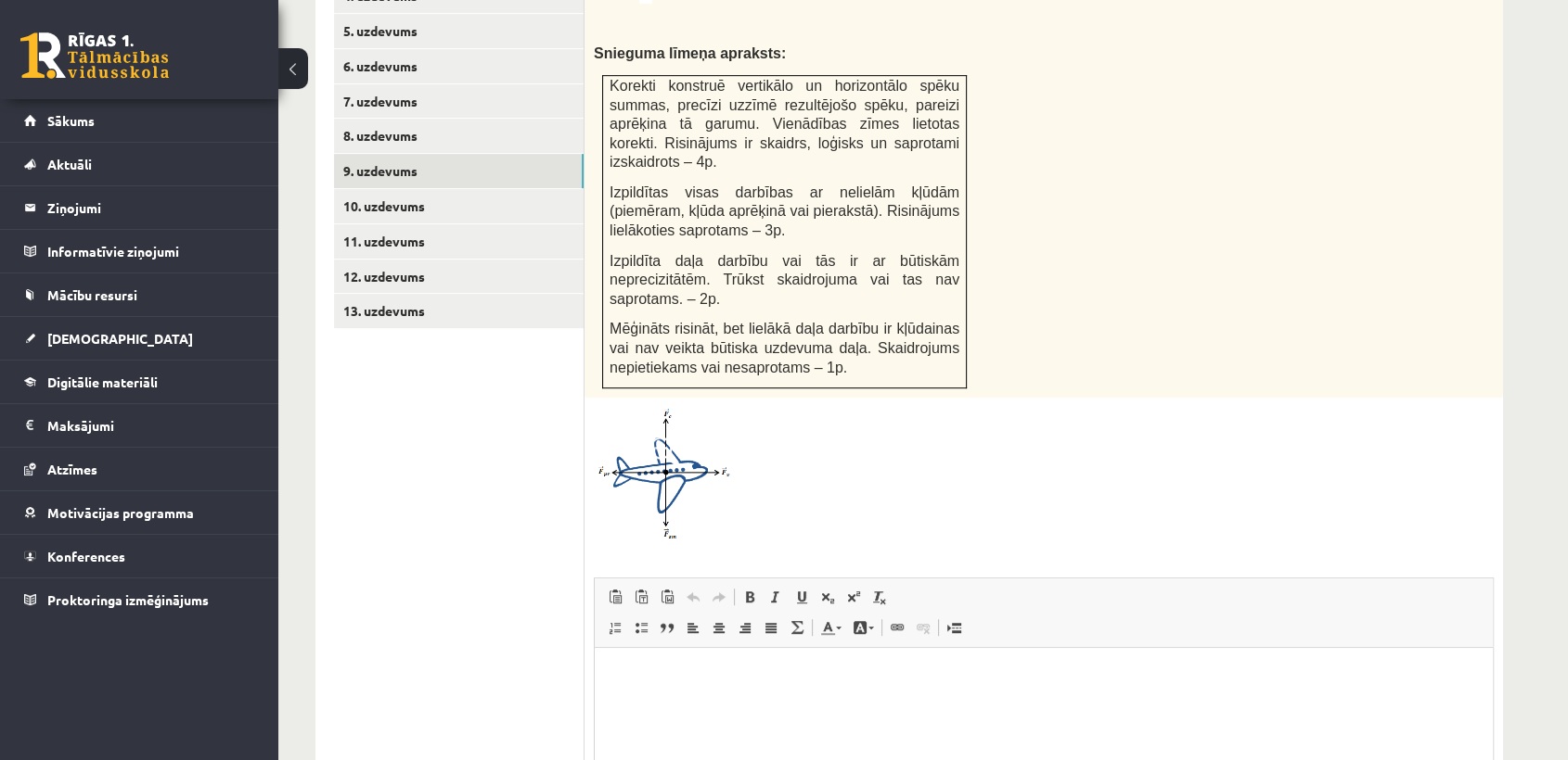
scroll to position [1071, 0]
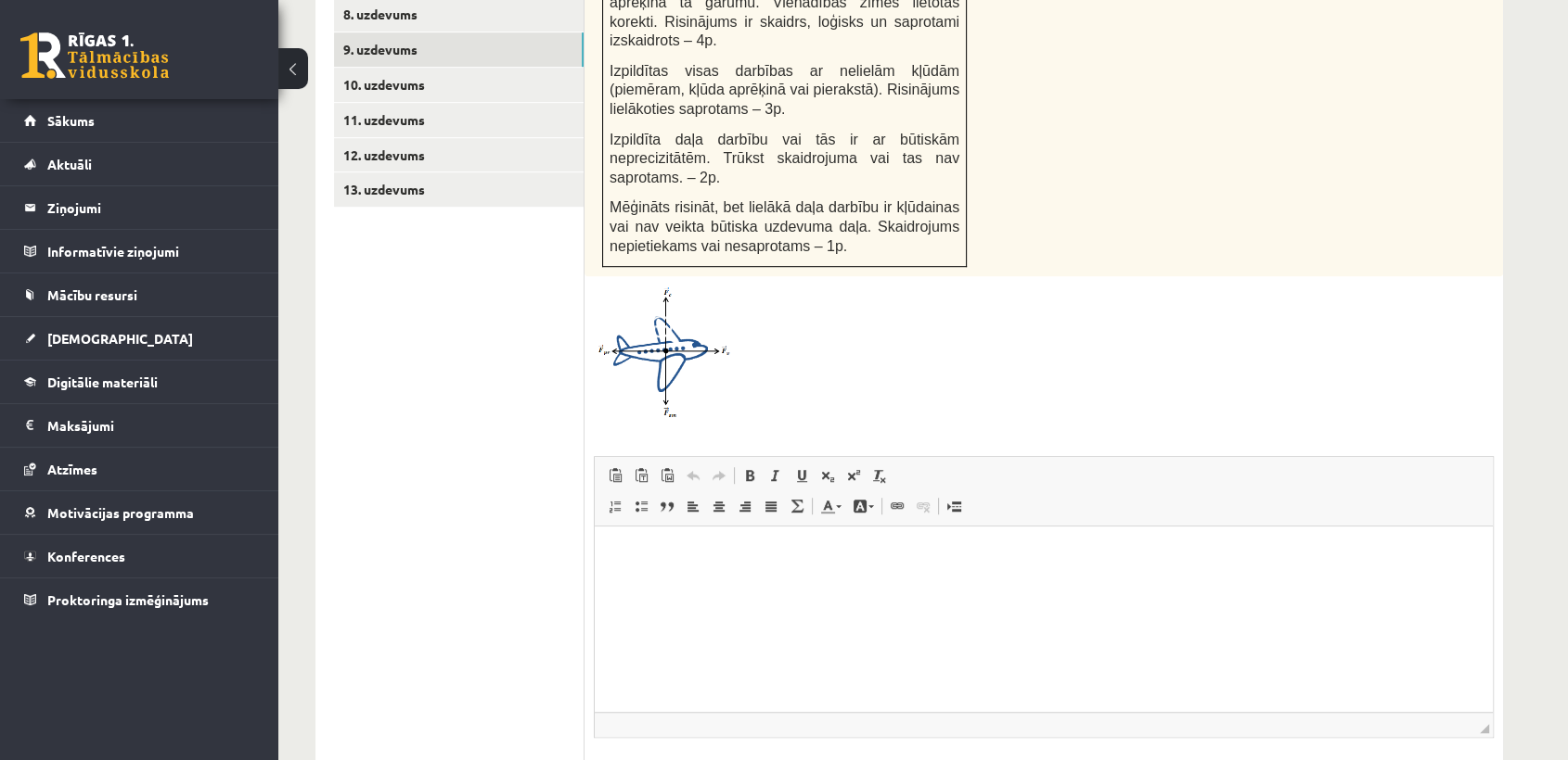
type input "**********"
click at [492, 68] on link "10. uzdevums" at bounding box center [459, 85] width 249 height 34
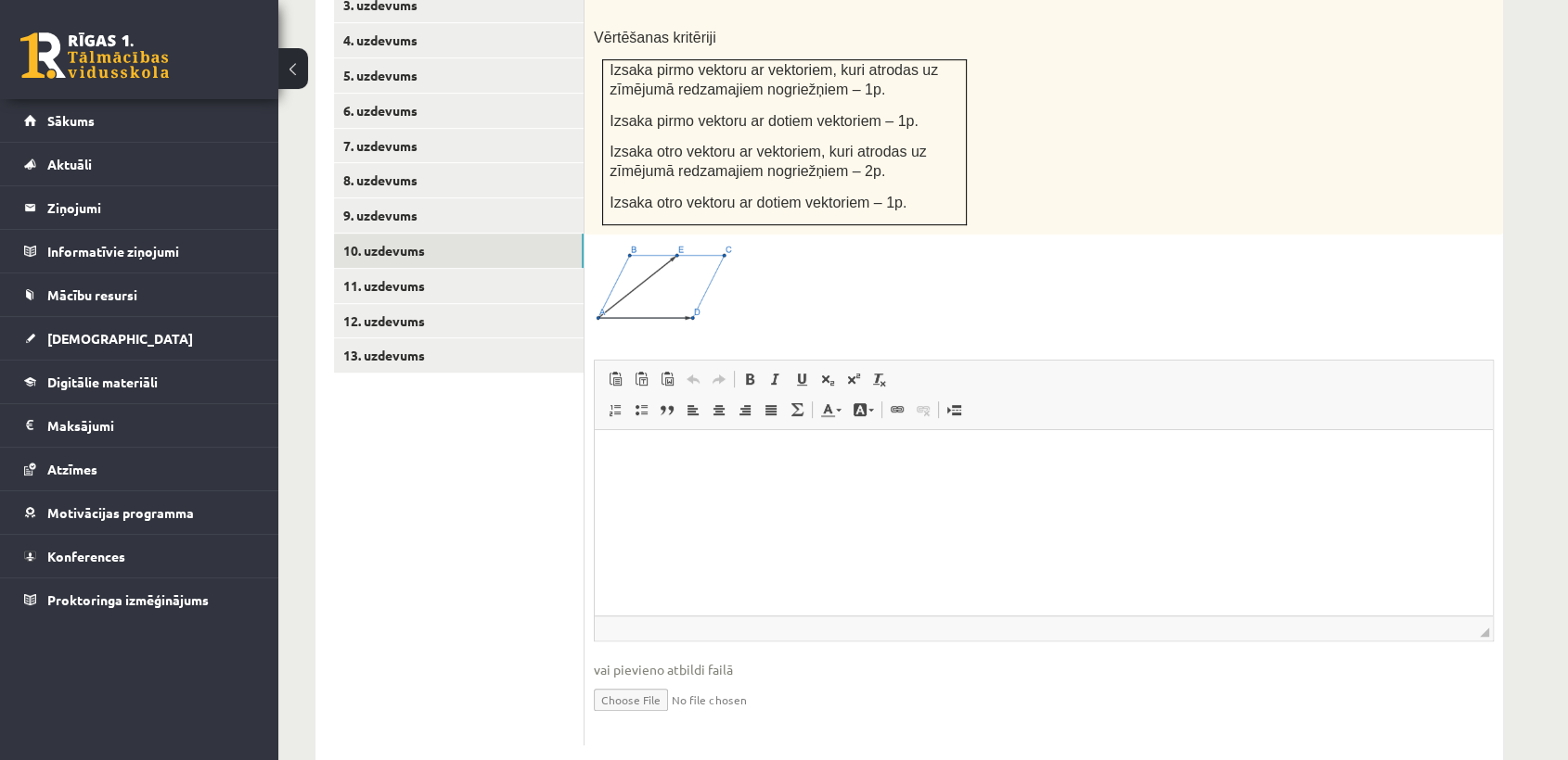
scroll to position [0, 0]
click at [658, 680] on input "file" at bounding box center [1044, 699] width 900 height 38
type input "**********"
click at [489, 269] on link "11. uzdevums" at bounding box center [459, 286] width 249 height 34
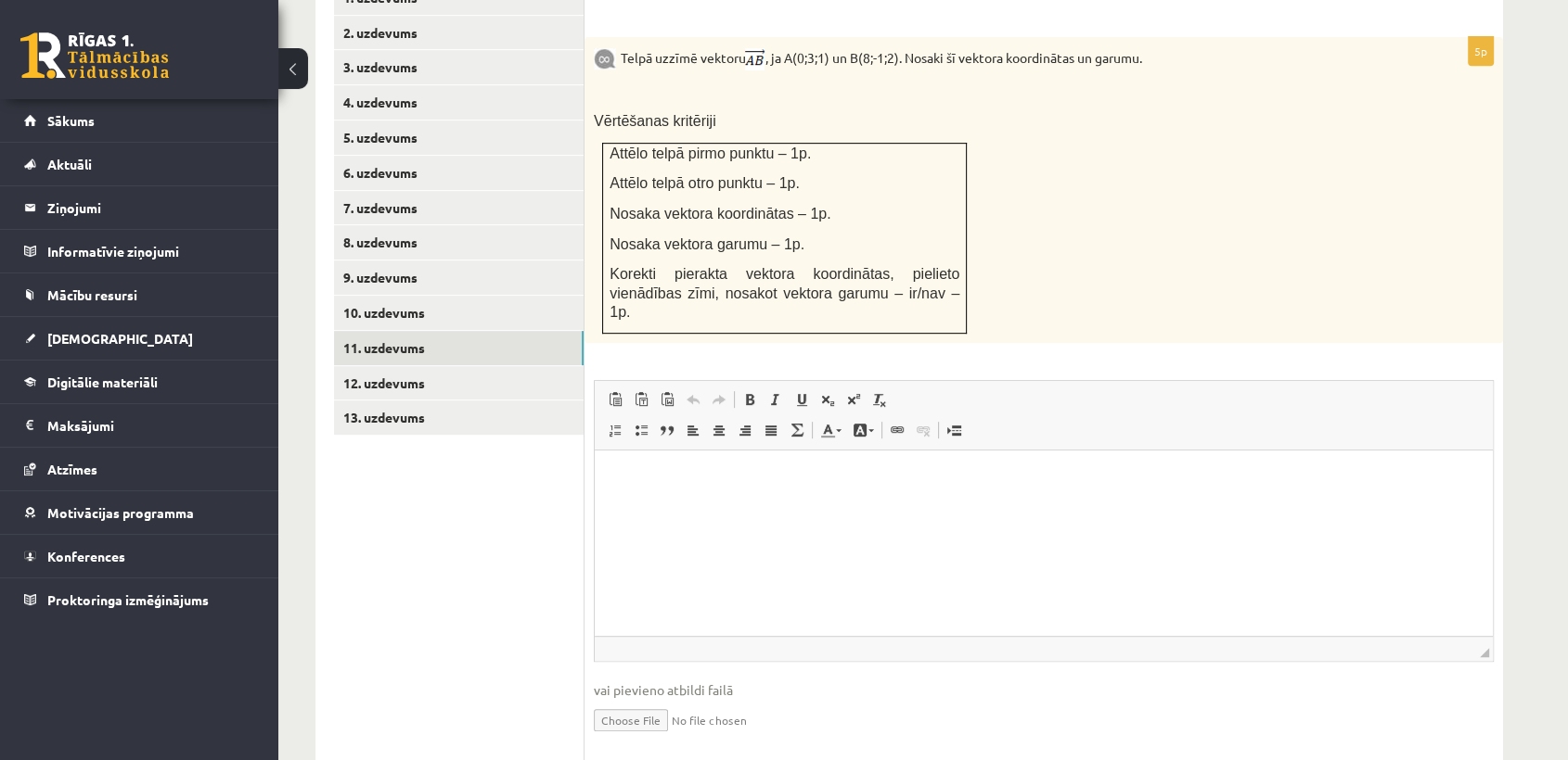
click at [626, 701] on input "file" at bounding box center [1044, 719] width 900 height 38
type input "**********"
click at [467, 366] on link "12. uzdevums" at bounding box center [459, 383] width 249 height 34
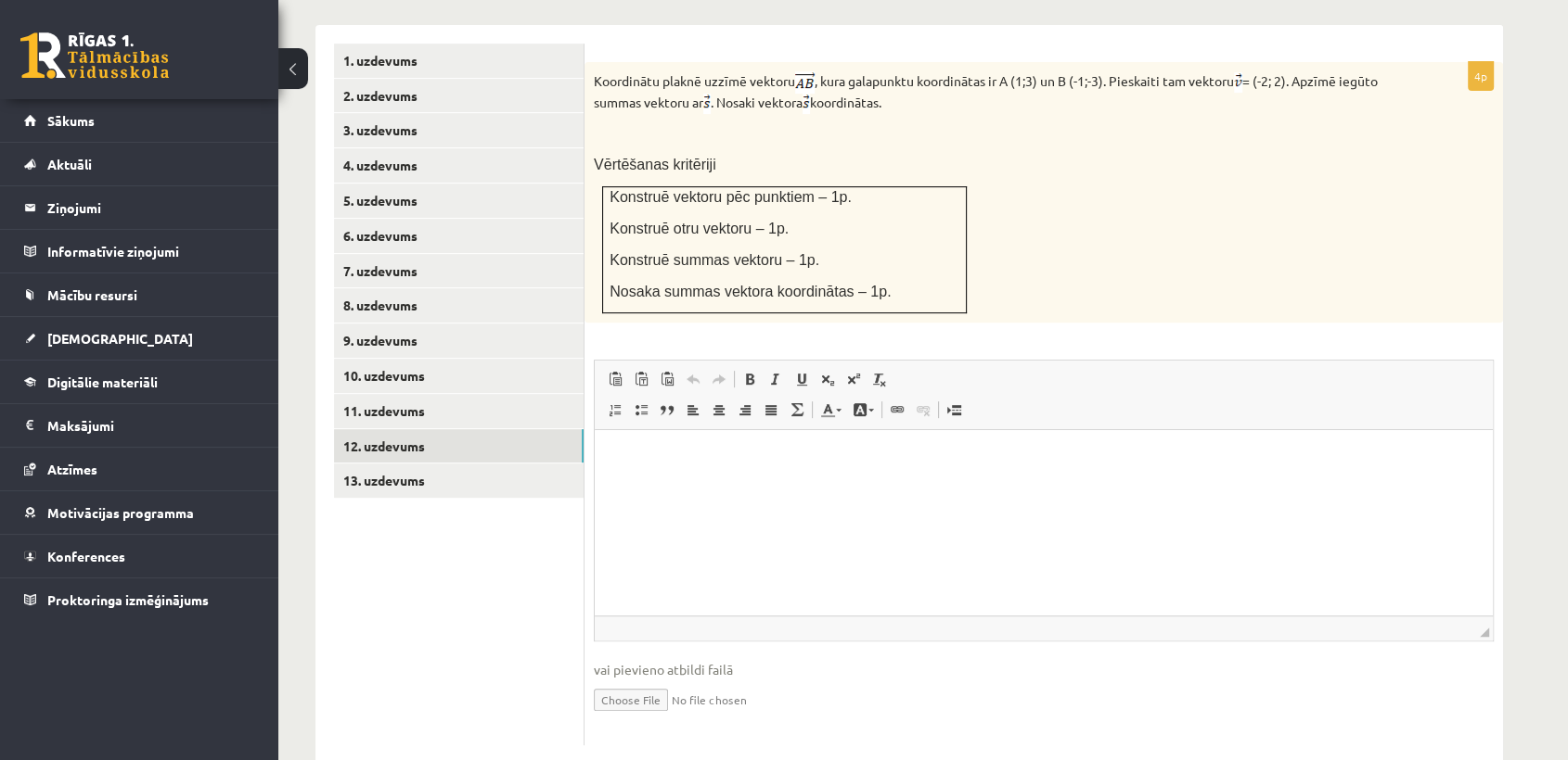
click at [638, 680] on input "file" at bounding box center [1044, 699] width 900 height 38
type input "**********"
click at [509, 464] on link "13. uzdevums" at bounding box center [459, 481] width 249 height 34
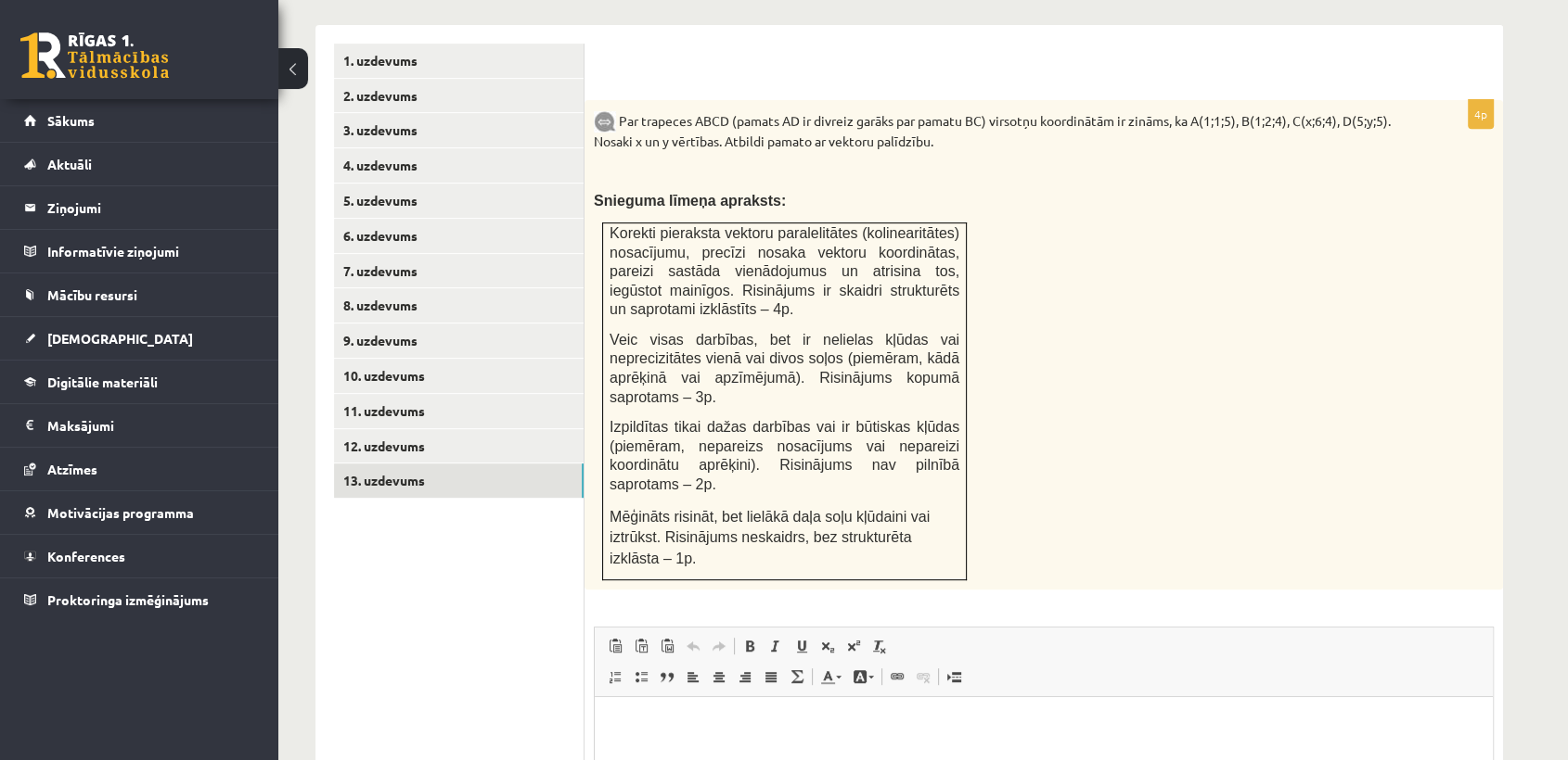
scroll to position [1005, 0]
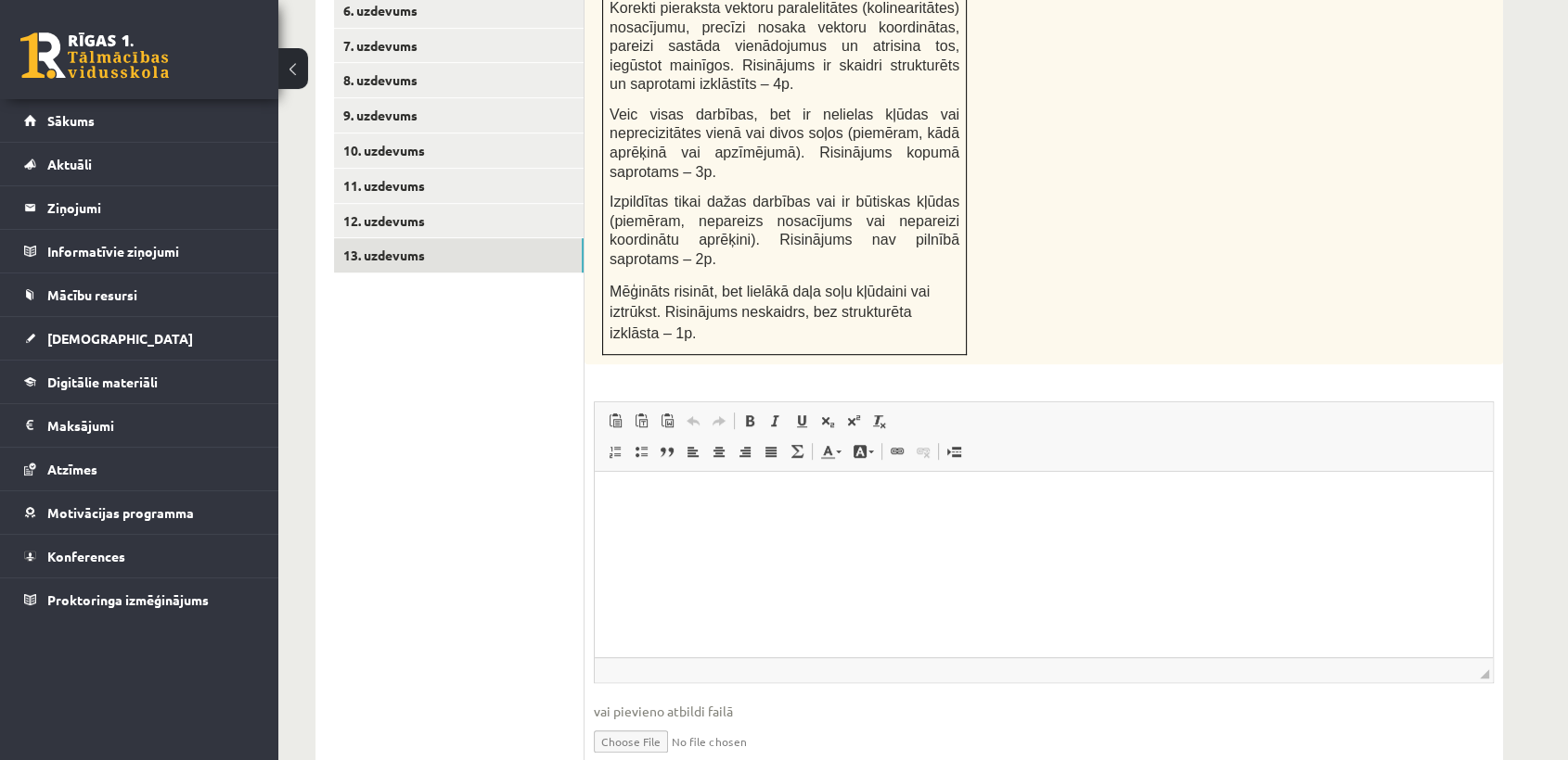
click at [678, 721] on input "file" at bounding box center [1044, 740] width 900 height 38
type input "**********"
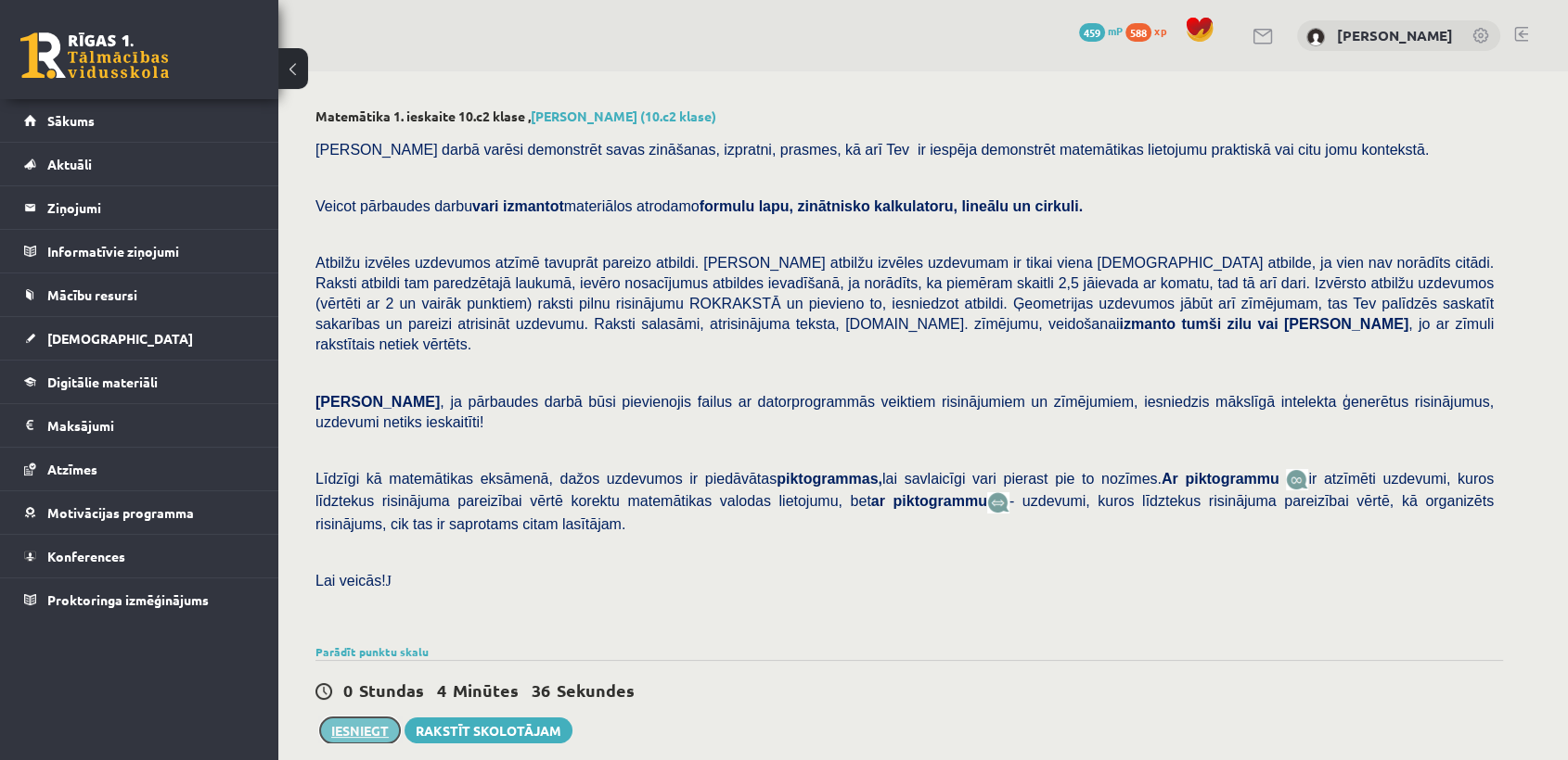
click at [352, 718] on button "Iesniegt" at bounding box center [360, 731] width 79 height 26
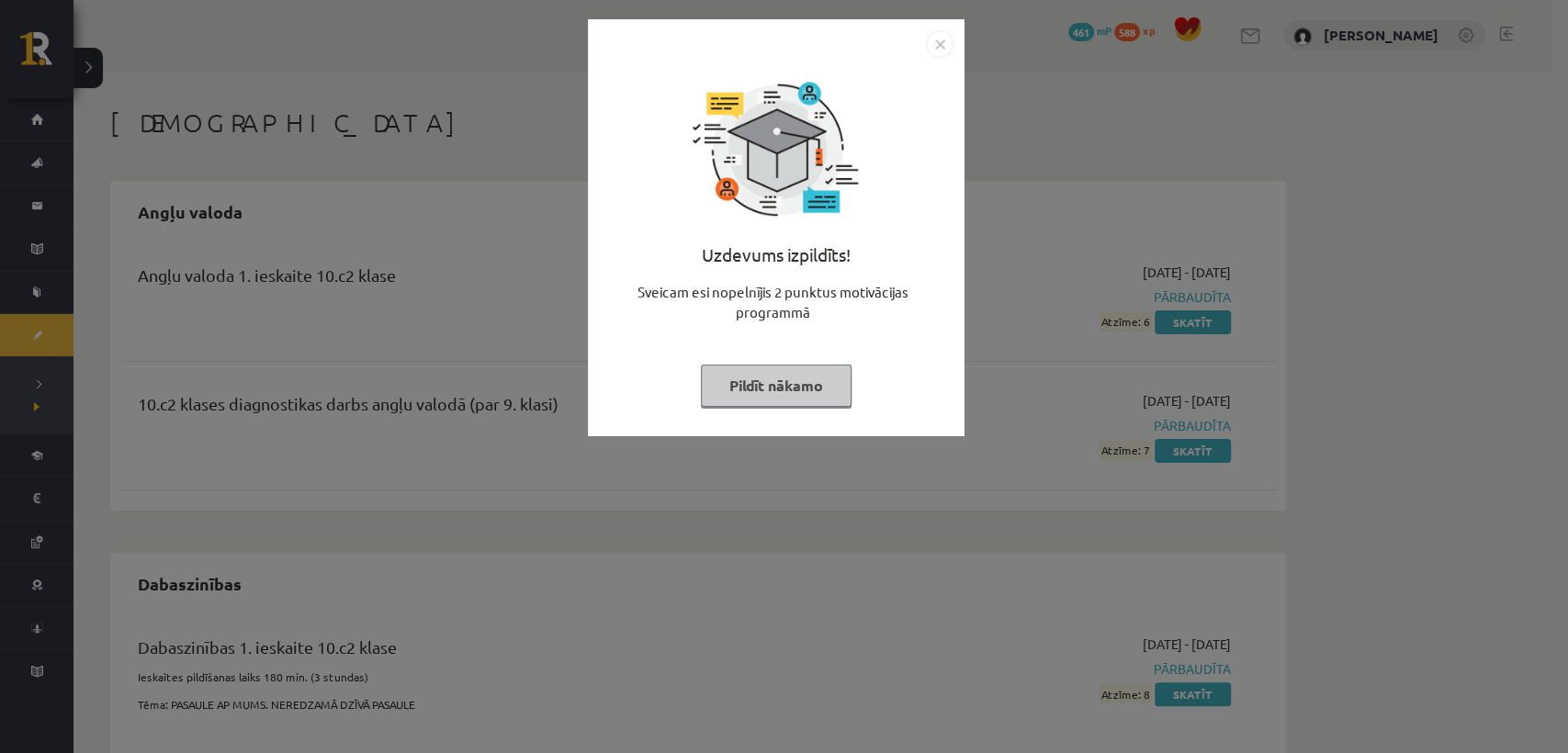
click at [941, 40] on img "Close" at bounding box center [939, 43] width 27 height 27
